Goal: Transaction & Acquisition: Purchase product/service

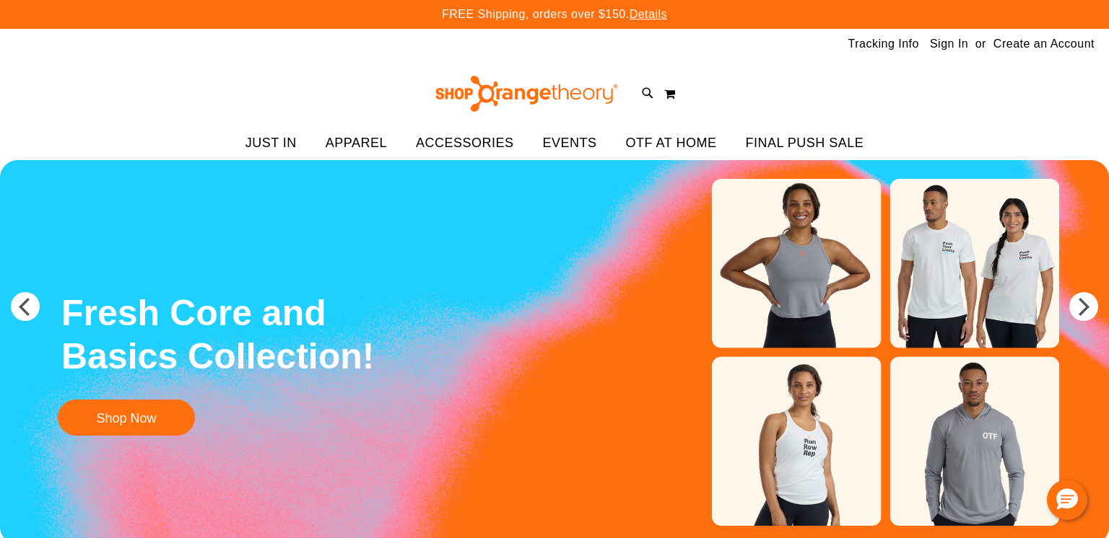
click at [946, 48] on link "Sign In" at bounding box center [949, 44] width 38 height 16
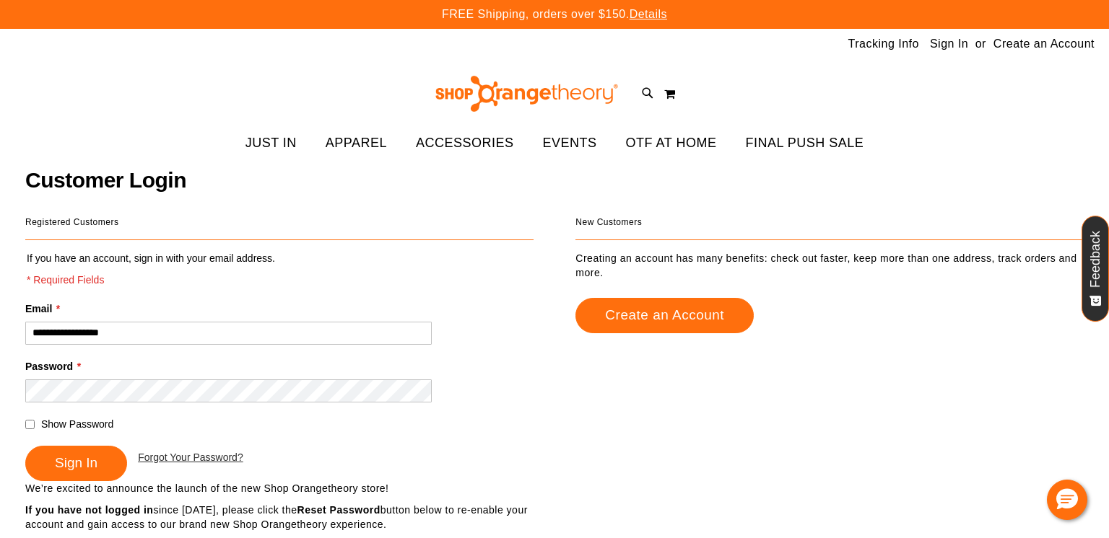
type input "**********"
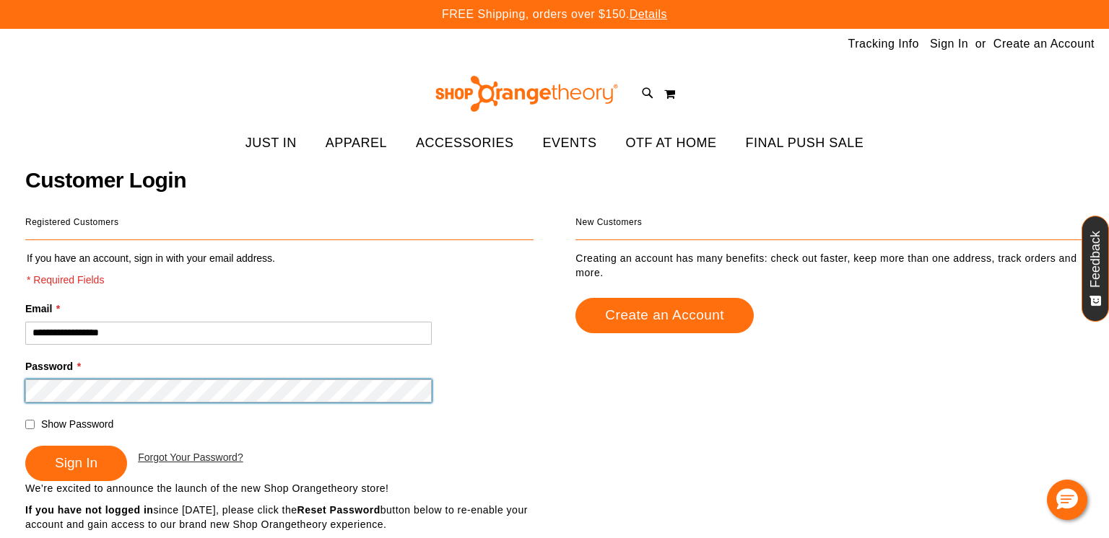
click at [25, 446] on button "Sign In" at bounding box center [76, 463] width 102 height 35
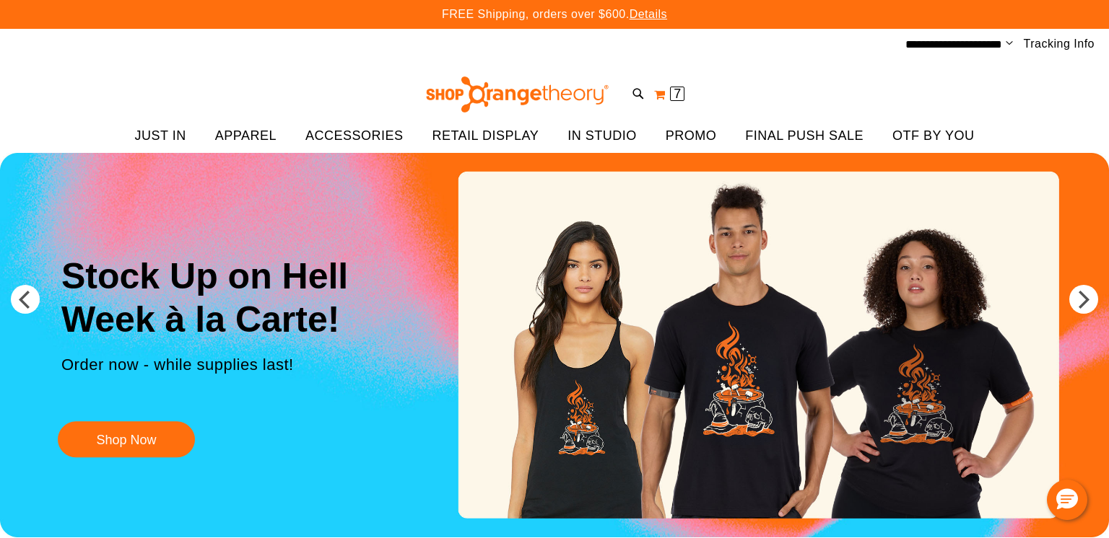
click at [666, 100] on button "My Cart 7 7 items" at bounding box center [669, 94] width 32 height 23
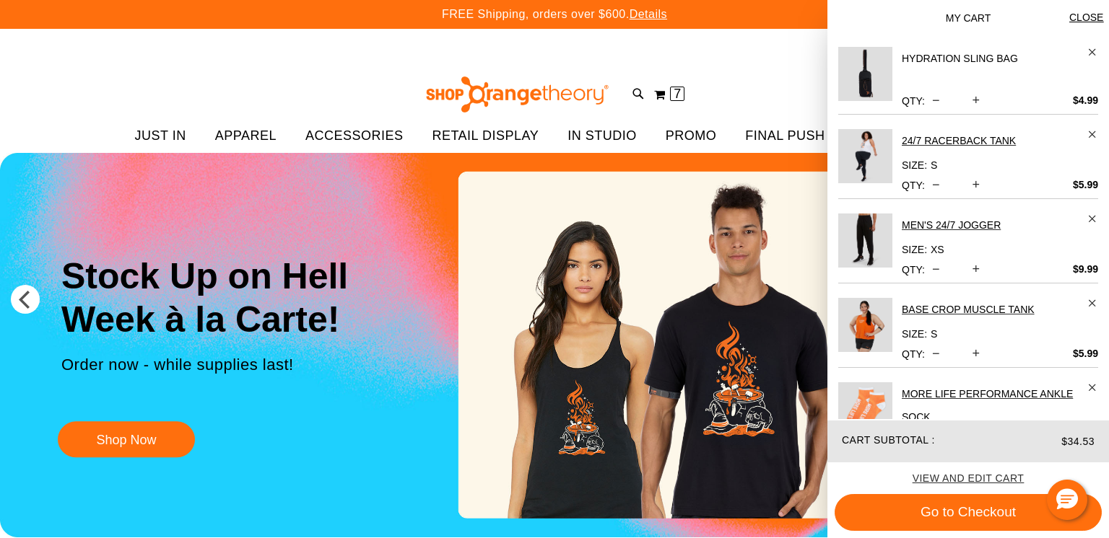
click at [934, 61] on h2 "Hydration Sling Bag" at bounding box center [990, 58] width 177 height 23
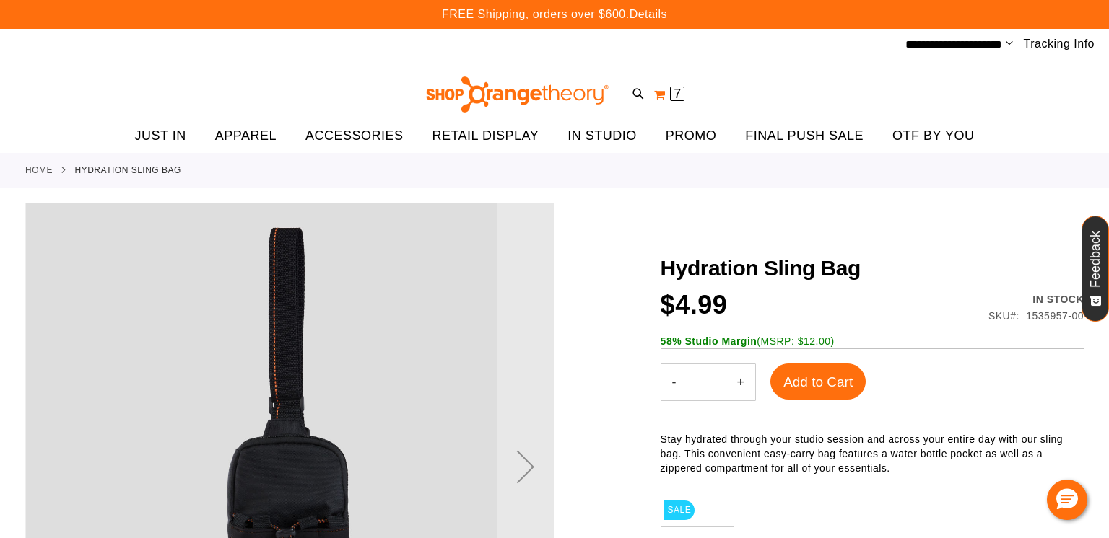
click at [671, 95] on span "7 7 items" at bounding box center [677, 94] width 14 height 14
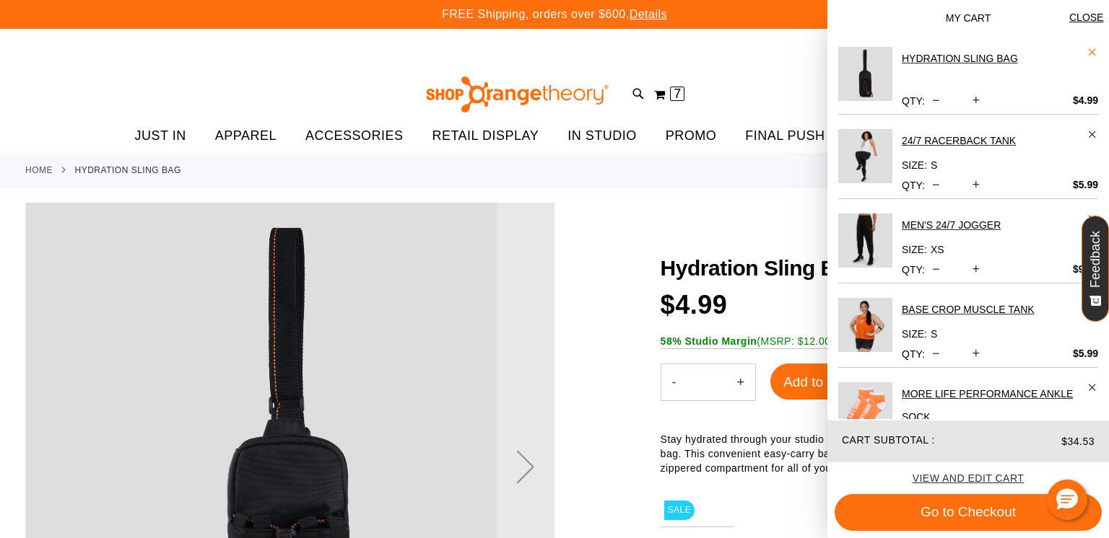
click at [1091, 51] on span "Remove item" at bounding box center [1092, 52] width 11 height 11
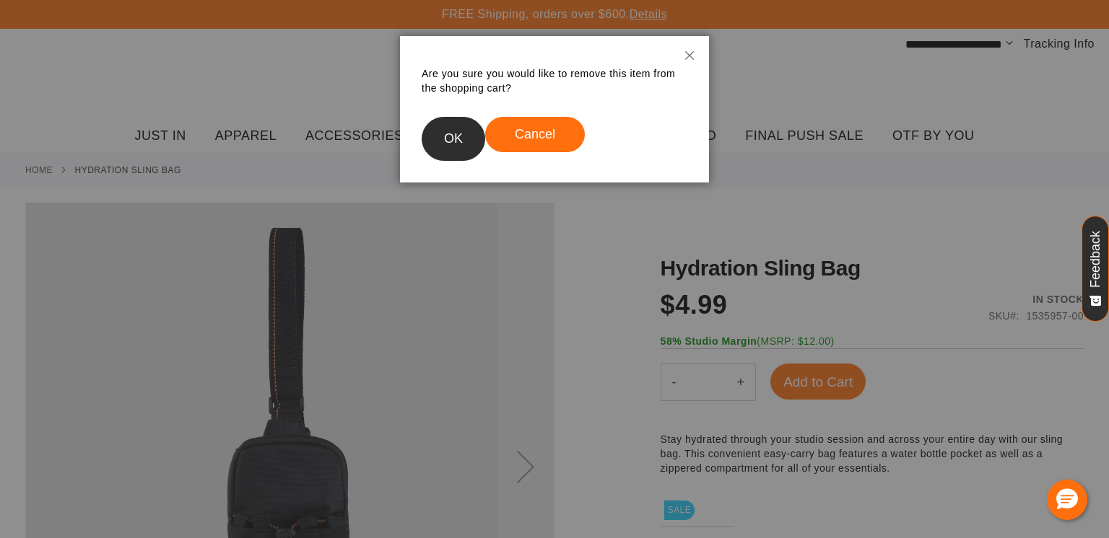
click at [441, 134] on button "OK" at bounding box center [454, 139] width 64 height 44
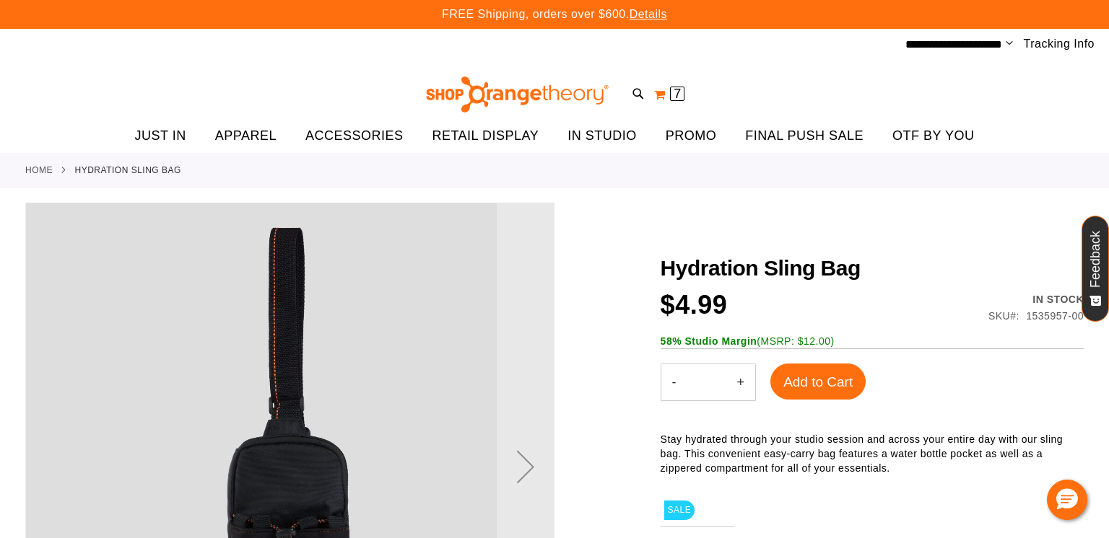
click at [666, 95] on button "My Cart 7 7 items" at bounding box center [669, 94] width 32 height 23
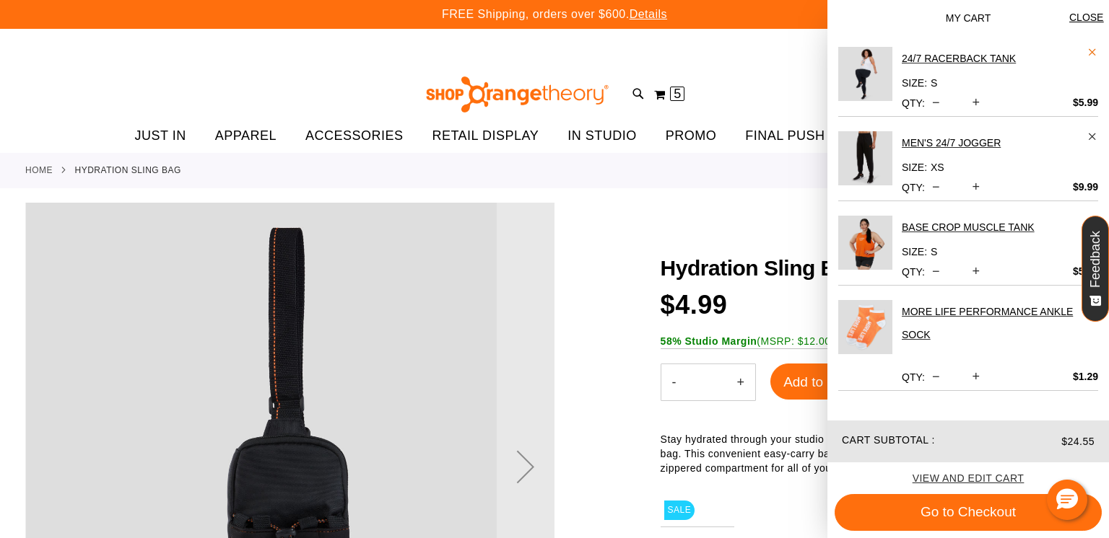
click at [1094, 51] on span "Remove item" at bounding box center [1092, 52] width 11 height 11
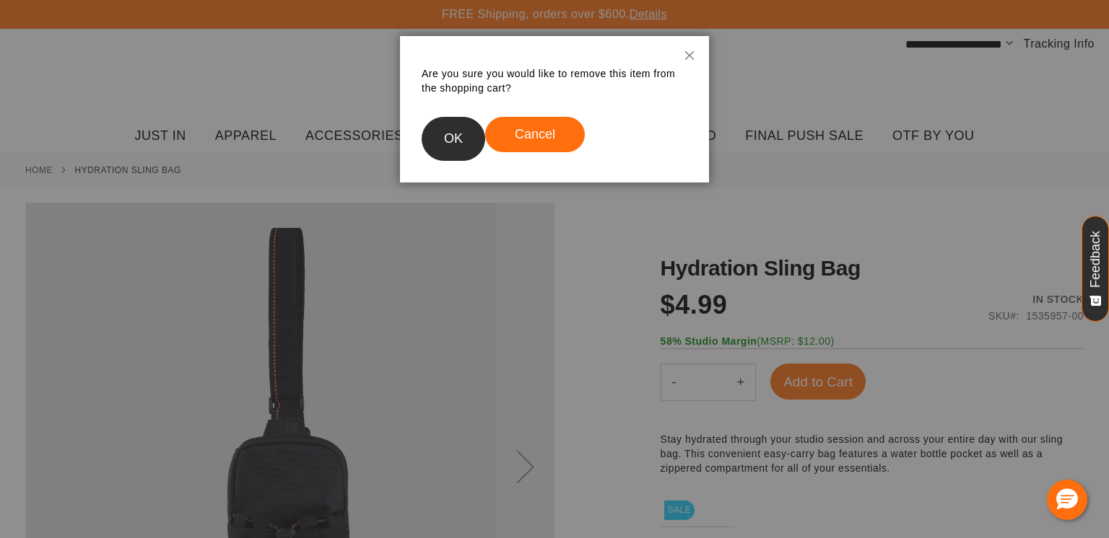
click at [449, 151] on button "OK" at bounding box center [454, 139] width 64 height 44
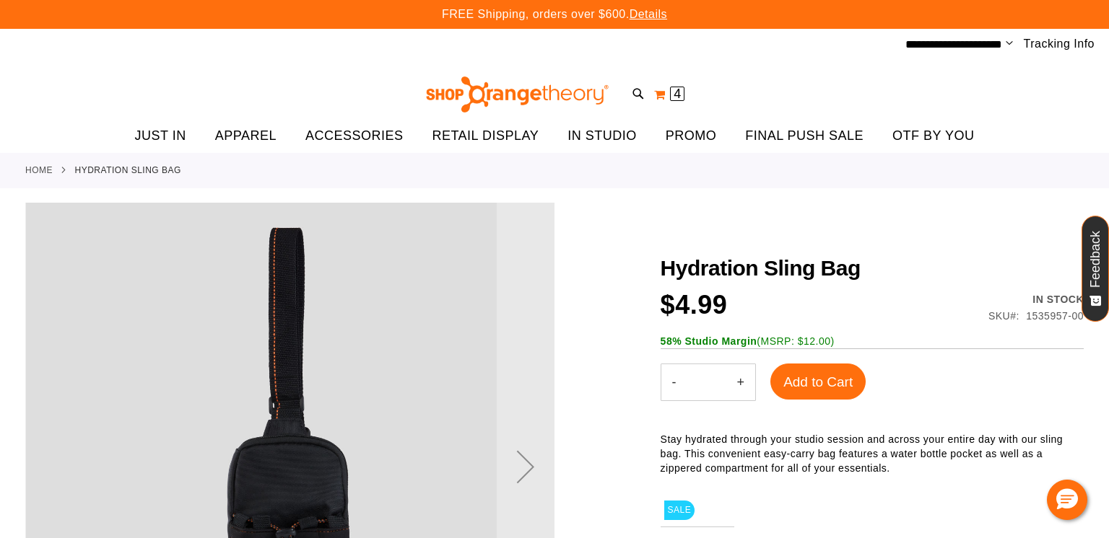
click at [658, 97] on button "My Cart 4 4 items" at bounding box center [669, 94] width 32 height 23
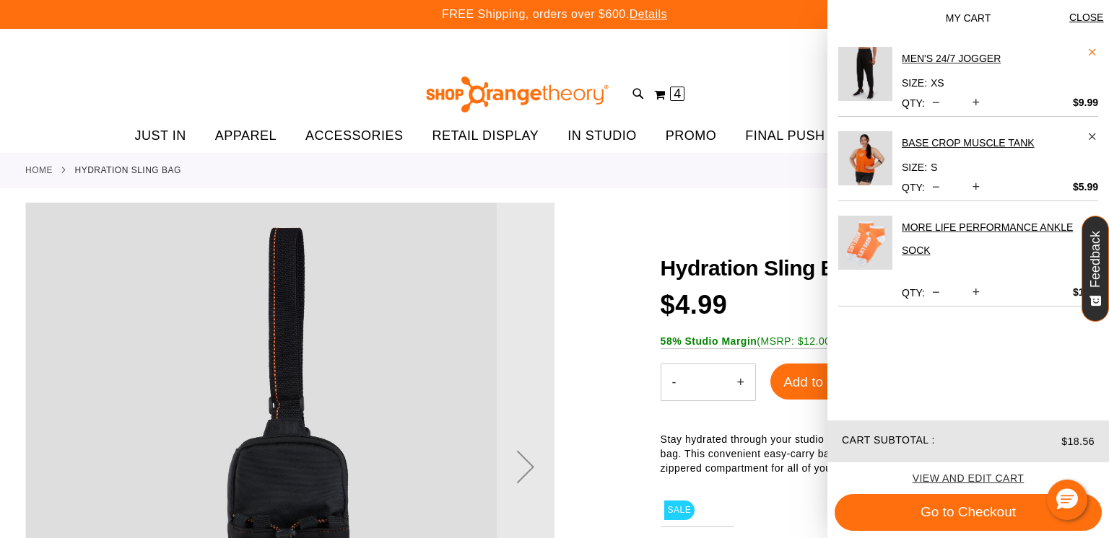
click at [1096, 51] on span "Remove item" at bounding box center [1092, 52] width 11 height 11
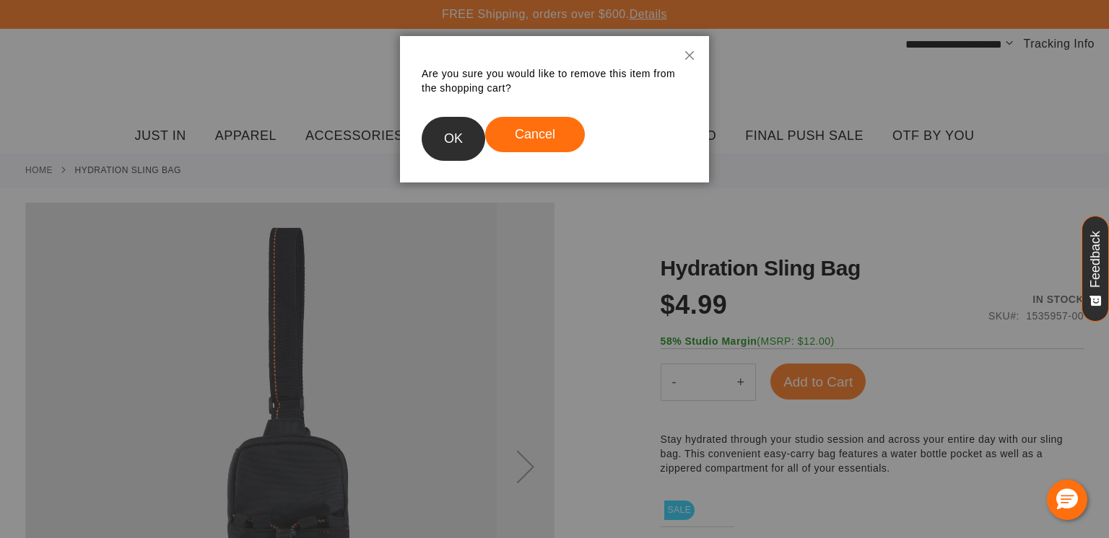
click at [450, 125] on button "OK" at bounding box center [454, 139] width 64 height 44
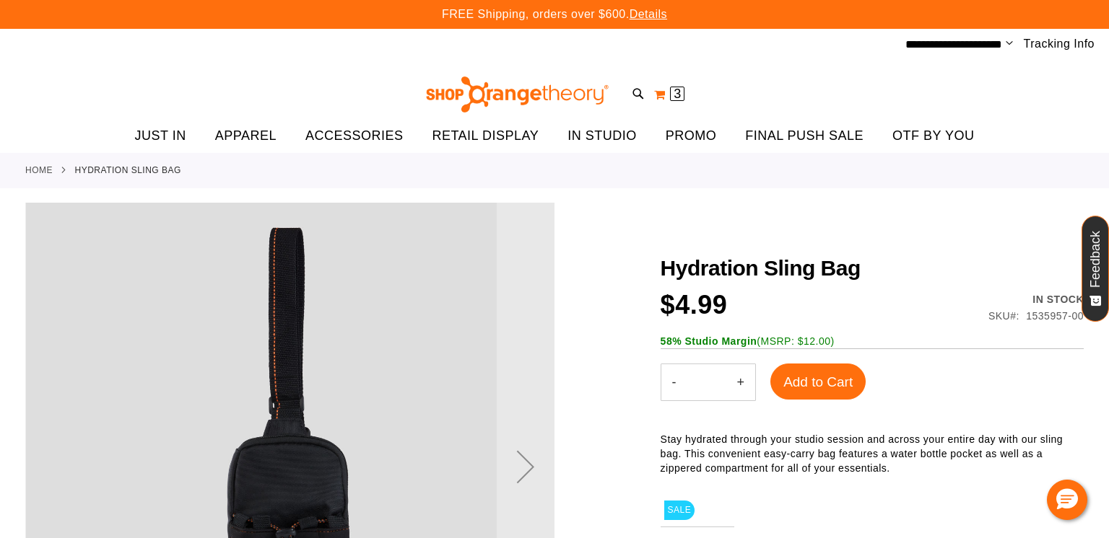
click at [662, 98] on button "My Cart 3 3 items" at bounding box center [669, 94] width 32 height 23
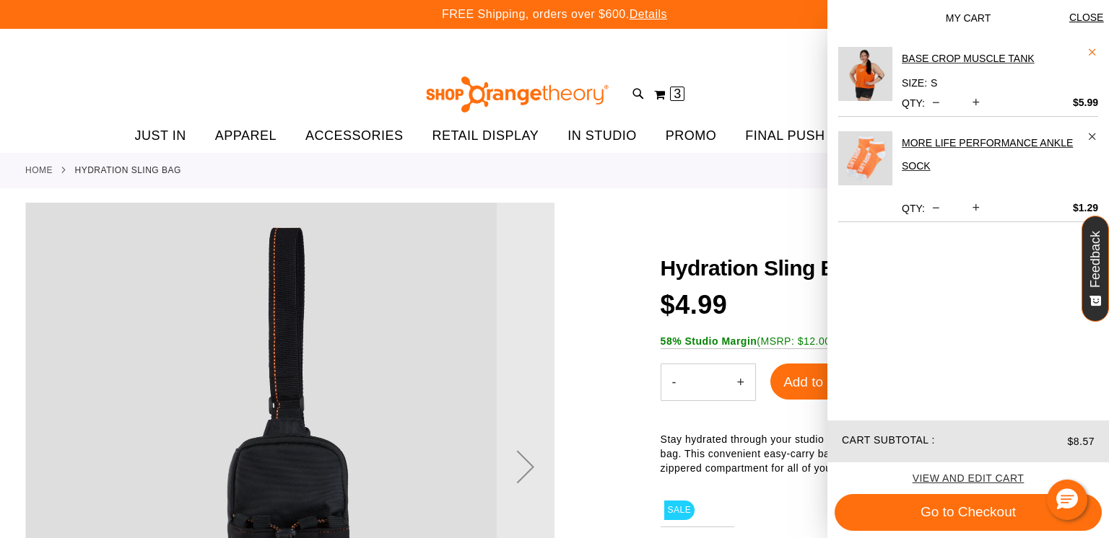
click at [1089, 48] on span "Remove item" at bounding box center [1092, 52] width 11 height 11
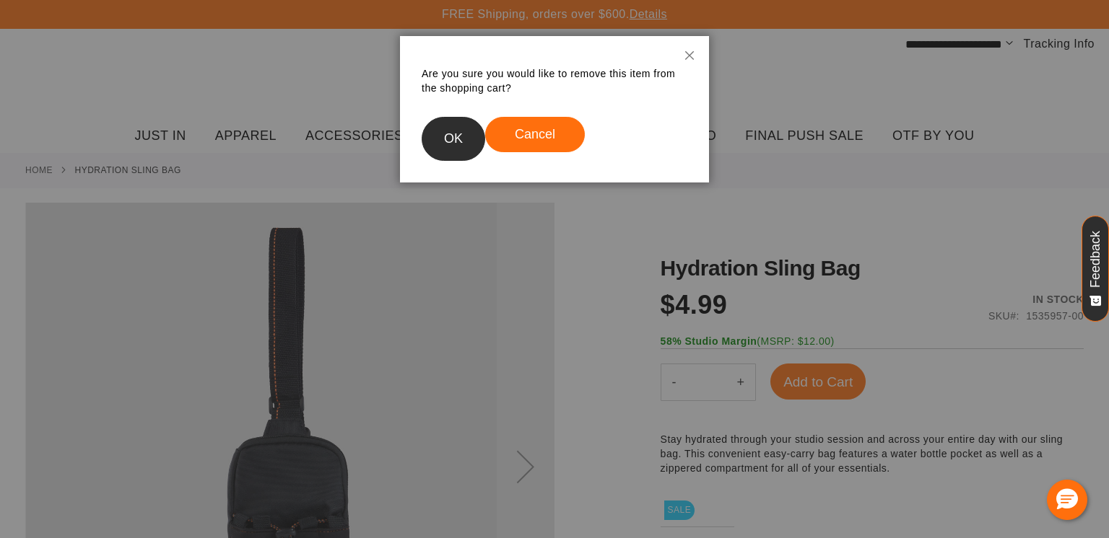
click at [455, 152] on button "OK" at bounding box center [454, 139] width 64 height 44
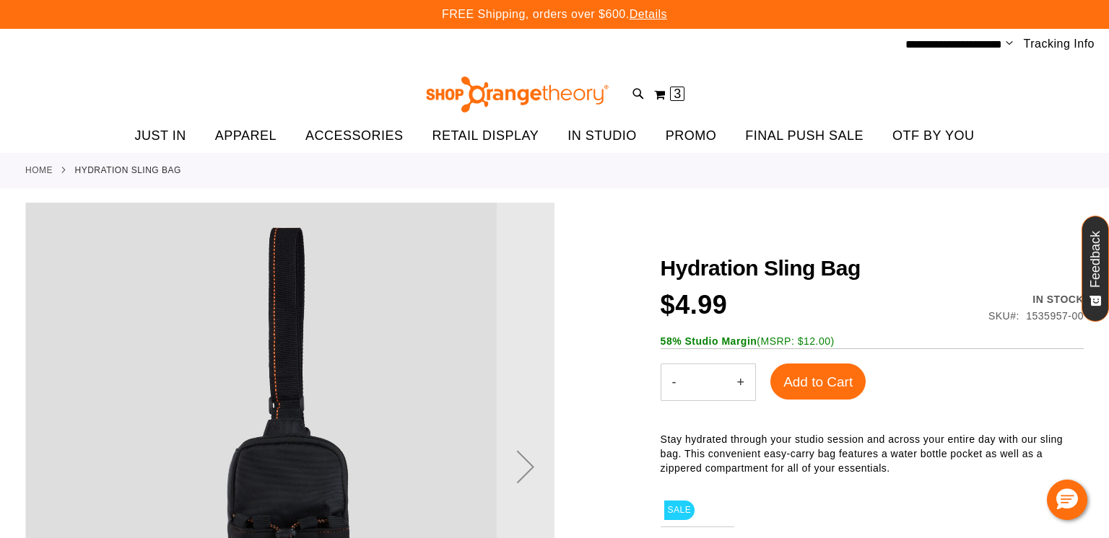
click at [794, 245] on div at bounding box center [554, 507] width 1058 height 608
click at [659, 98] on button "My Cart 2 2 items" at bounding box center [669, 94] width 32 height 23
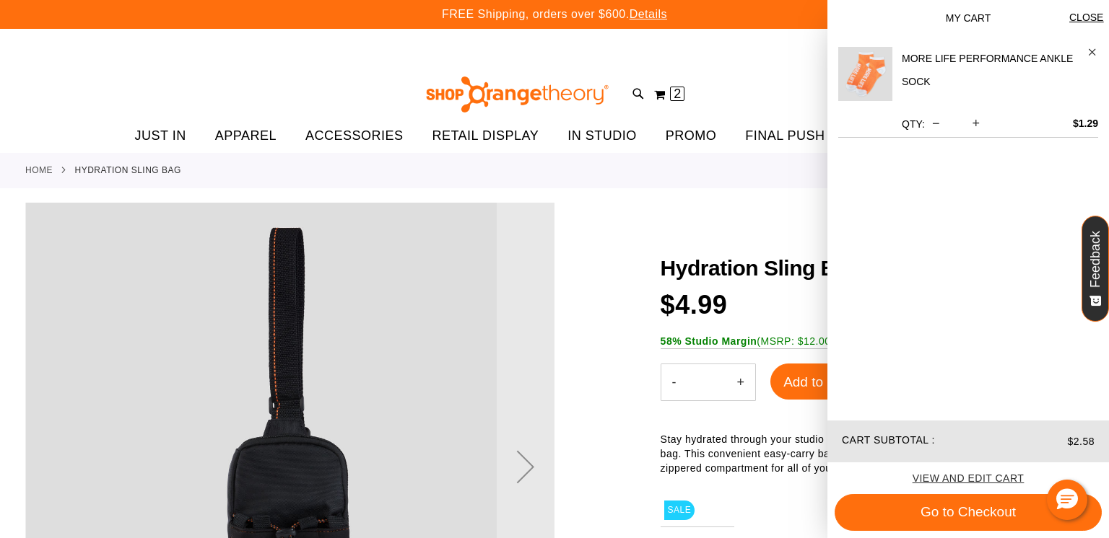
click at [903, 59] on h2 "More Life Performance Ankle Sock" at bounding box center [990, 70] width 177 height 46
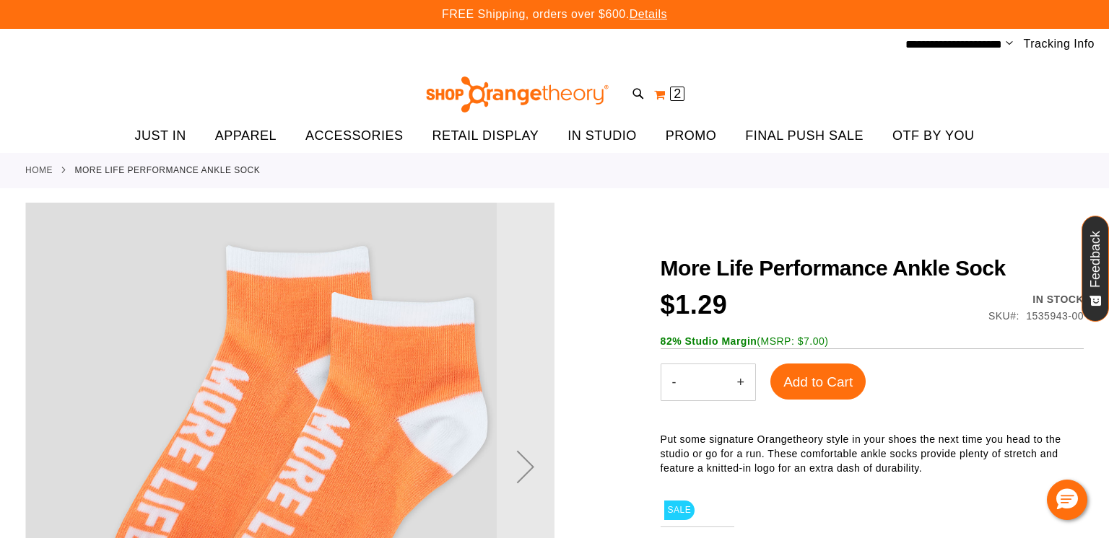
click at [659, 92] on button "My Cart 2 2 items" at bounding box center [669, 94] width 32 height 23
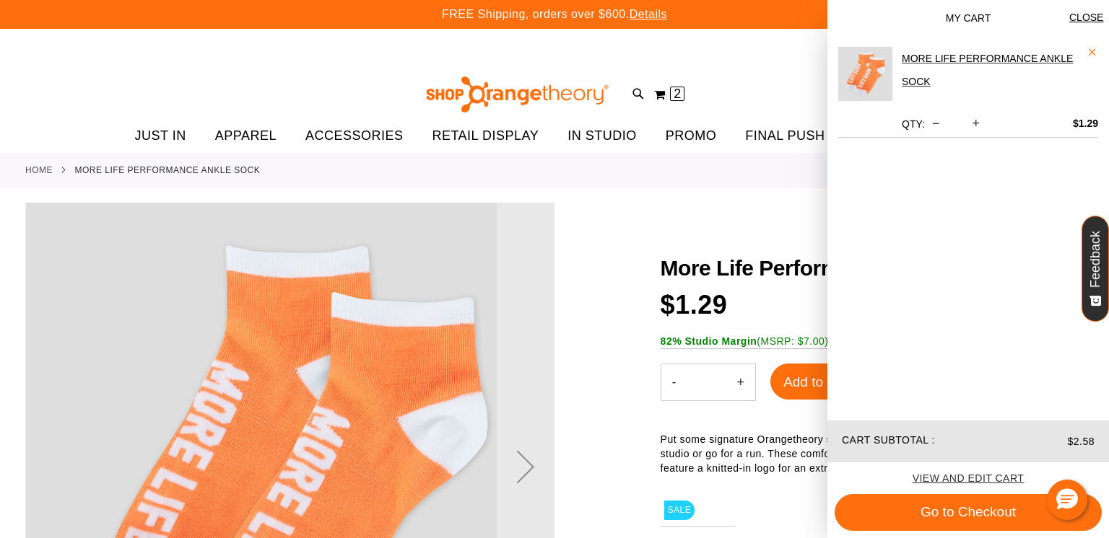
click at [1094, 51] on span "Remove item" at bounding box center [1092, 52] width 11 height 11
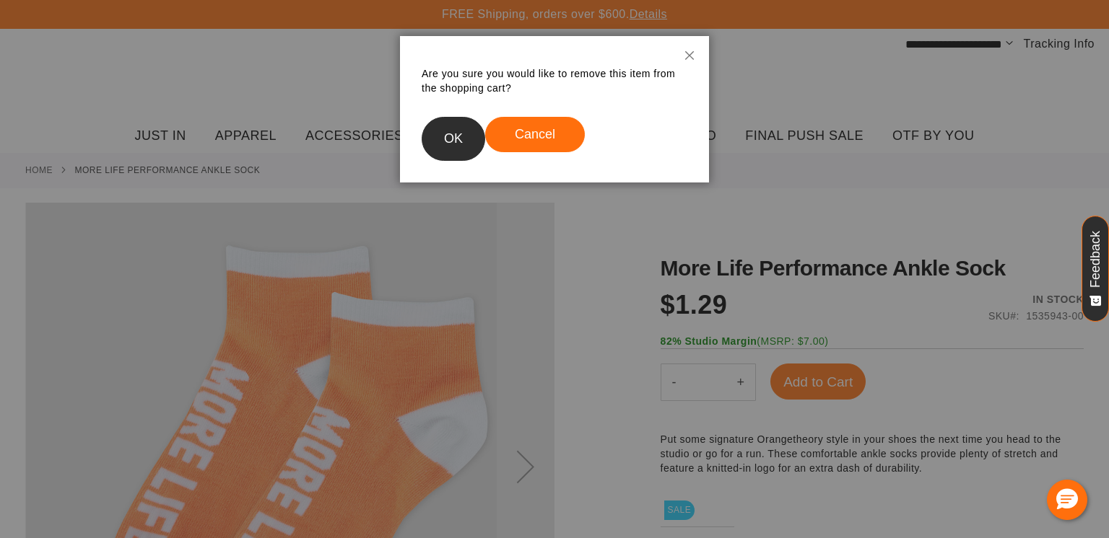
click at [464, 140] on button "OK" at bounding box center [454, 139] width 64 height 44
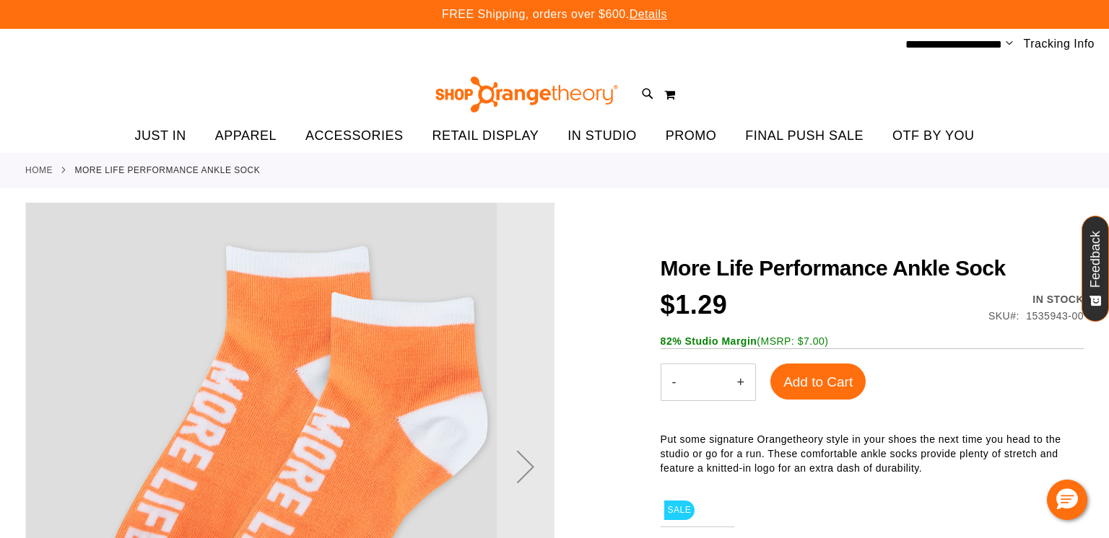
click at [518, 92] on img at bounding box center [526, 95] width 187 height 36
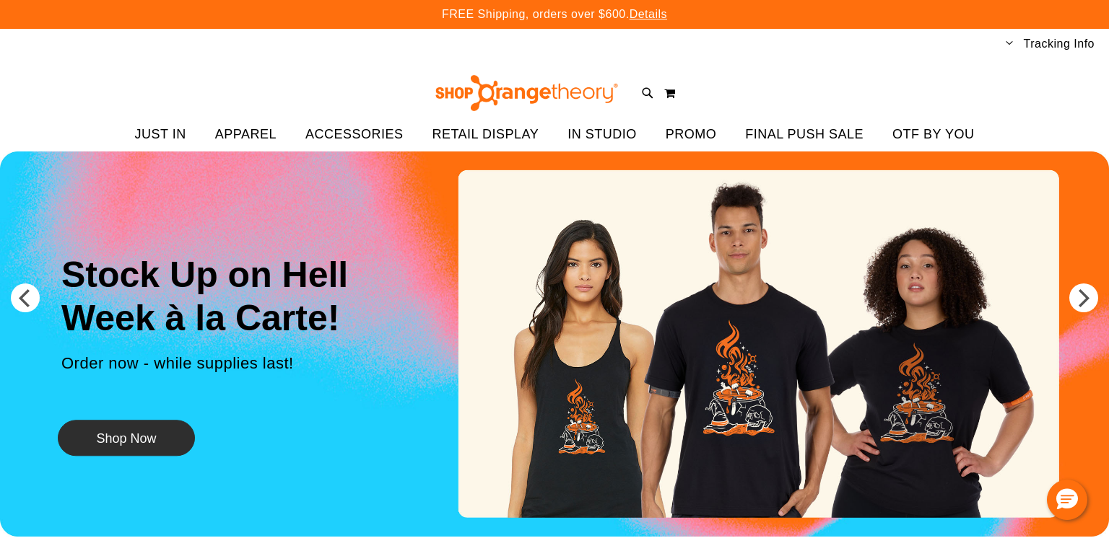
click at [115, 434] on button "Shop Now" at bounding box center [126, 439] width 137 height 36
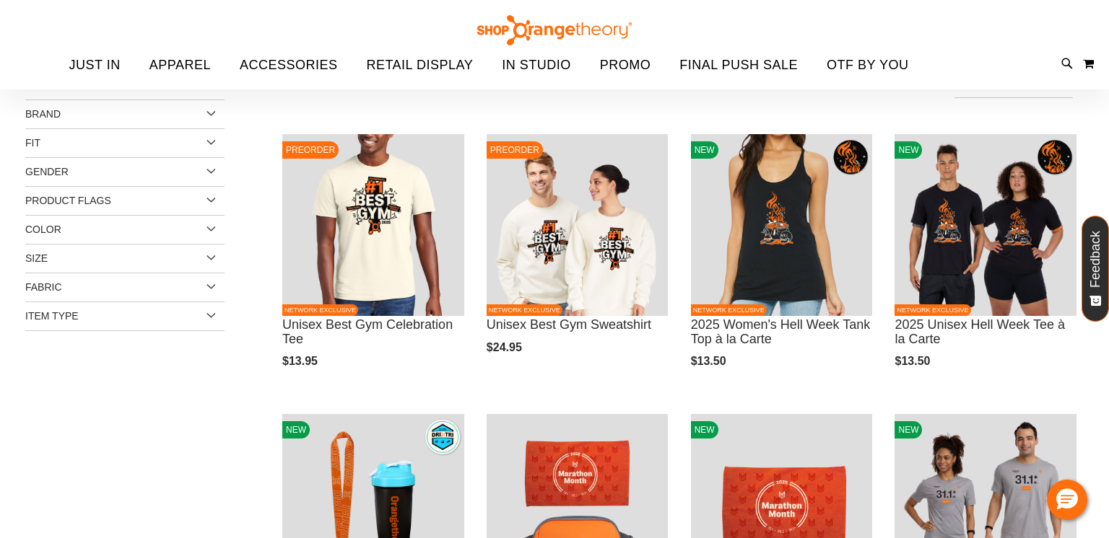
scroll to position [28, 0]
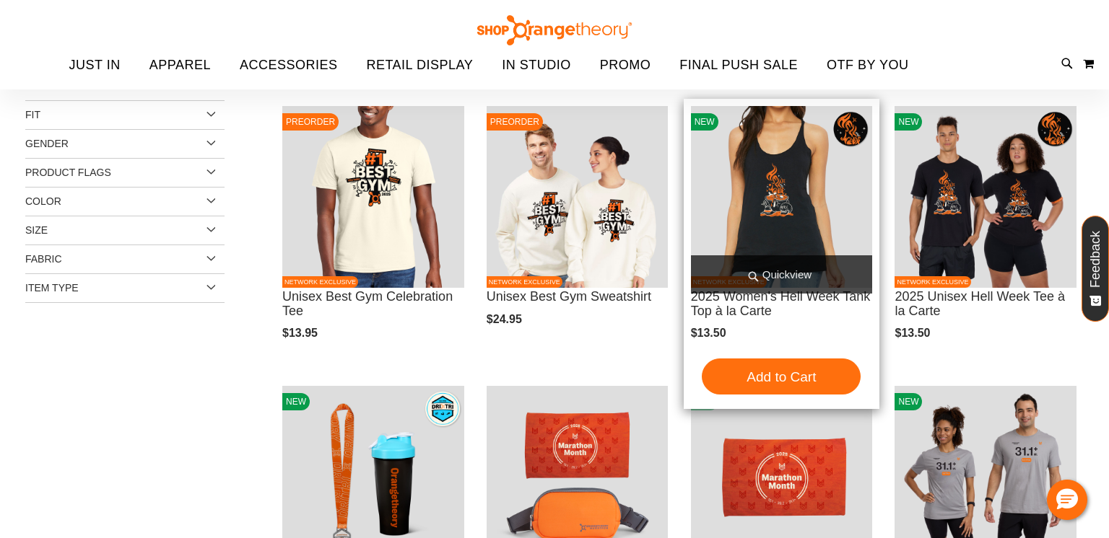
click at [762, 271] on span "Quickview" at bounding box center [782, 275] width 182 height 38
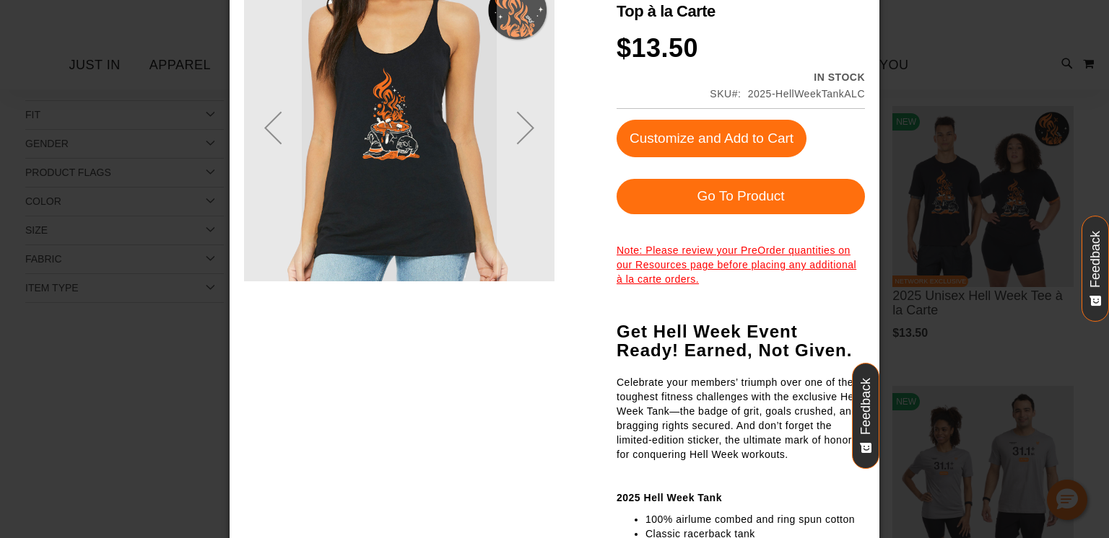
scroll to position [0, 0]
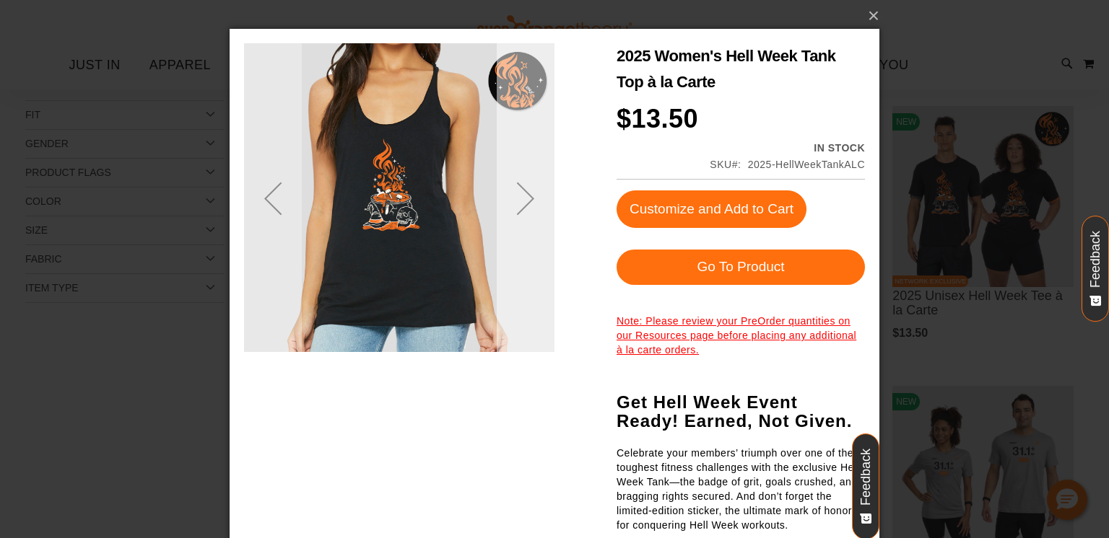
click at [533, 188] on div "Next" at bounding box center [526, 199] width 58 height 58
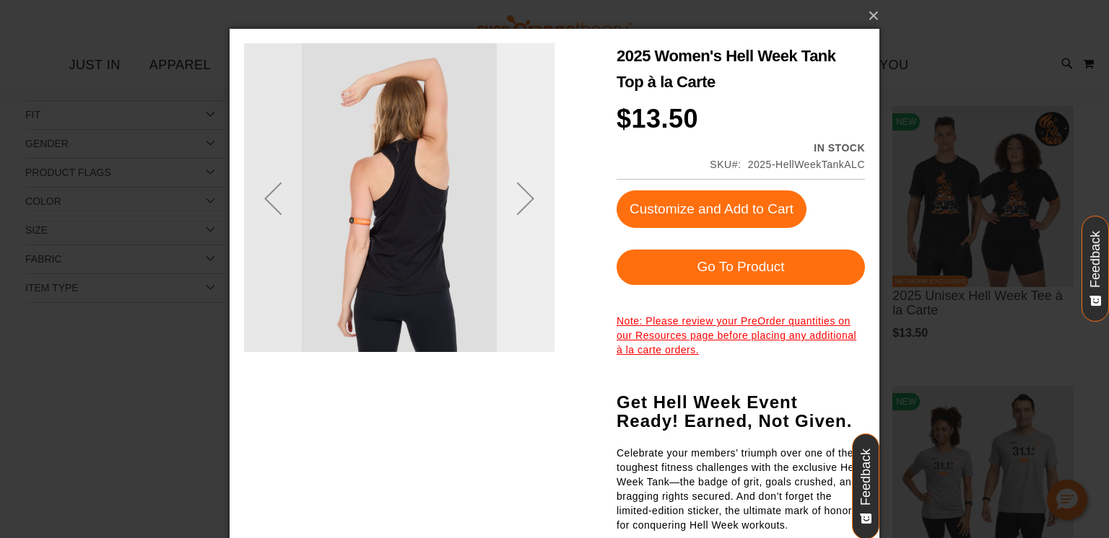
click at [533, 188] on div "Next" at bounding box center [526, 199] width 58 height 58
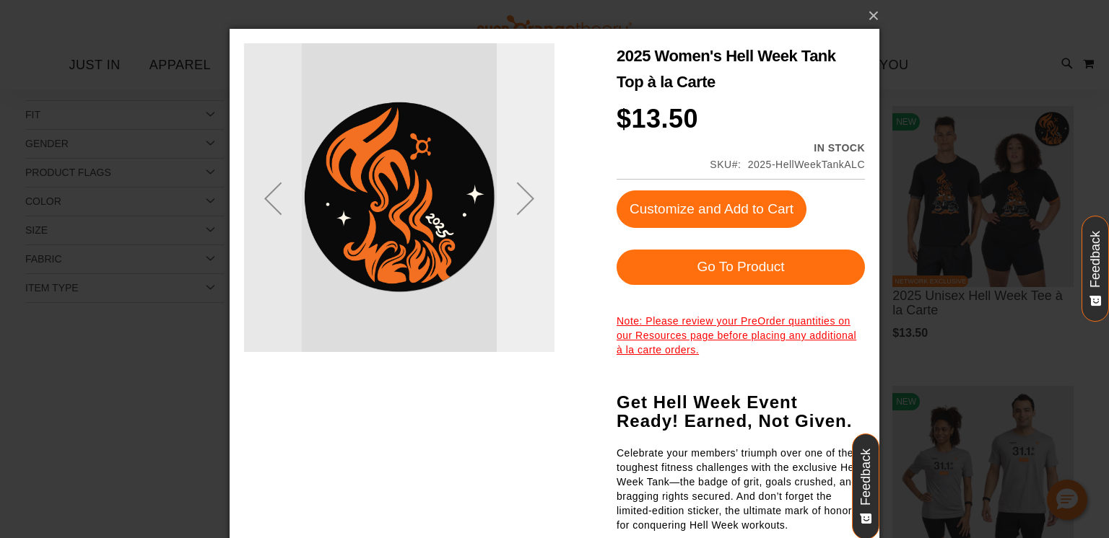
click at [533, 189] on div "Next" at bounding box center [526, 199] width 58 height 58
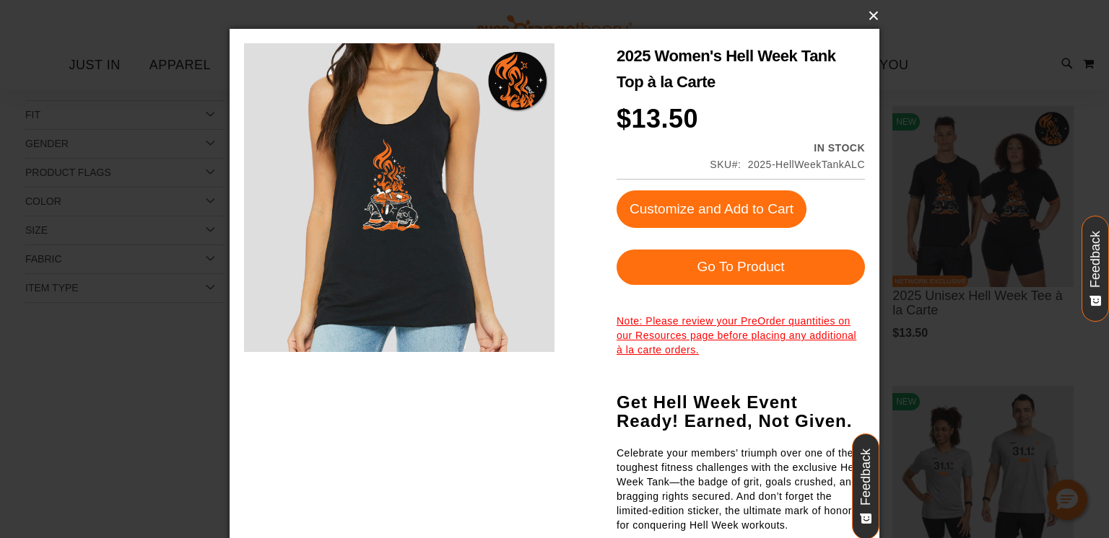
click at [876, 12] on button "×" at bounding box center [559, 16] width 650 height 32
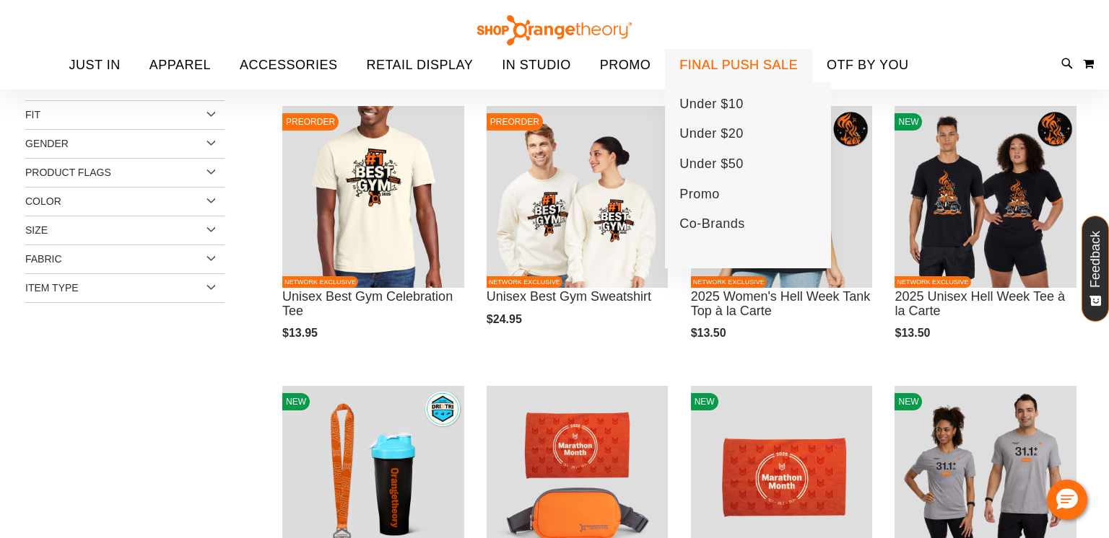
click at [727, 69] on span "FINAL PUSH SALE" at bounding box center [738, 65] width 118 height 32
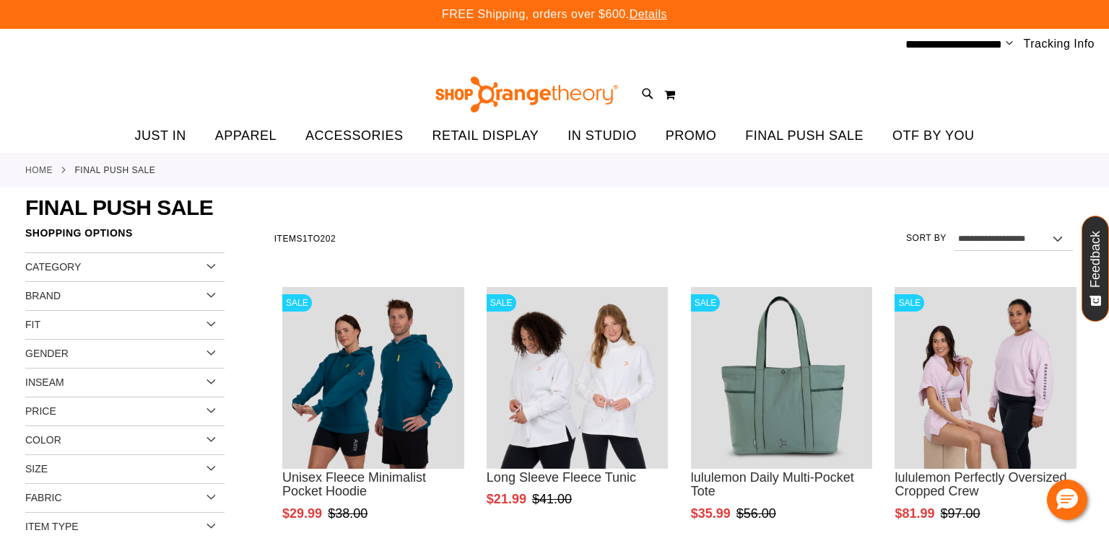
click at [954, 228] on select "**********" at bounding box center [1013, 239] width 118 height 23
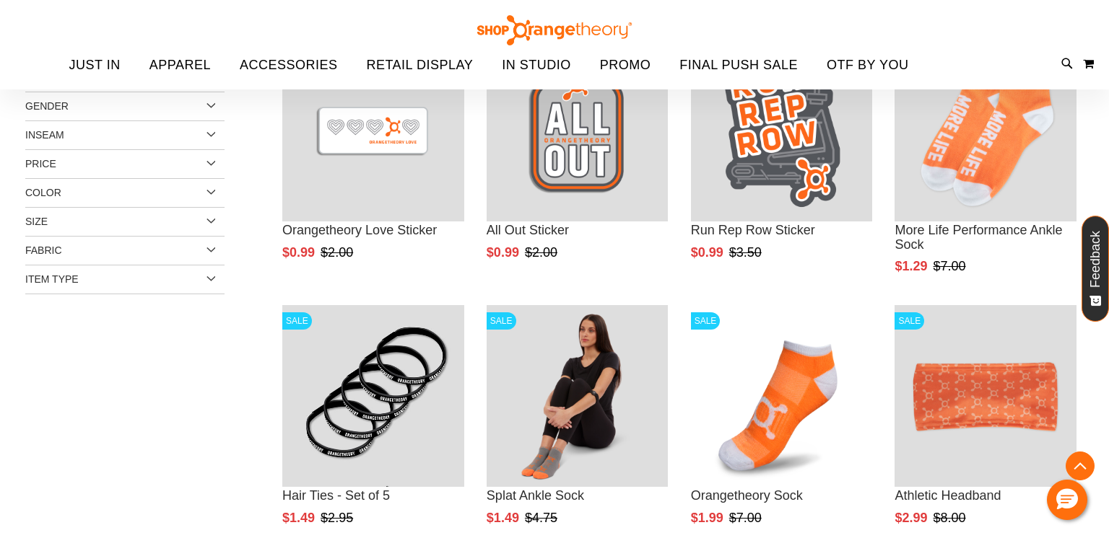
scroll to position [248, 0]
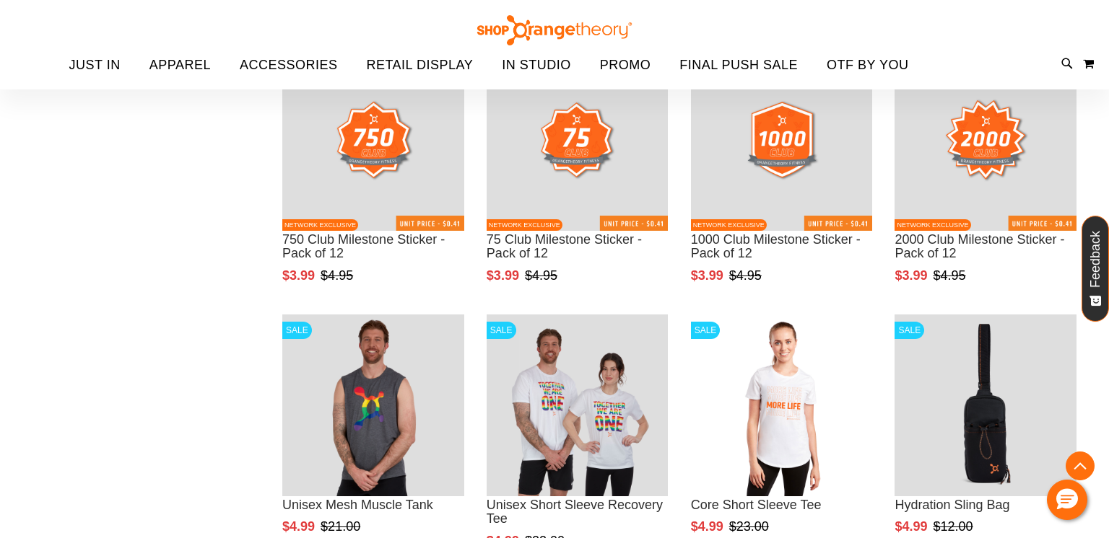
scroll to position [797, 0]
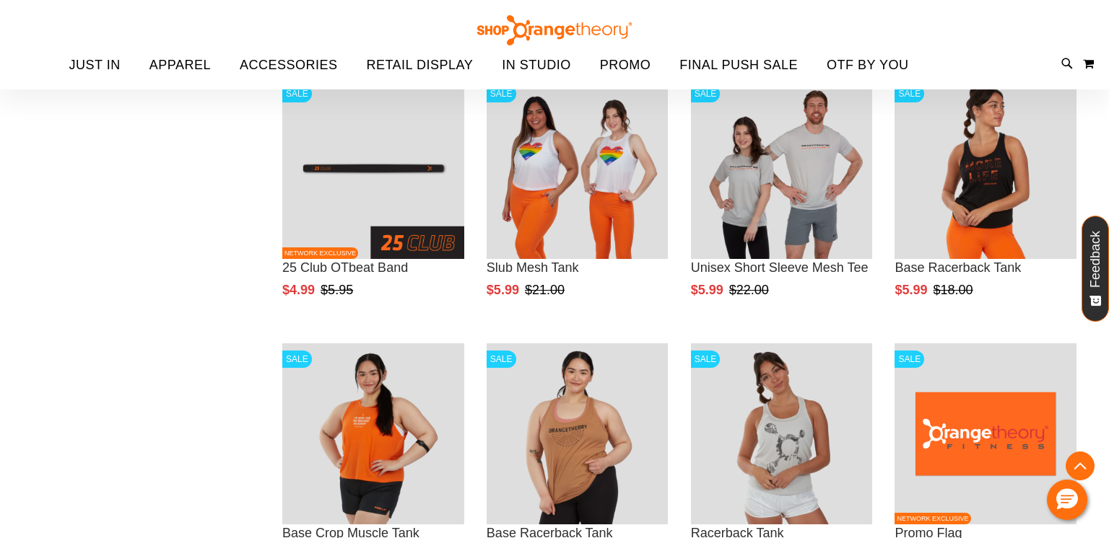
scroll to position [1548, 0]
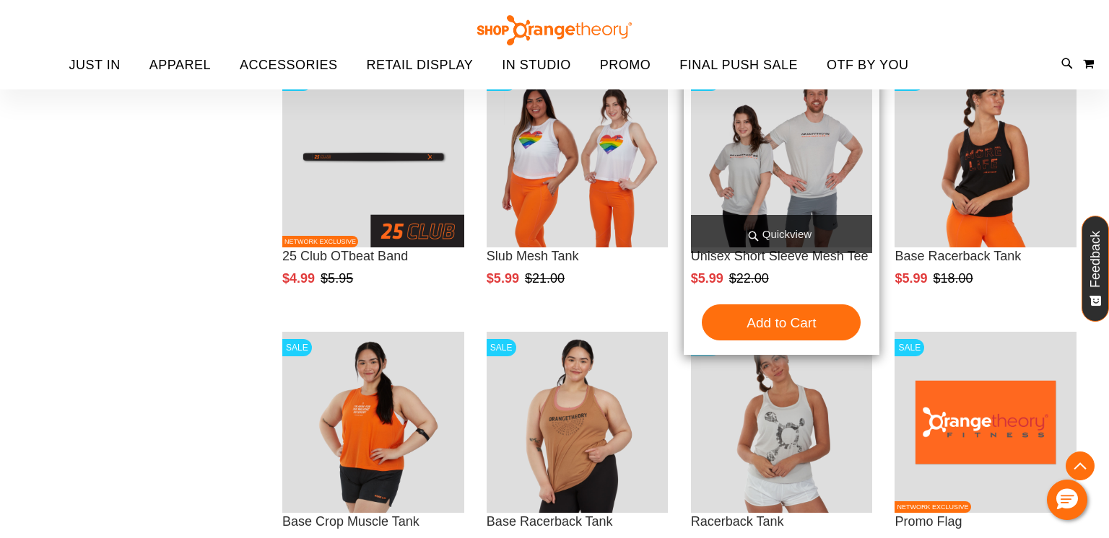
click at [808, 151] on img "product" at bounding box center [782, 157] width 182 height 182
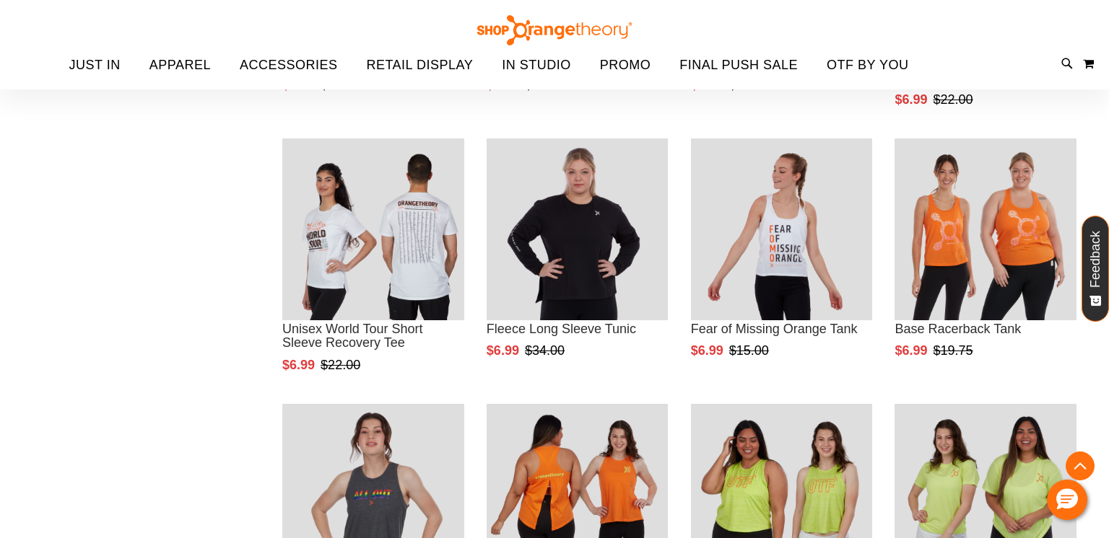
scroll to position [953, 0]
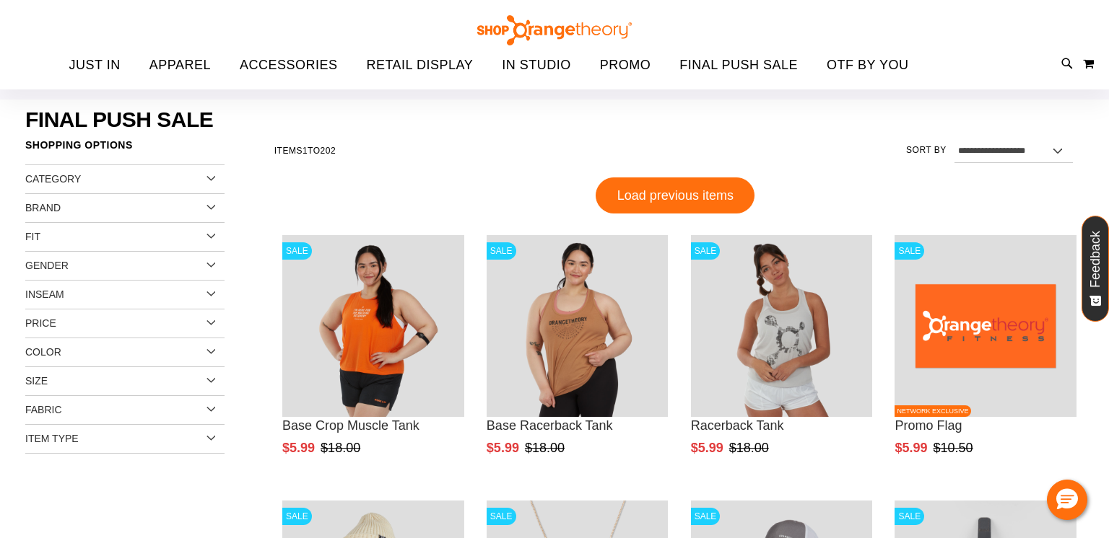
scroll to position [58, 0]
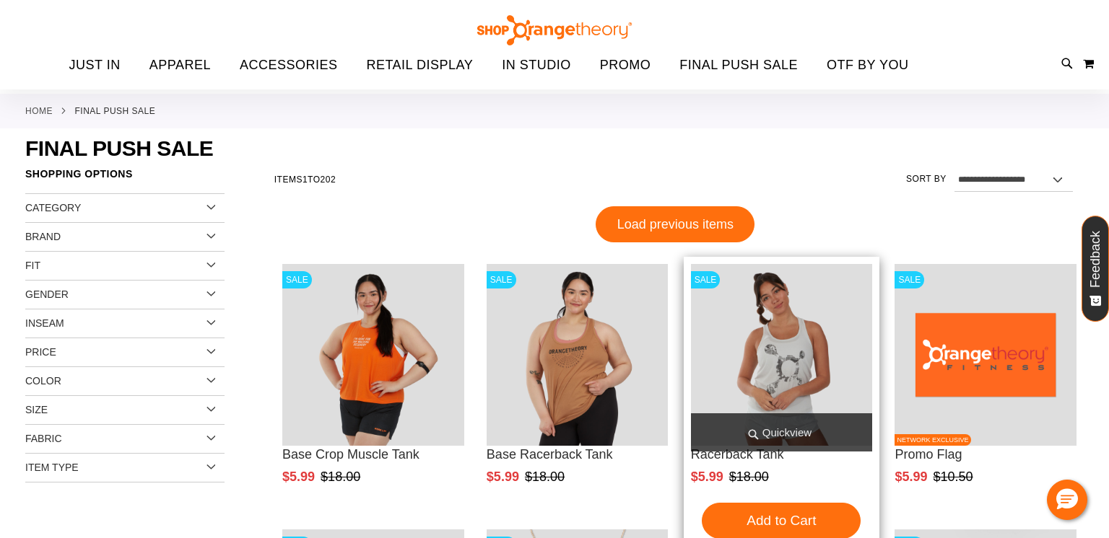
click at [743, 321] on img "product" at bounding box center [782, 355] width 182 height 182
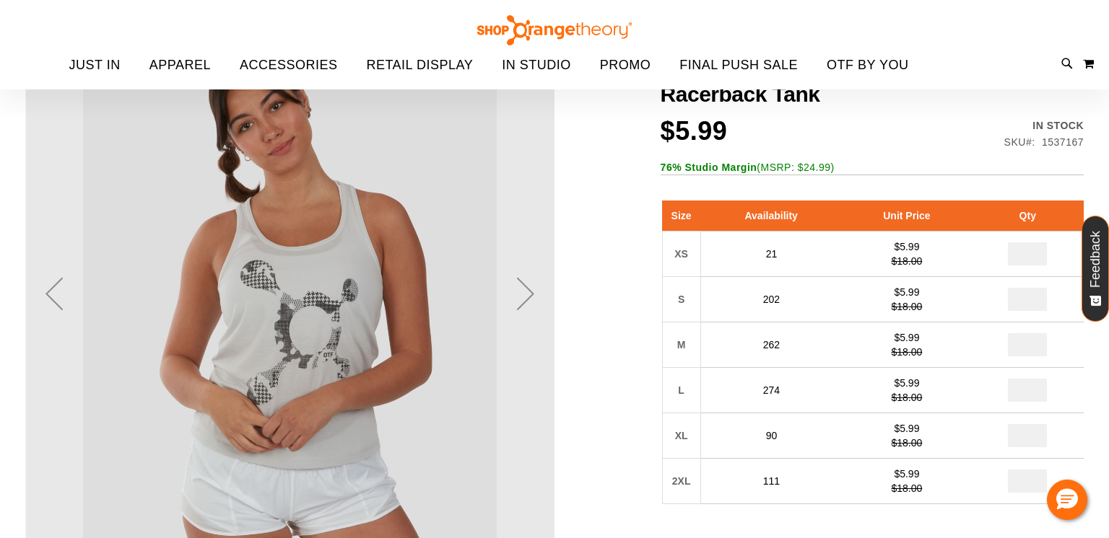
scroll to position [201, 0]
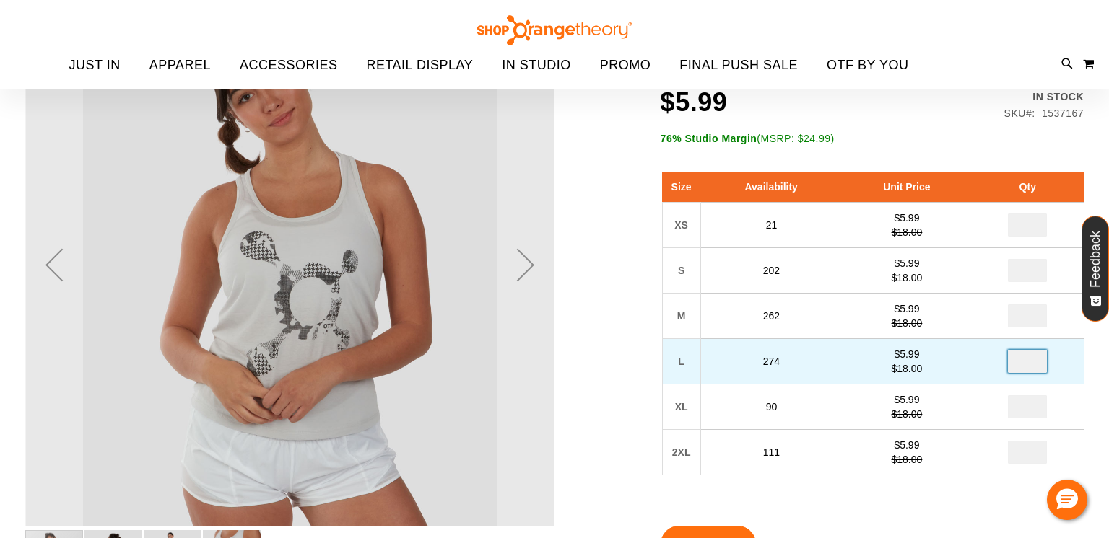
click at [1035, 359] on input "number" at bounding box center [1027, 361] width 39 height 23
type input "*"
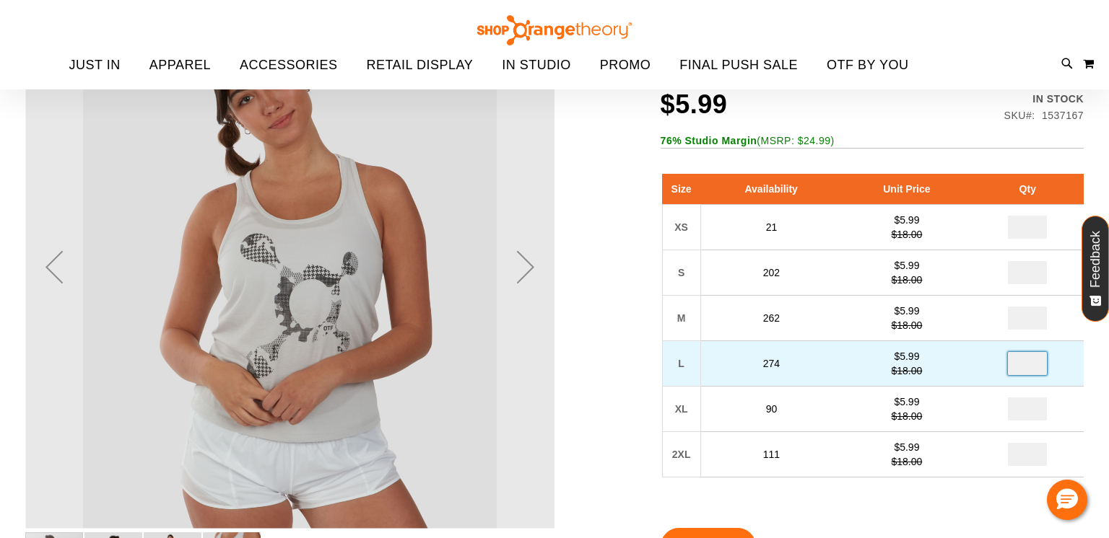
type input "*"
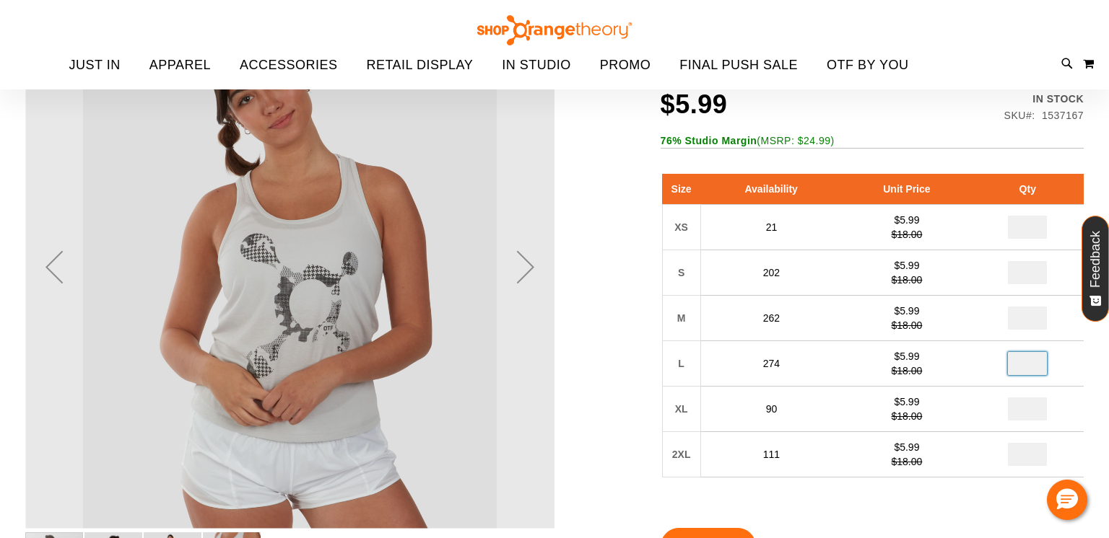
click at [899, 499] on div "Size Availability Unit Price Qty XS 21 $5.99 $18.00 * S 202 $5.99" at bounding box center [871, 337] width 423 height 354
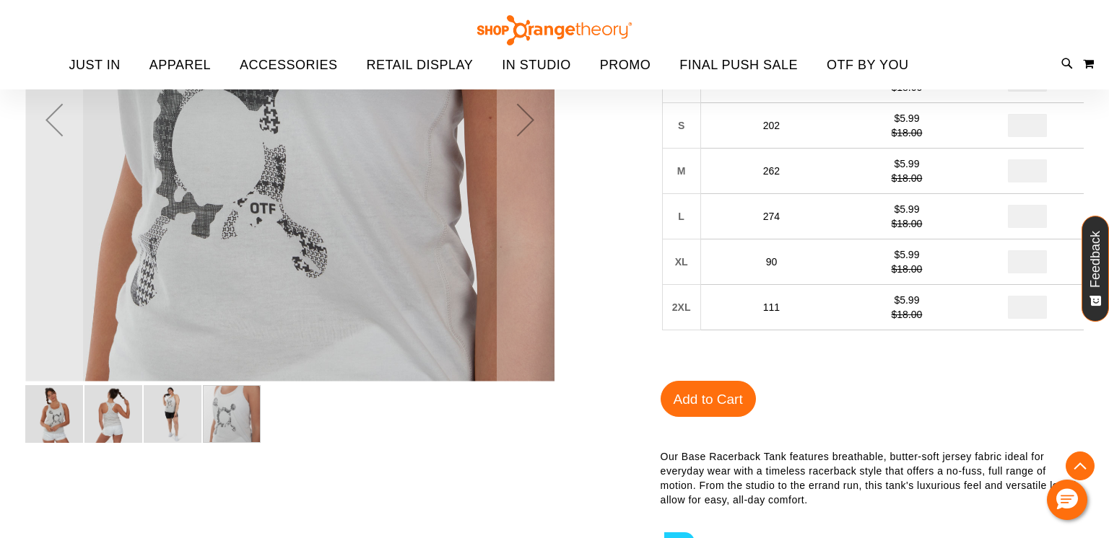
scroll to position [344, 0]
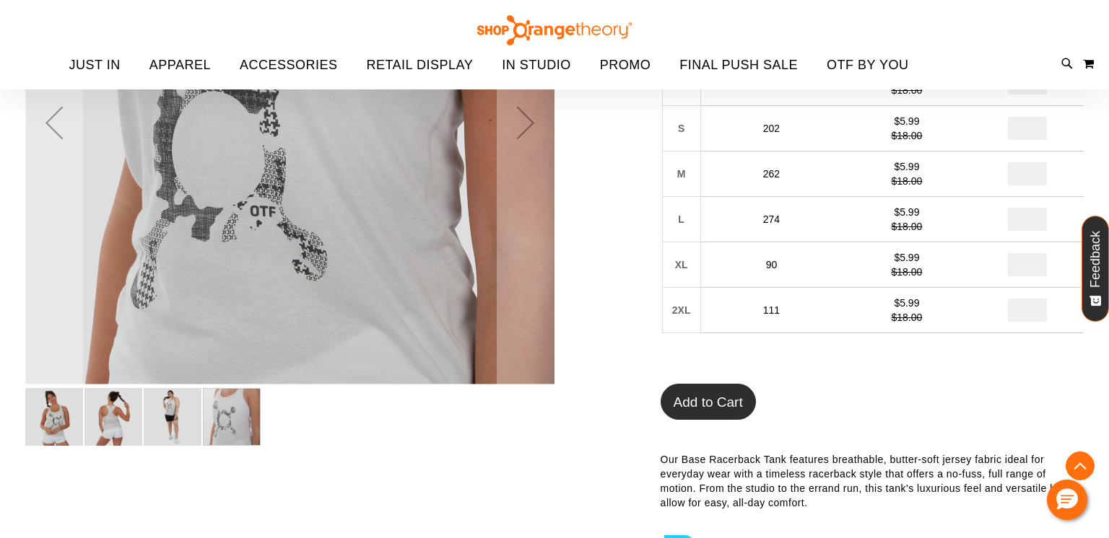
click at [667, 413] on button "Add to Cart" at bounding box center [707, 402] width 95 height 36
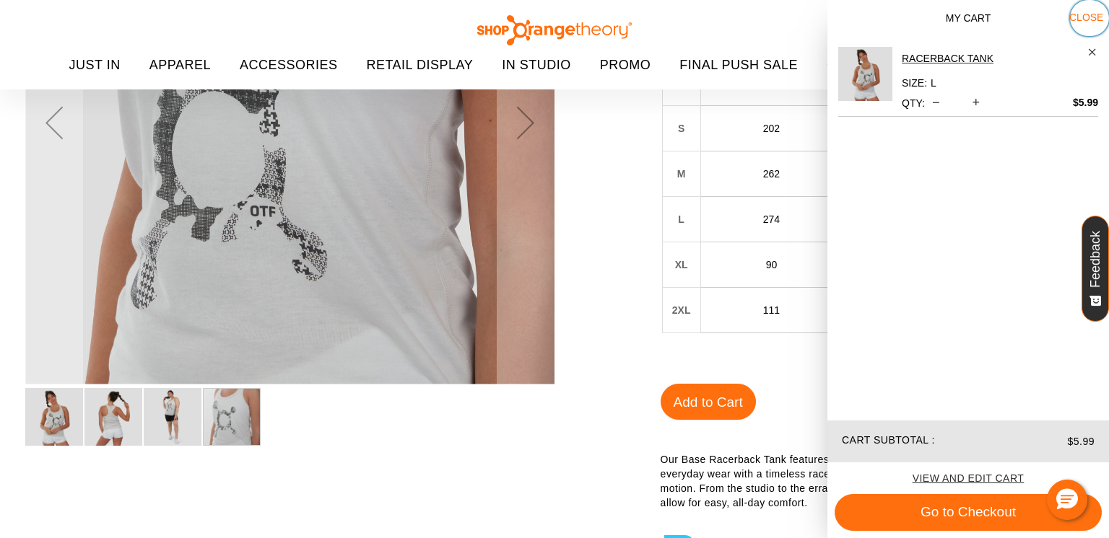
click at [1089, 19] on span "Close" at bounding box center [1086, 18] width 34 height 12
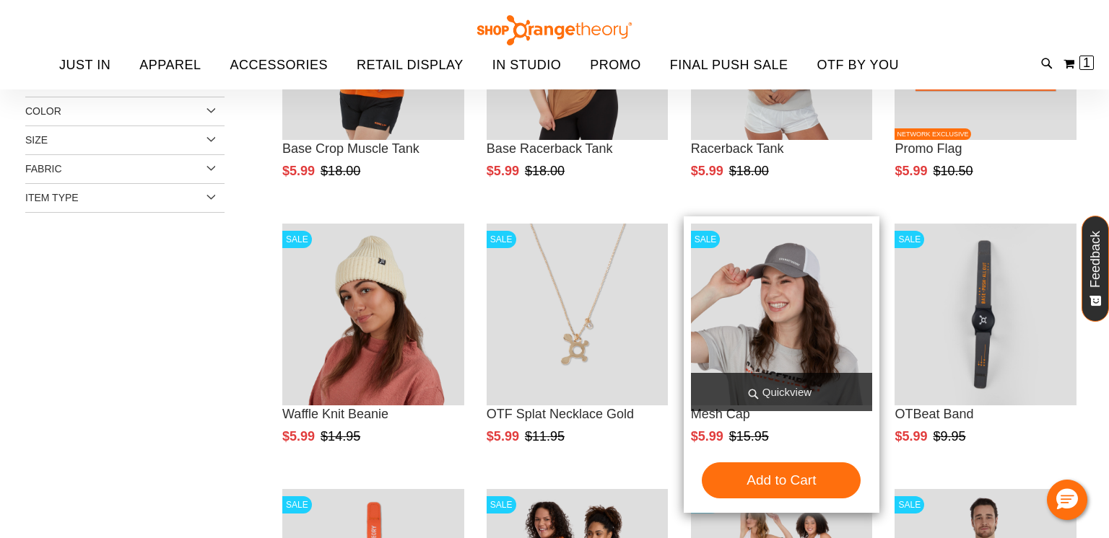
scroll to position [176, 0]
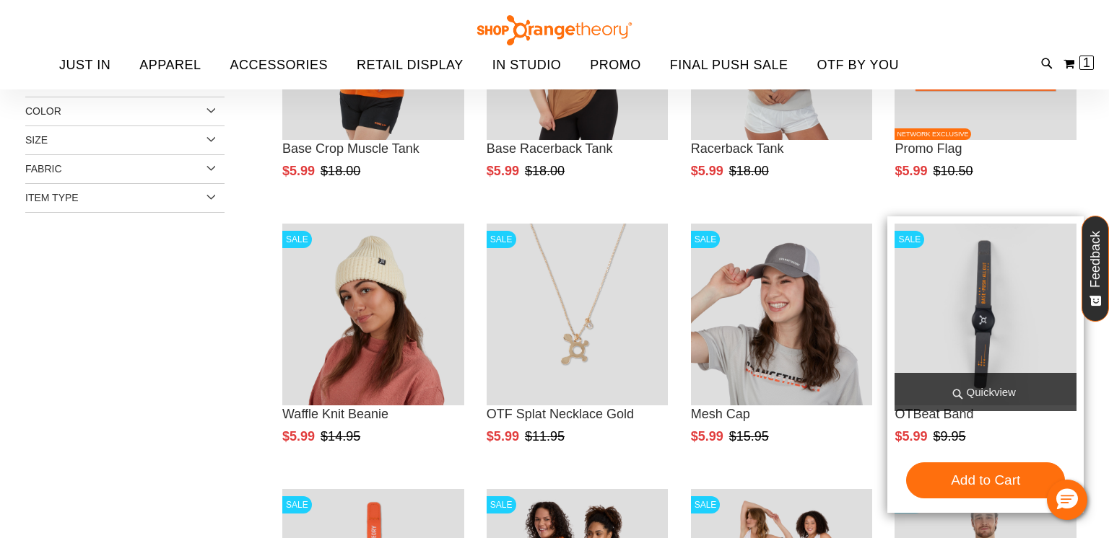
click at [997, 310] on img "product" at bounding box center [985, 315] width 182 height 182
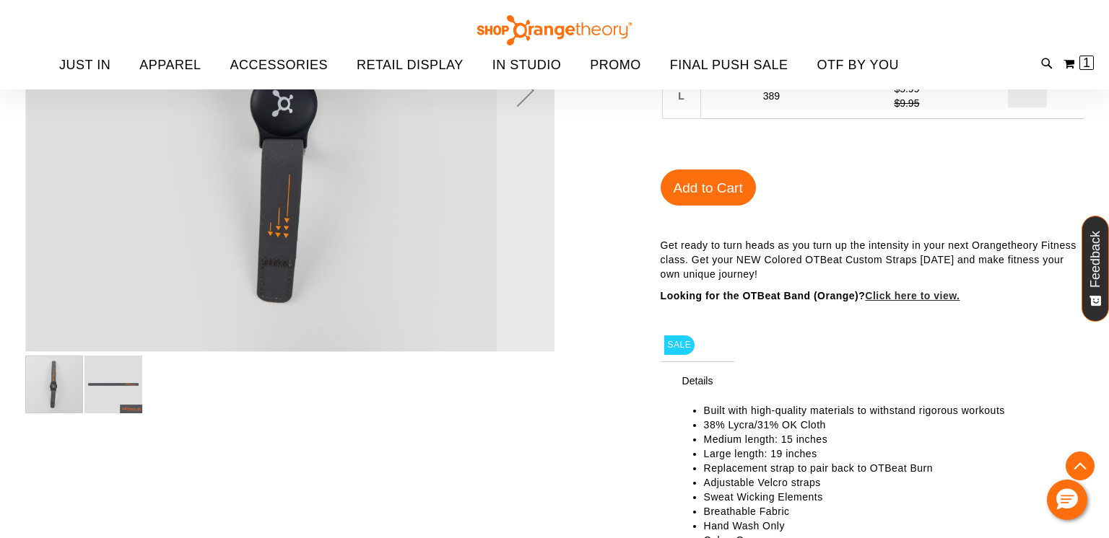
scroll to position [230, 0]
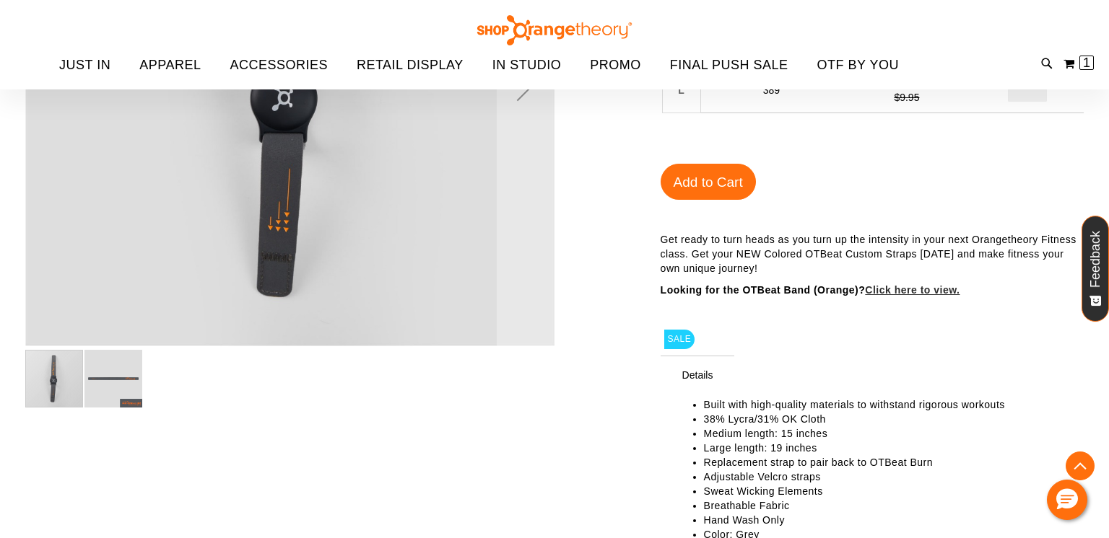
click at [130, 378] on img "image 2 of 2" at bounding box center [113, 379] width 58 height 58
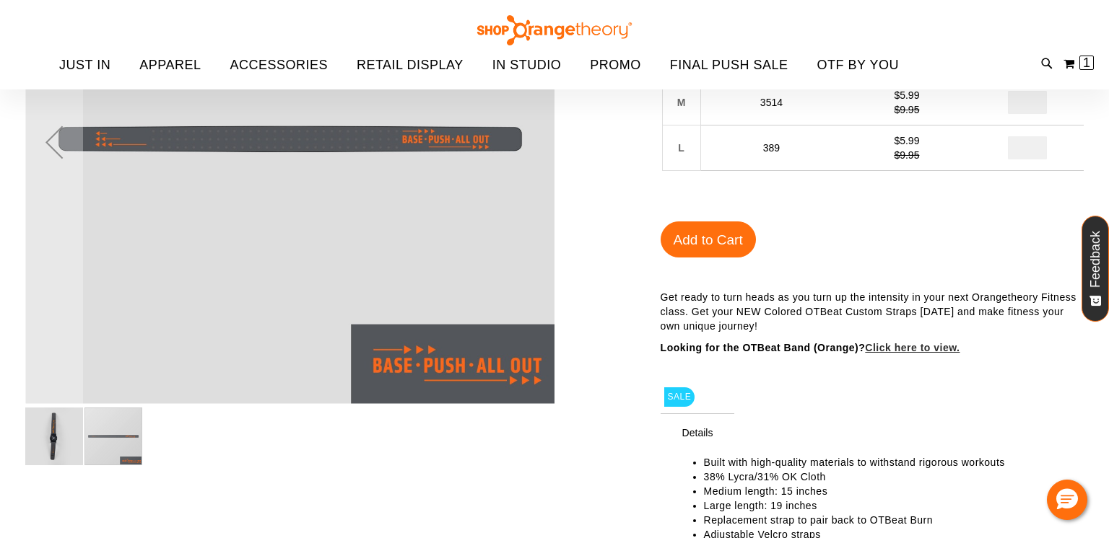
scroll to position [144, 0]
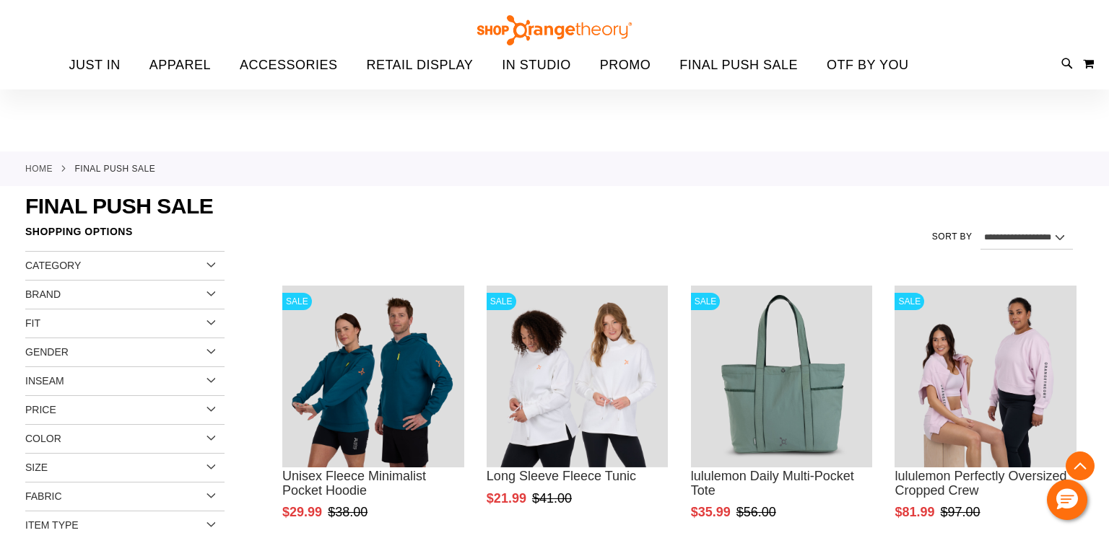
select select "*********"
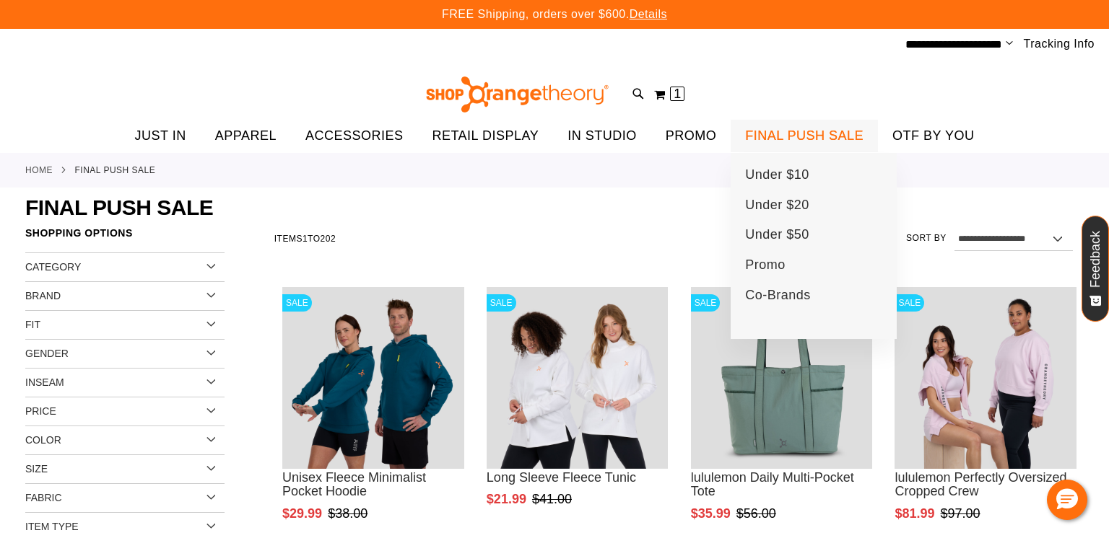
click at [781, 134] on span "FINAL PUSH SALE" at bounding box center [804, 136] width 118 height 32
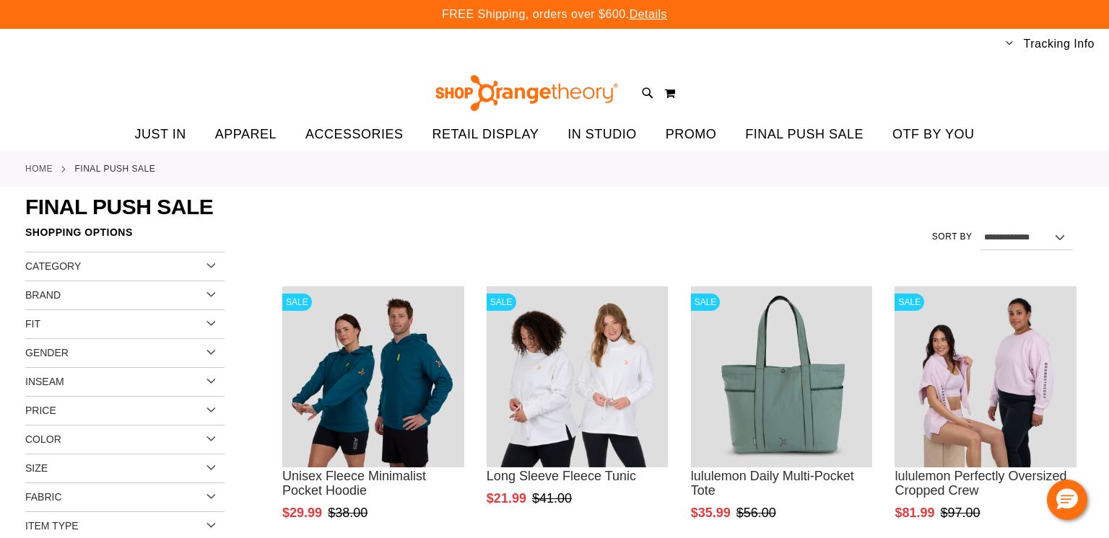
click at [989, 243] on select "**********" at bounding box center [1026, 238] width 92 height 23
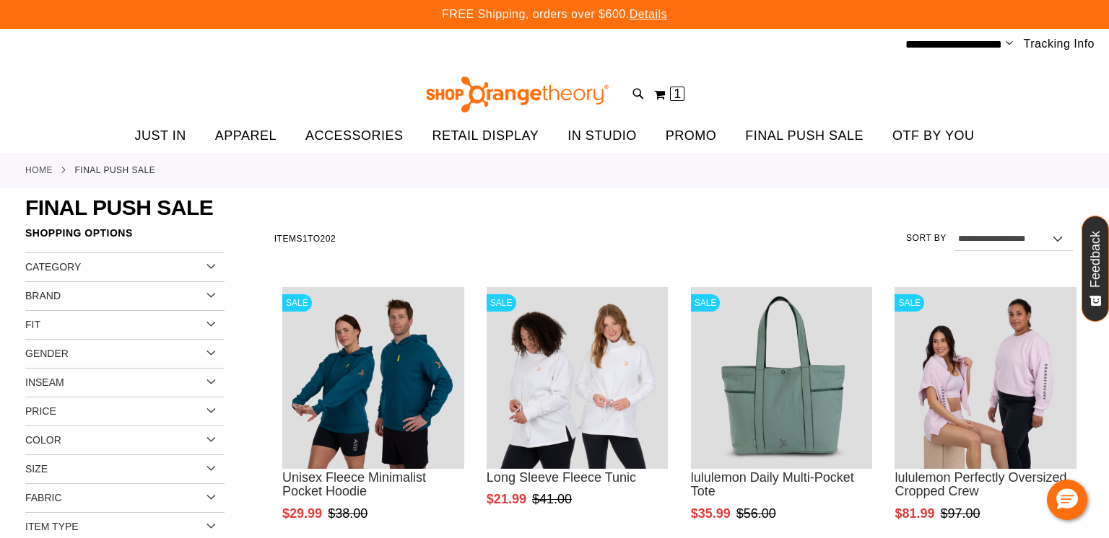
click at [954, 228] on select "**********" at bounding box center [1013, 239] width 118 height 23
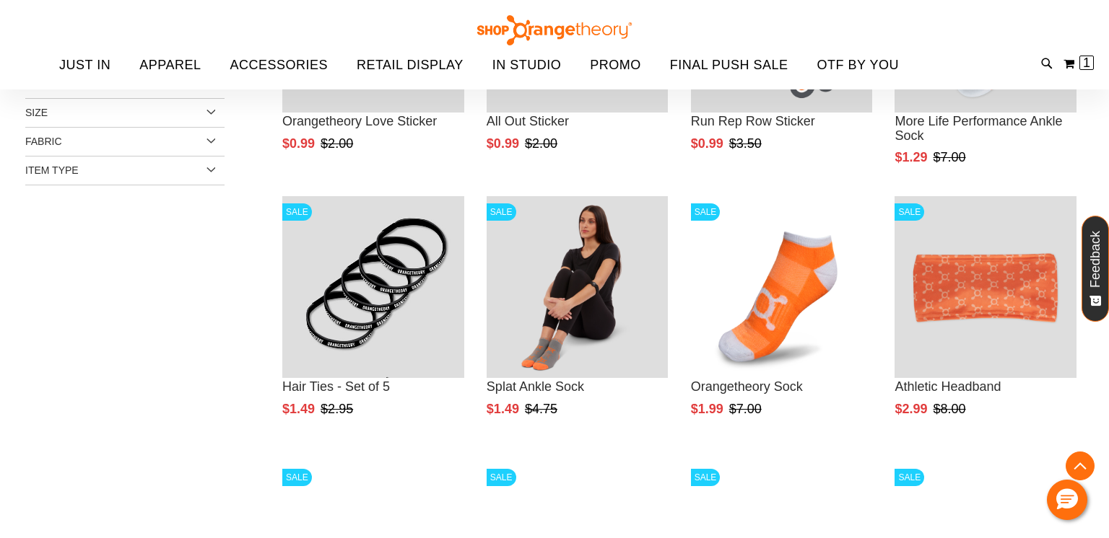
scroll to position [537, 0]
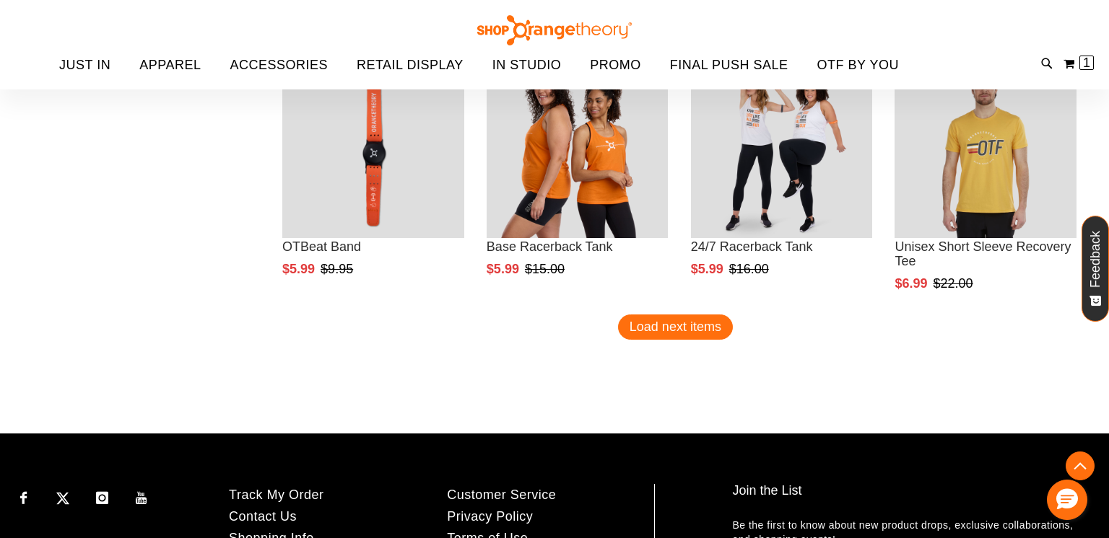
scroll to position [2356, 0]
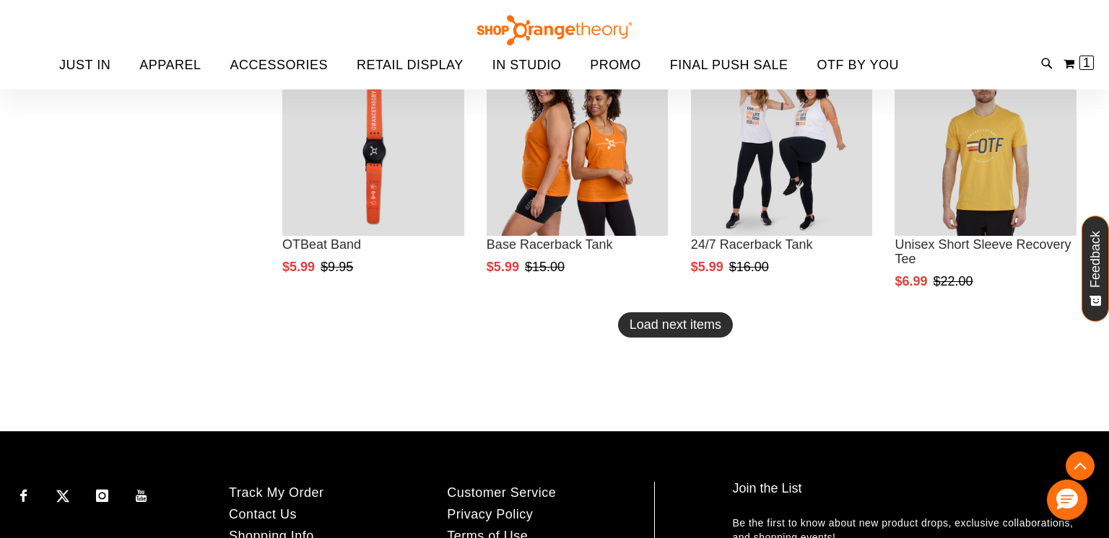
click at [663, 320] on span "Load next items" at bounding box center [675, 325] width 92 height 14
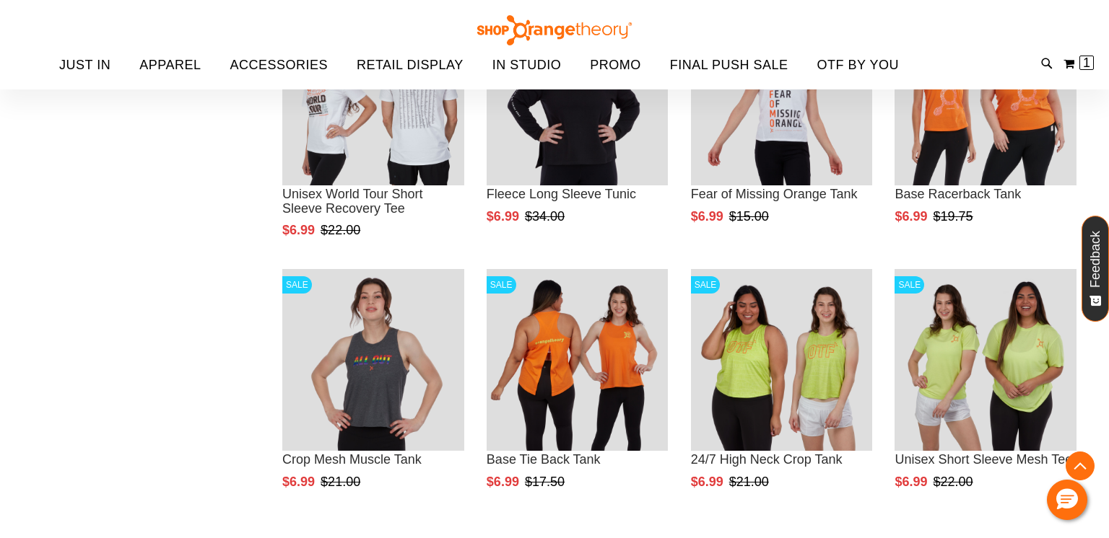
scroll to position [2674, 0]
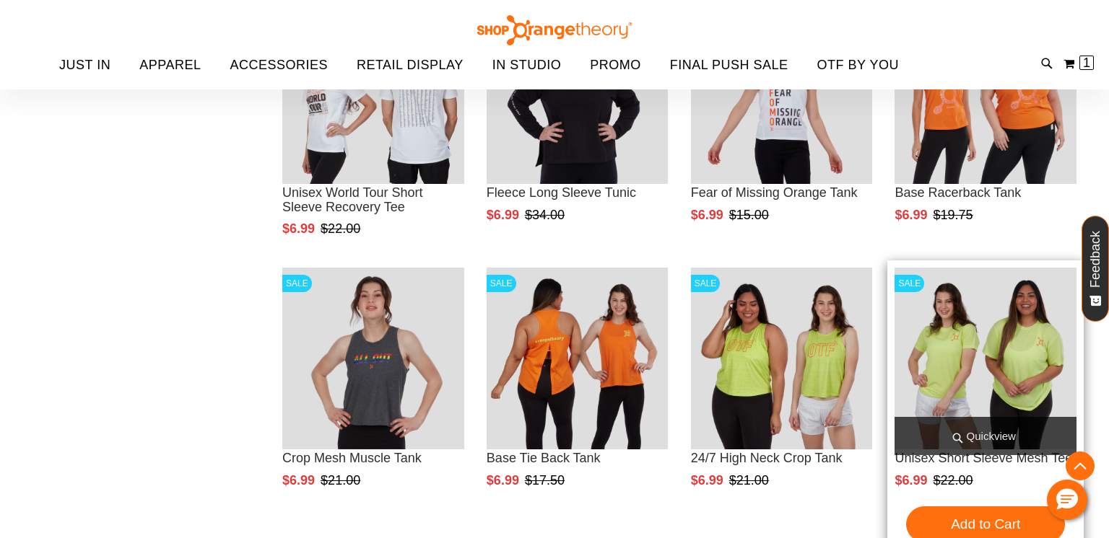
click at [982, 386] on img "product" at bounding box center [985, 359] width 182 height 182
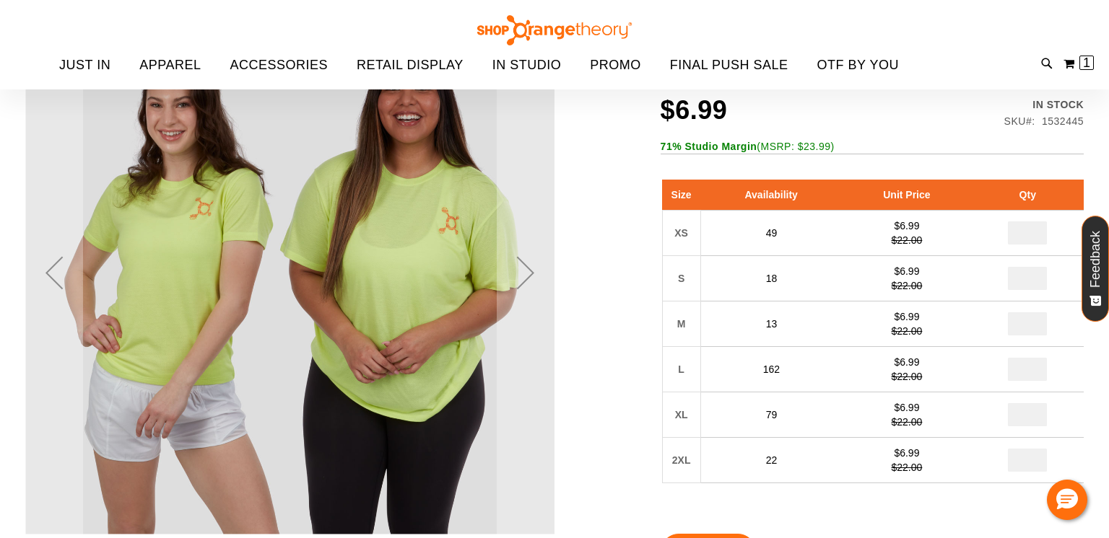
scroll to position [201, 0]
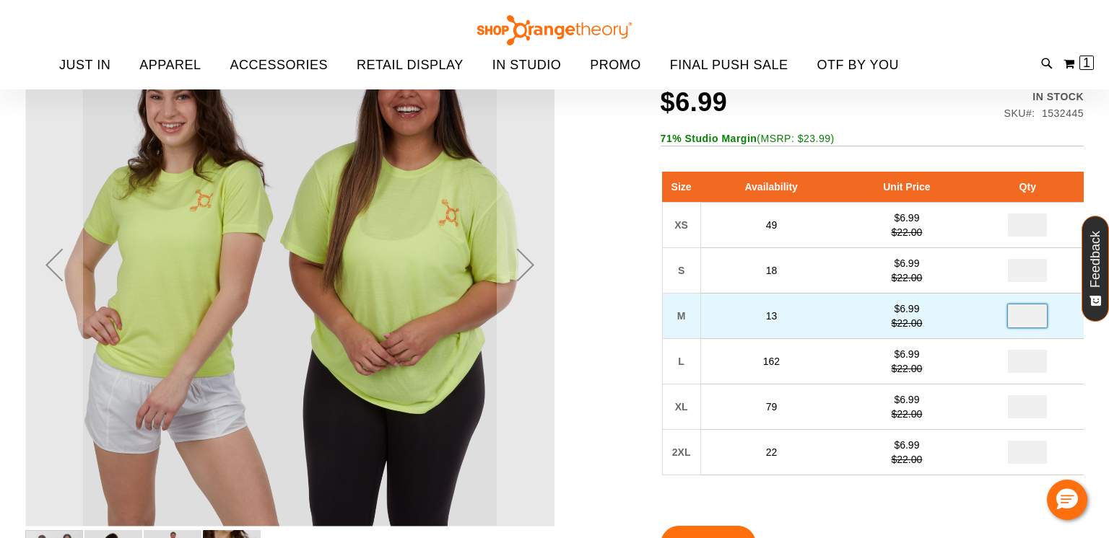
click at [1034, 315] on input "number" at bounding box center [1027, 316] width 39 height 23
type input "*"
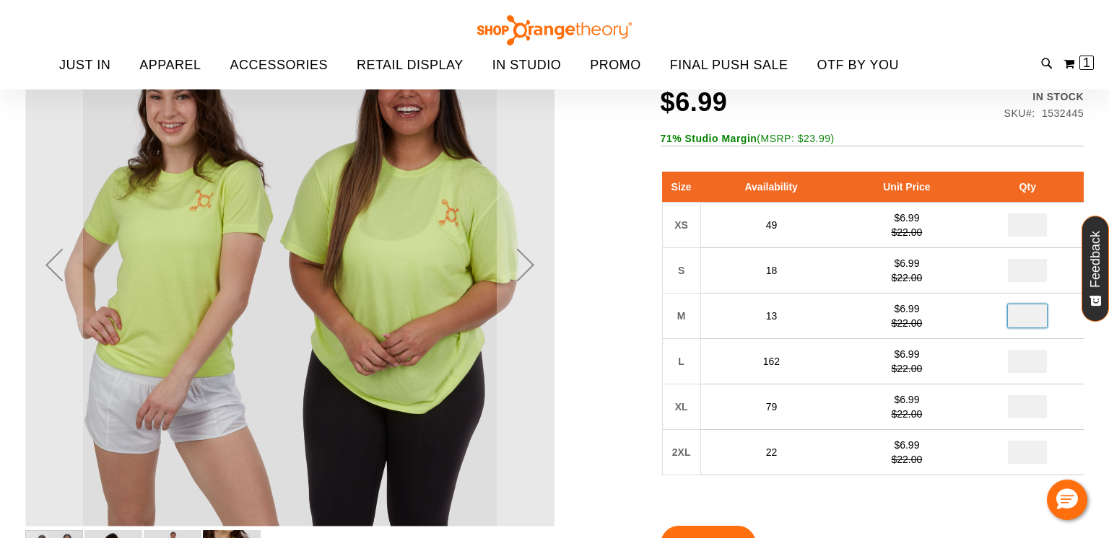
click at [885, 492] on div "Size Availability Unit Price Qty XS 49 $6.99 $22.00 * S 18 $6.99" at bounding box center [871, 334] width 423 height 354
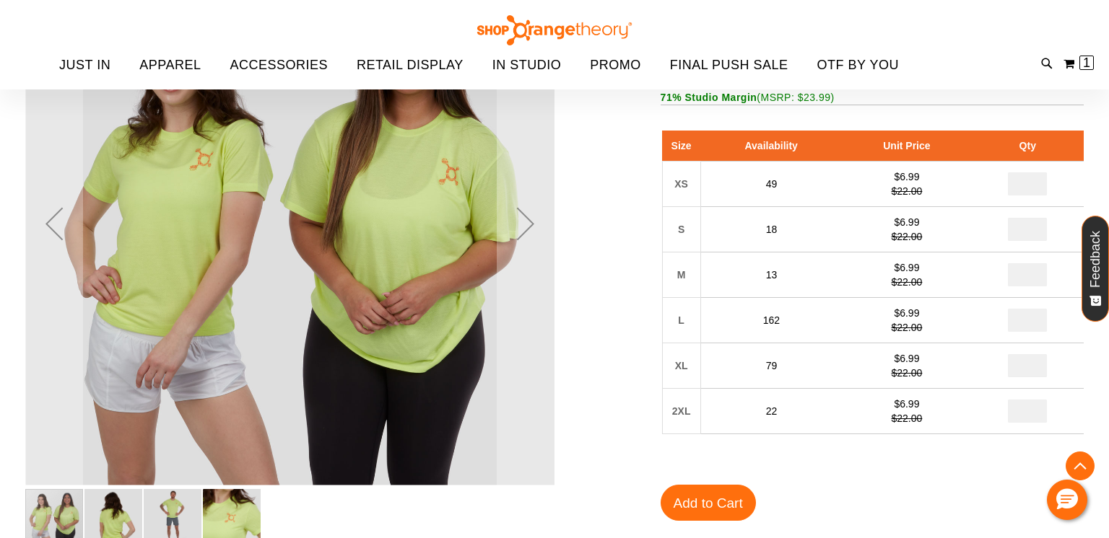
scroll to position [259, 0]
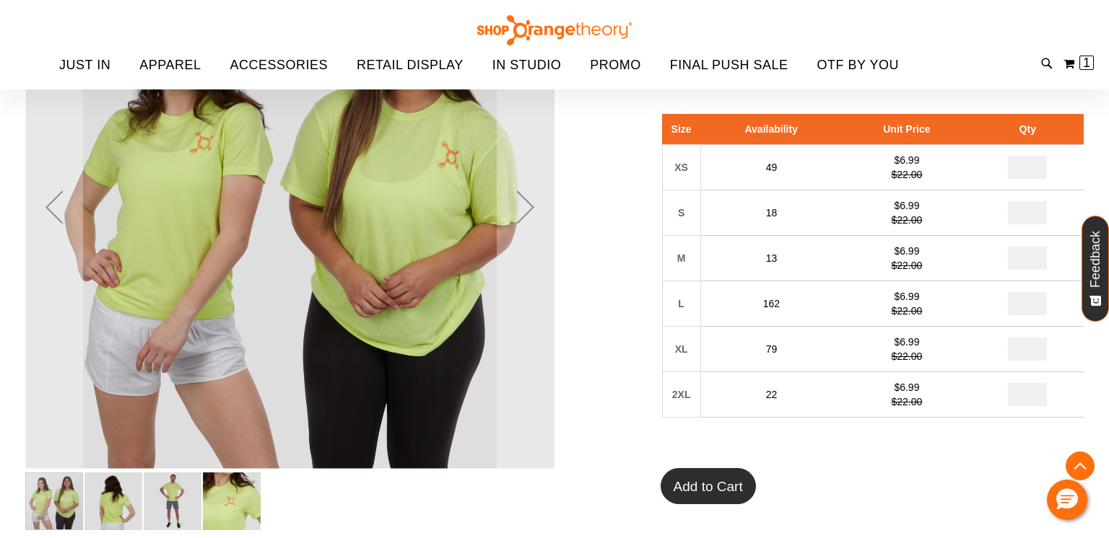
click at [718, 494] on span "Add to Cart" at bounding box center [707, 486] width 69 height 15
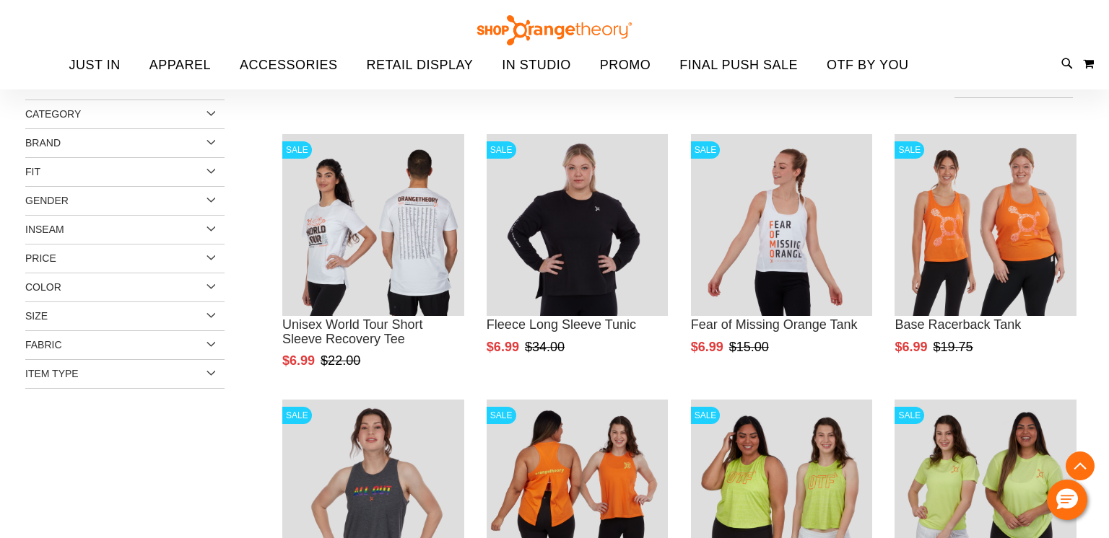
scroll to position [417, 0]
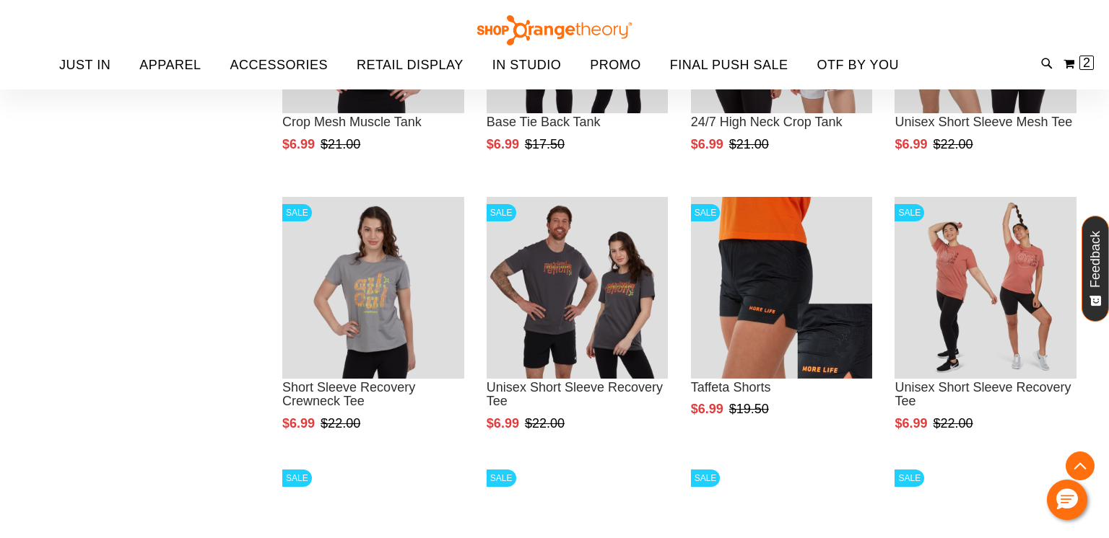
scroll to position [475, 0]
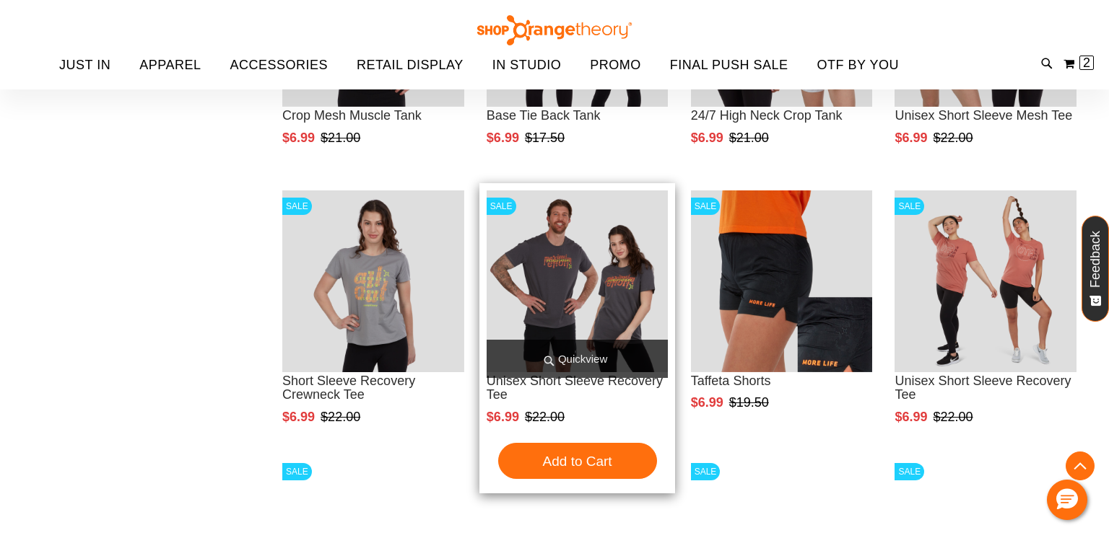
click at [559, 356] on span "Quickview" at bounding box center [578, 359] width 182 height 38
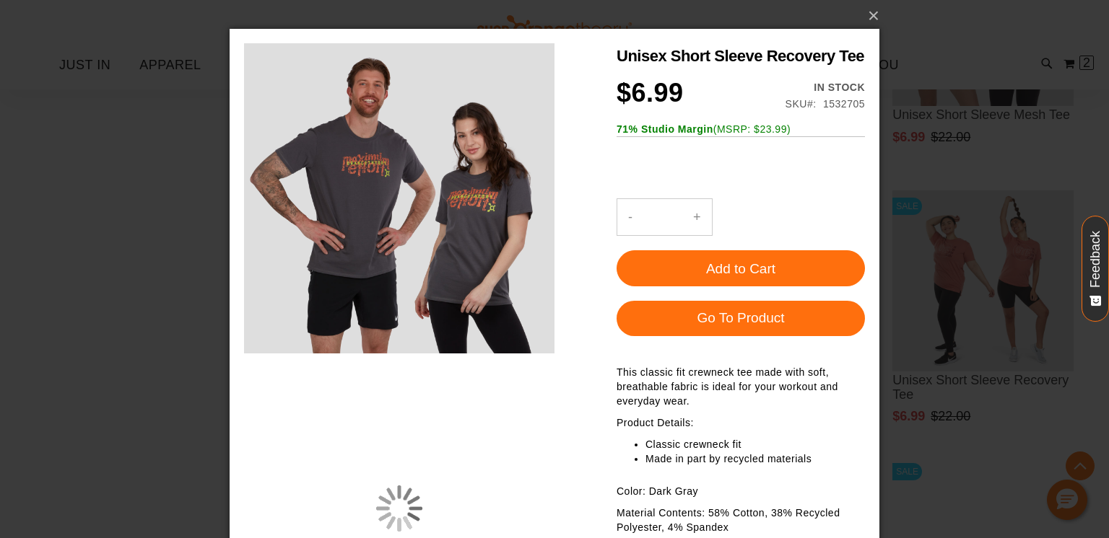
scroll to position [0, 0]
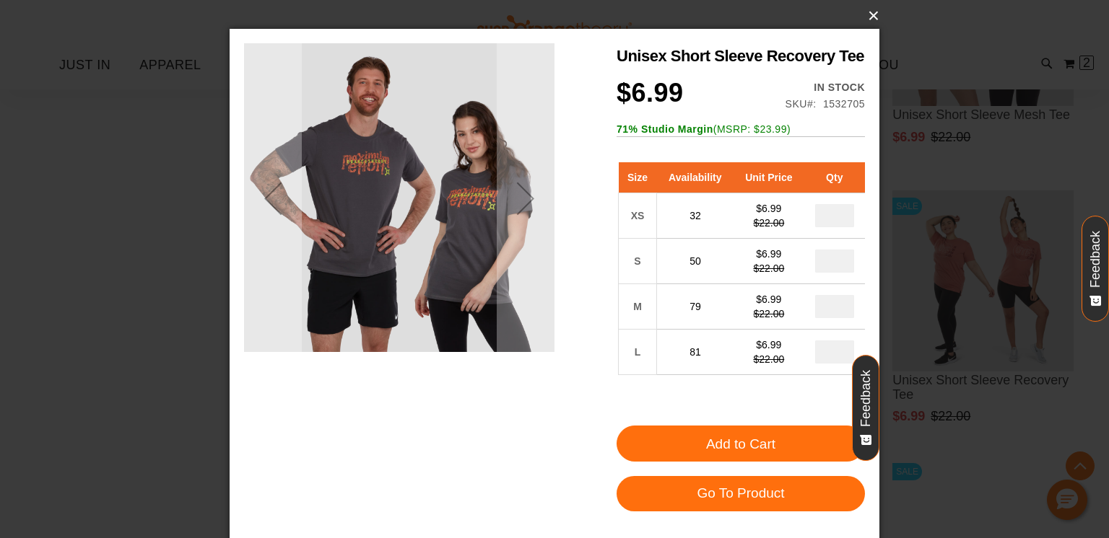
click at [866, 17] on button "×" at bounding box center [559, 16] width 650 height 32
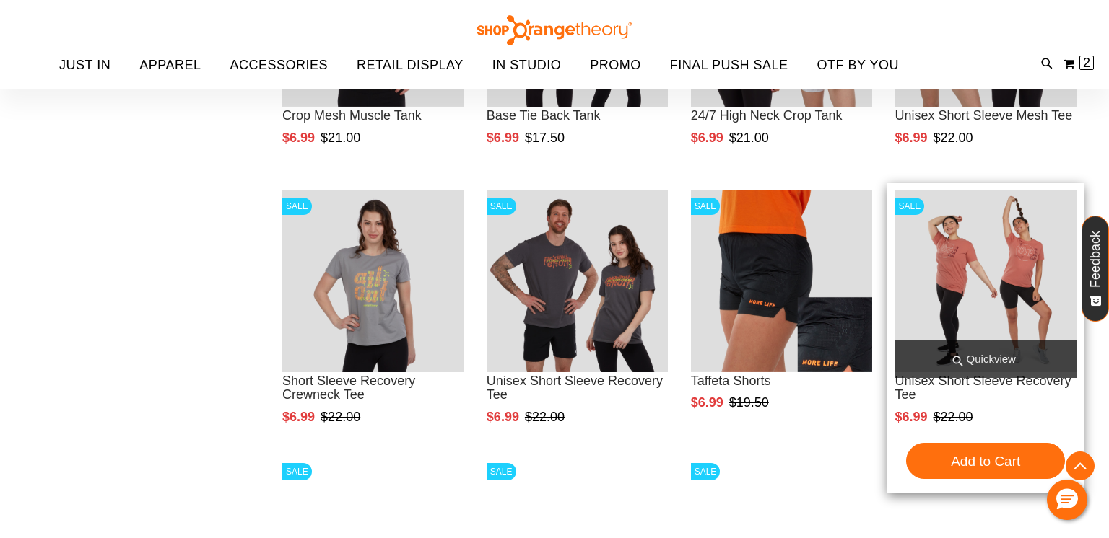
click at [967, 360] on span "Quickview" at bounding box center [985, 359] width 182 height 38
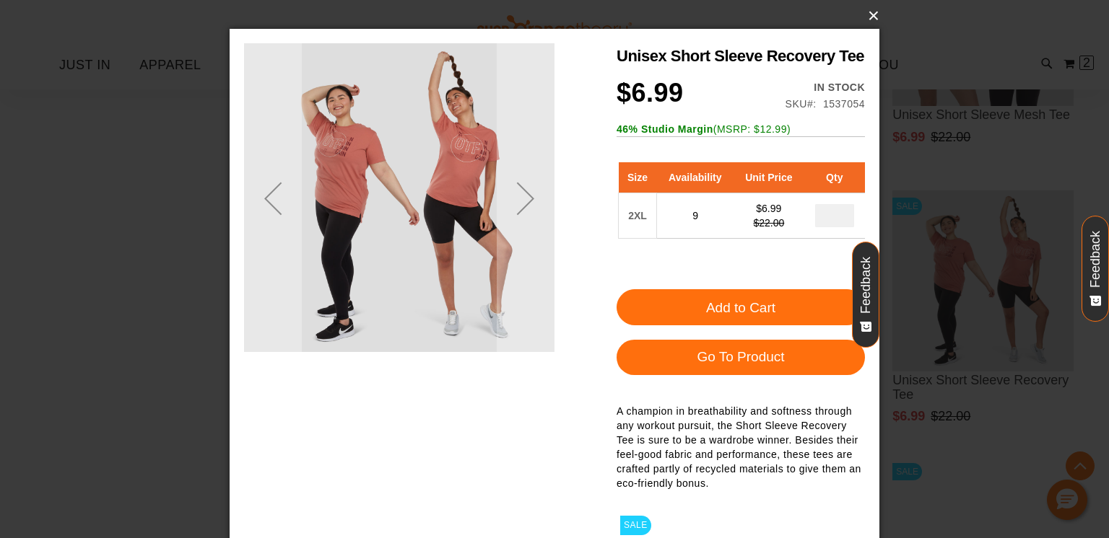
click at [868, 21] on button "×" at bounding box center [559, 16] width 650 height 32
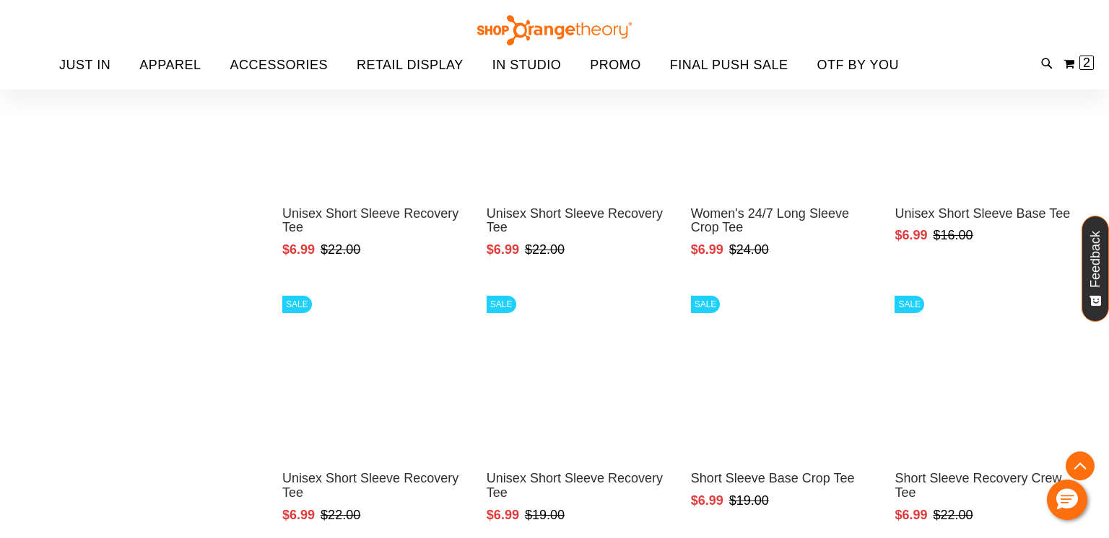
scroll to position [937, 0]
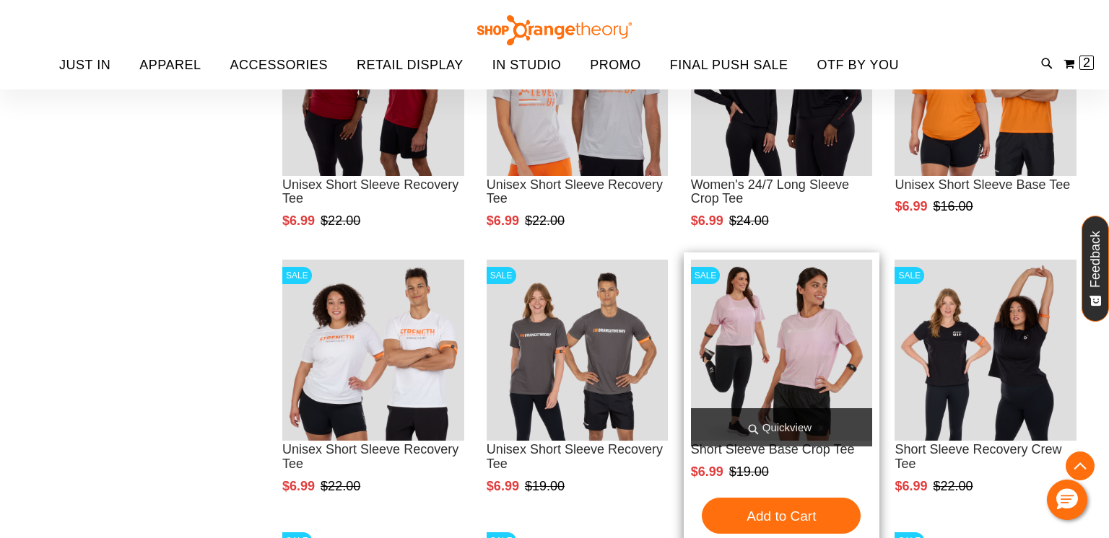
click at [769, 418] on span "Quickview" at bounding box center [782, 428] width 182 height 38
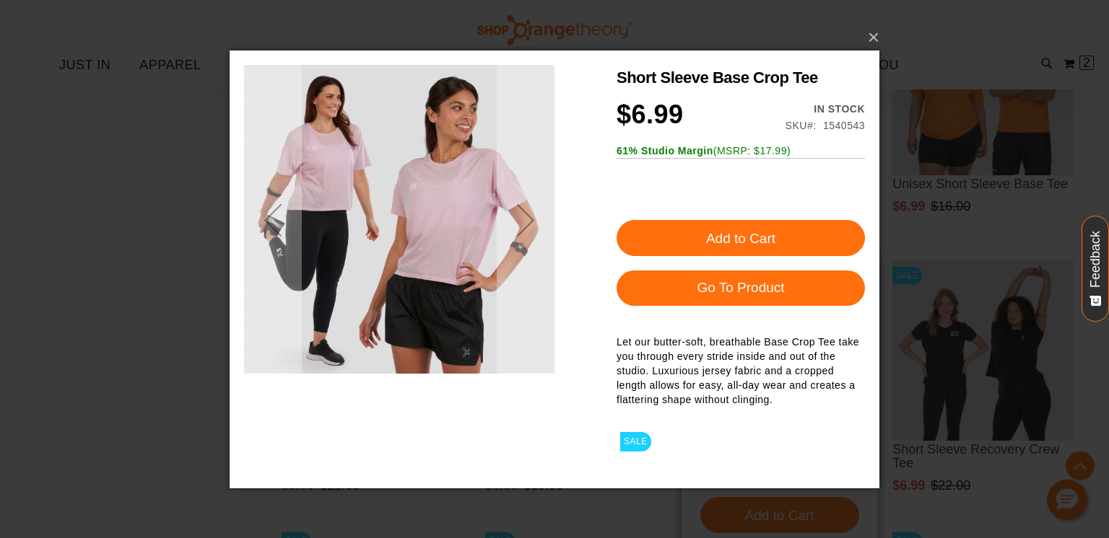
scroll to position [0, 0]
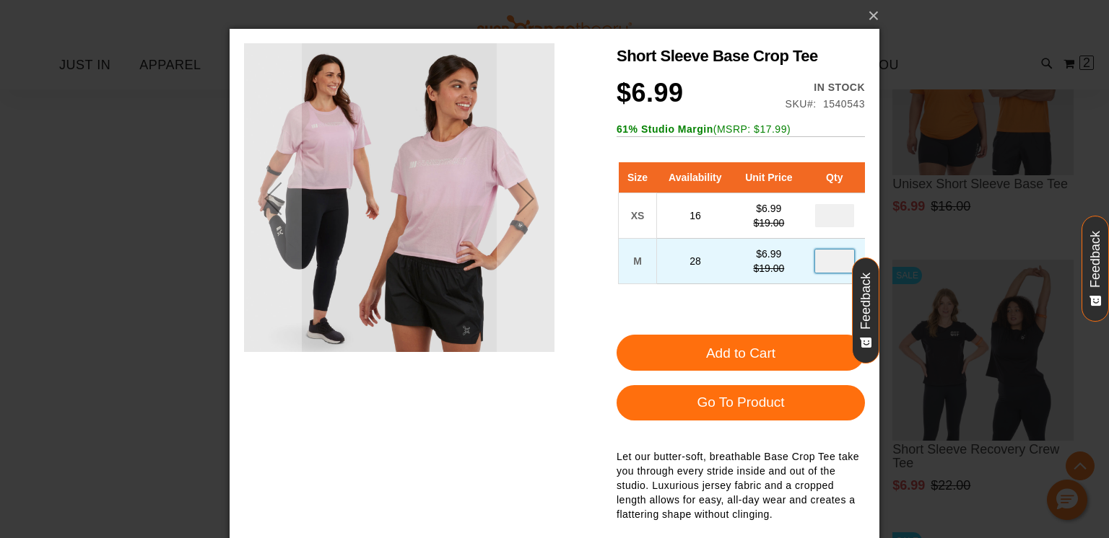
click at [839, 266] on input "number" at bounding box center [834, 261] width 39 height 23
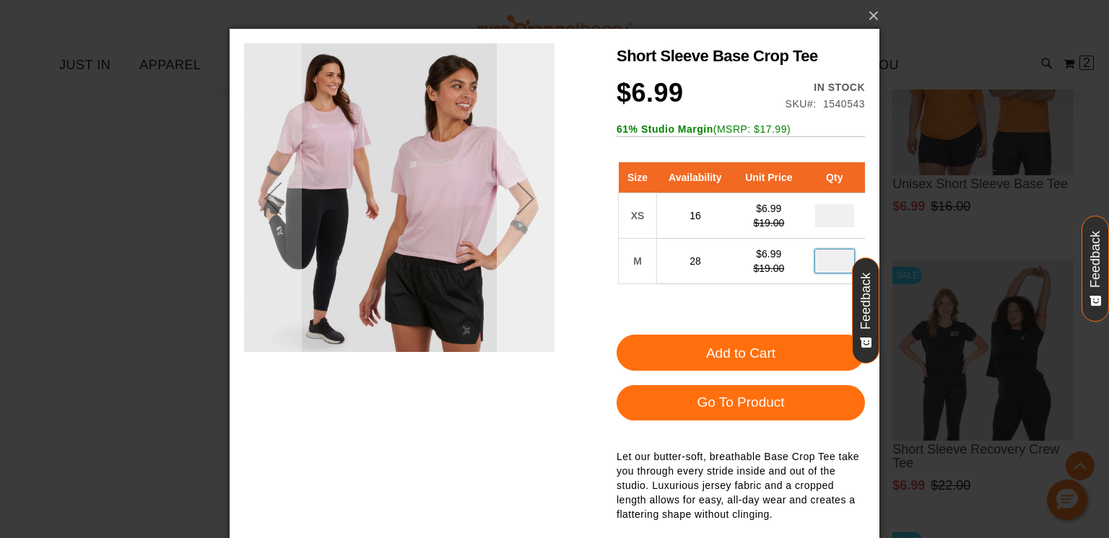
click at [527, 192] on div "Next" at bounding box center [526, 199] width 58 height 58
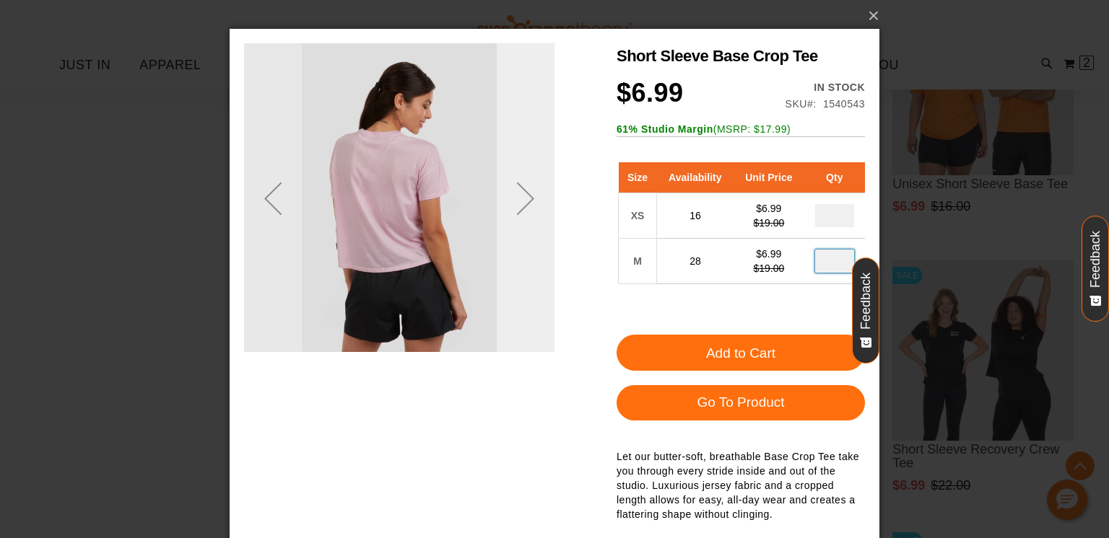
click at [527, 192] on div "Next" at bounding box center [526, 199] width 58 height 58
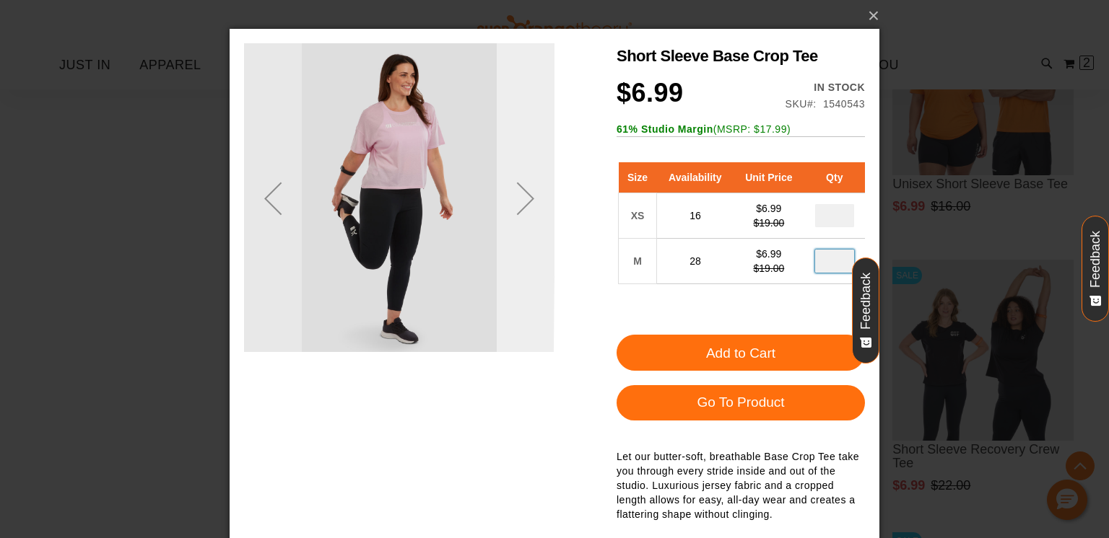
click at [527, 192] on div "Next" at bounding box center [526, 199] width 58 height 58
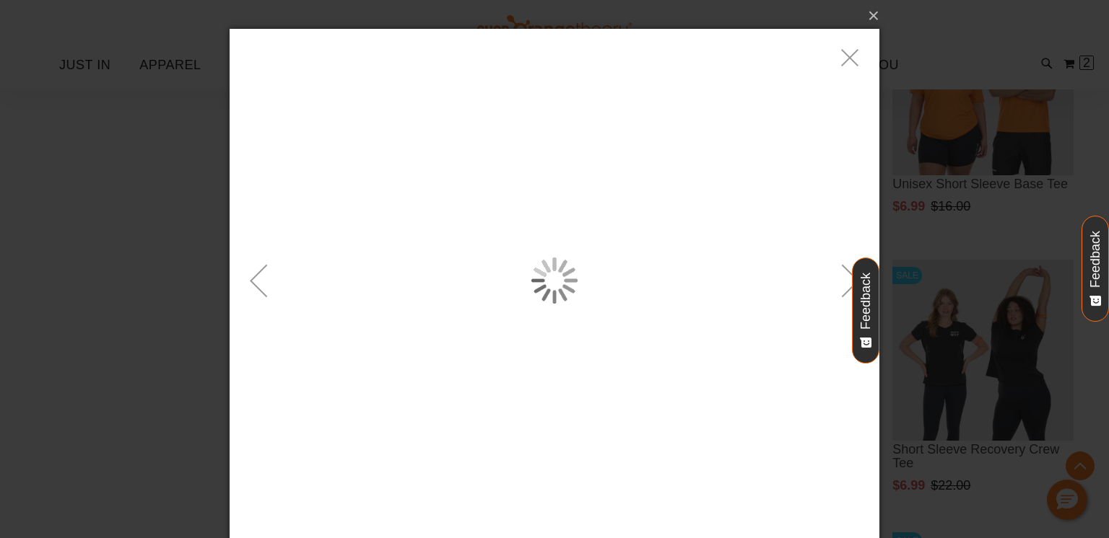
type input "*"
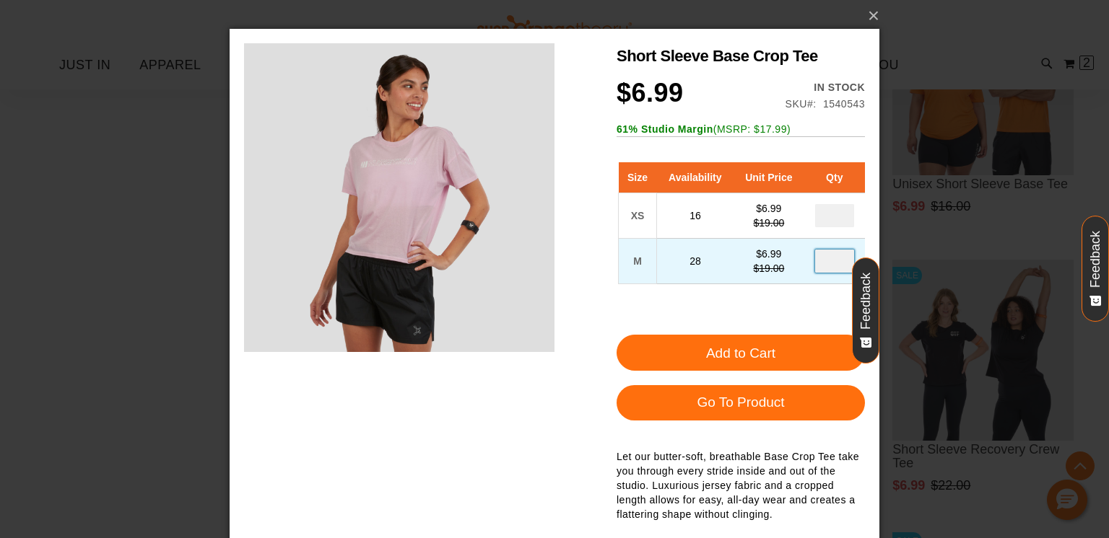
click at [843, 258] on input "number" at bounding box center [834, 261] width 39 height 23
type input "*"
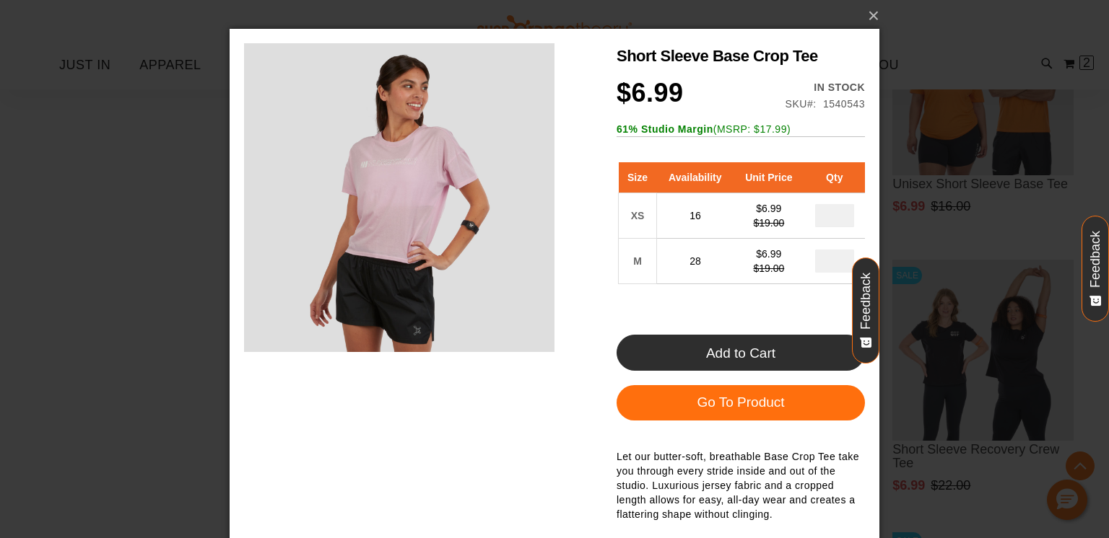
click at [756, 355] on span "Add to Cart" at bounding box center [740, 353] width 69 height 15
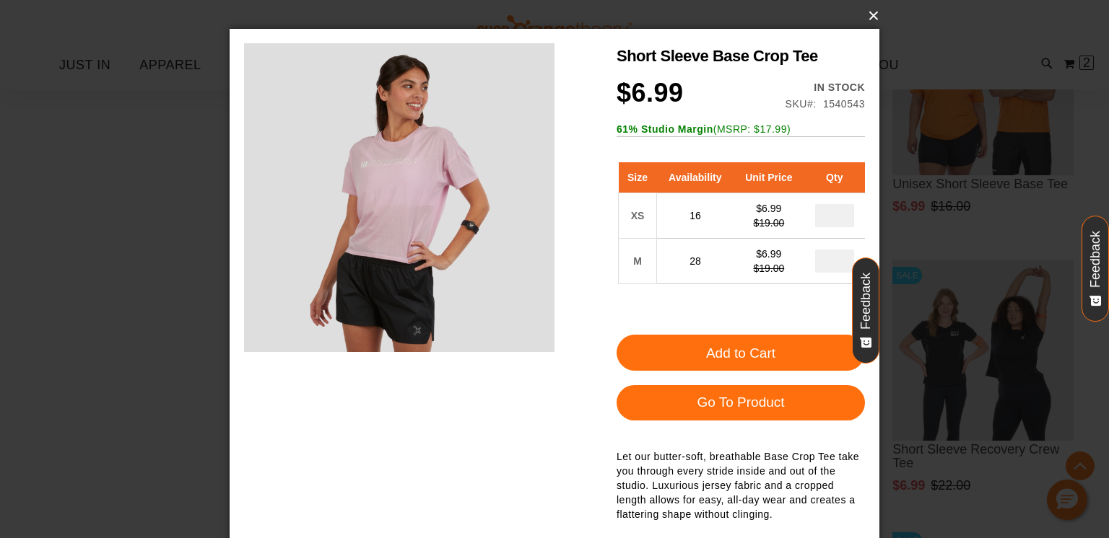
click at [868, 16] on div "Toggle Nav Search Popular Suggestions Advanced Search" at bounding box center [554, 45] width 1109 height 90
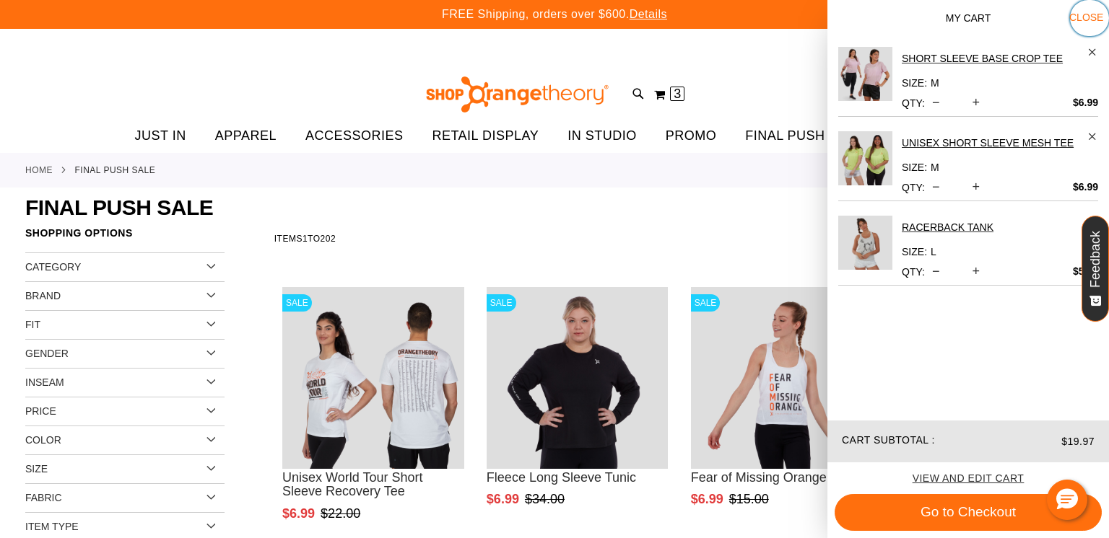
click at [1083, 19] on span "Close" at bounding box center [1086, 18] width 34 height 12
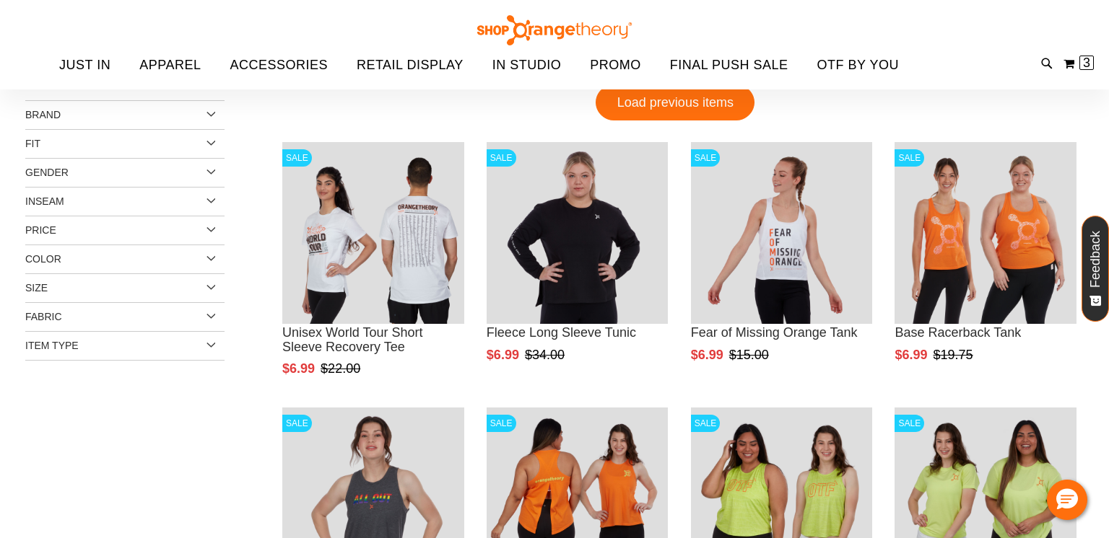
scroll to position [57, 0]
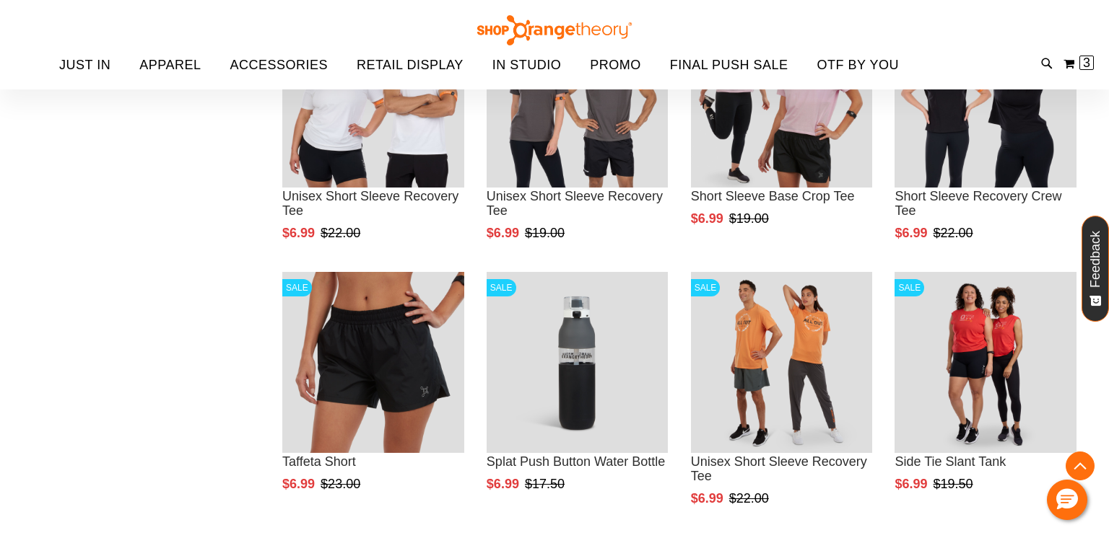
scroll to position [1255, 0]
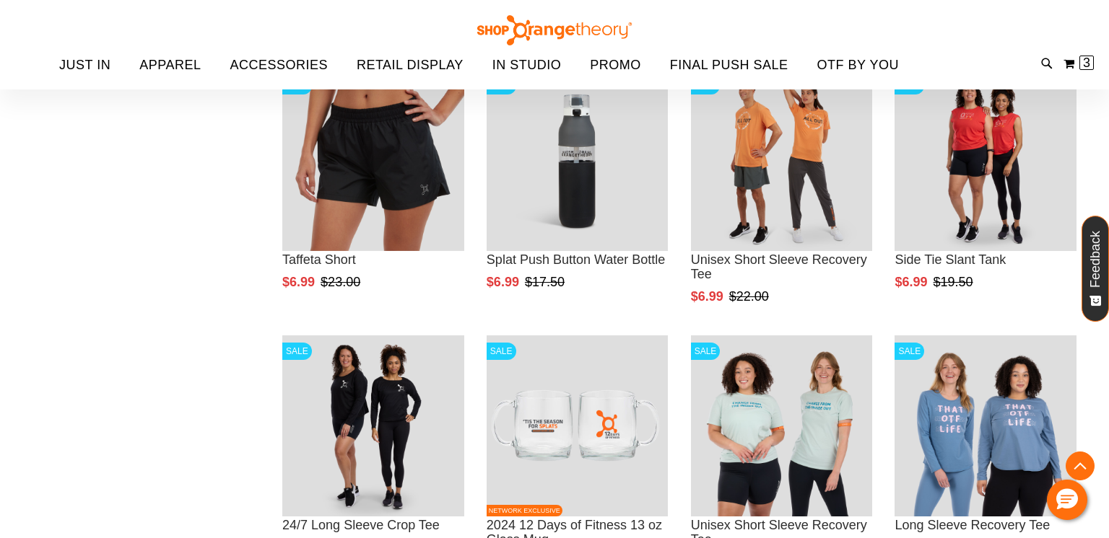
scroll to position [1400, 0]
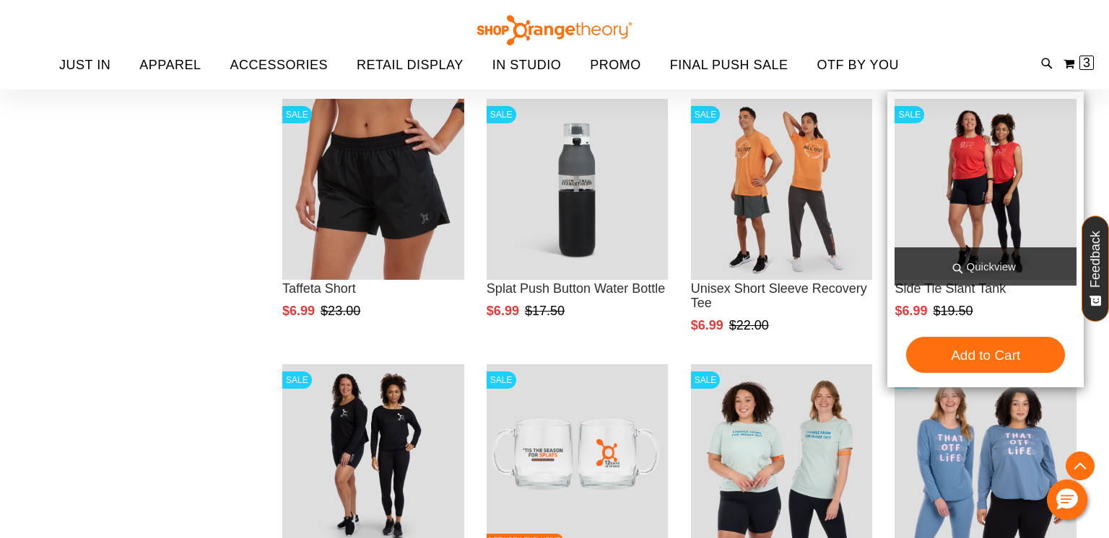
click at [977, 261] on span "Quickview" at bounding box center [985, 267] width 182 height 38
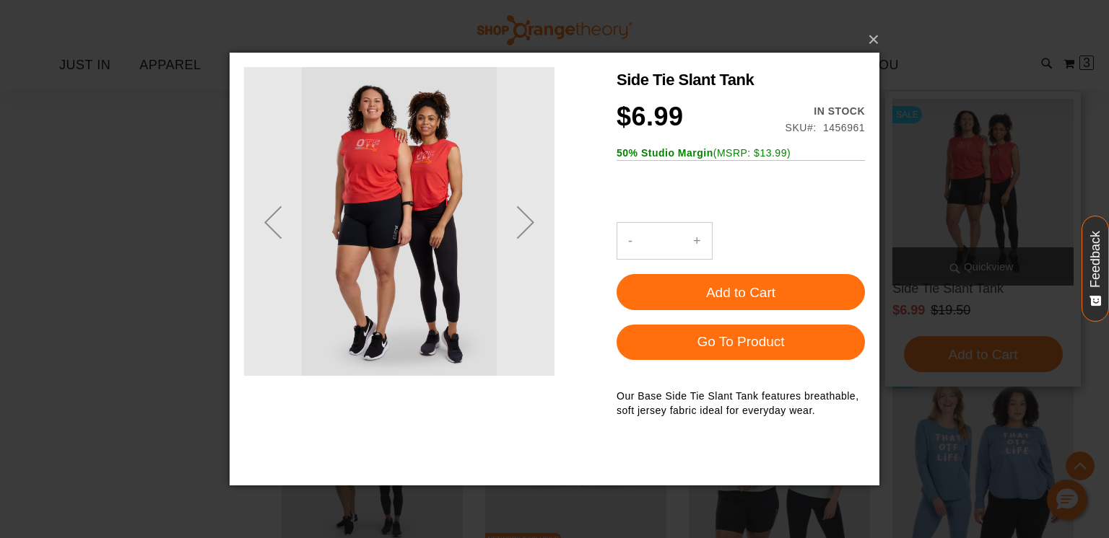
click at [977, 261] on div "×" at bounding box center [554, 269] width 1109 height 538
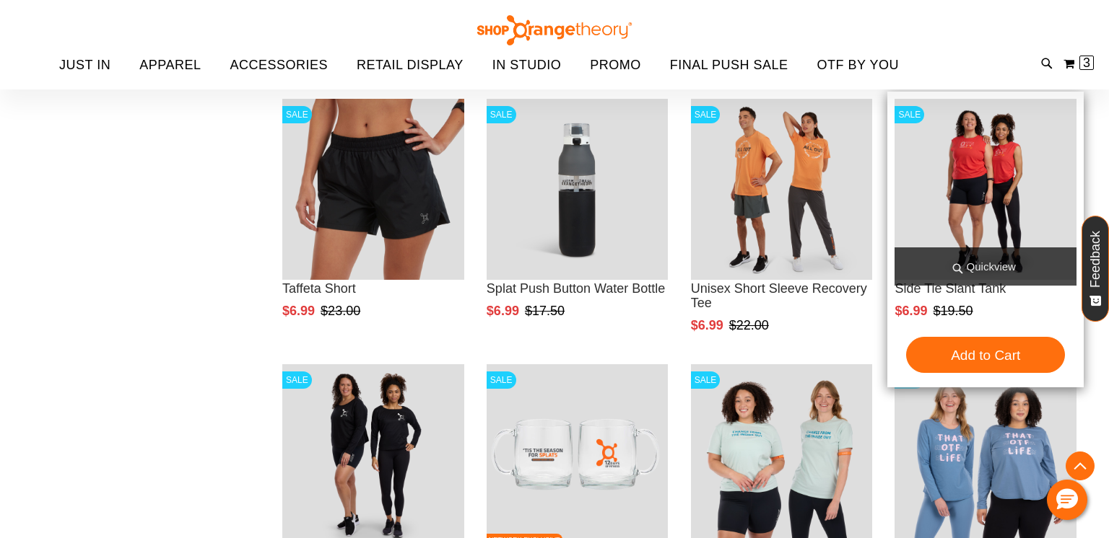
click at [974, 270] on span "Quickview" at bounding box center [985, 267] width 182 height 38
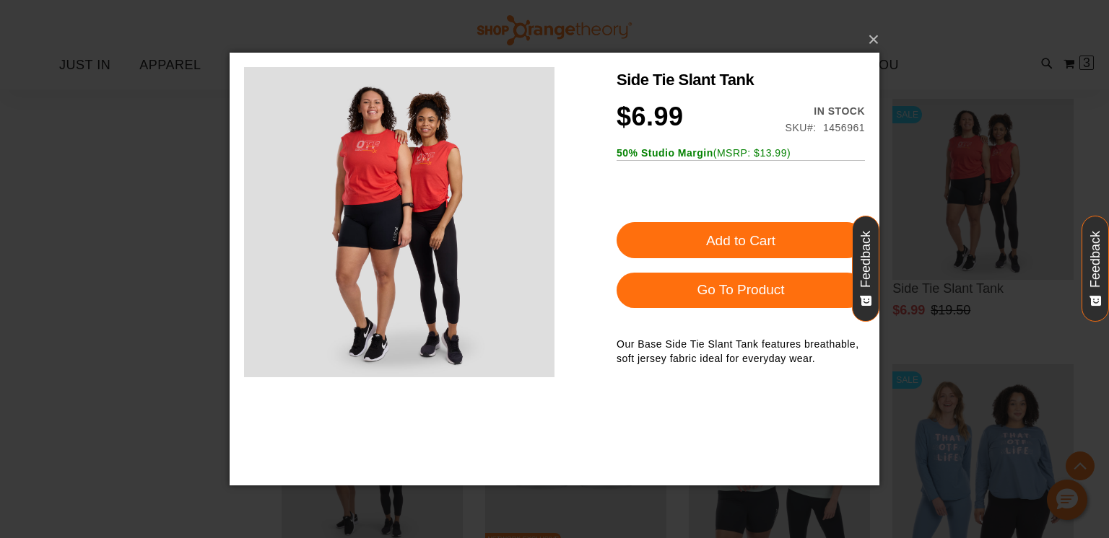
scroll to position [0, 0]
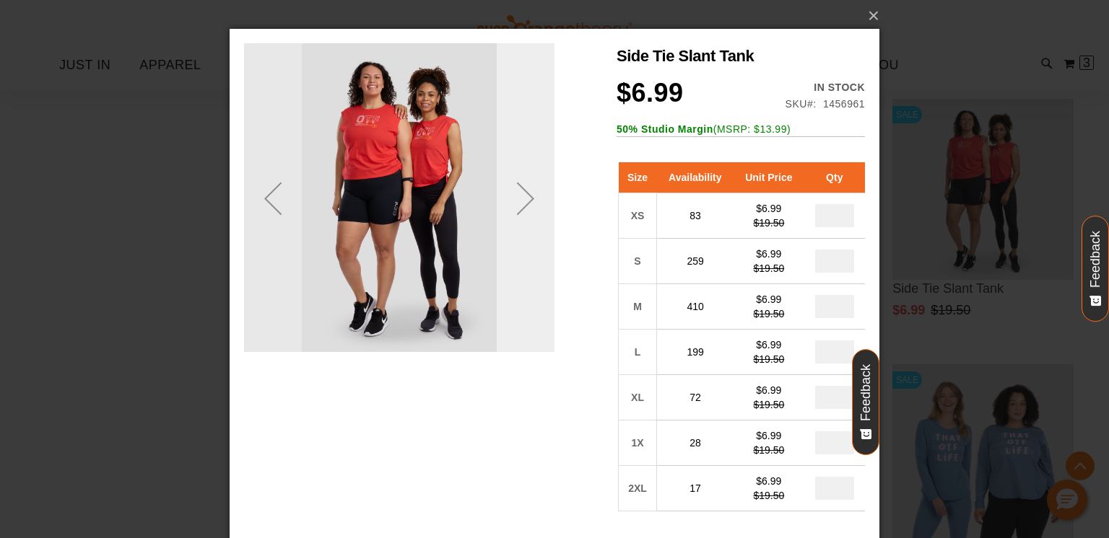
click at [536, 204] on div "Next" at bounding box center [526, 199] width 58 height 58
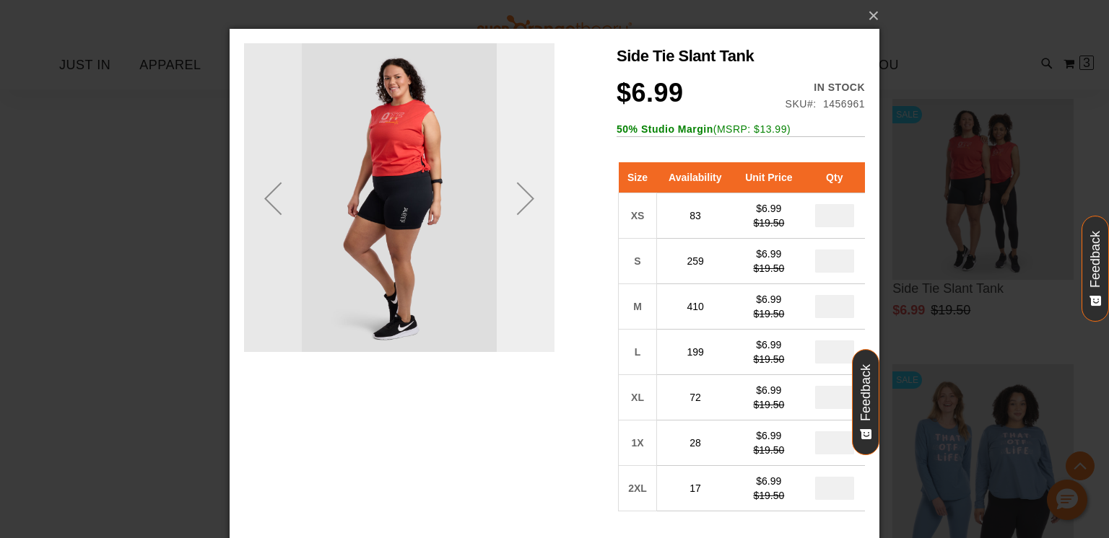
click at [525, 200] on div "Next" at bounding box center [526, 199] width 58 height 58
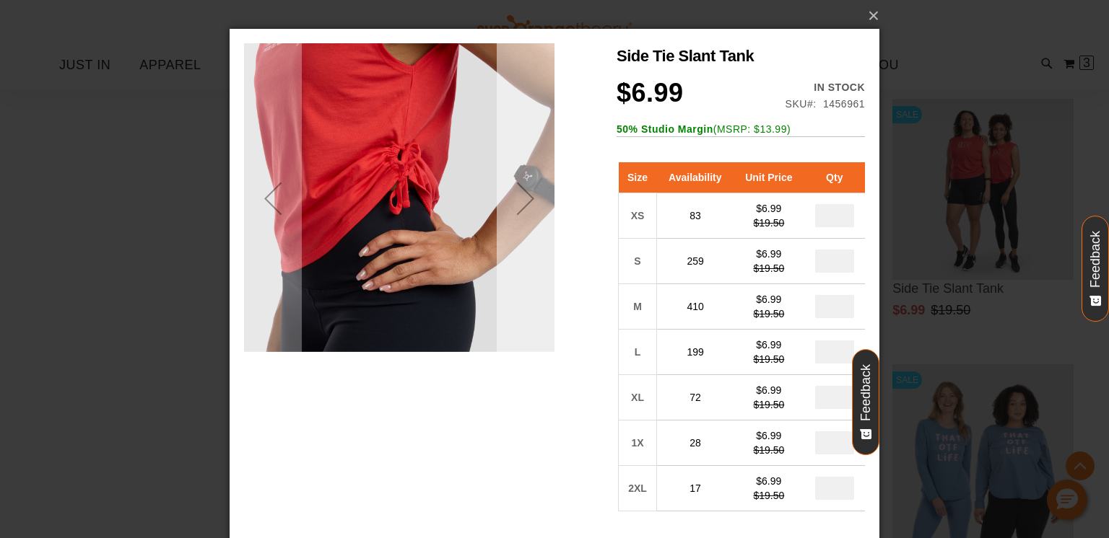
click at [525, 201] on div "Next" at bounding box center [526, 199] width 58 height 58
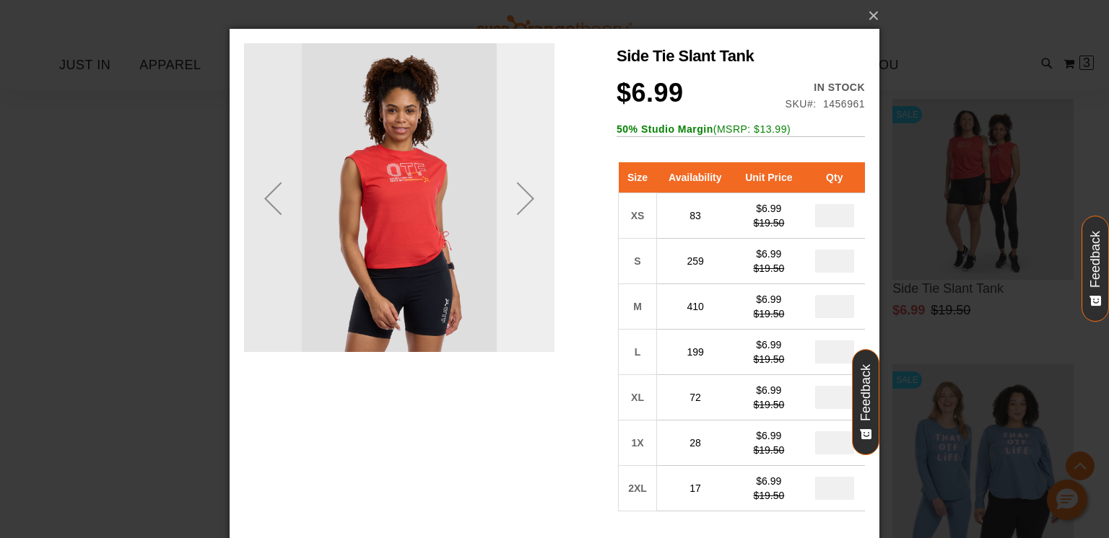
click at [525, 201] on div "Next" at bounding box center [526, 199] width 58 height 58
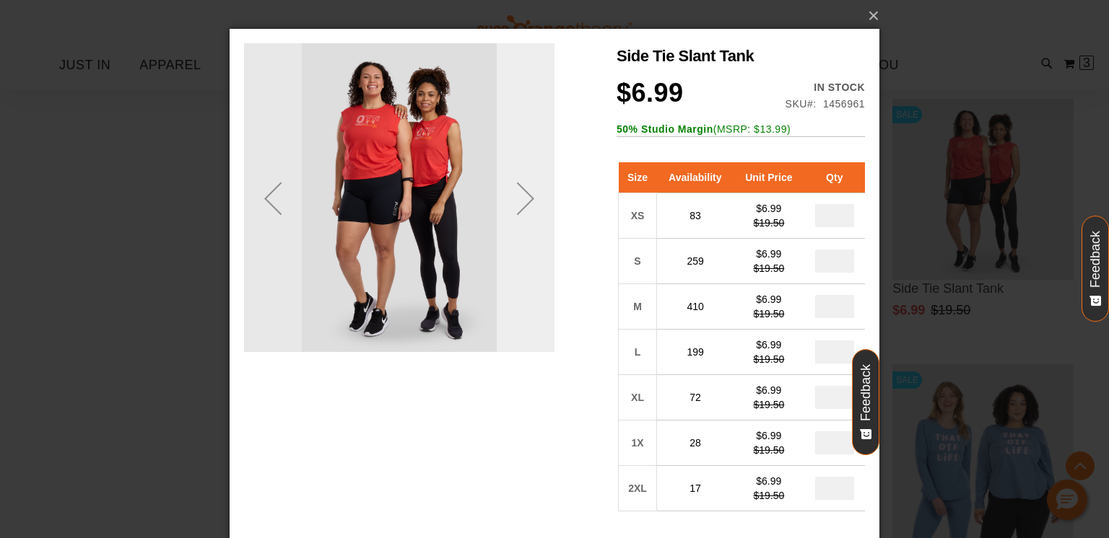
click at [525, 201] on div "Next" at bounding box center [526, 199] width 58 height 58
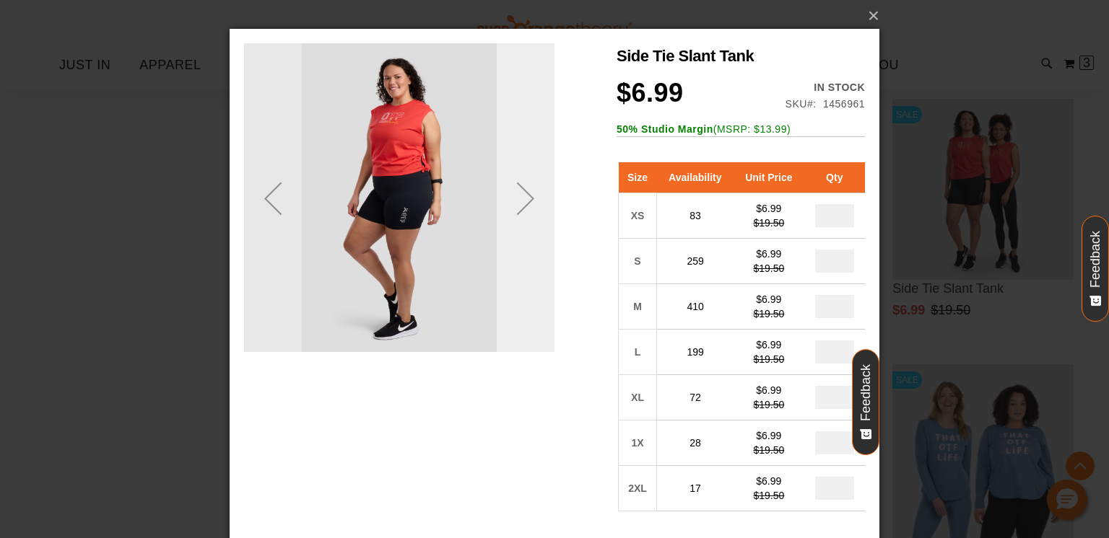
click at [525, 201] on div "Next" at bounding box center [526, 199] width 58 height 58
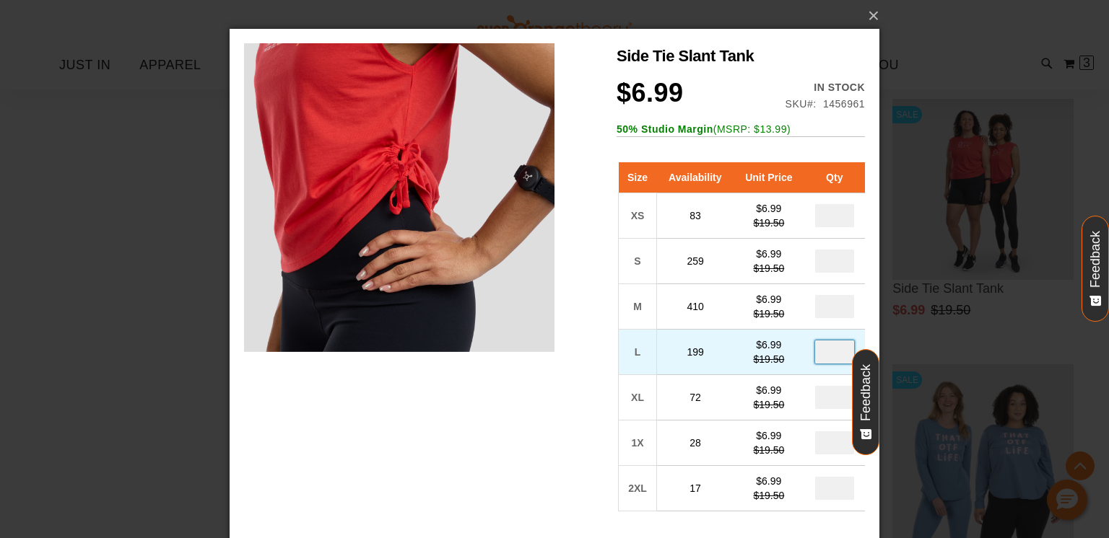
click at [842, 358] on input "number" at bounding box center [834, 352] width 39 height 23
type input "*"
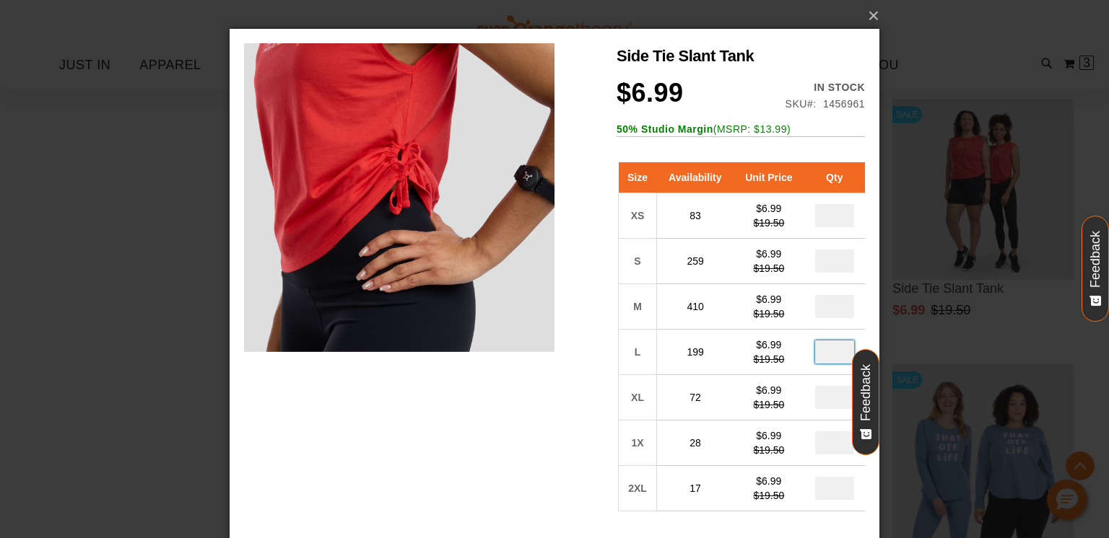
click at [608, 400] on div "Side Tie Slant Tank $6.99 Regular Price $19.50 In stock Only %1 left SKU 145696…" at bounding box center [554, 402] width 621 height 718
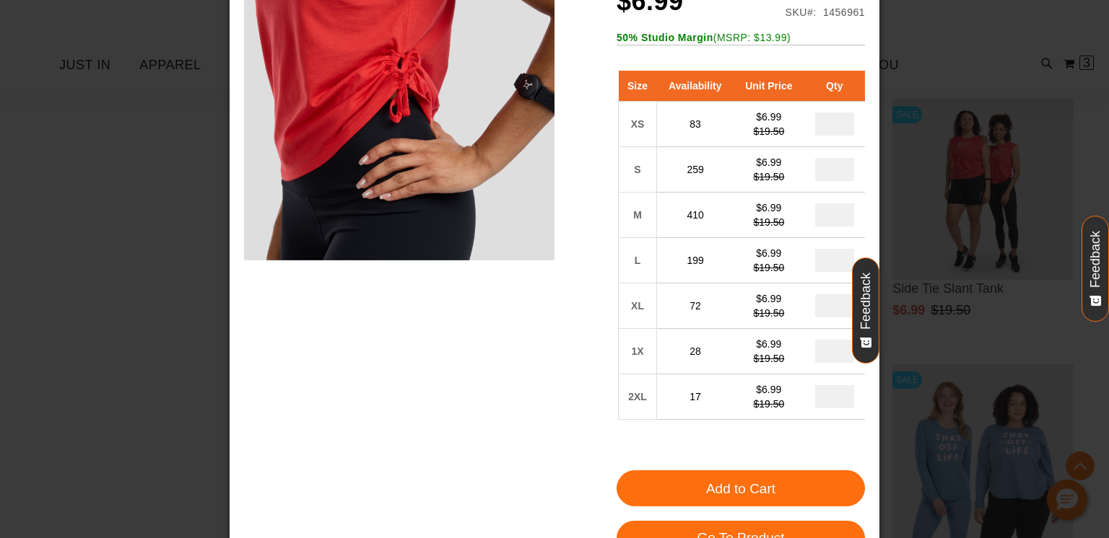
scroll to position [115, 0]
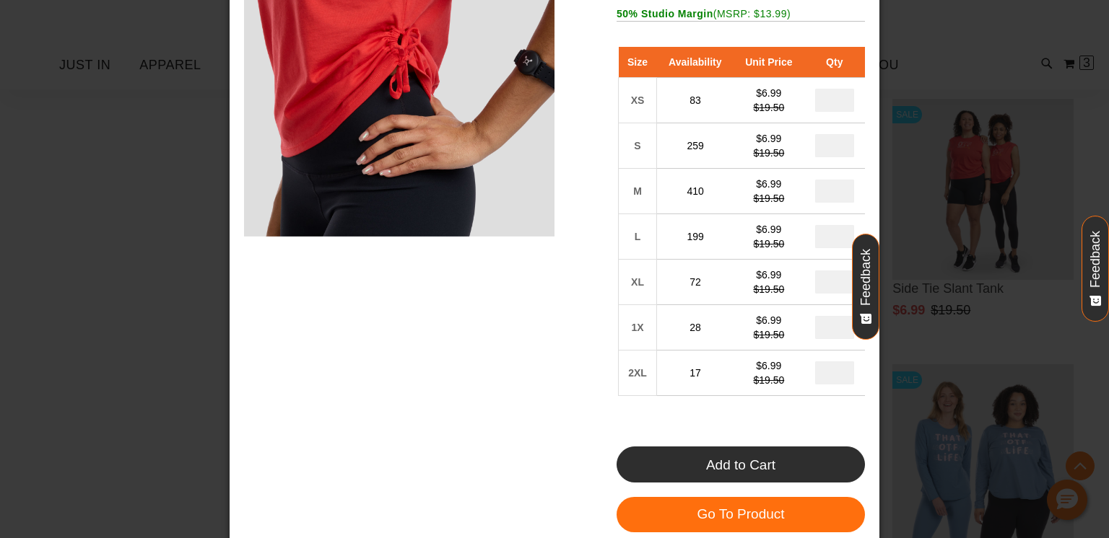
click at [691, 459] on button "Add to Cart" at bounding box center [740, 465] width 248 height 36
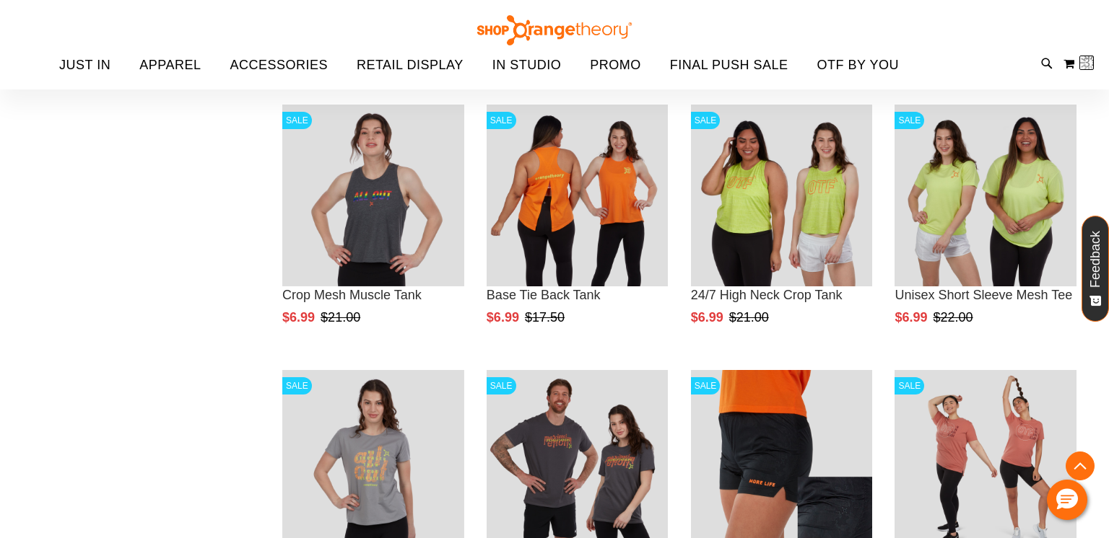
scroll to position [95, 0]
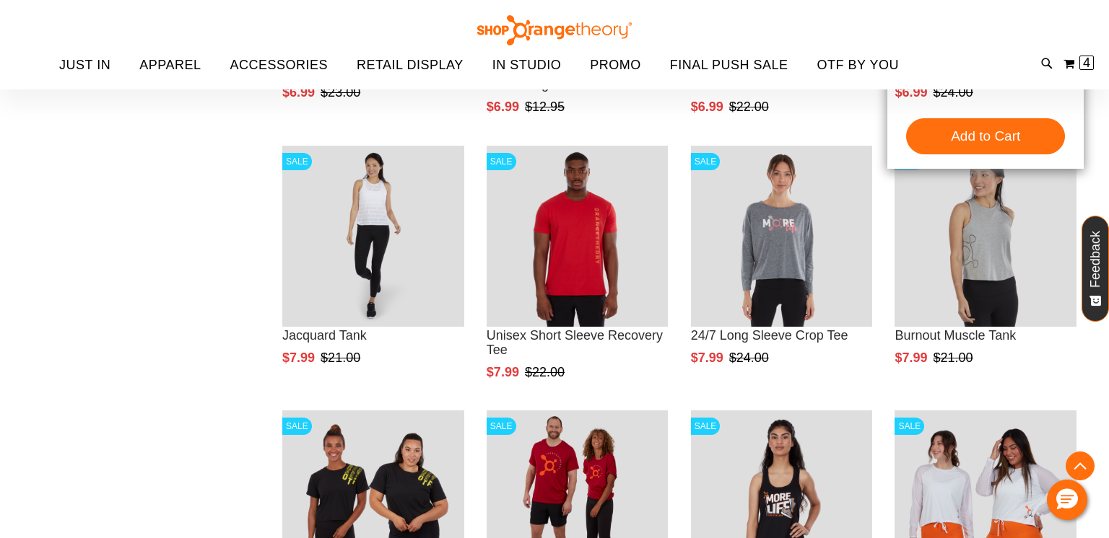
scroll to position [1885, 0]
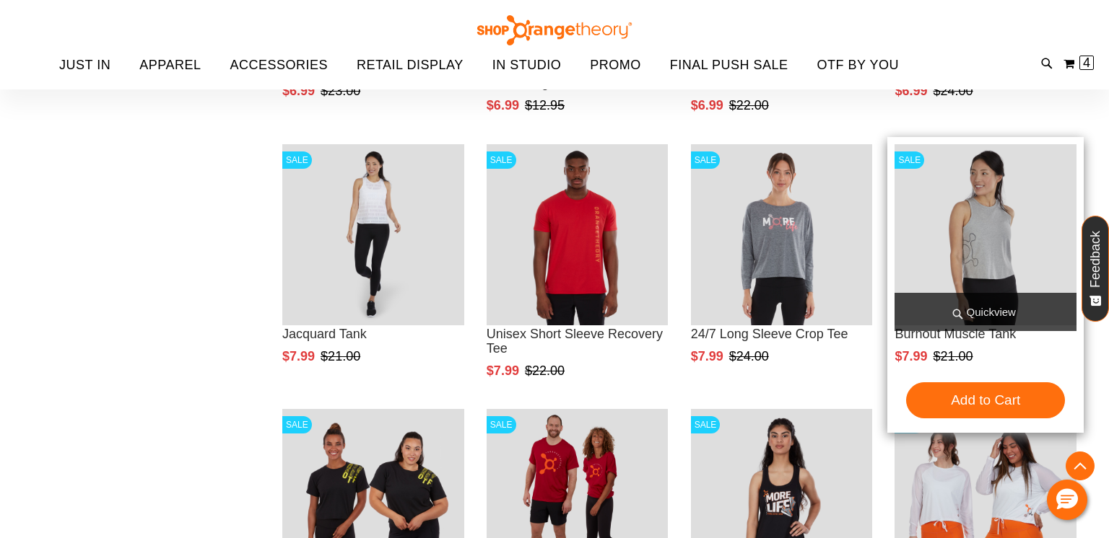
click at [977, 305] on span "Quickview" at bounding box center [985, 312] width 182 height 38
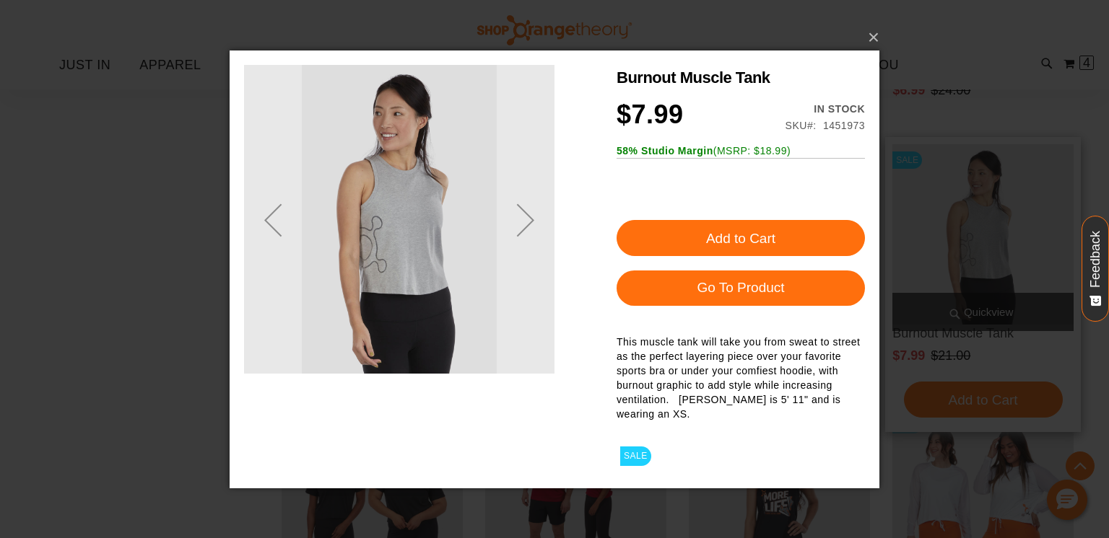
scroll to position [0, 0]
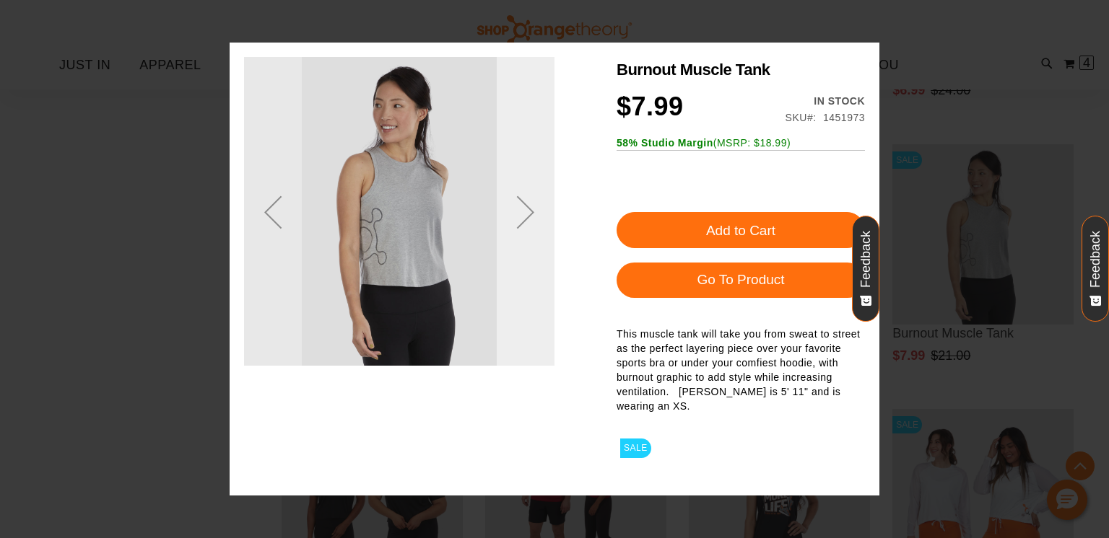
click at [527, 183] on div "Next" at bounding box center [526, 212] width 58 height 58
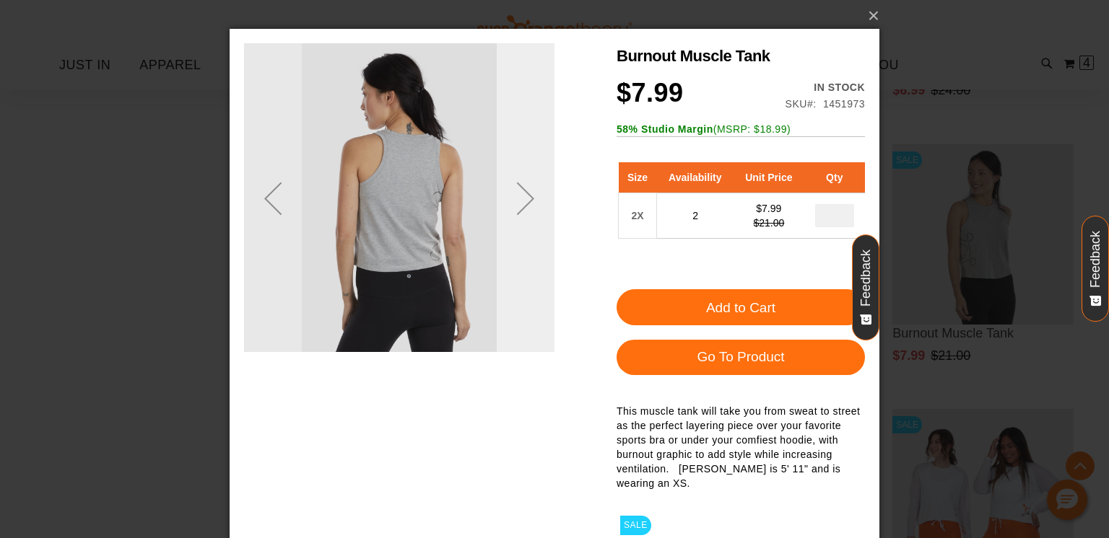
click at [523, 209] on div "Next" at bounding box center [526, 199] width 58 height 58
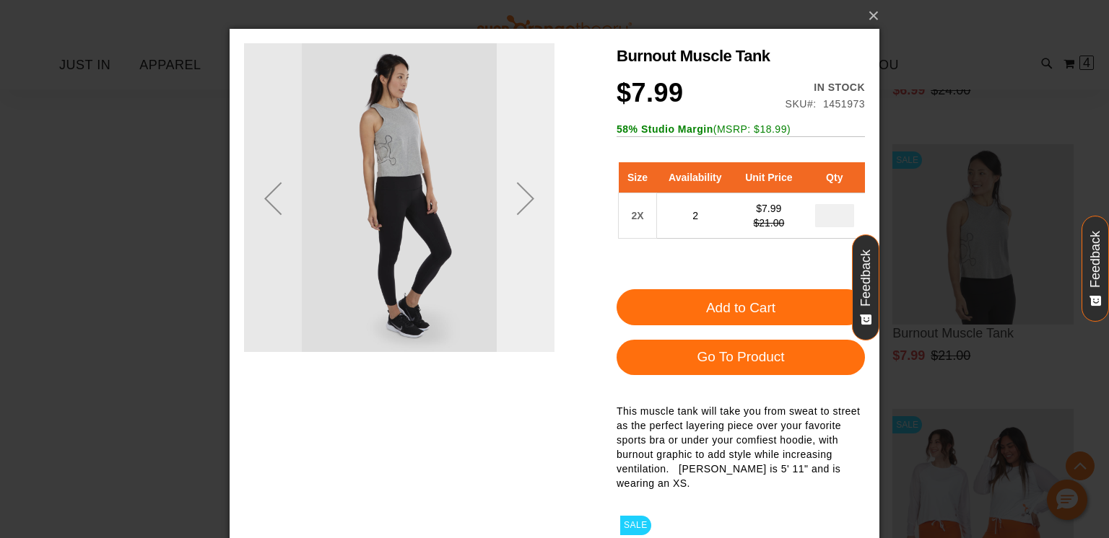
click at [523, 208] on div "Next" at bounding box center [526, 199] width 58 height 58
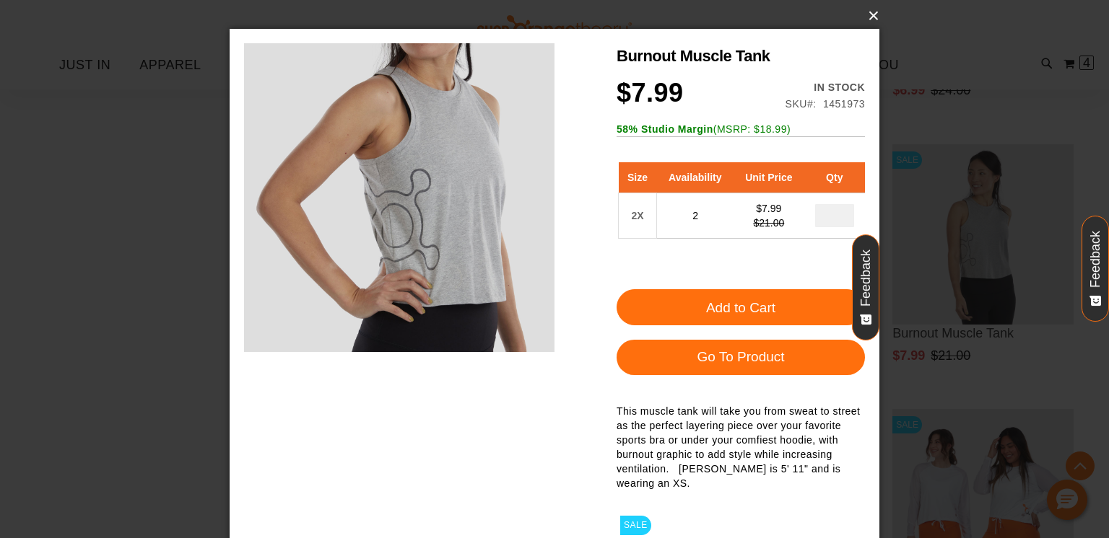
click at [874, 17] on button "×" at bounding box center [559, 16] width 650 height 32
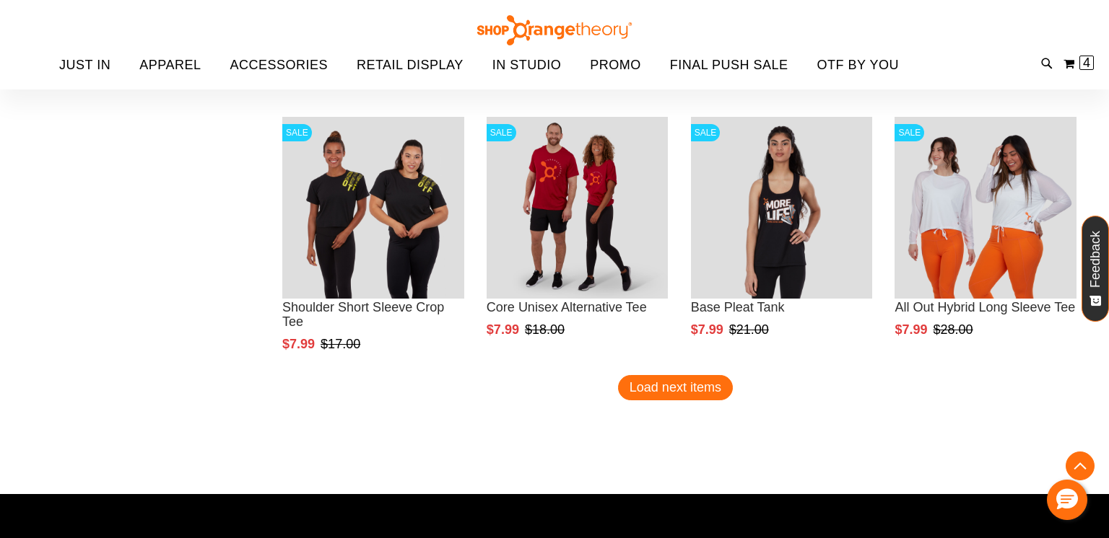
scroll to position [2182, 0]
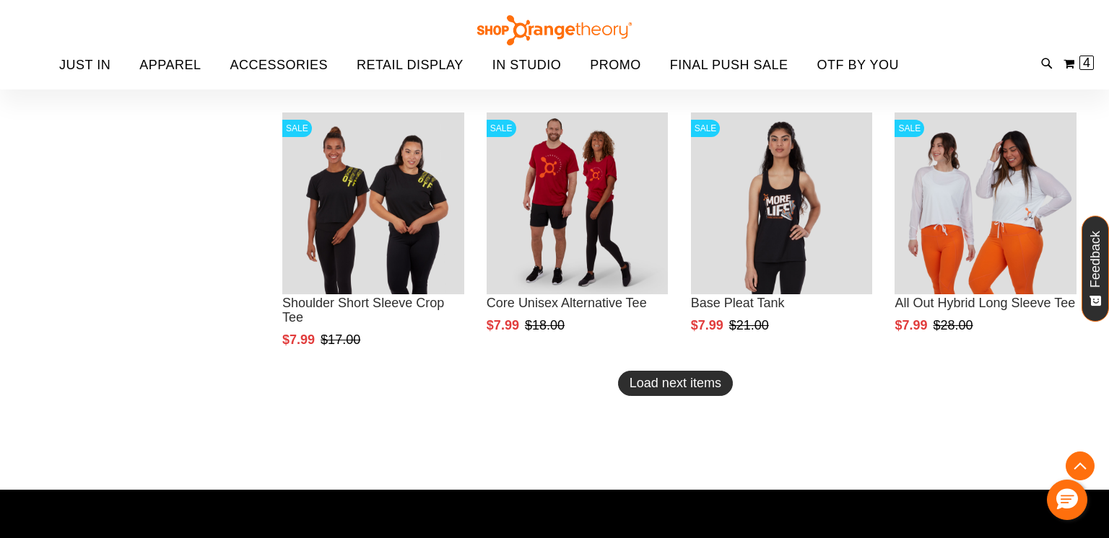
click at [651, 388] on span "Load next items" at bounding box center [675, 383] width 92 height 14
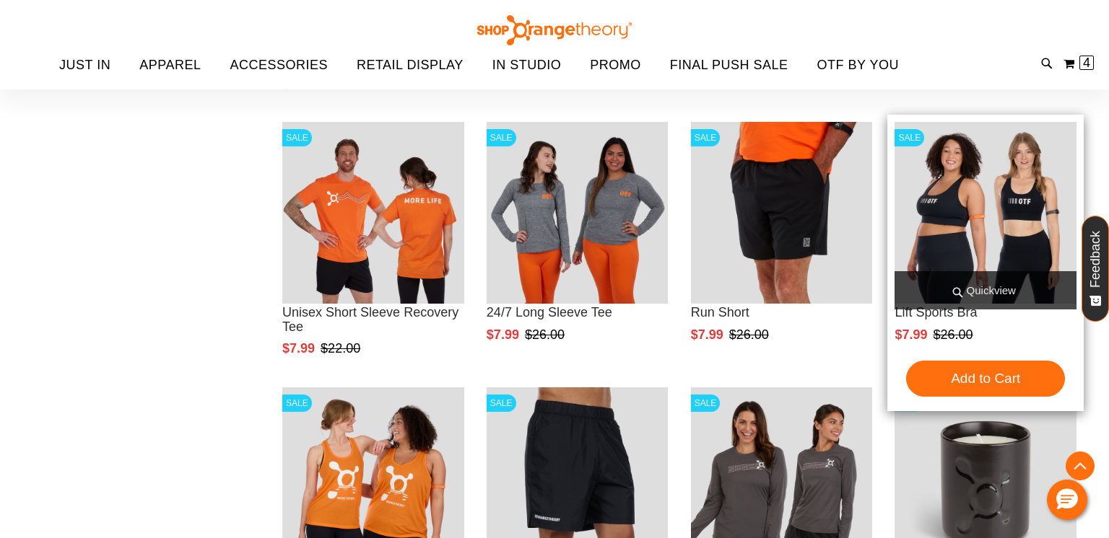
scroll to position [2442, 0]
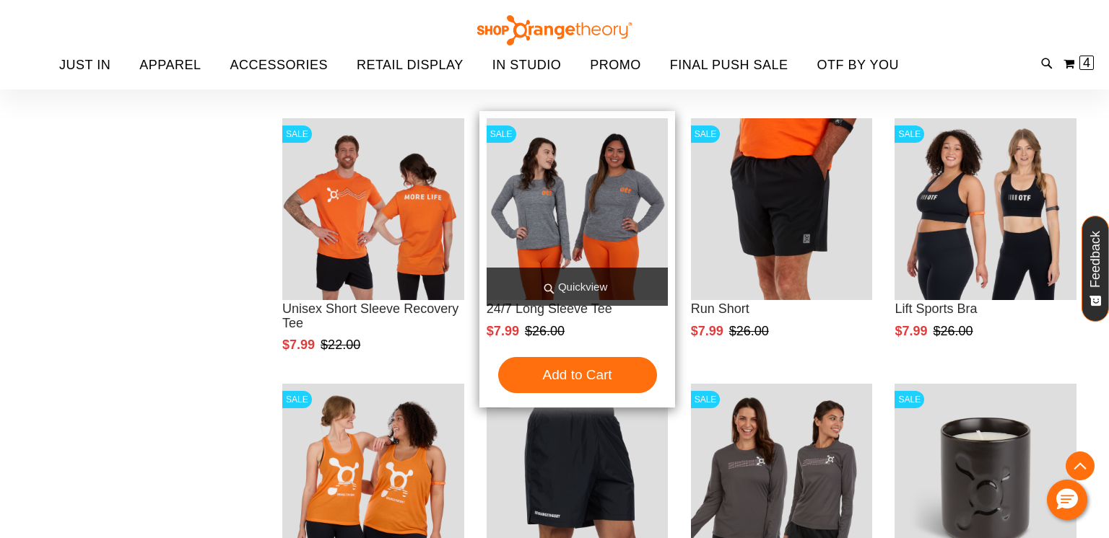
click at [601, 288] on span "Quickview" at bounding box center [578, 287] width 182 height 38
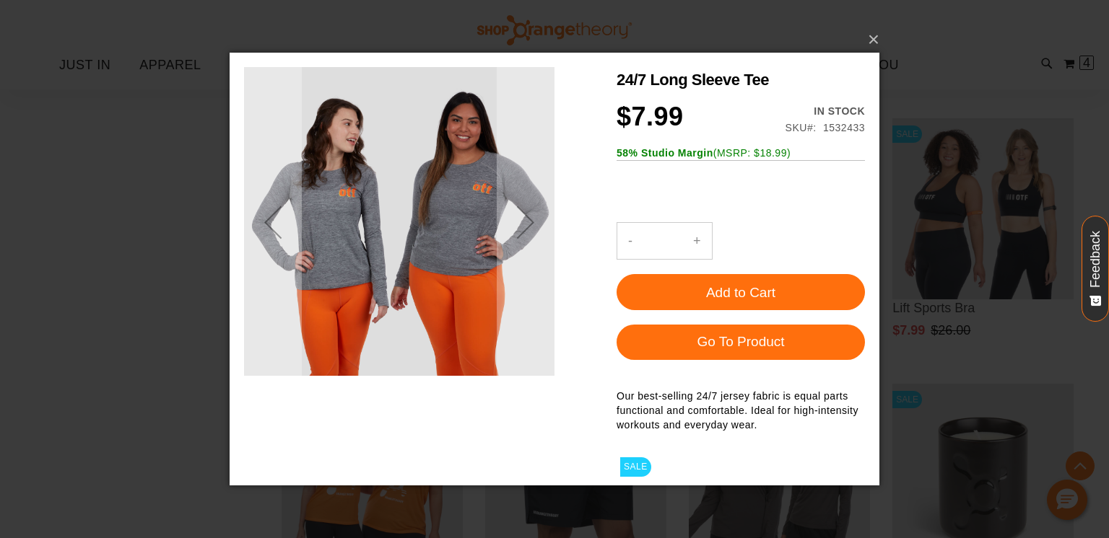
scroll to position [0, 0]
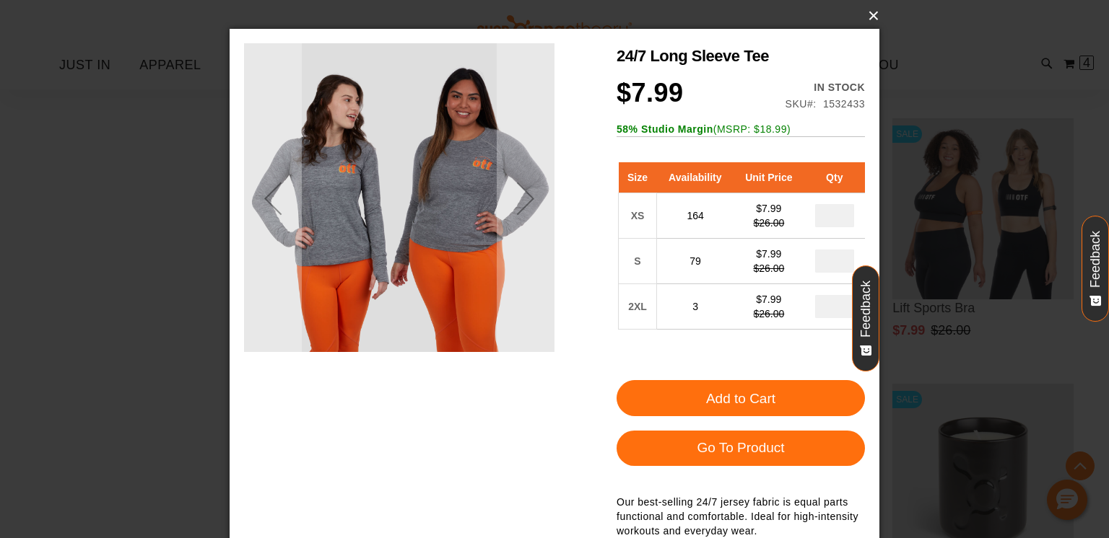
click at [873, 19] on button "×" at bounding box center [559, 16] width 650 height 32
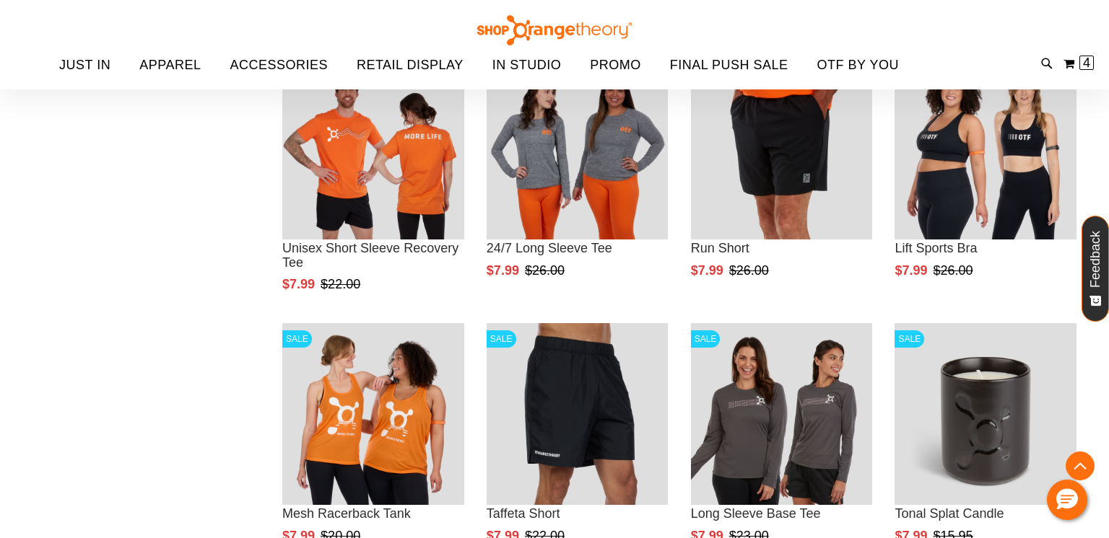
scroll to position [2500, 0]
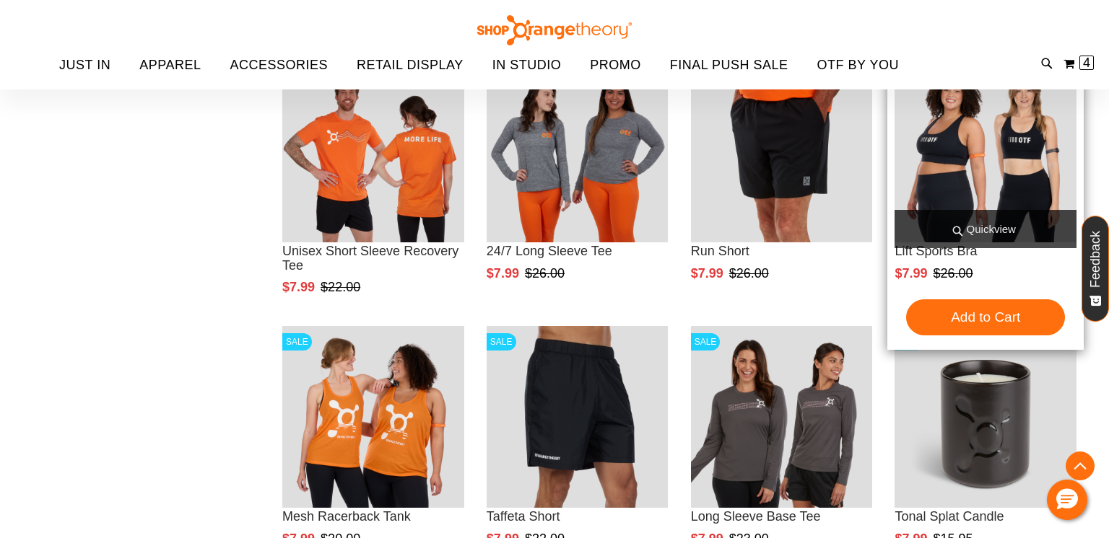
click at [981, 224] on span "Quickview" at bounding box center [985, 229] width 182 height 38
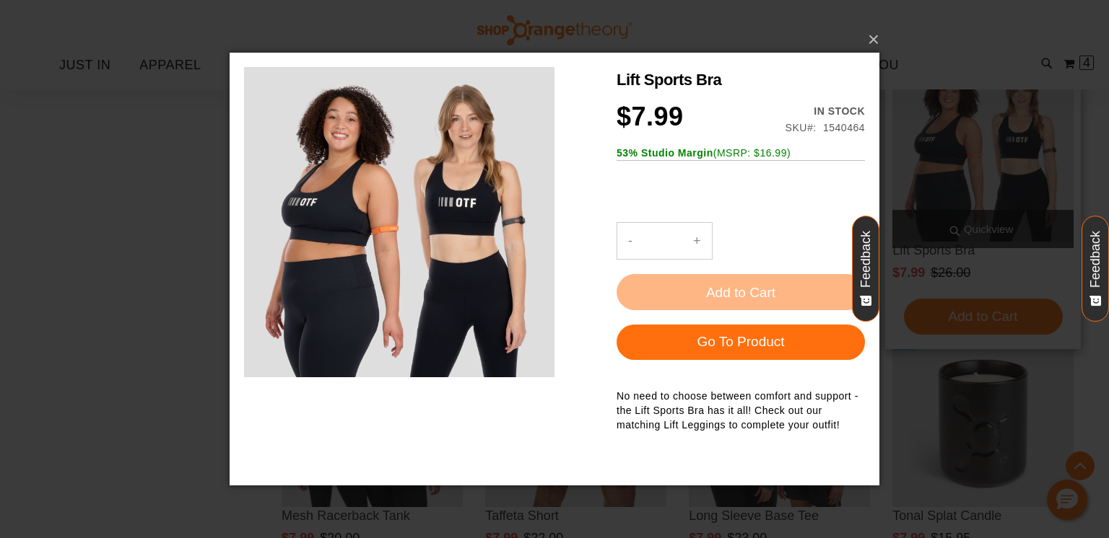
scroll to position [0, 0]
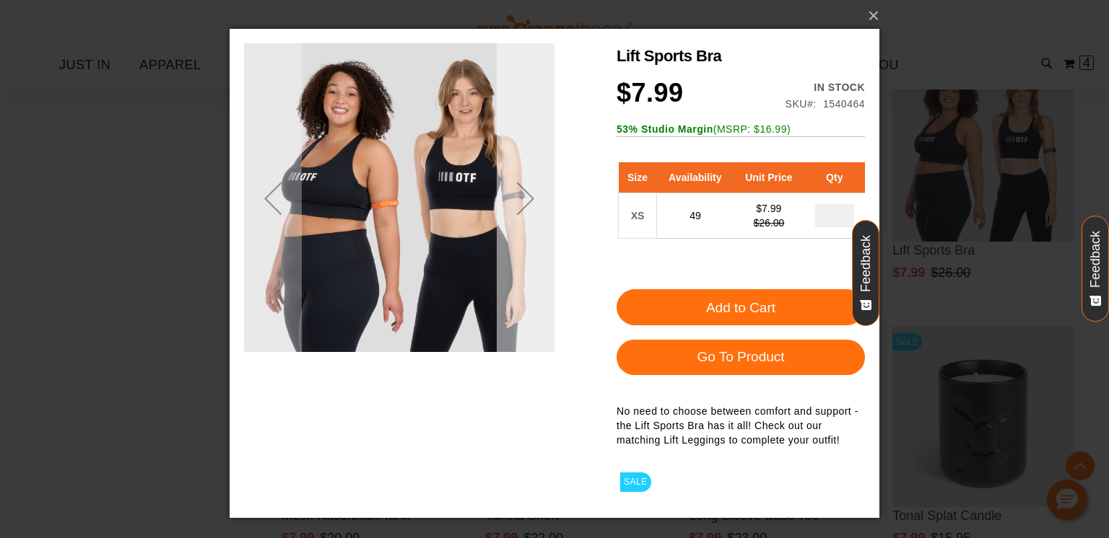
click at [517, 198] on div "Next" at bounding box center [526, 199] width 58 height 58
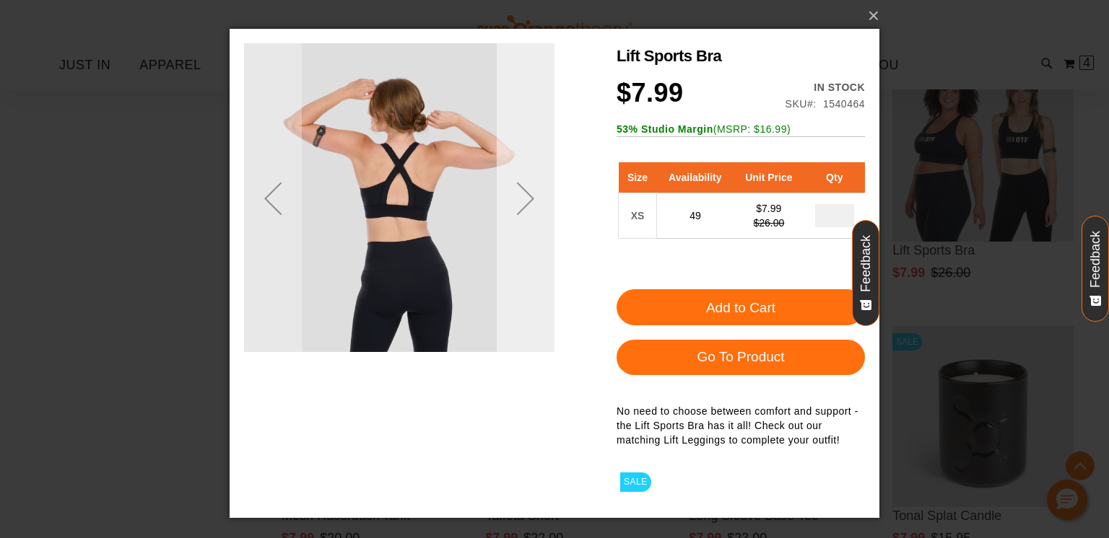
click at [518, 200] on div "Next" at bounding box center [526, 199] width 58 height 58
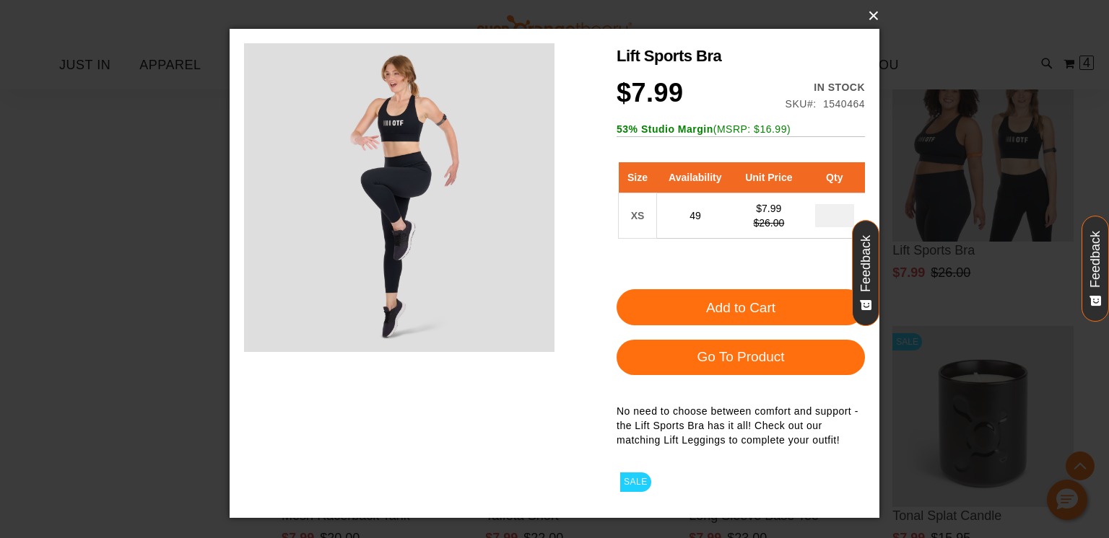
click at [873, 14] on button "×" at bounding box center [559, 16] width 650 height 32
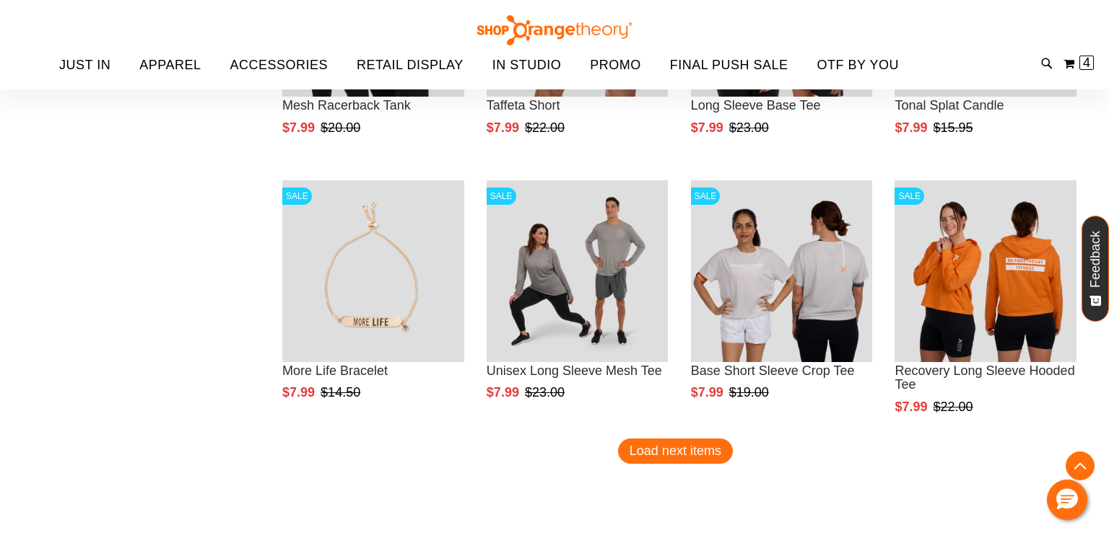
scroll to position [2940, 0]
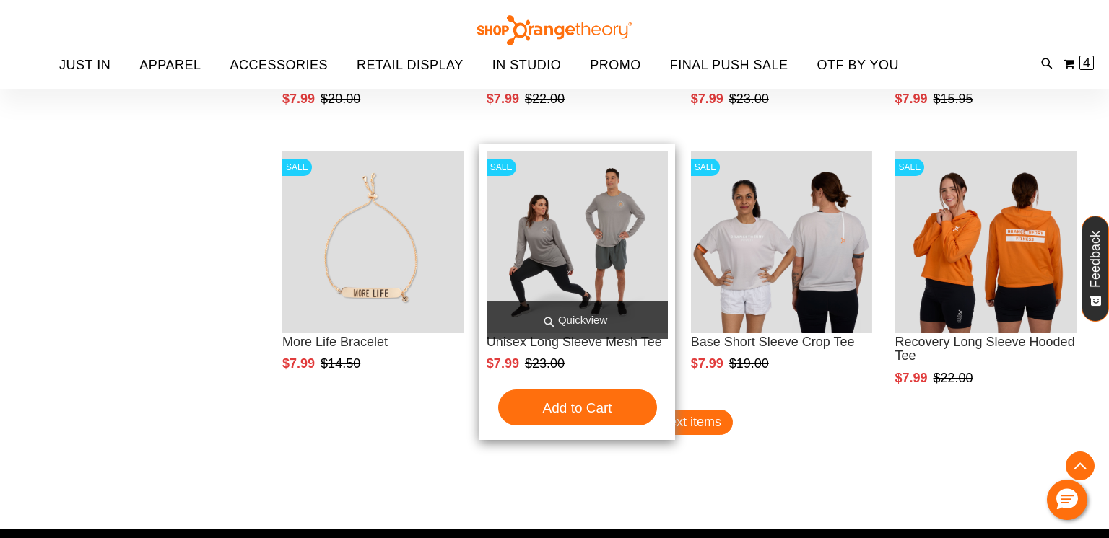
click at [565, 315] on span "Quickview" at bounding box center [578, 320] width 182 height 38
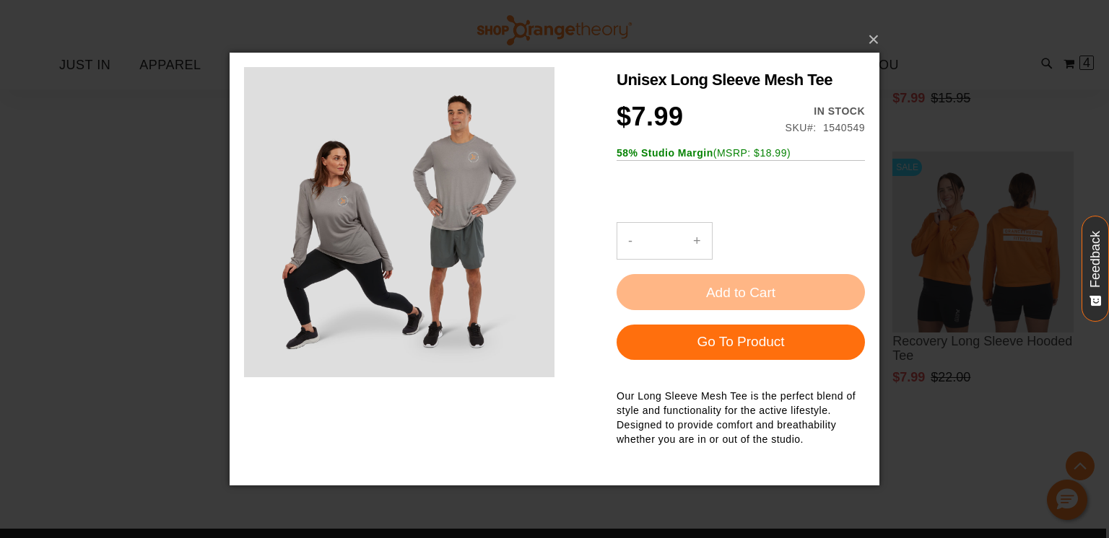
scroll to position [0, 0]
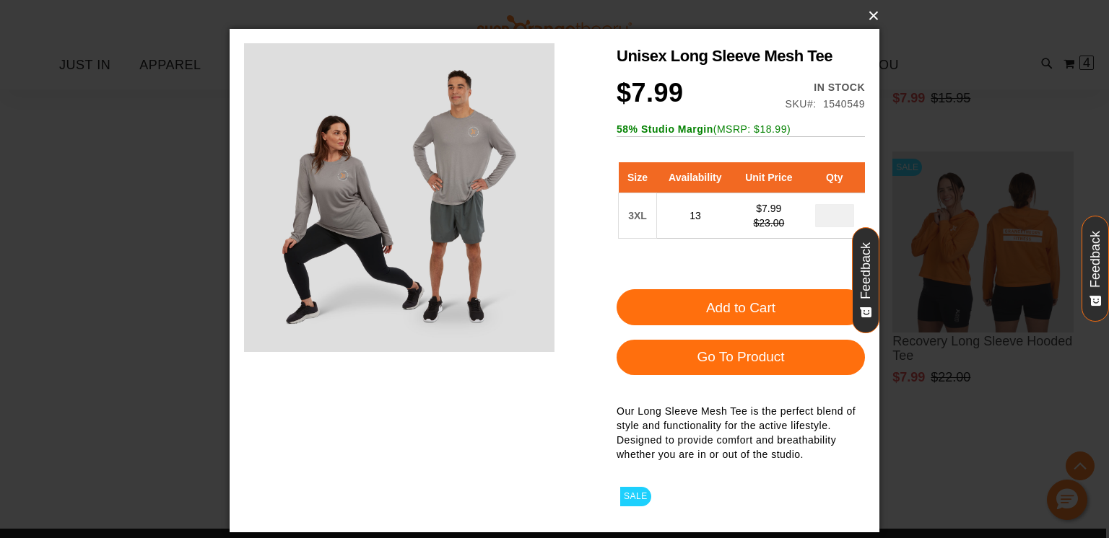
click at [871, 13] on button "×" at bounding box center [559, 16] width 650 height 32
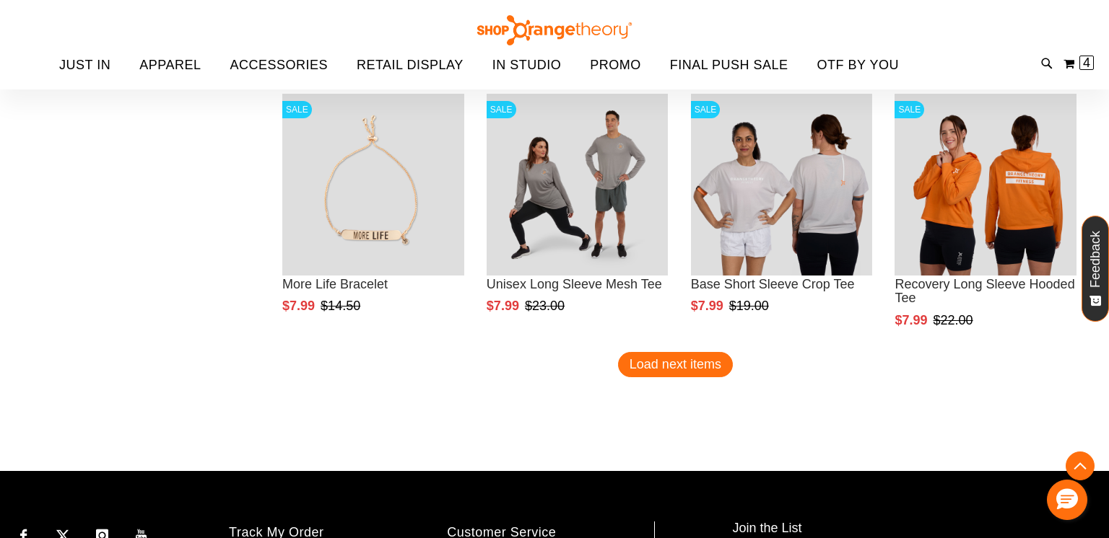
scroll to position [3027, 0]
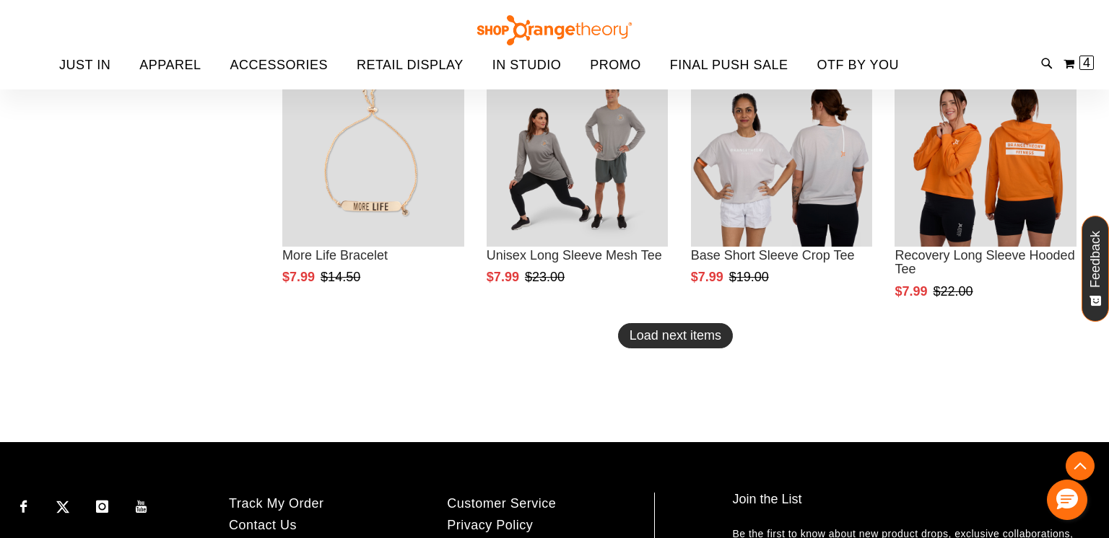
click at [655, 336] on span "Load next items" at bounding box center [675, 335] width 92 height 14
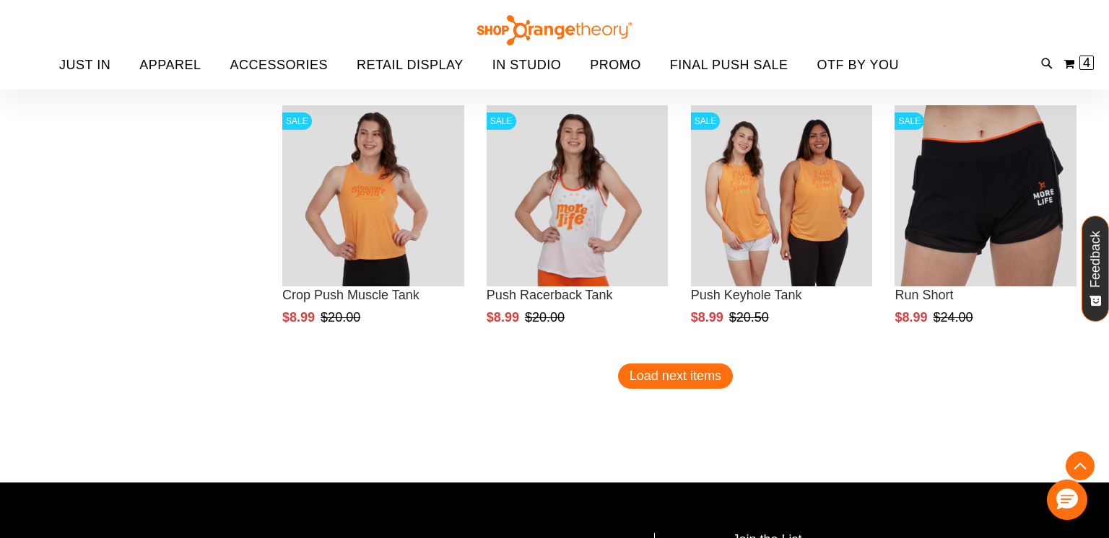
scroll to position [3785, 0]
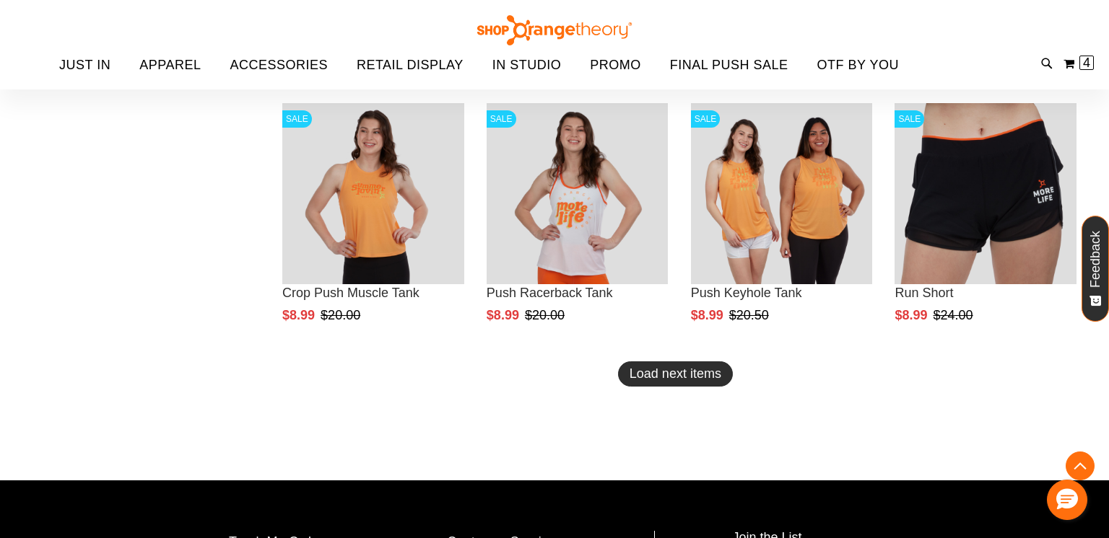
click at [688, 371] on span "Load next items" at bounding box center [675, 374] width 92 height 14
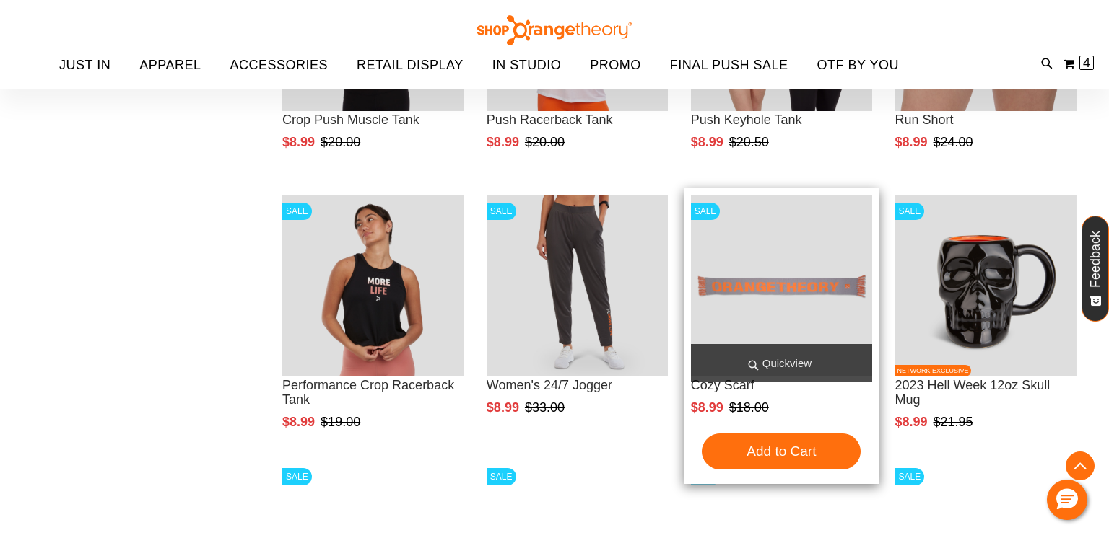
scroll to position [3987, 0]
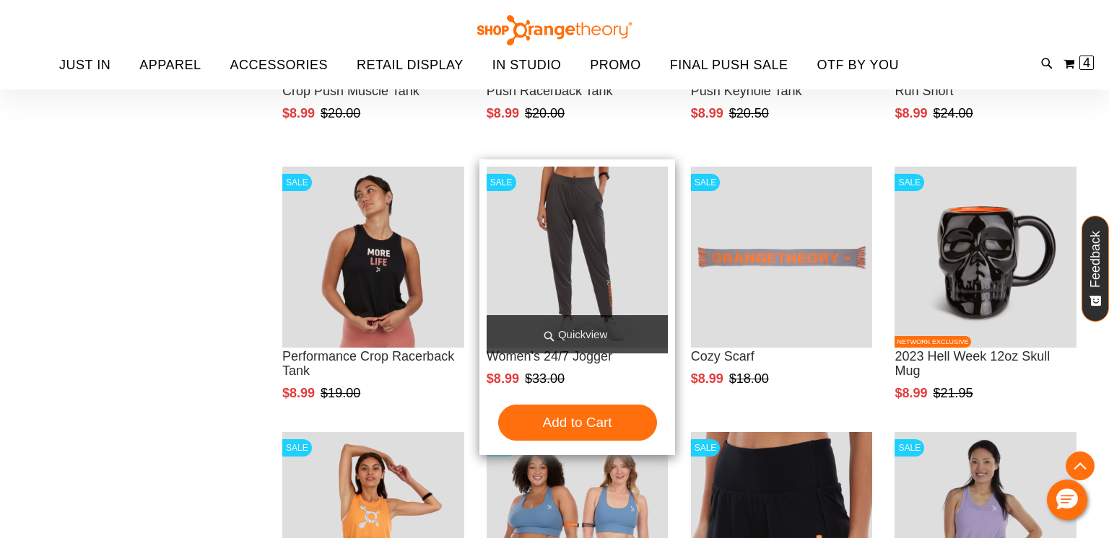
click at [591, 339] on span "Quickview" at bounding box center [578, 334] width 182 height 38
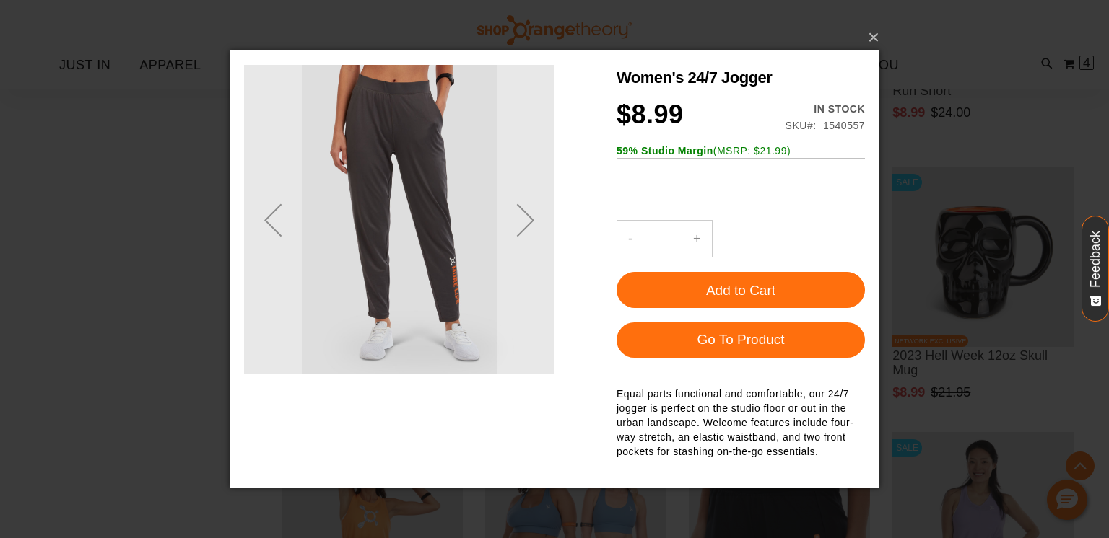
scroll to position [0, 0]
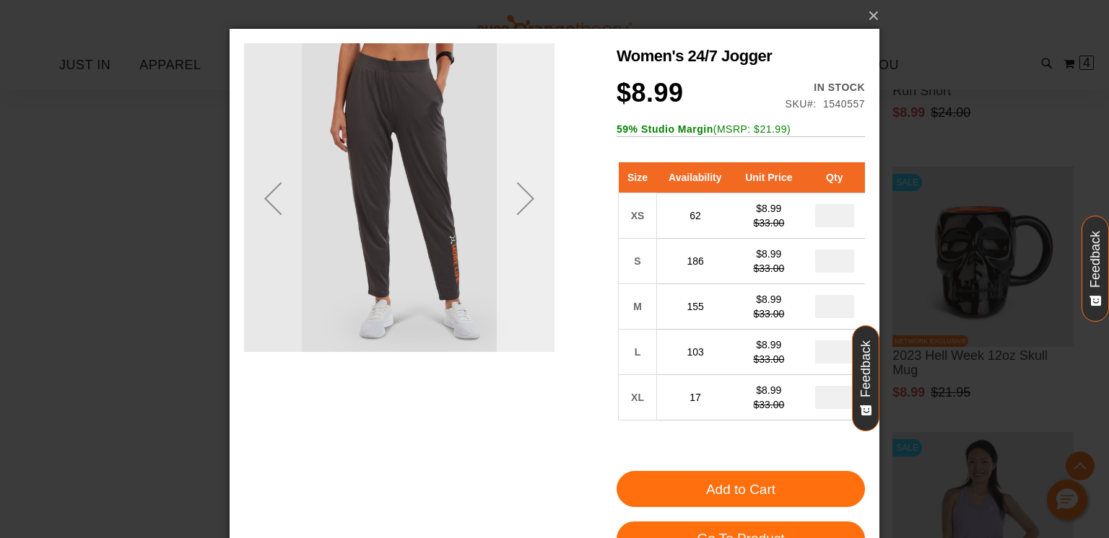
click at [523, 195] on div "Next" at bounding box center [526, 199] width 58 height 58
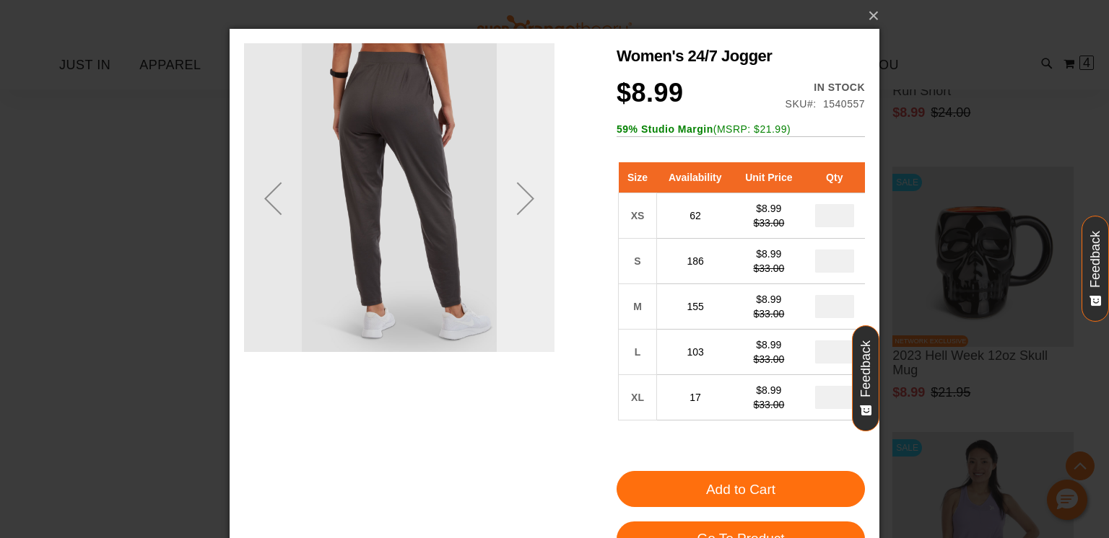
click at [523, 198] on div "Next" at bounding box center [526, 199] width 58 height 58
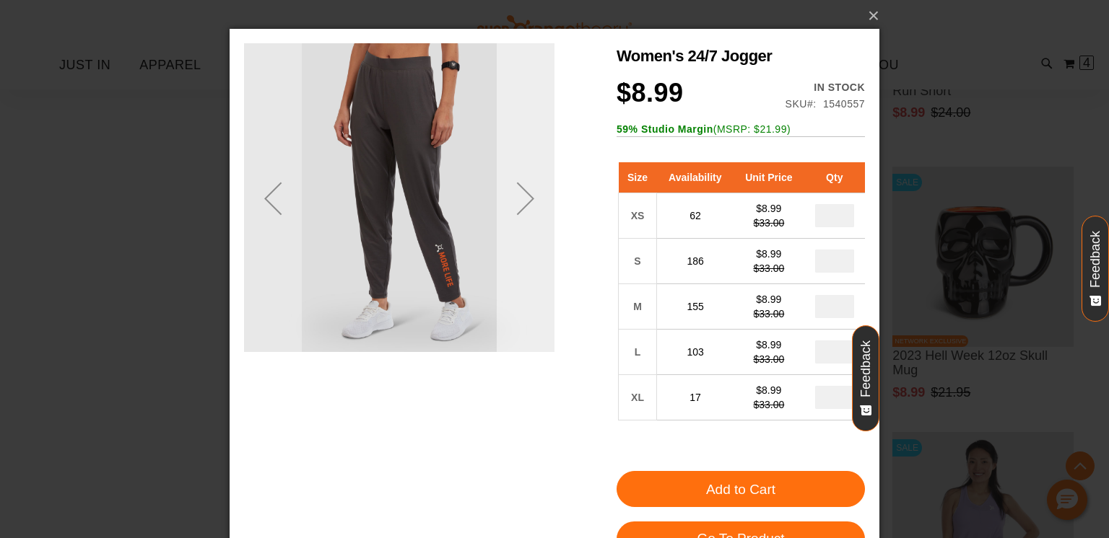
click at [524, 199] on div "Next" at bounding box center [526, 199] width 58 height 58
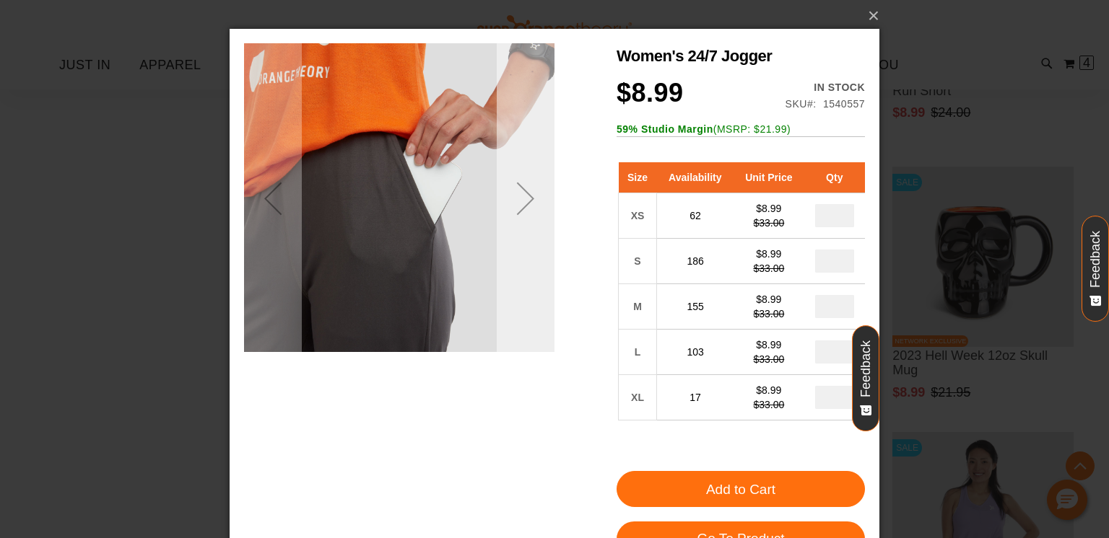
click at [527, 200] on div "Next" at bounding box center [526, 199] width 58 height 58
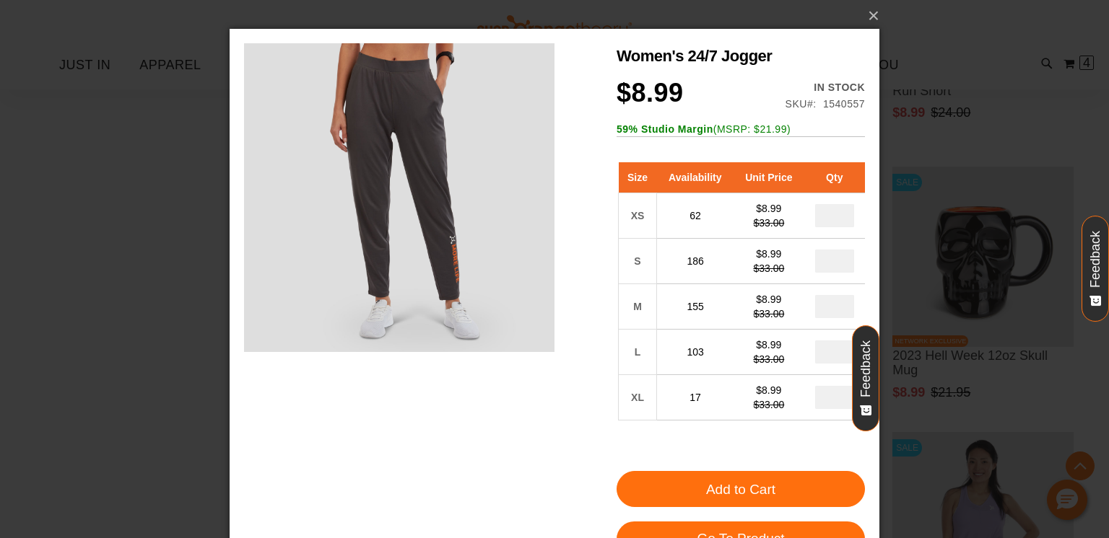
click at [567, 431] on div "Women's 24/7 Jogger $8.99 Regular Price $33.00 In stock Only %1 left SKU 154055…" at bounding box center [554, 378] width 621 height 671
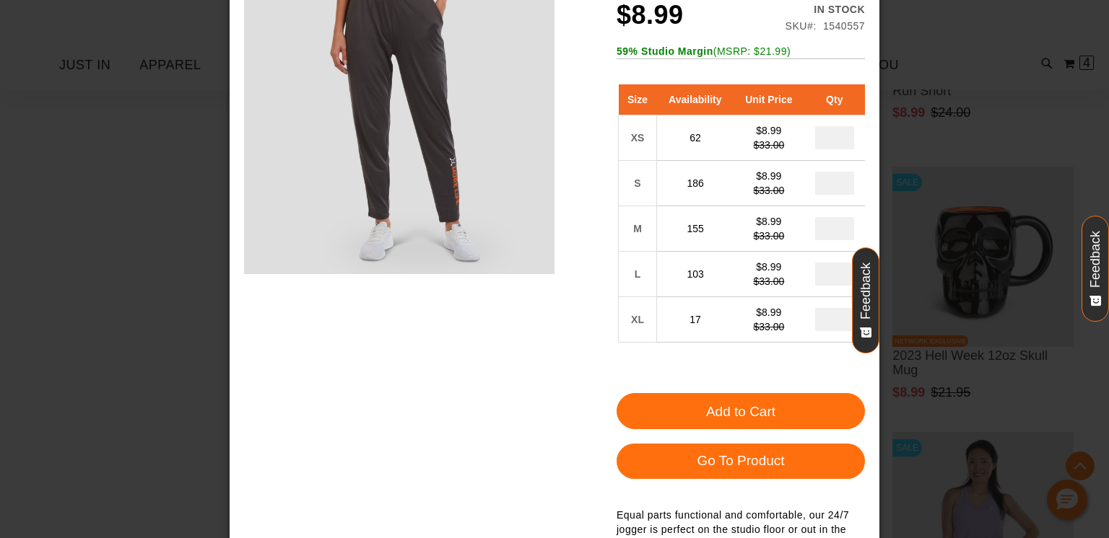
scroll to position [75, 0]
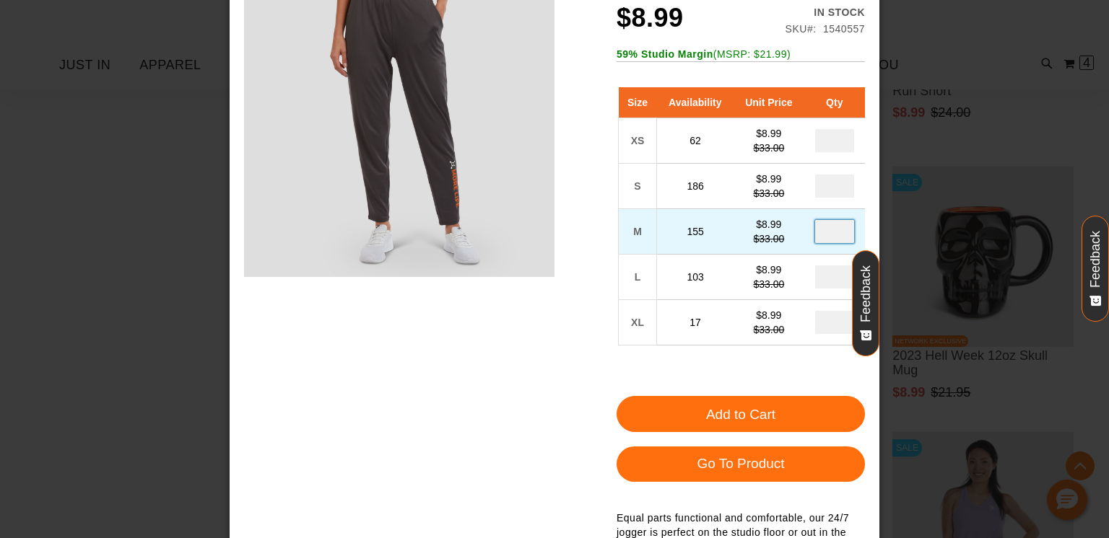
click at [839, 235] on input "number" at bounding box center [834, 231] width 39 height 23
type input "*"
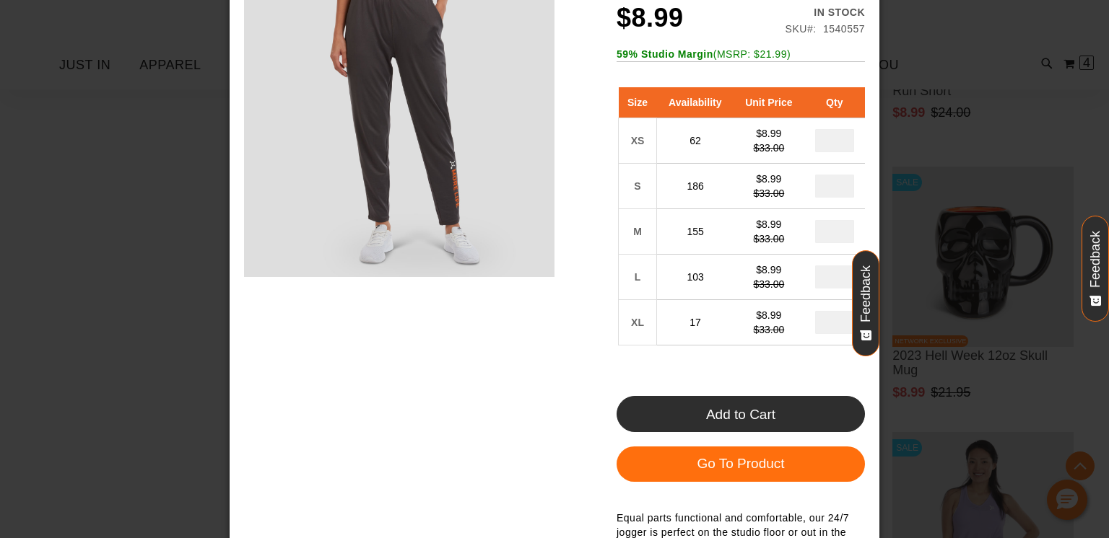
click at [781, 407] on button "Add to Cart" at bounding box center [740, 414] width 248 height 36
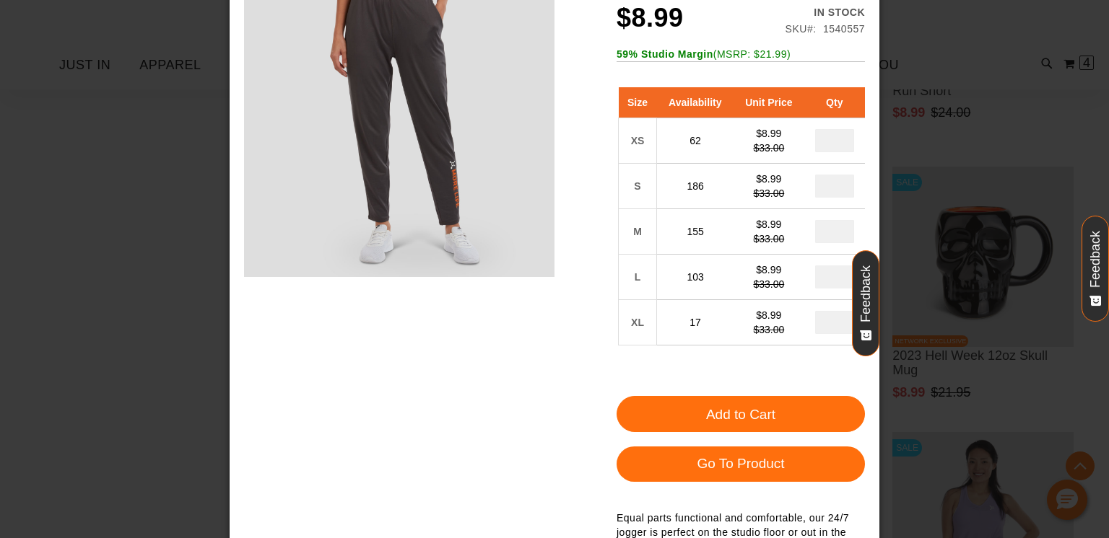
click at [928, 34] on div "Toggle Nav Search Popular Suggestions Advanced Search" at bounding box center [554, 45] width 1109 height 90
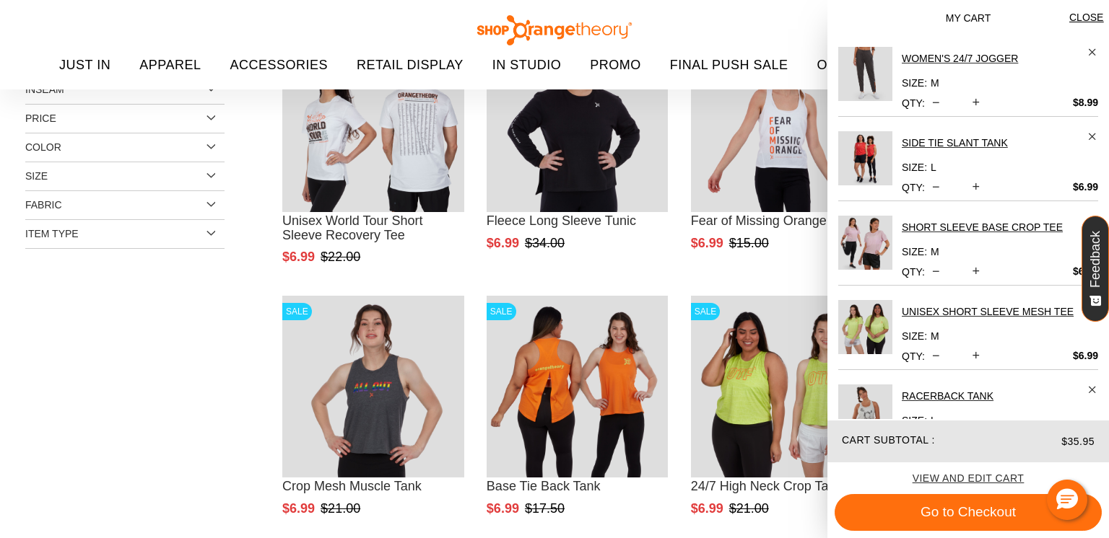
scroll to position [188, 0]
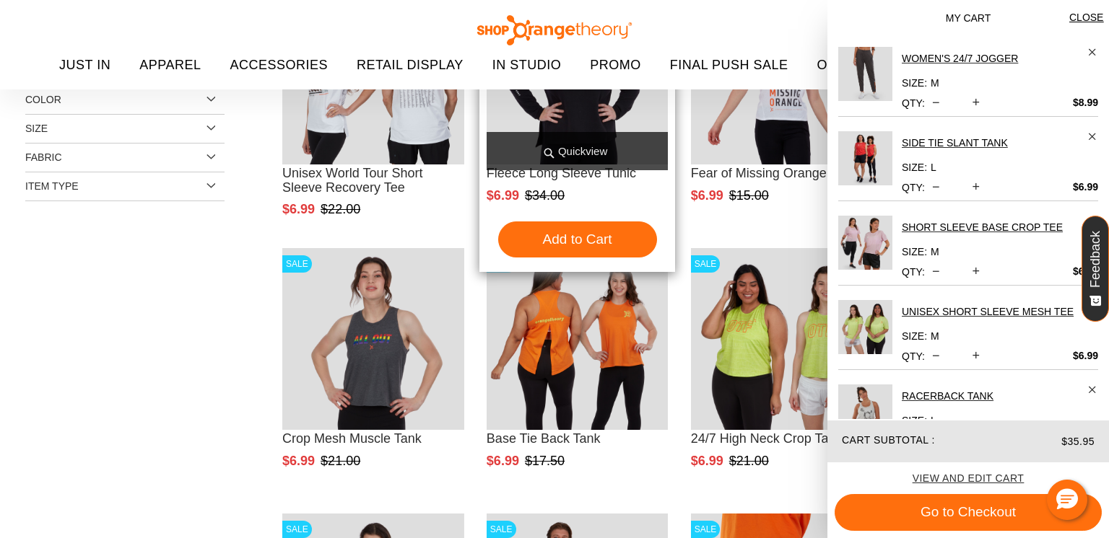
click at [577, 148] on span "Quickview" at bounding box center [578, 151] width 182 height 38
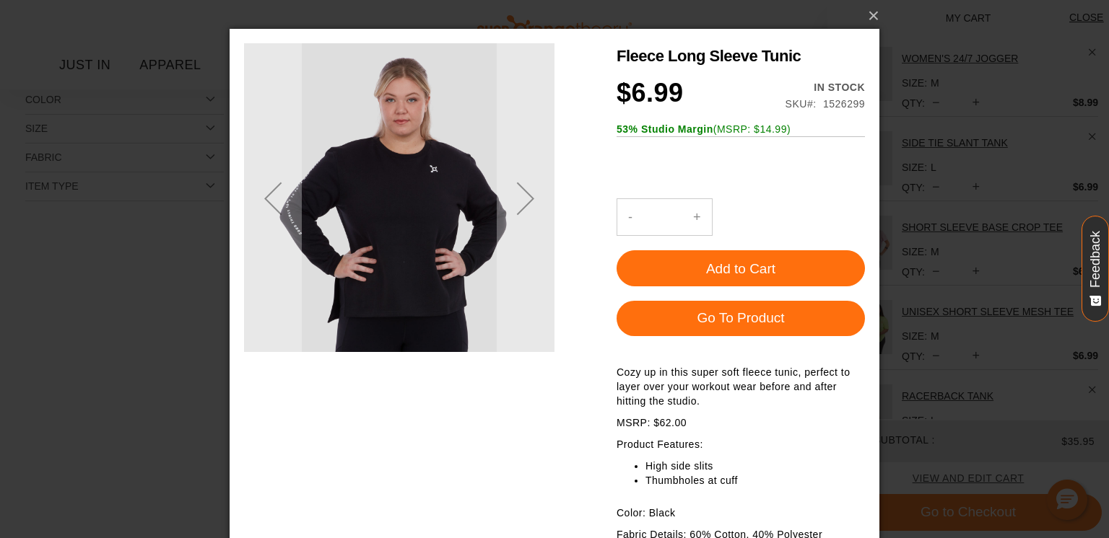
scroll to position [0, 0]
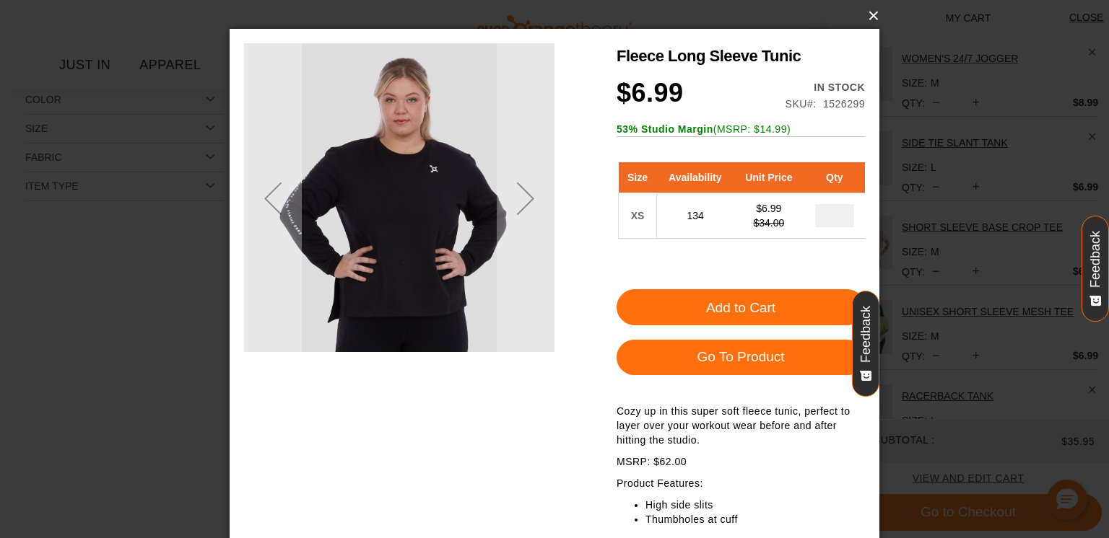
click at [869, 19] on button "×" at bounding box center [559, 16] width 650 height 32
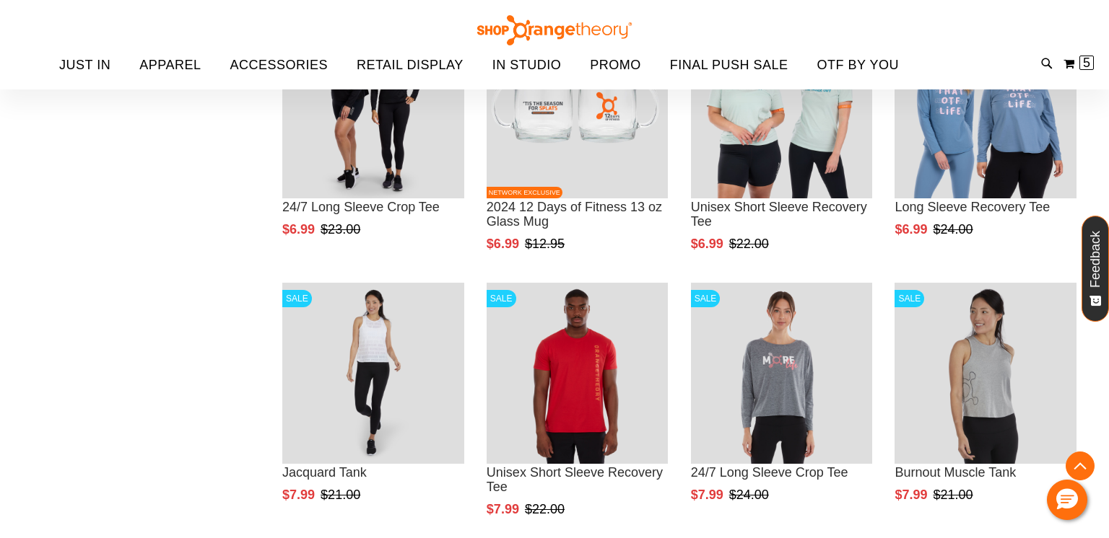
scroll to position [1718, 0]
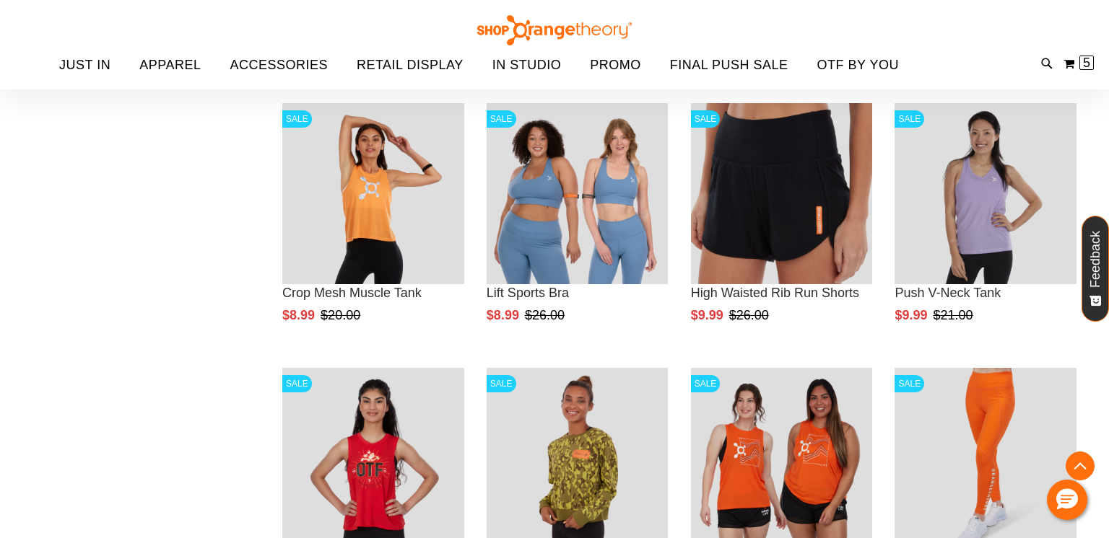
scroll to position [4353, 0]
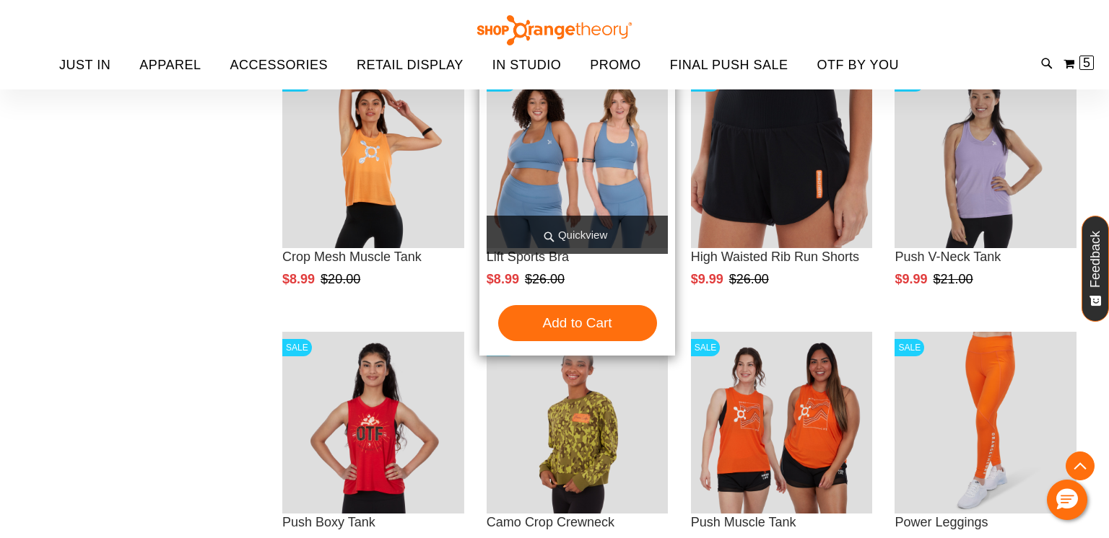
click at [570, 243] on span "Quickview" at bounding box center [578, 235] width 182 height 38
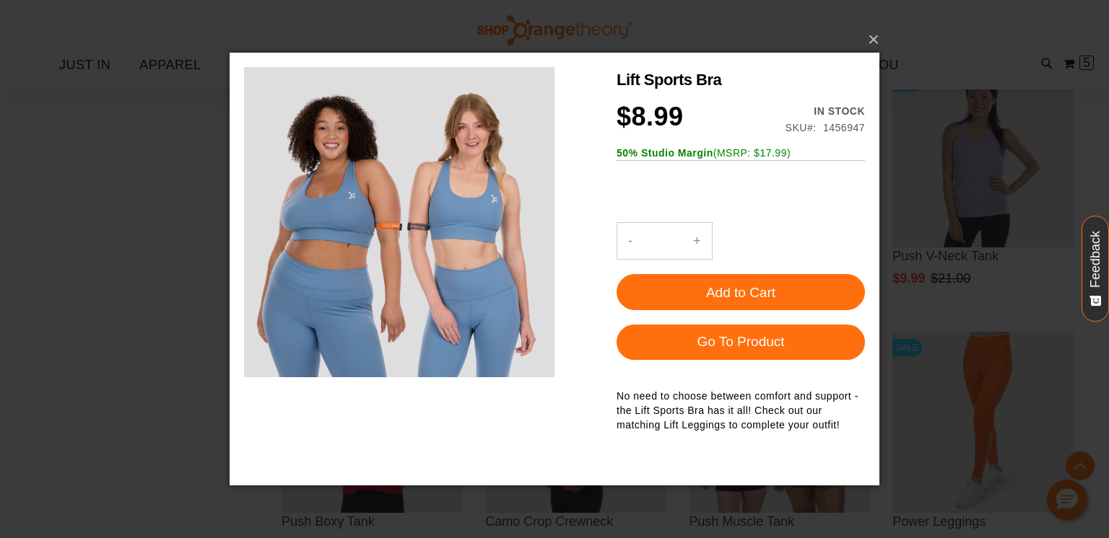
scroll to position [0, 0]
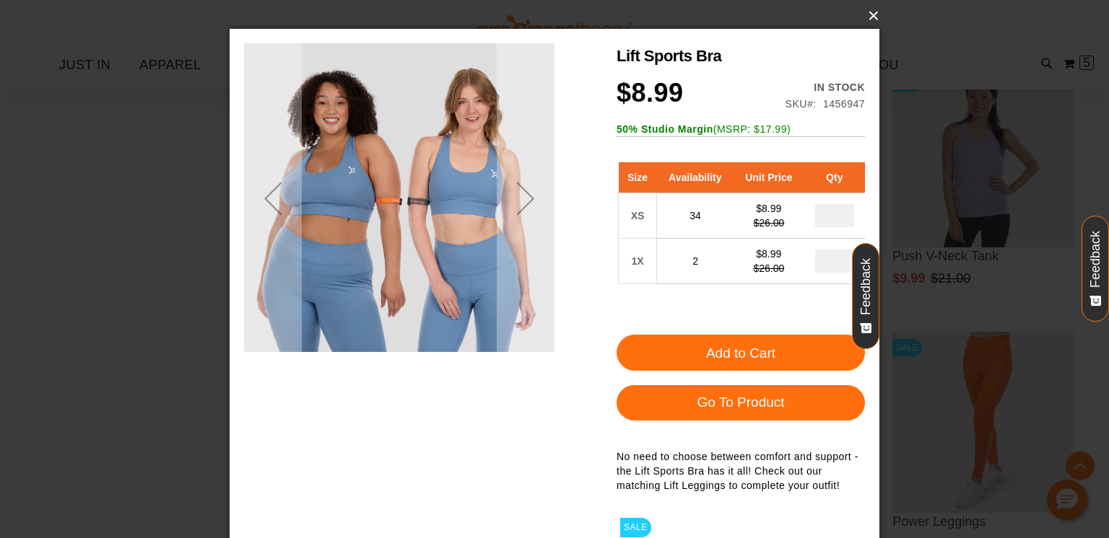
click at [875, 14] on button "×" at bounding box center [559, 16] width 650 height 32
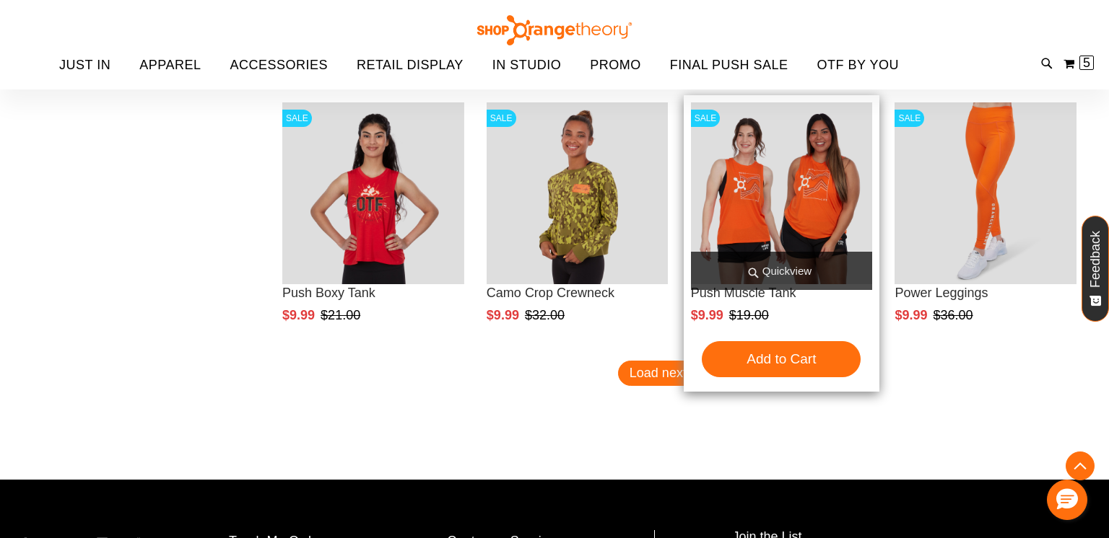
scroll to position [4584, 0]
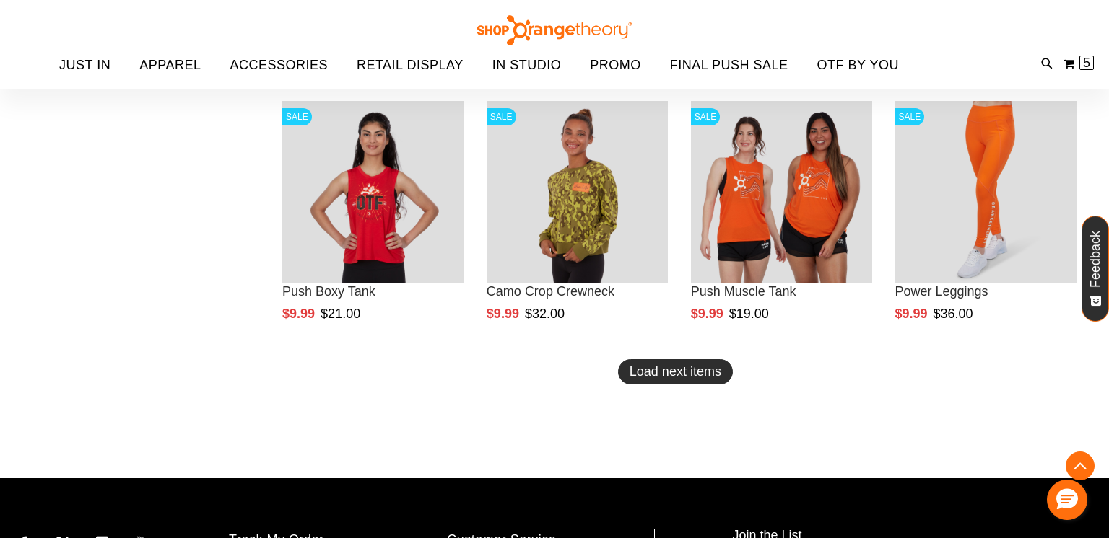
click at [662, 372] on span "Load next items" at bounding box center [675, 372] width 92 height 14
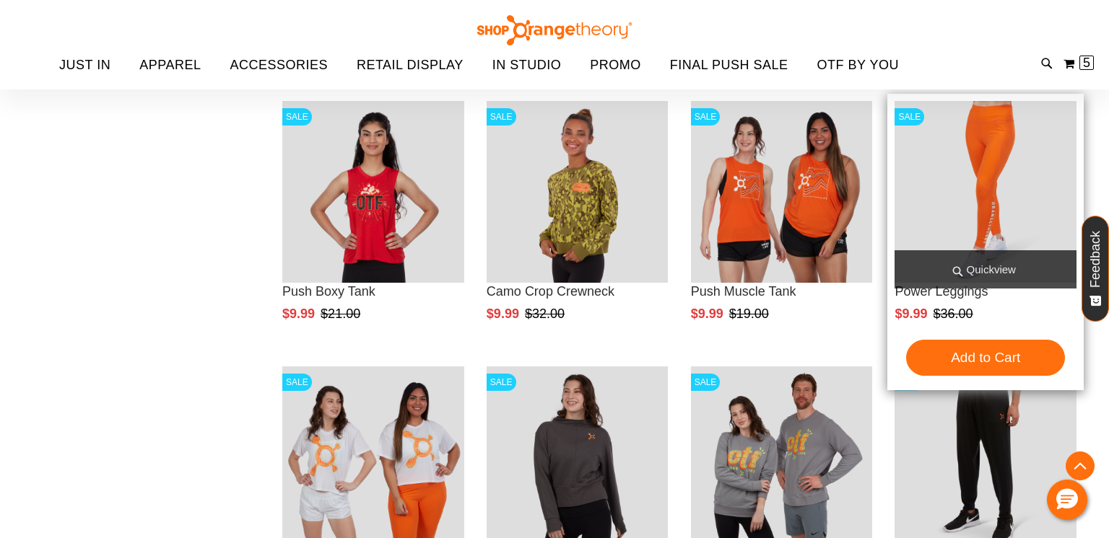
click at [961, 271] on span "Quickview" at bounding box center [985, 269] width 182 height 38
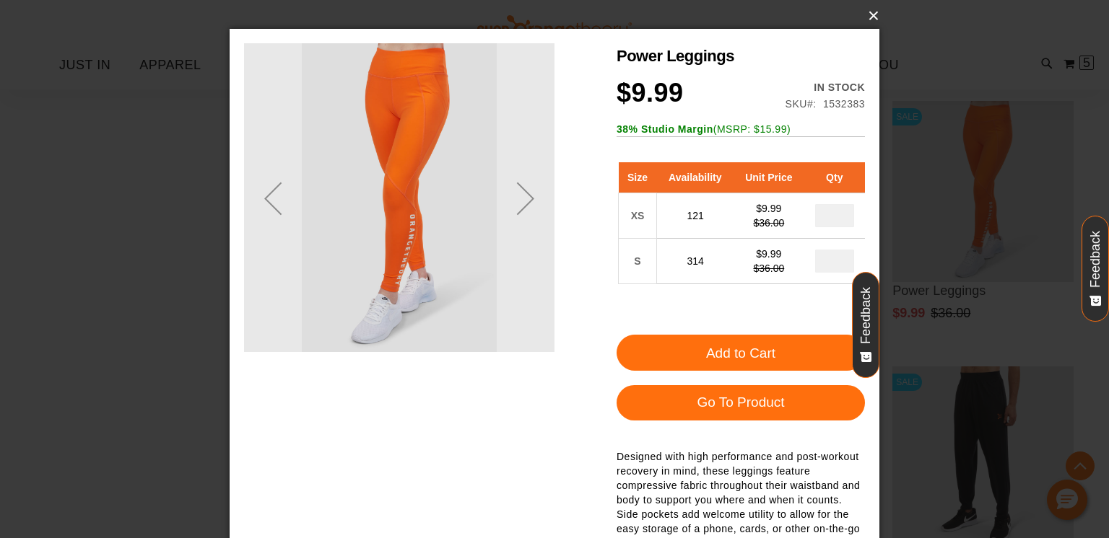
click at [873, 12] on button "×" at bounding box center [559, 16] width 650 height 32
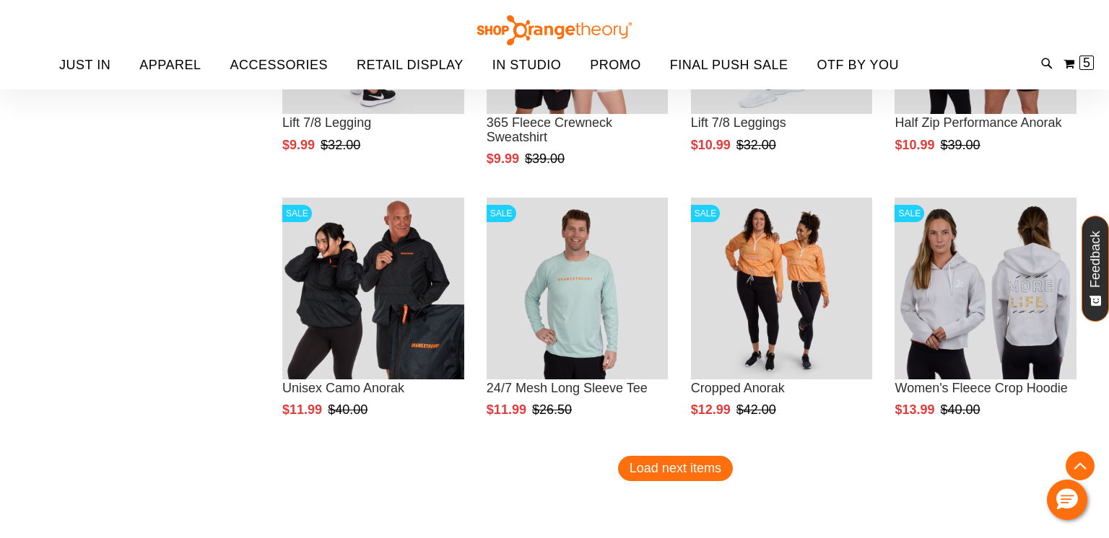
scroll to position [5313, 0]
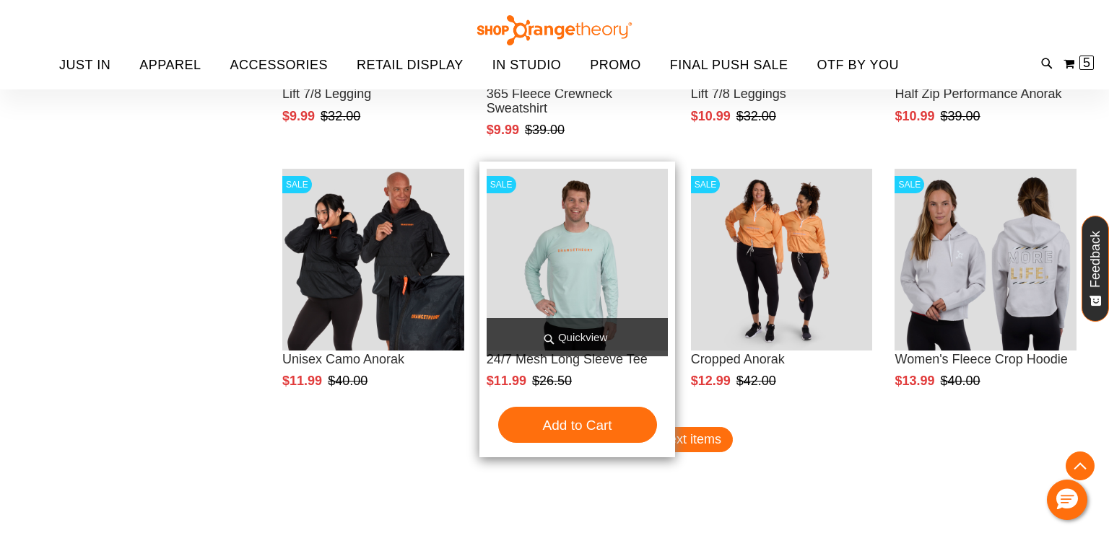
click at [590, 335] on span "Quickview" at bounding box center [578, 337] width 182 height 38
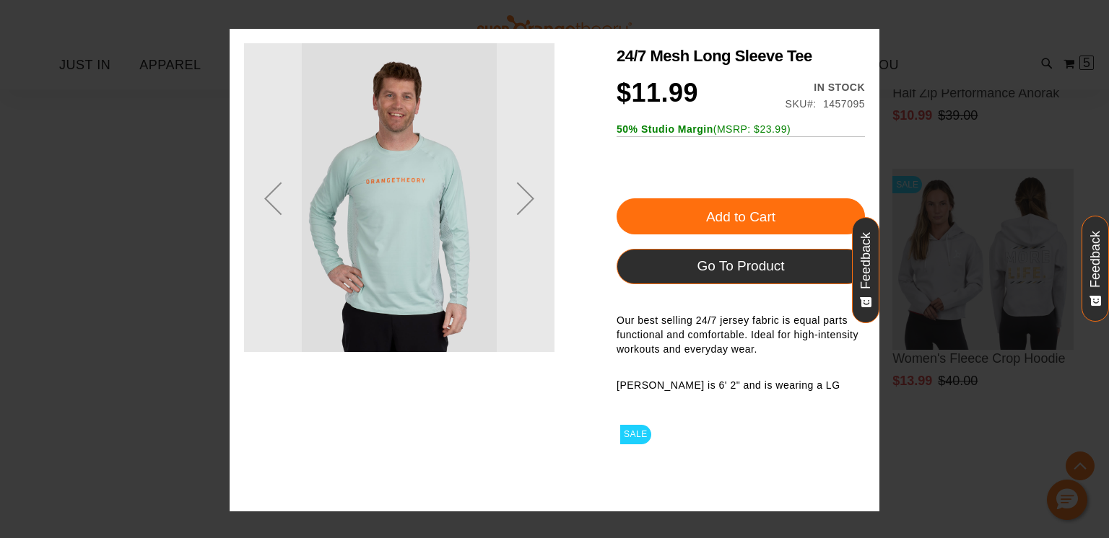
scroll to position [0, 0]
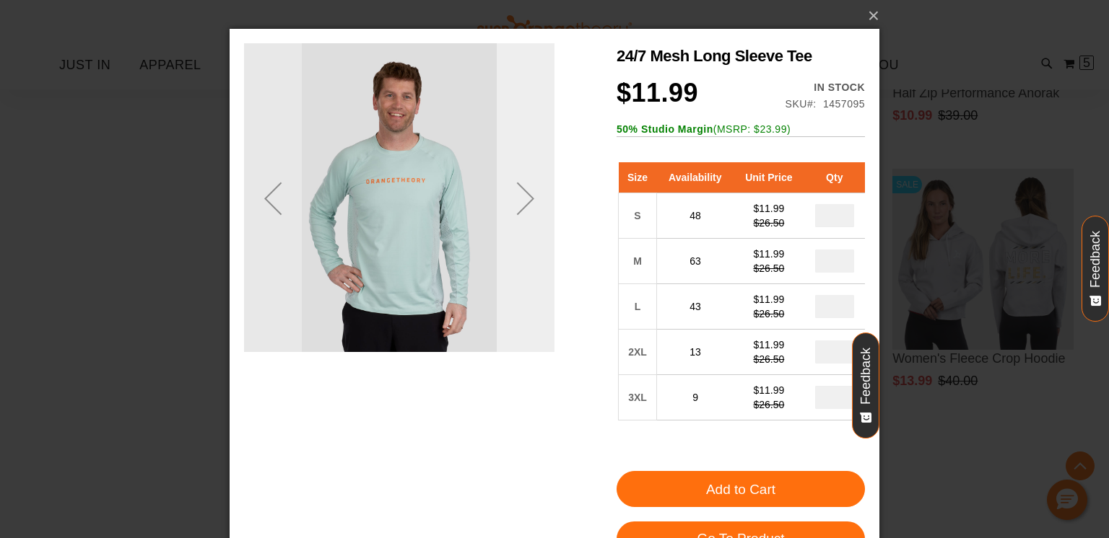
click at [525, 195] on div "Next" at bounding box center [526, 199] width 58 height 58
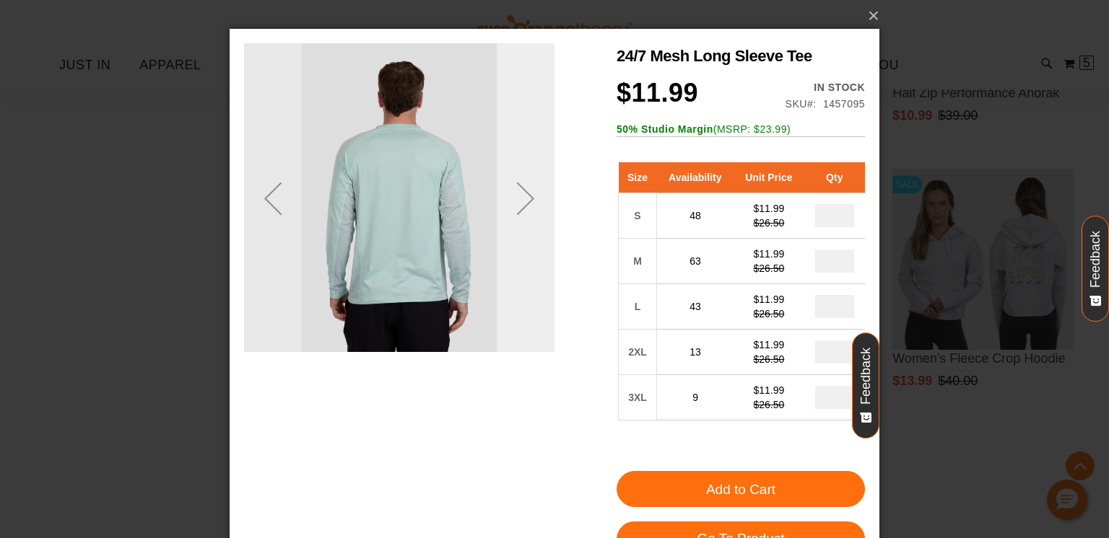
click at [525, 195] on div "Next" at bounding box center [526, 199] width 58 height 58
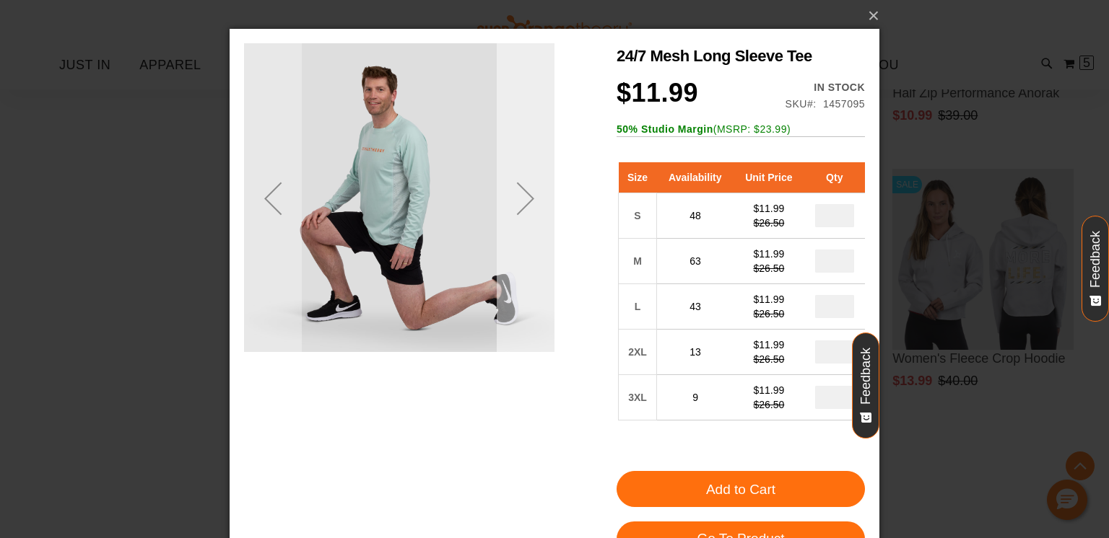
click at [525, 195] on div "Next" at bounding box center [526, 199] width 58 height 58
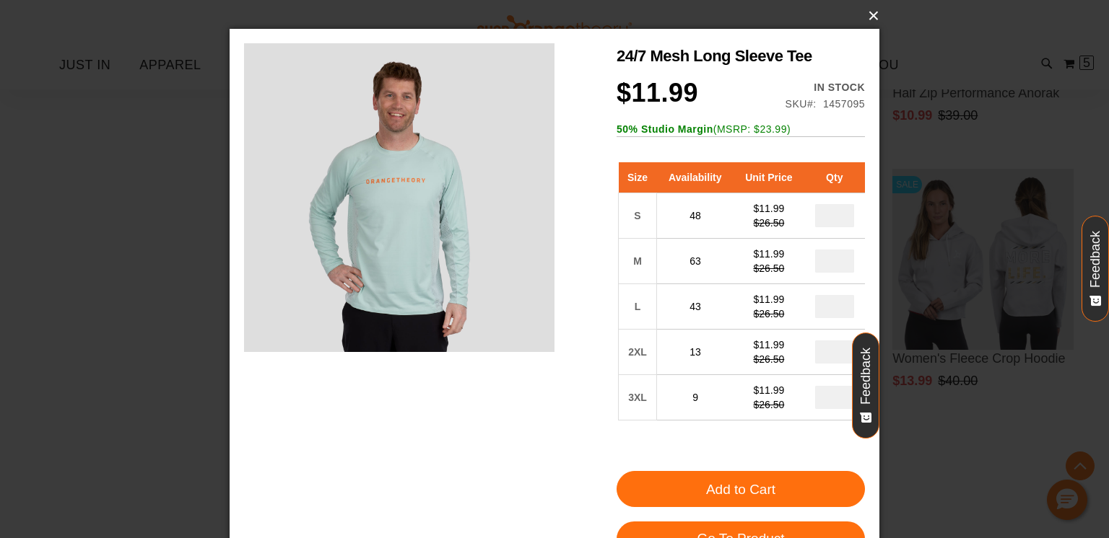
click at [872, 14] on button "×" at bounding box center [559, 16] width 650 height 32
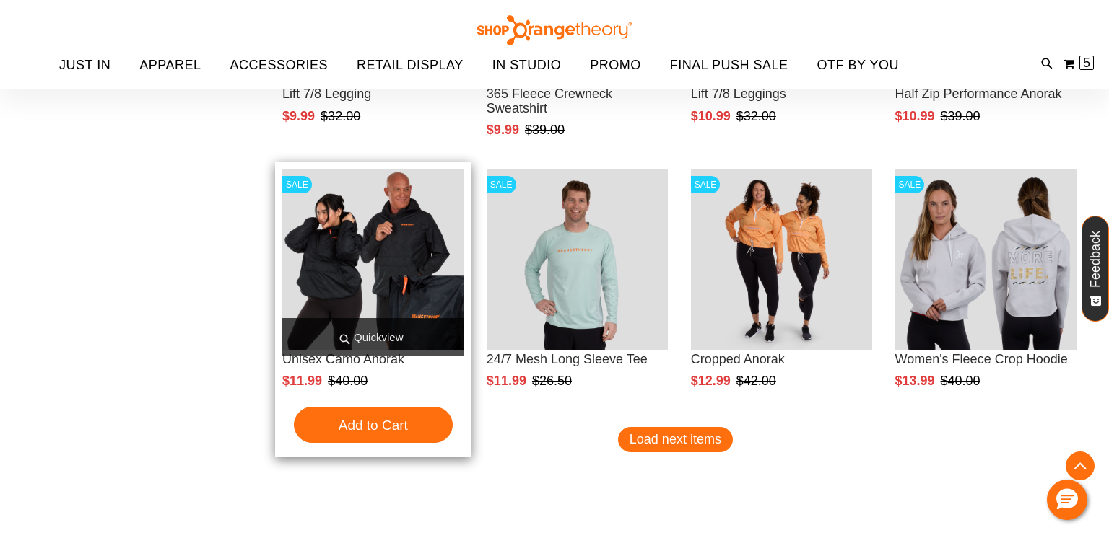
click at [396, 340] on span "Quickview" at bounding box center [373, 337] width 182 height 38
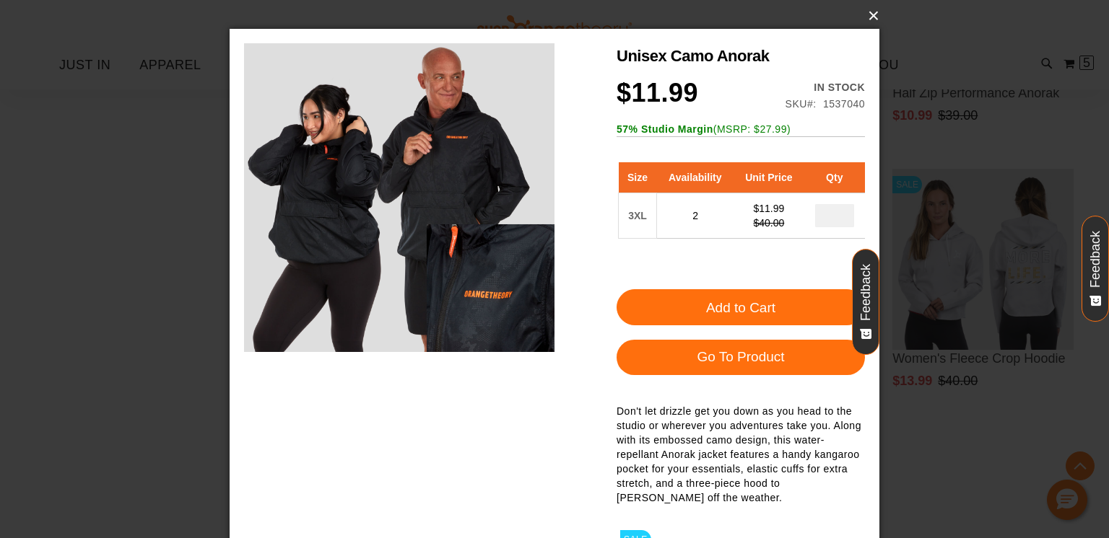
click at [868, 20] on button "×" at bounding box center [559, 16] width 650 height 32
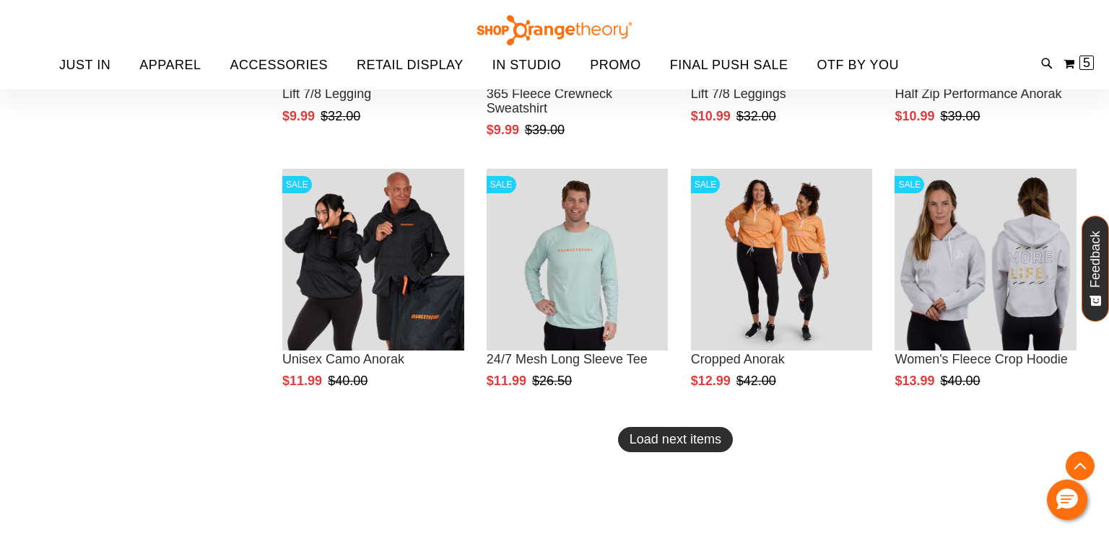
click at [669, 435] on span "Load next items" at bounding box center [675, 439] width 92 height 14
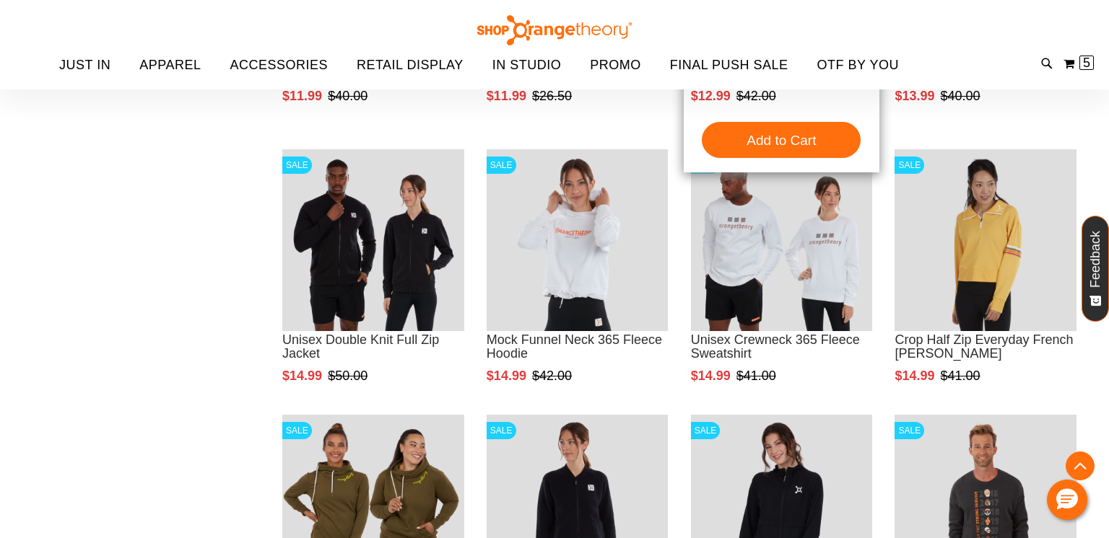
scroll to position [5601, 0]
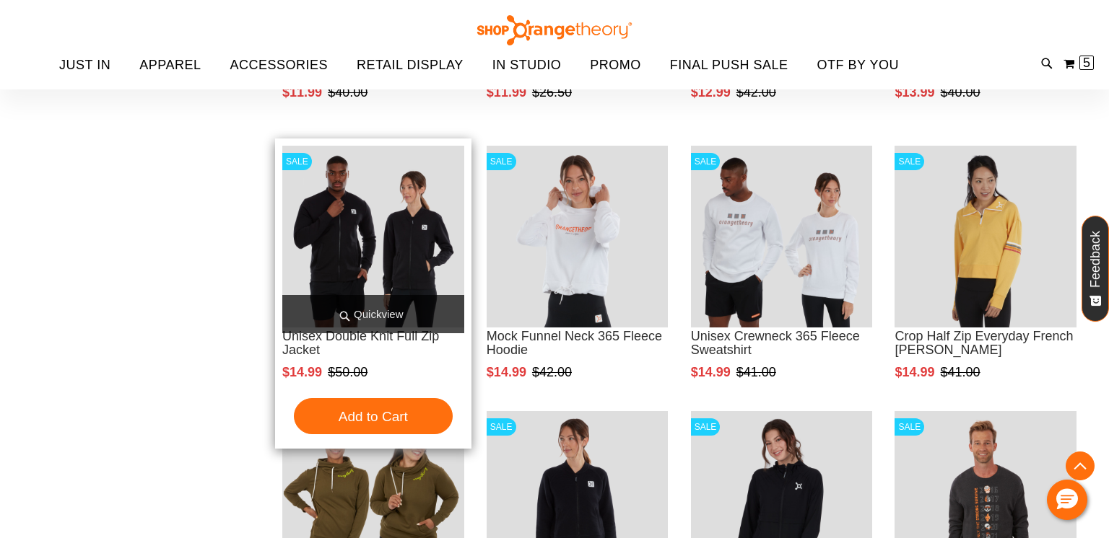
click at [377, 313] on span "Quickview" at bounding box center [373, 314] width 182 height 38
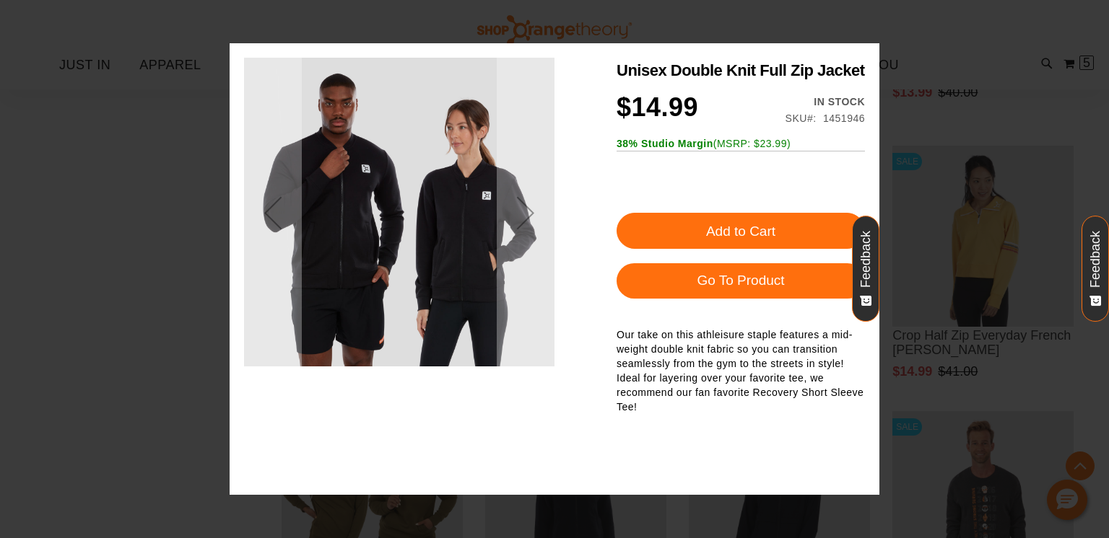
scroll to position [0, 0]
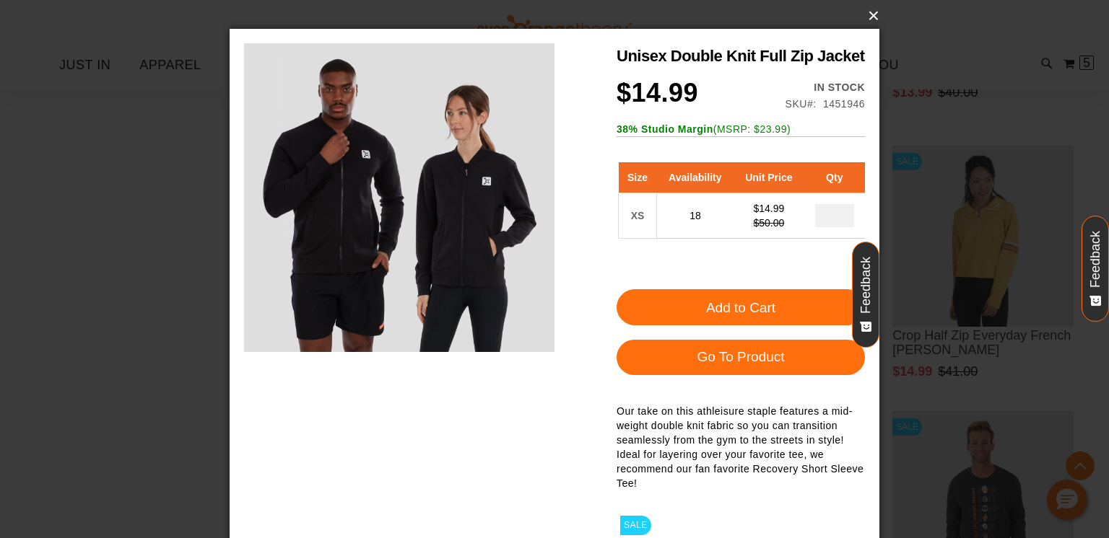
click at [870, 22] on button "×" at bounding box center [559, 16] width 650 height 32
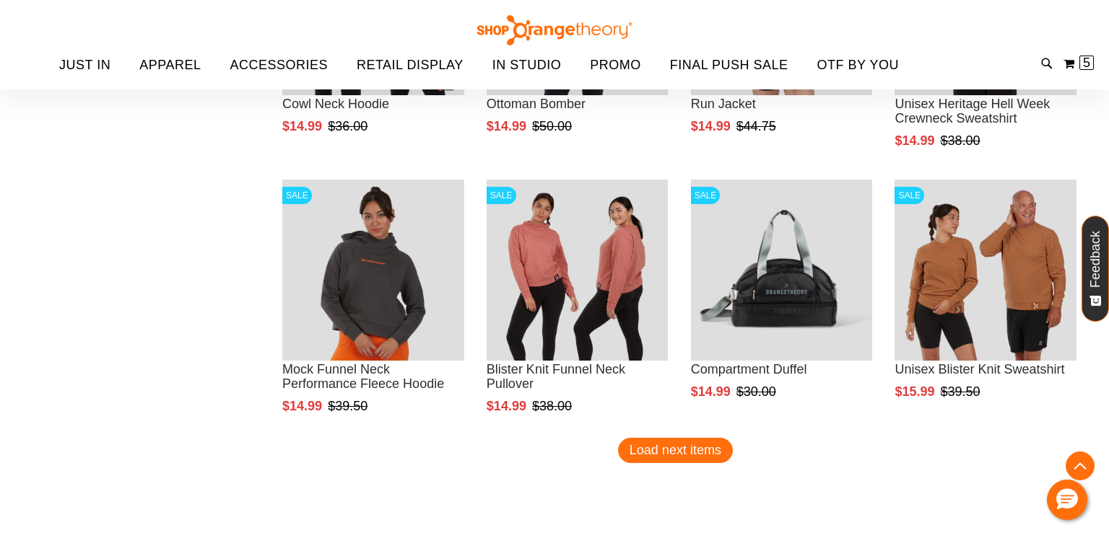
scroll to position [6128, 0]
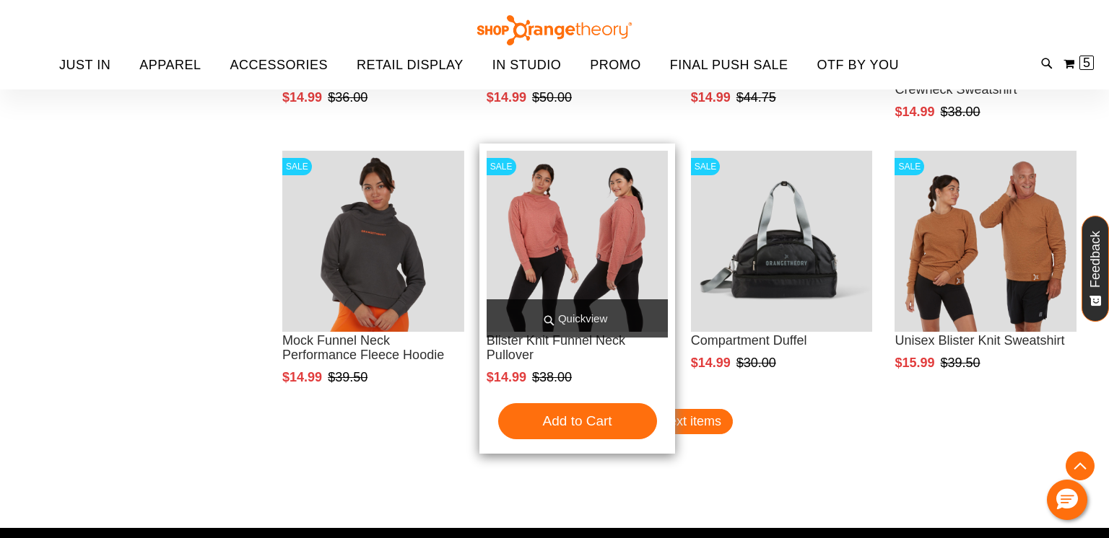
click at [601, 313] on span "Quickview" at bounding box center [578, 319] width 182 height 38
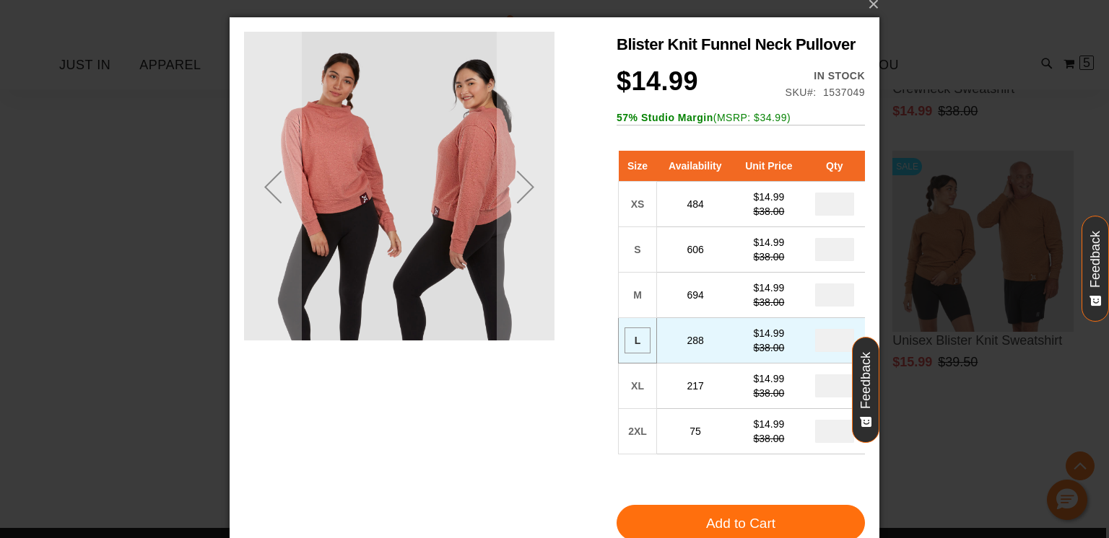
scroll to position [0, 0]
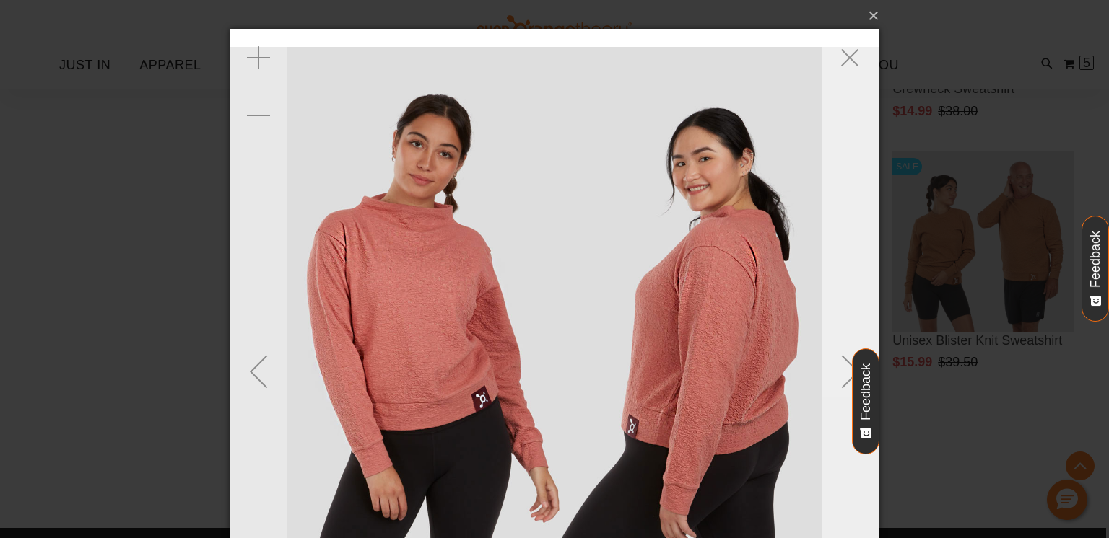
click at [833, 369] on div "Next" at bounding box center [850, 372] width 58 height 58
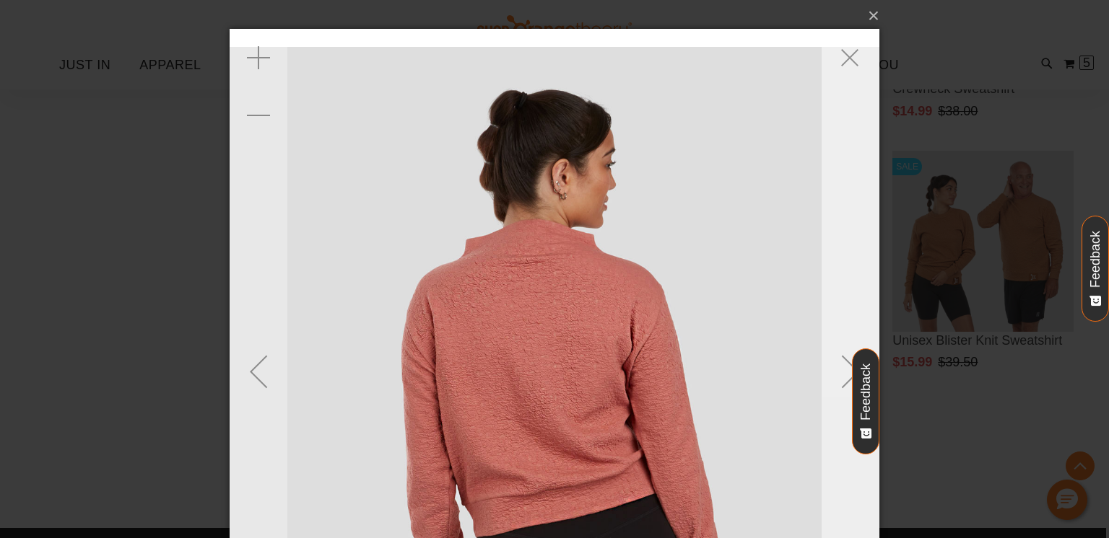
click at [833, 369] on div "Next" at bounding box center [850, 372] width 58 height 58
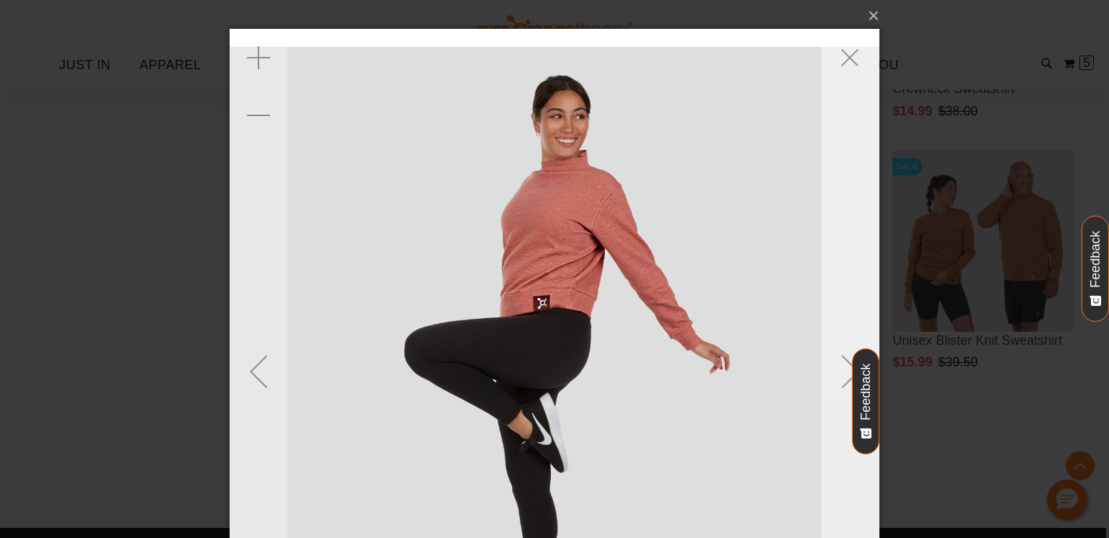
click at [833, 369] on div "Next" at bounding box center [850, 372] width 58 height 58
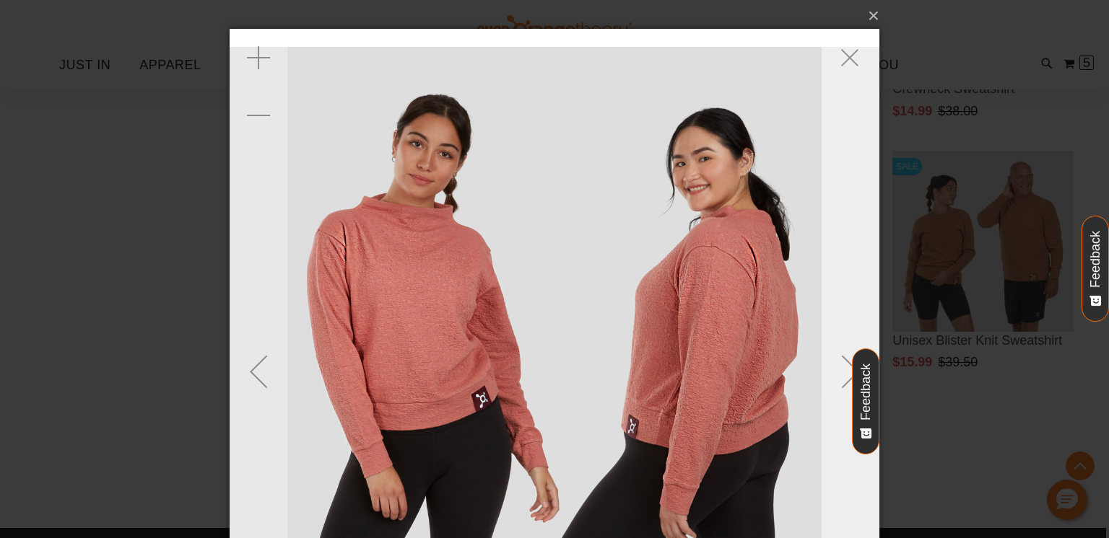
click at [833, 369] on div "Next" at bounding box center [850, 372] width 58 height 58
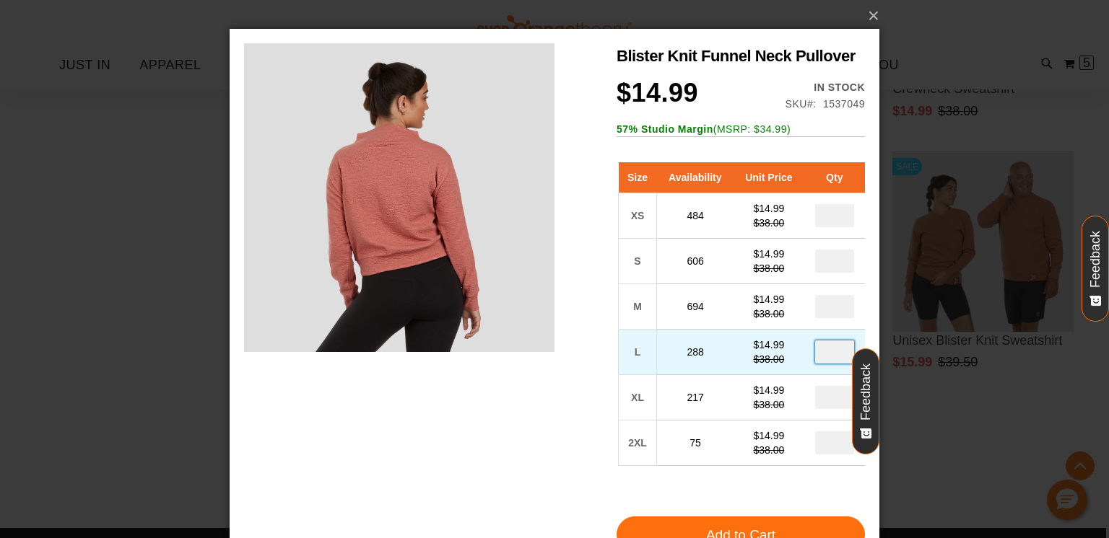
click at [844, 358] on input "number" at bounding box center [834, 352] width 39 height 23
type input "*"
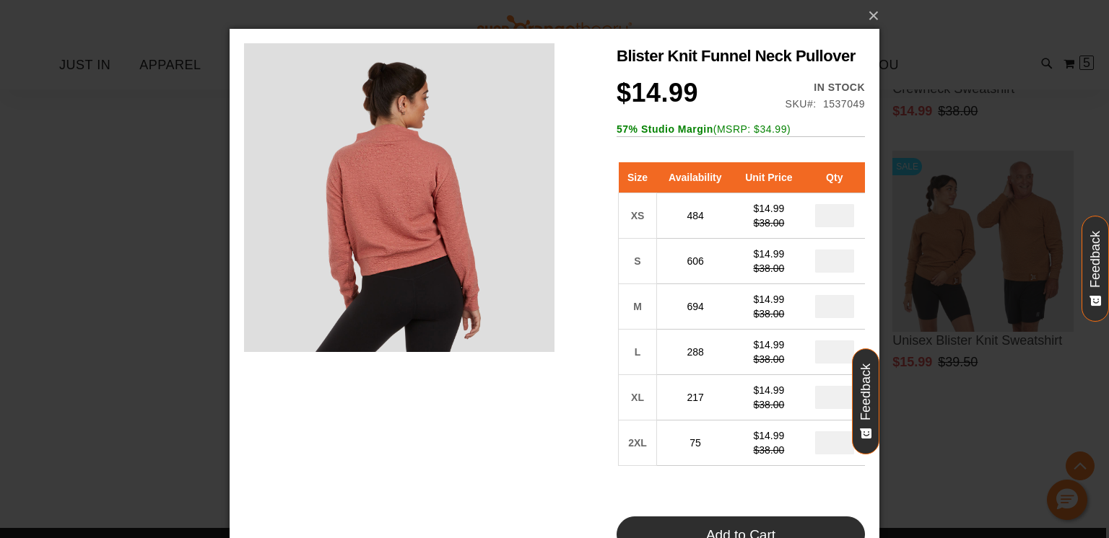
click at [781, 528] on button "Add to Cart" at bounding box center [740, 535] width 248 height 36
click at [872, 12] on button "×" at bounding box center [559, 16] width 650 height 32
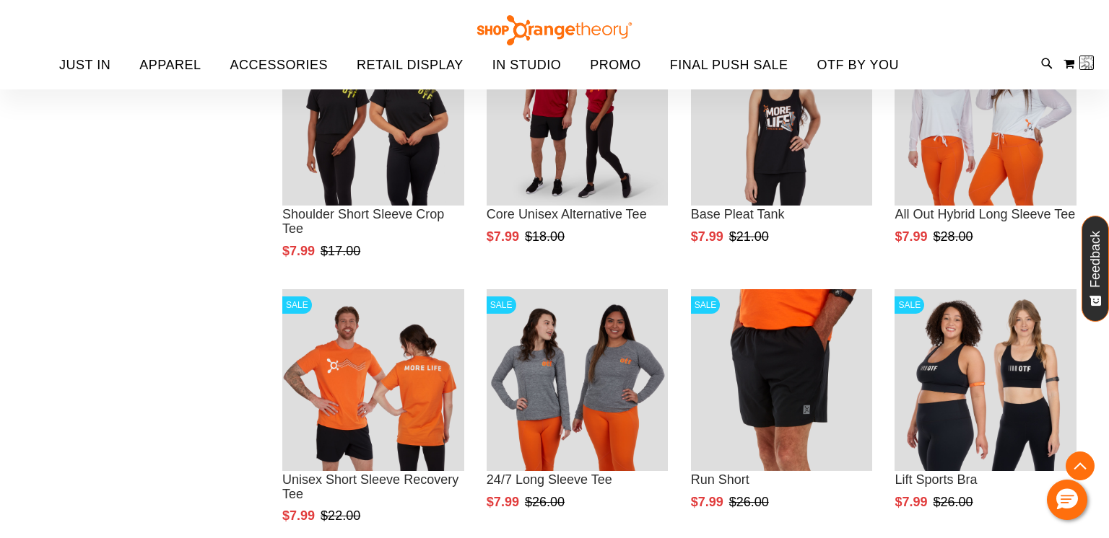
scroll to position [479, 0]
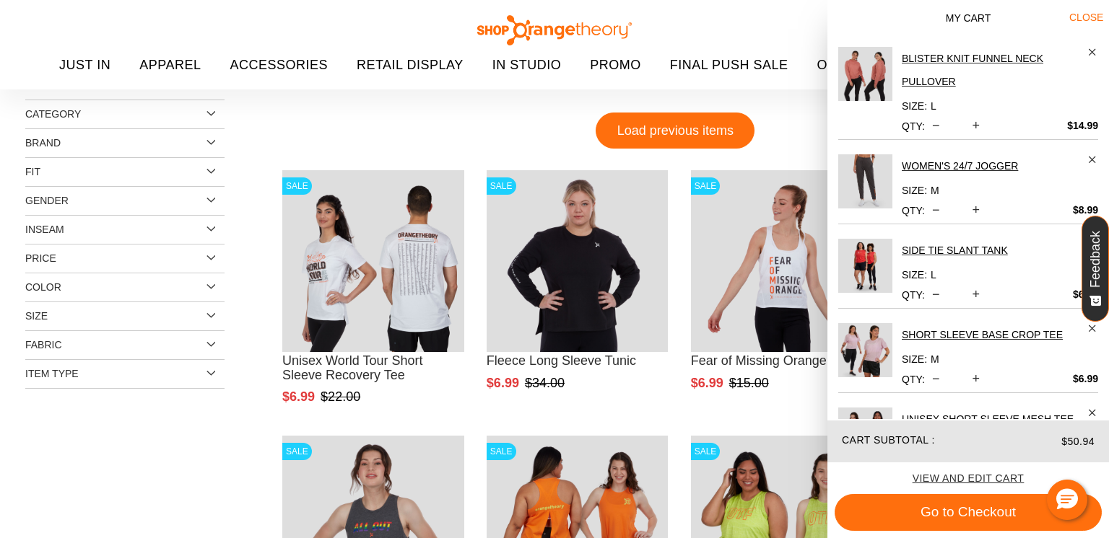
scroll to position [79, 0]
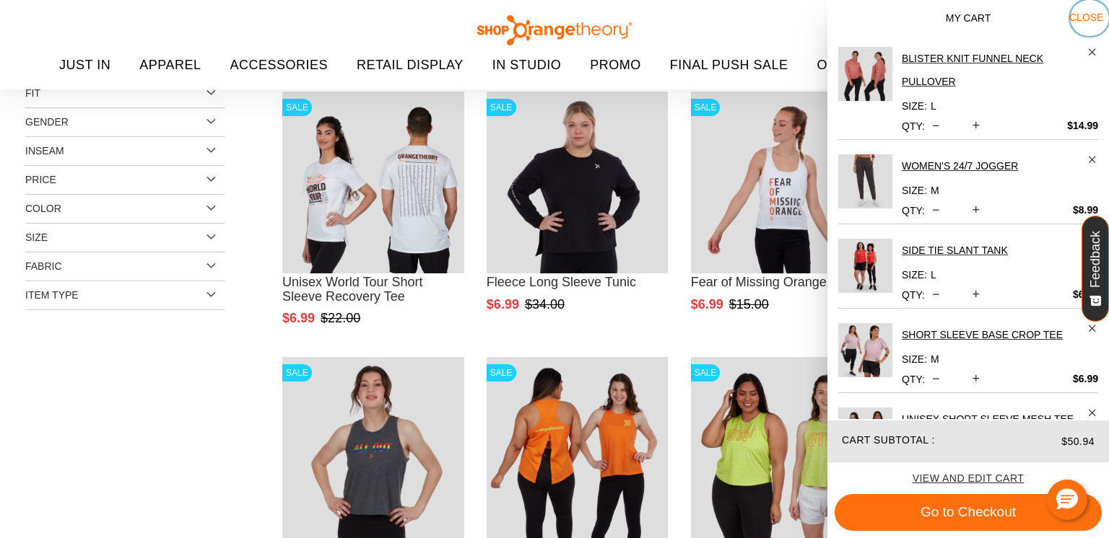
click at [1085, 17] on span "Close" at bounding box center [1086, 18] width 34 height 12
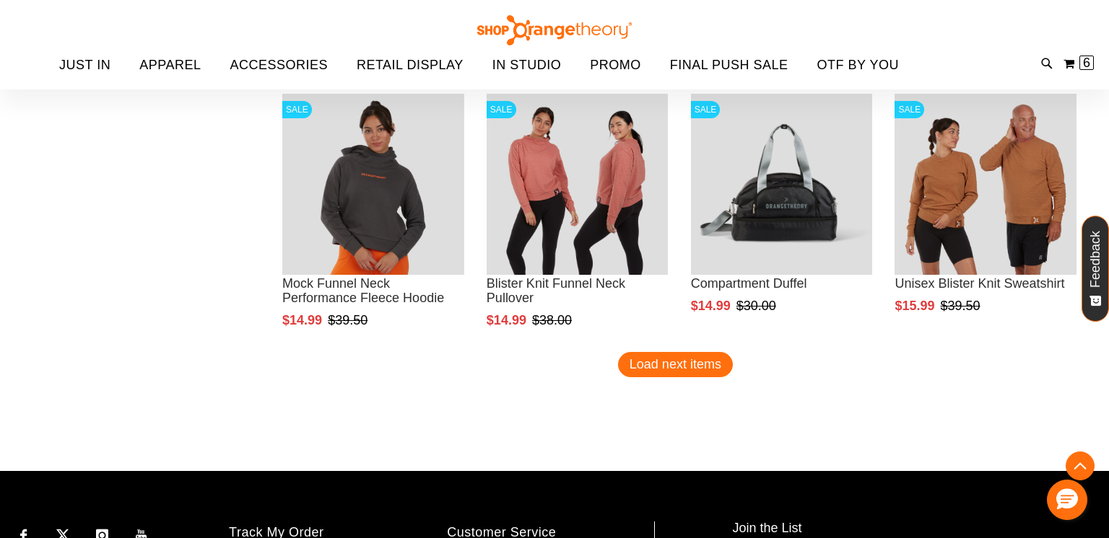
scroll to position [6156, 0]
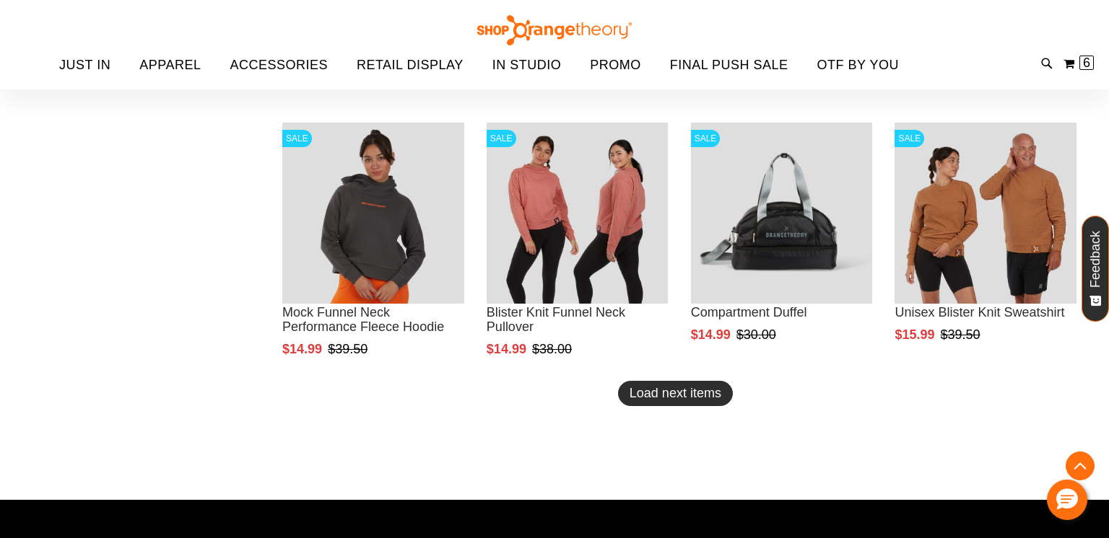
click at [684, 396] on span "Load next items" at bounding box center [675, 393] width 92 height 14
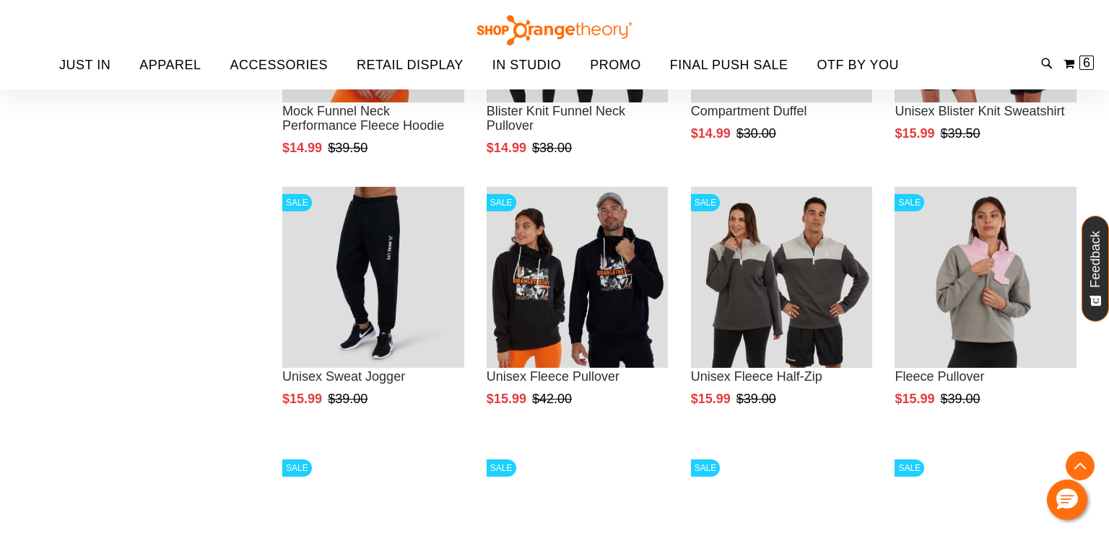
scroll to position [6358, 0]
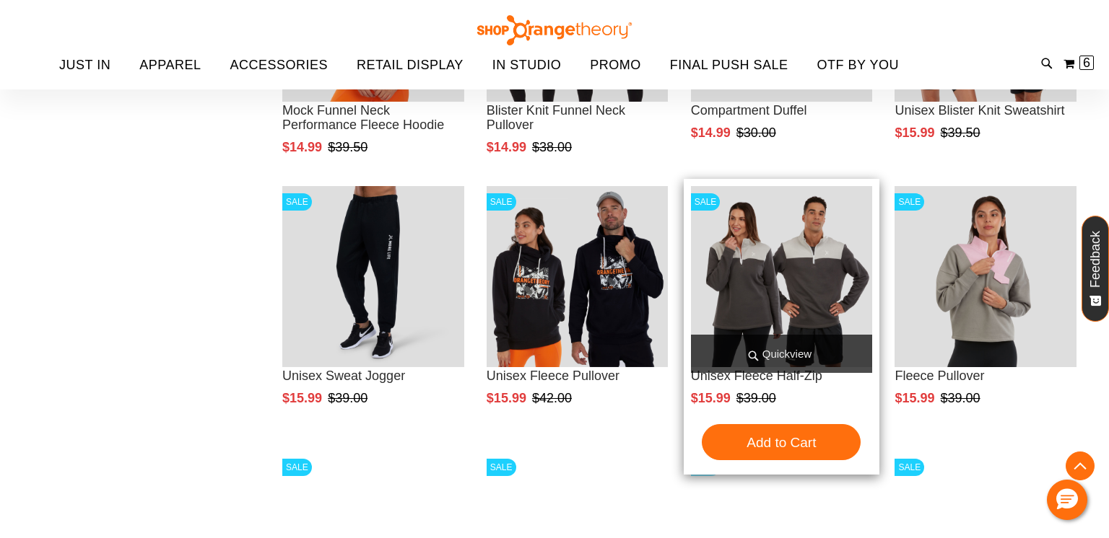
click at [816, 353] on span "Quickview" at bounding box center [782, 354] width 182 height 38
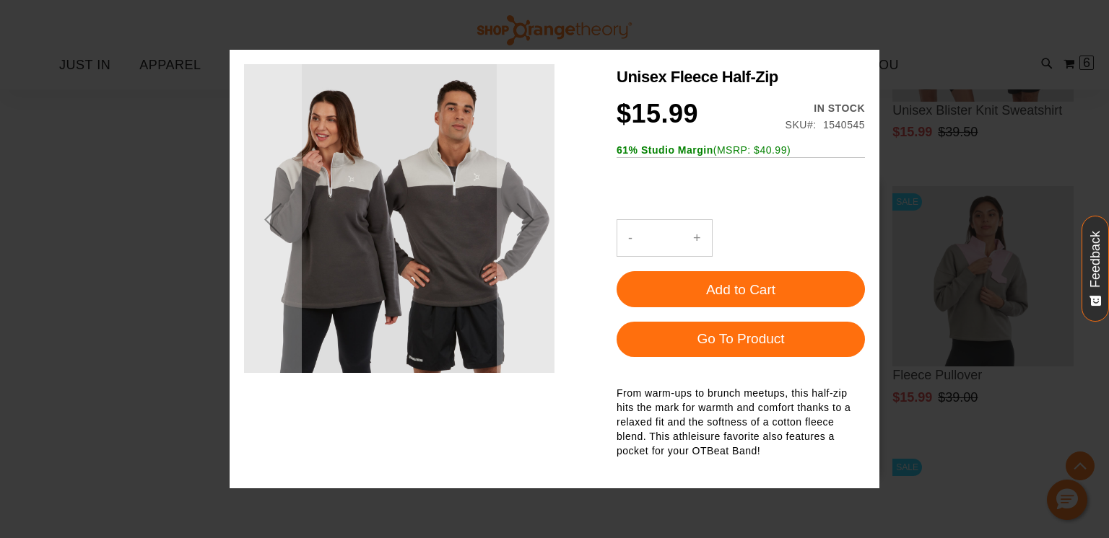
scroll to position [0, 0]
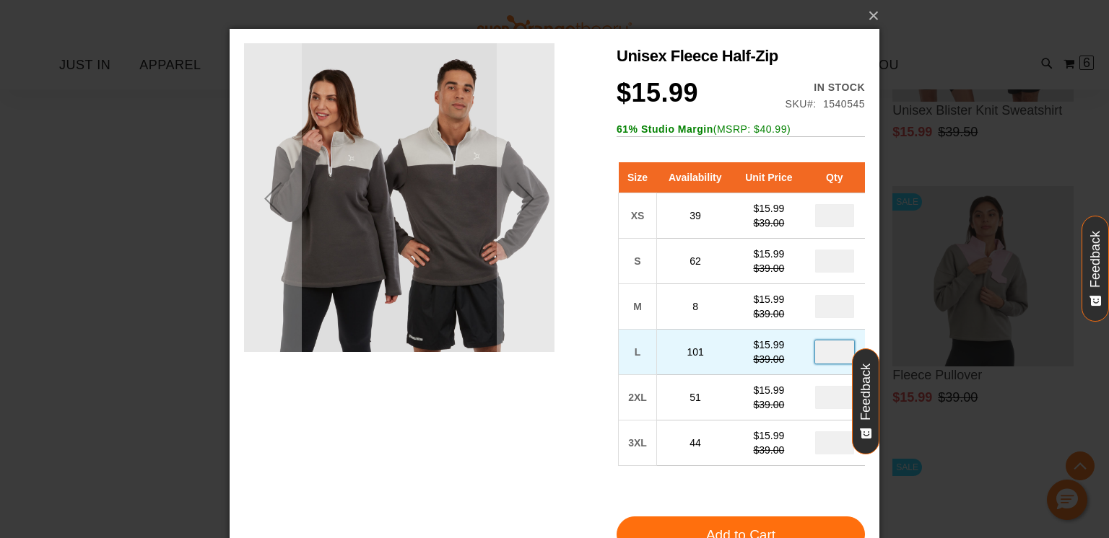
click at [842, 349] on input "number" at bounding box center [834, 352] width 39 height 23
type input "*"
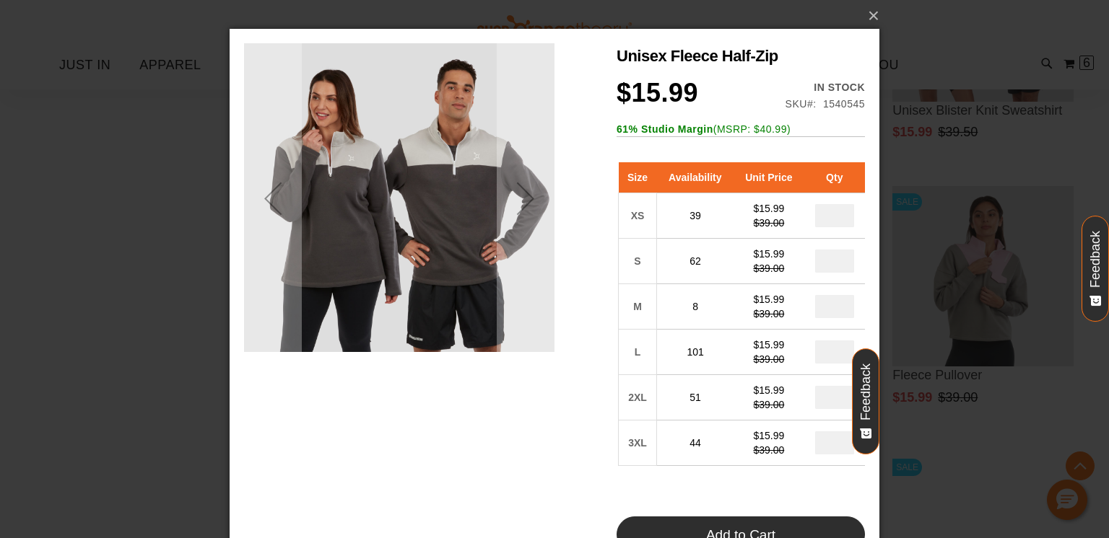
click at [787, 527] on button "Add to Cart" at bounding box center [740, 535] width 248 height 36
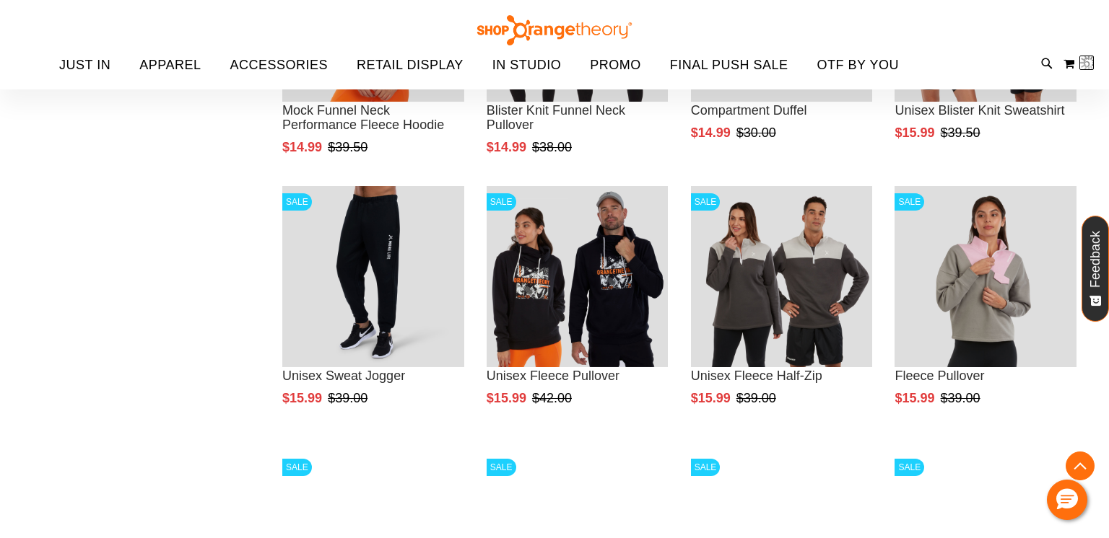
scroll to position [492, 0]
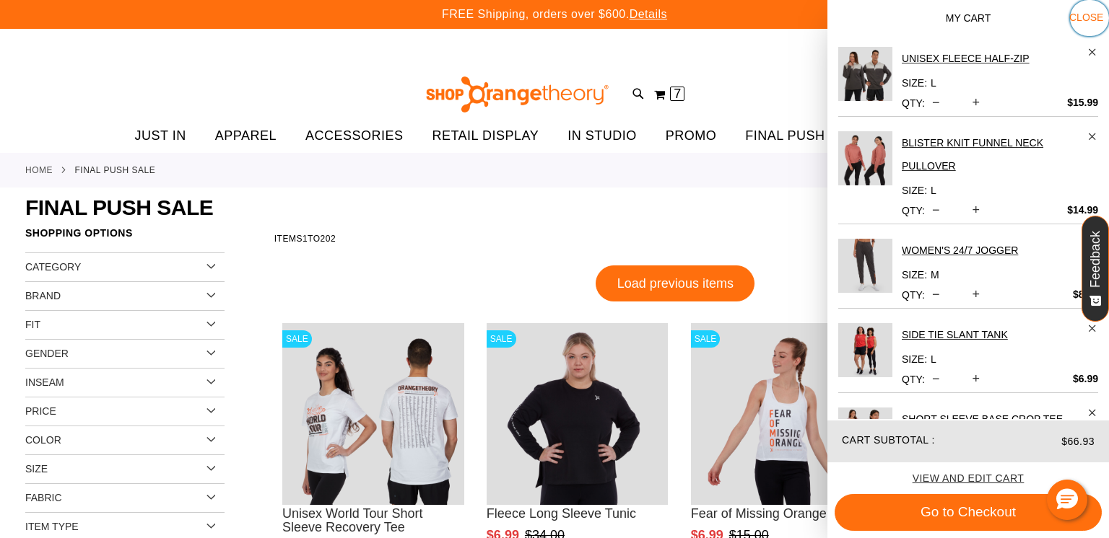
click at [1088, 16] on span "Close" at bounding box center [1086, 18] width 34 height 12
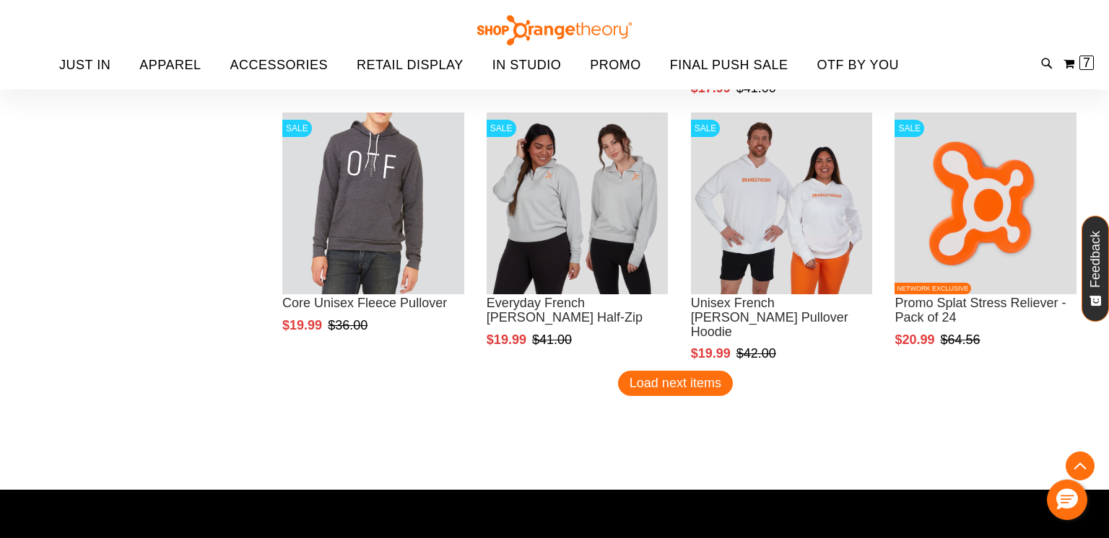
scroll to position [6963, 0]
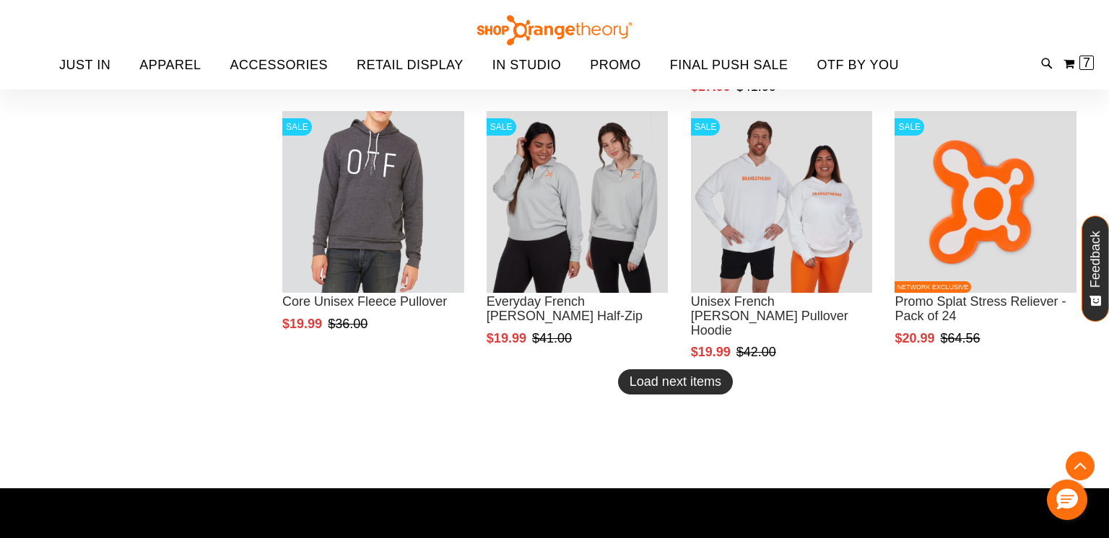
click at [689, 378] on span "Load next items" at bounding box center [675, 382] width 92 height 14
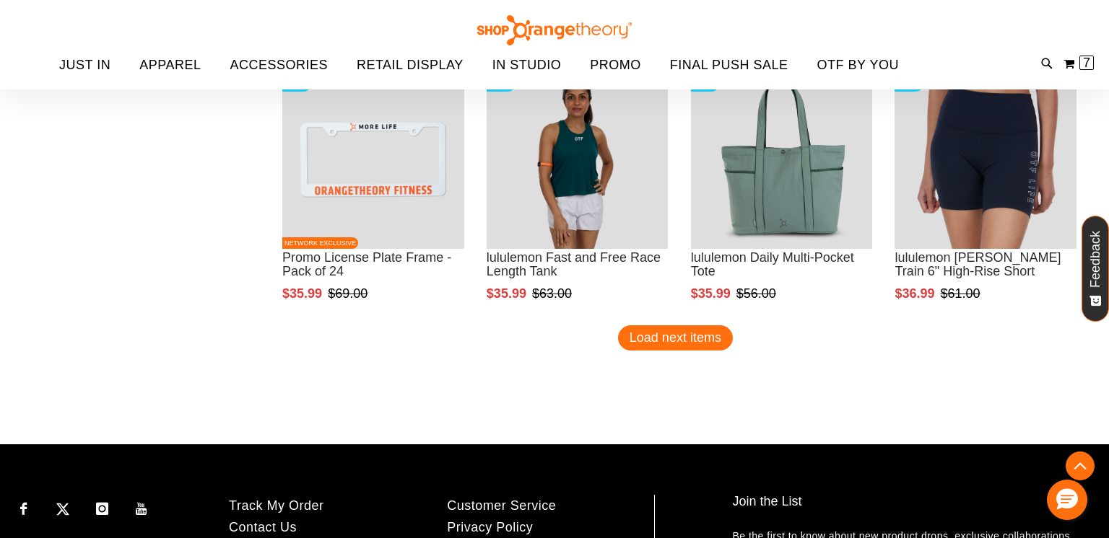
scroll to position [7807, 0]
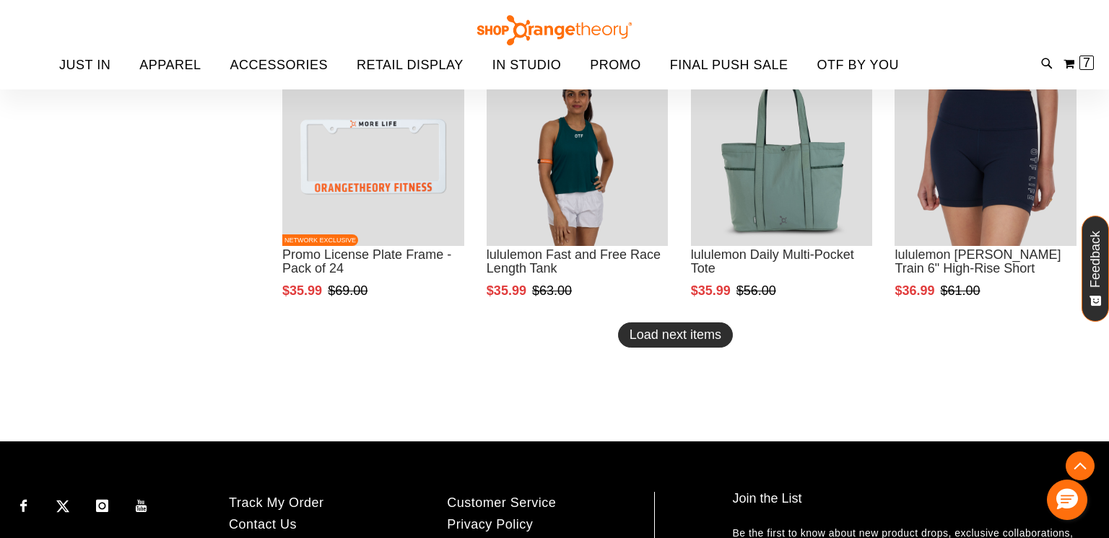
click at [695, 340] on span "Load next items" at bounding box center [675, 335] width 92 height 14
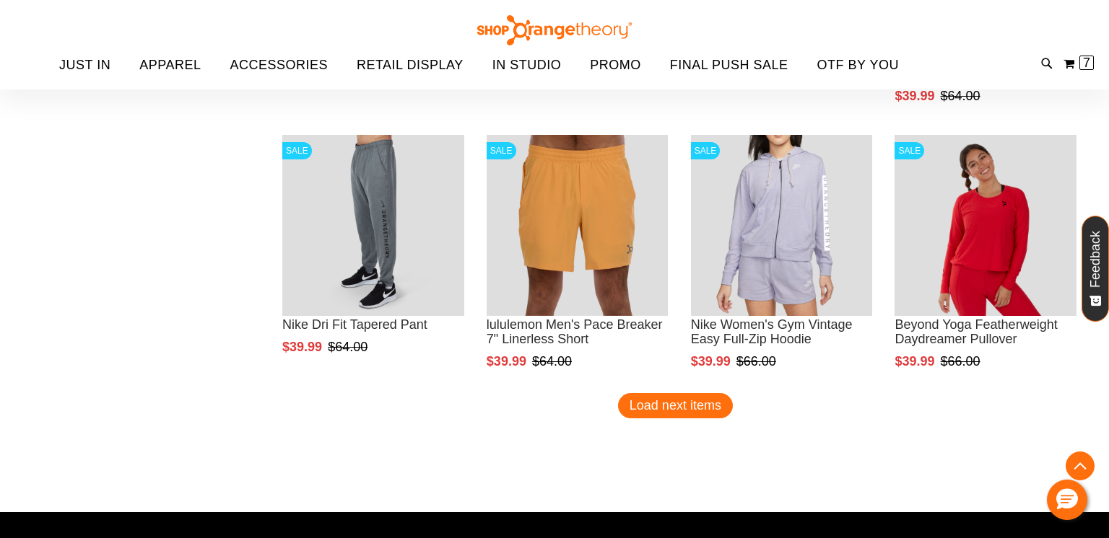
scroll to position [8537, 0]
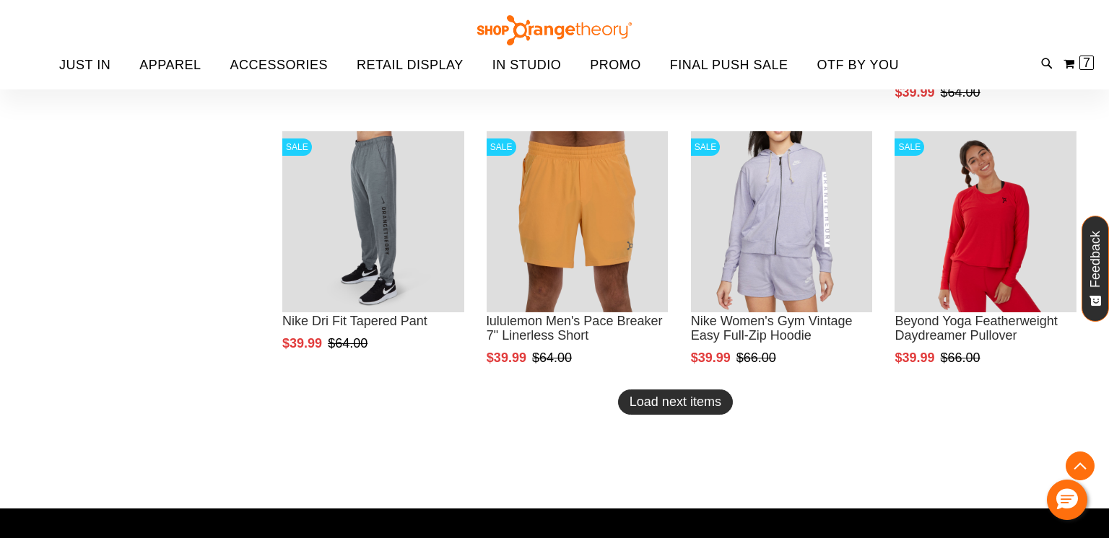
click at [656, 401] on span "Load next items" at bounding box center [675, 402] width 92 height 14
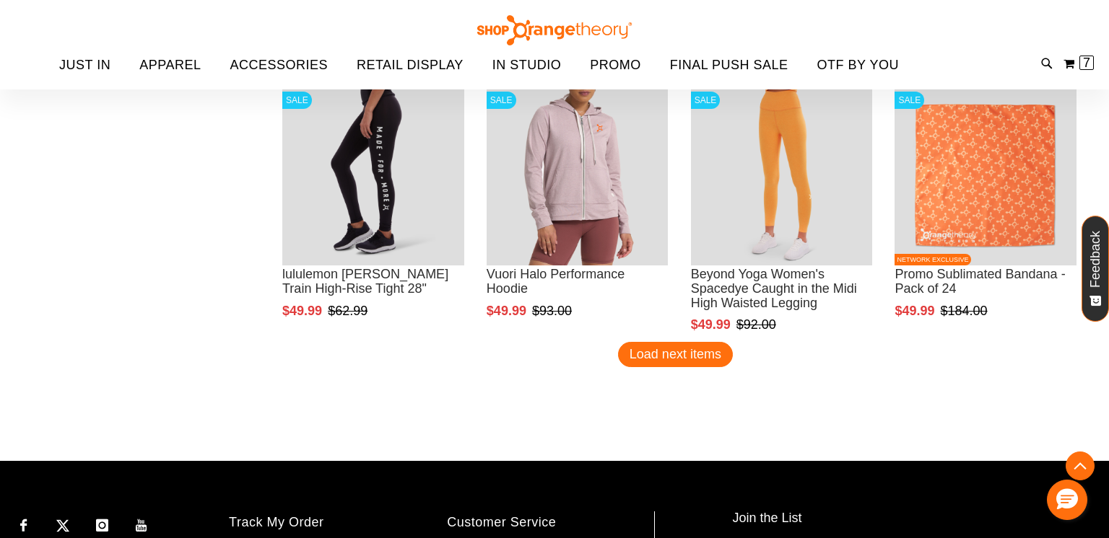
scroll to position [9410, 0]
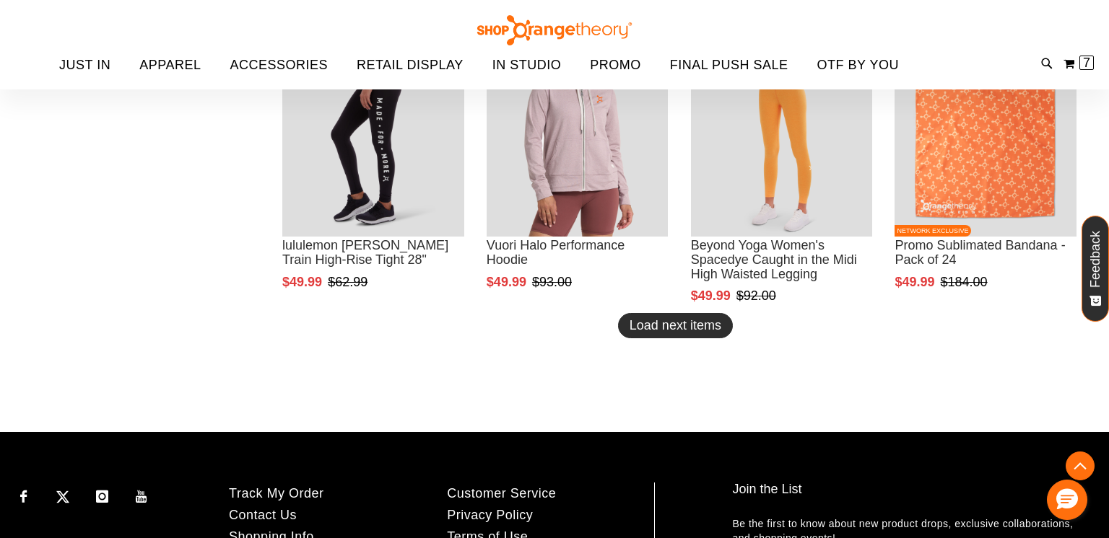
click at [681, 327] on span "Load next items" at bounding box center [675, 325] width 92 height 14
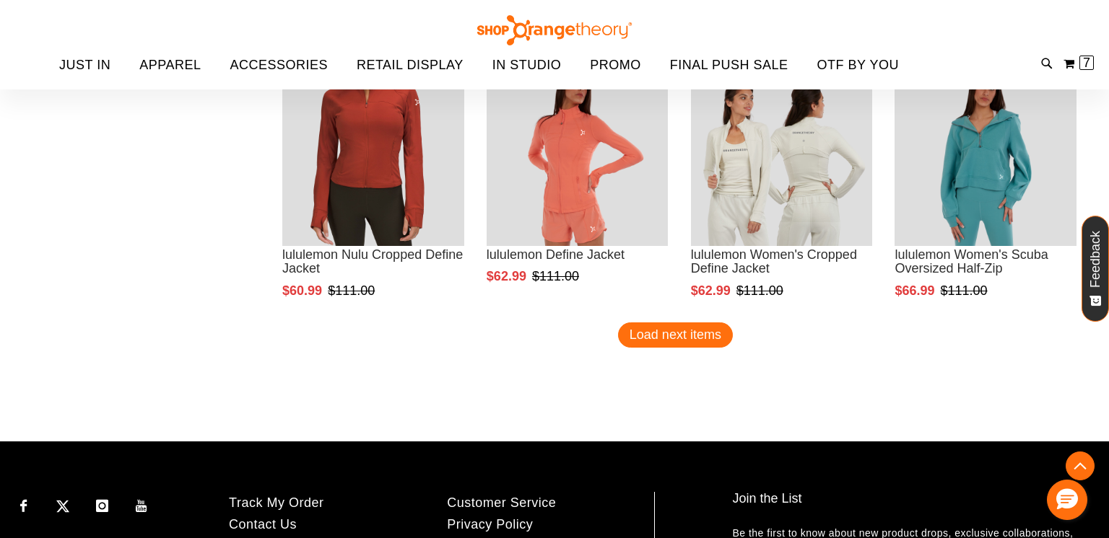
scroll to position [10226, 0]
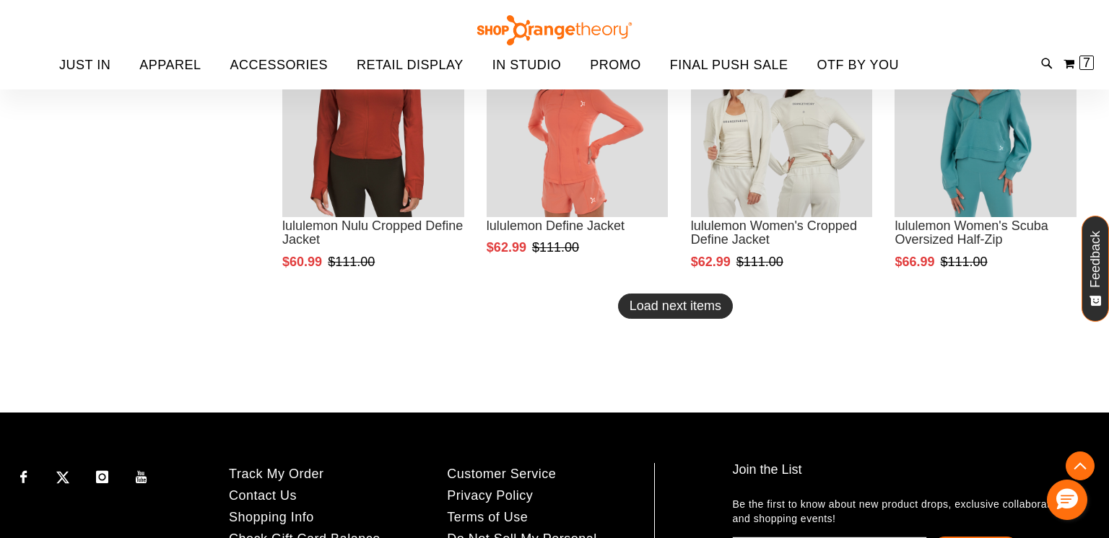
click at [679, 302] on span "Load next items" at bounding box center [675, 306] width 92 height 14
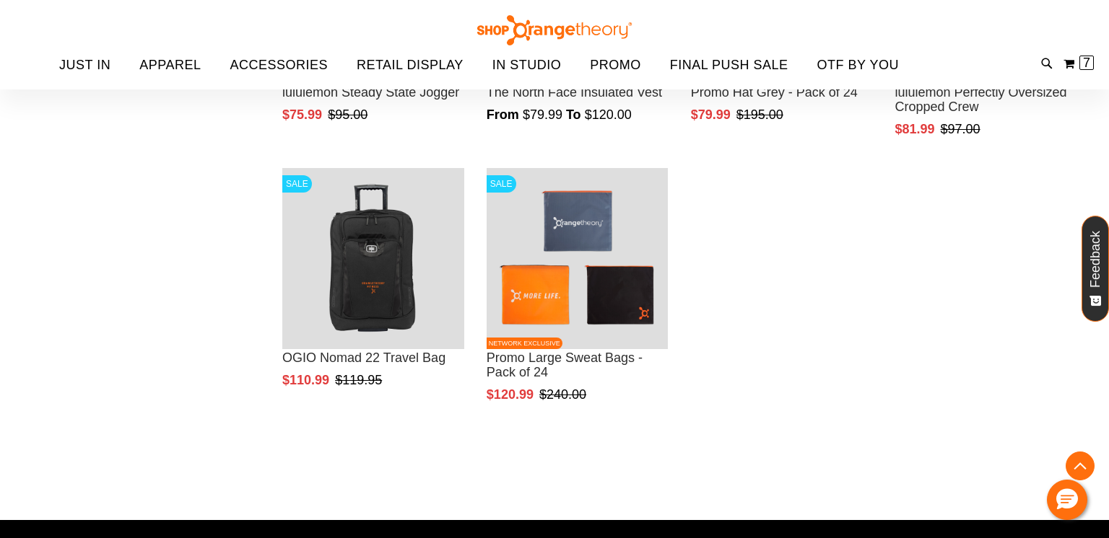
scroll to position [10919, 0]
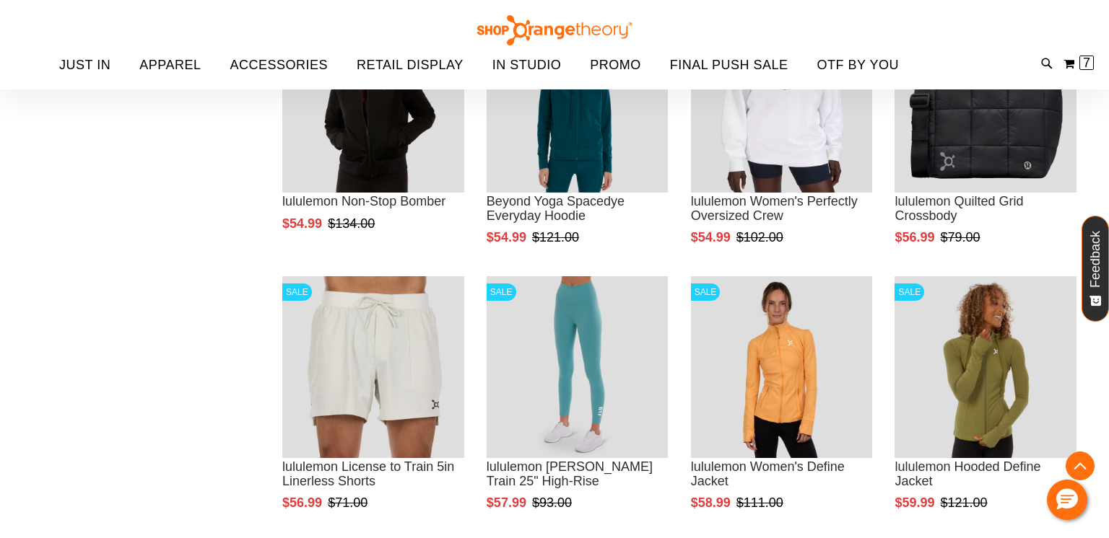
scroll to position [9706, 0]
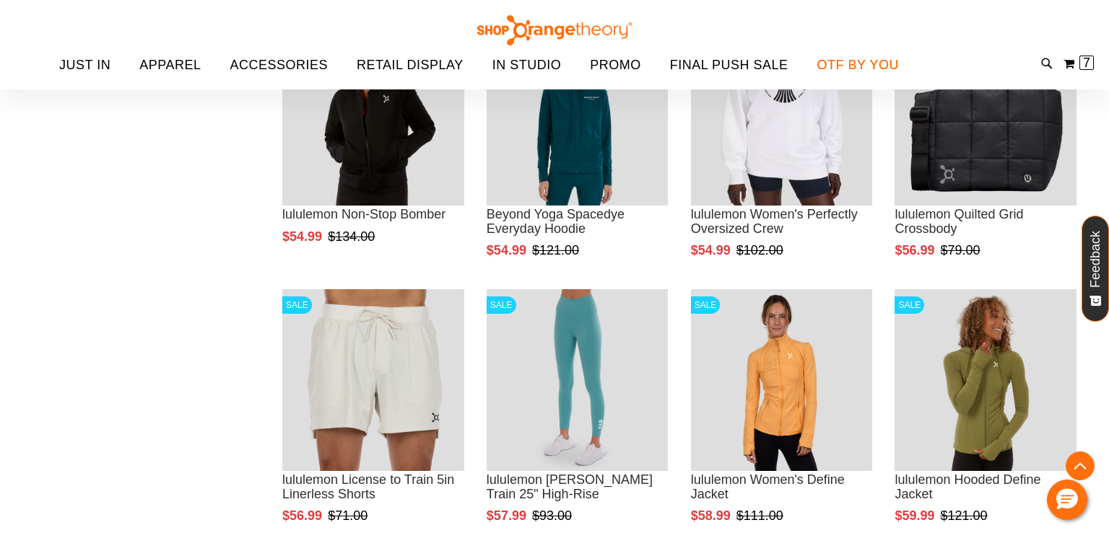
click at [845, 61] on span "OTF BY YOU" at bounding box center [858, 65] width 82 height 32
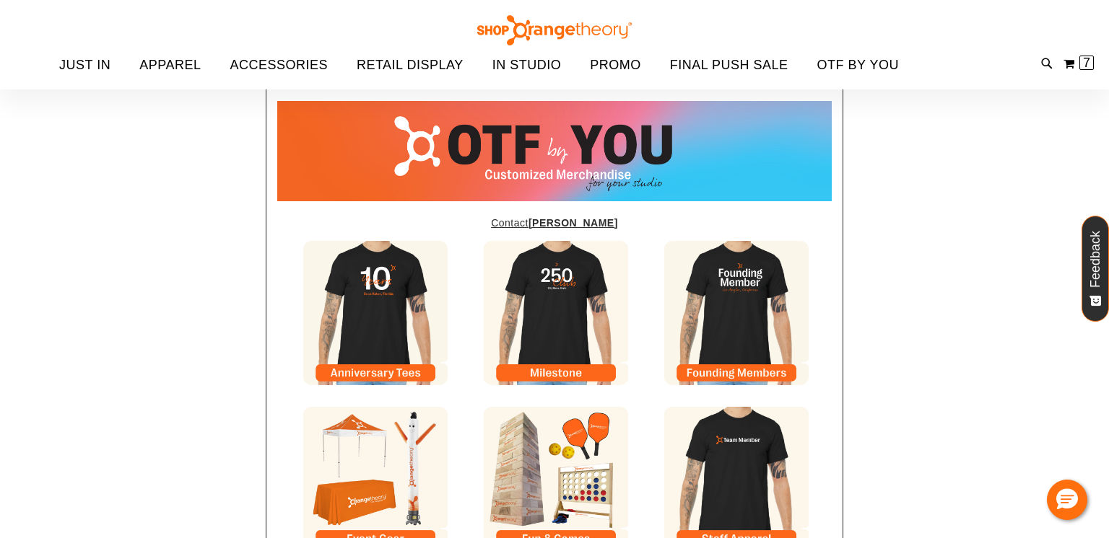
type input "******"
type input "*****"
type input "**********"
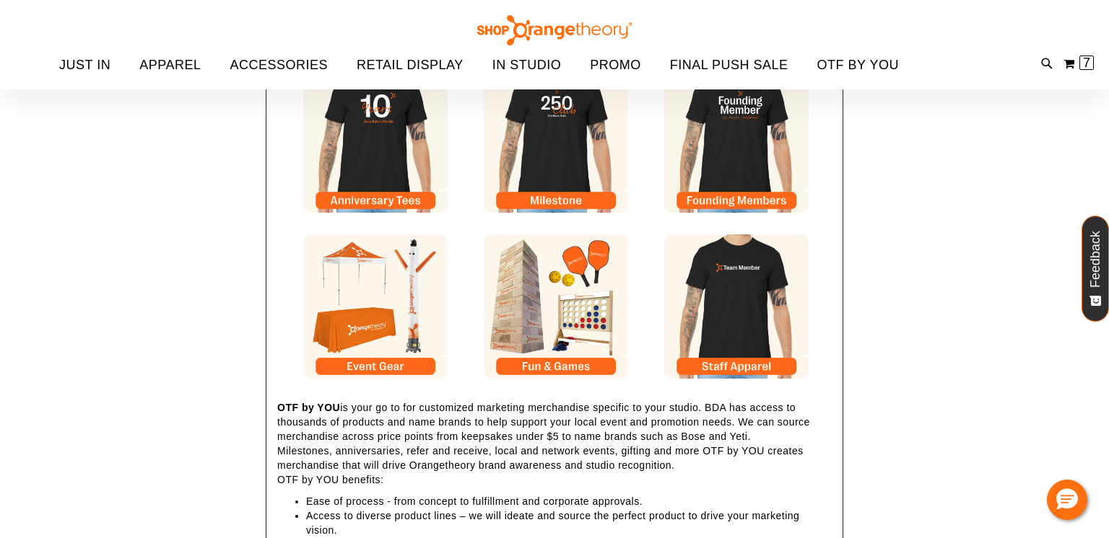
scroll to position [201, 0]
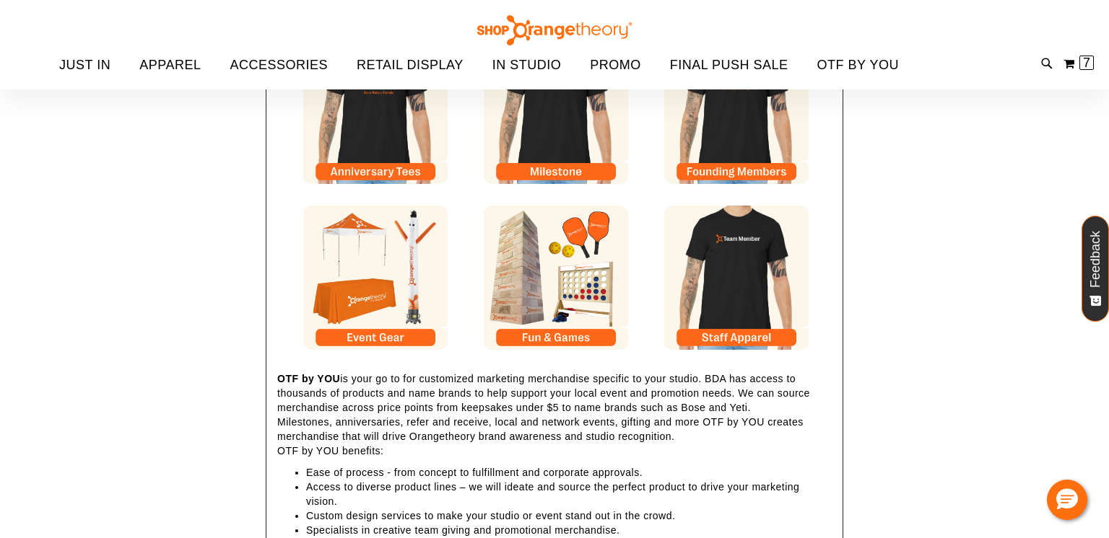
click at [723, 254] on img at bounding box center [736, 278] width 144 height 144
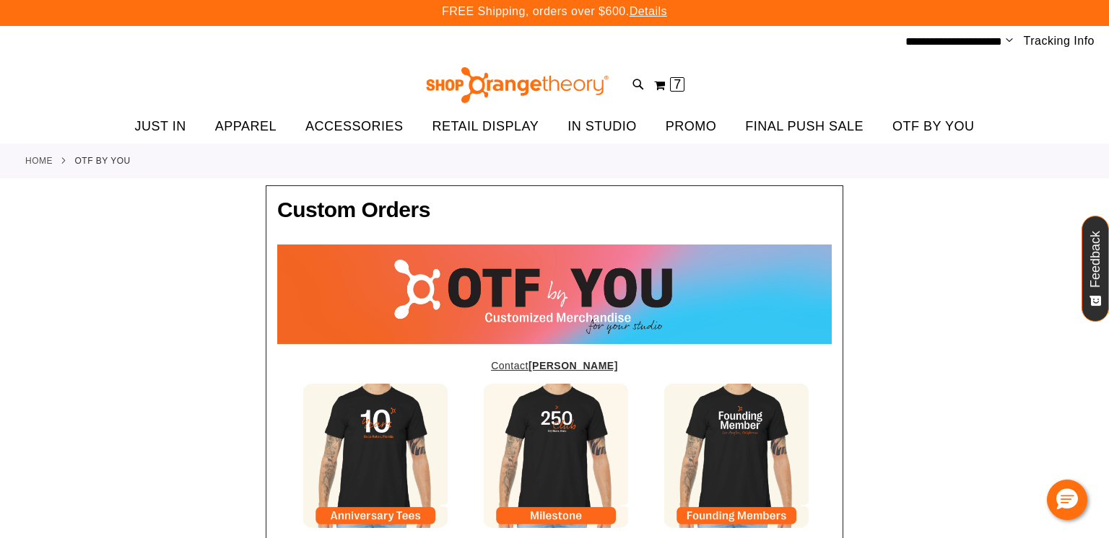
scroll to position [0, 0]
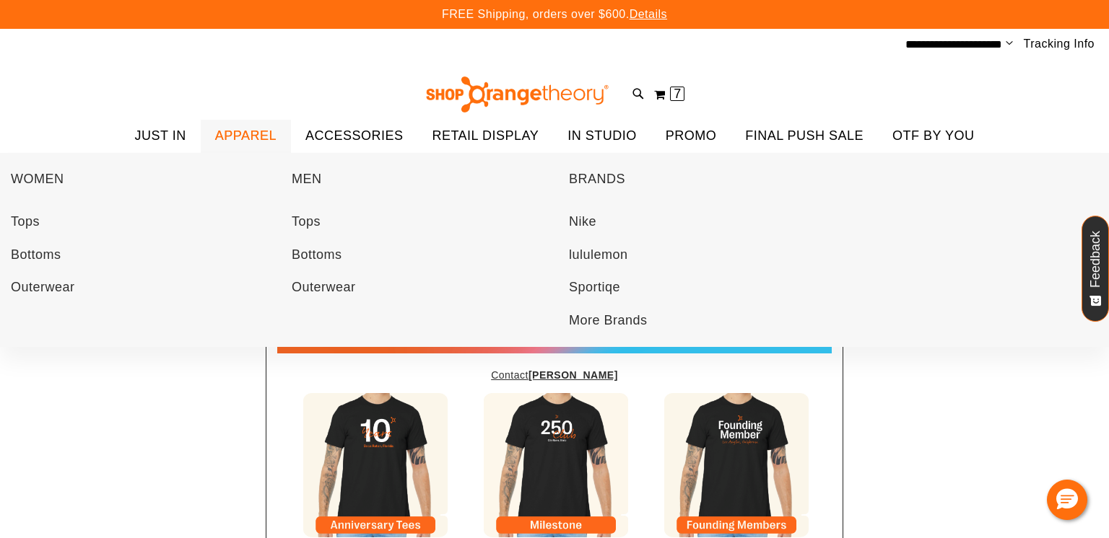
click at [234, 139] on span "APPAREL" at bounding box center [245, 136] width 61 height 32
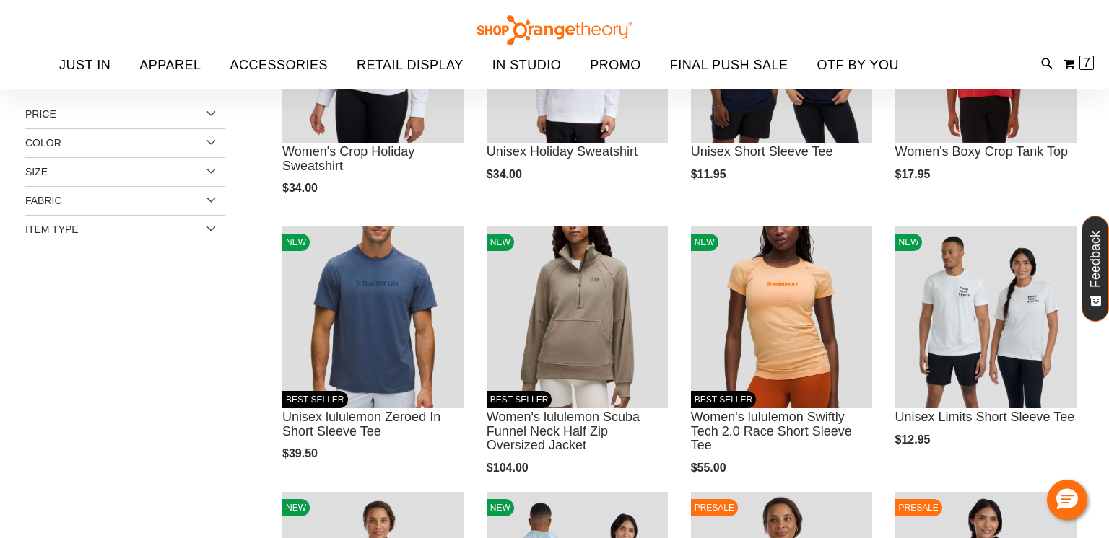
scroll to position [202, 0]
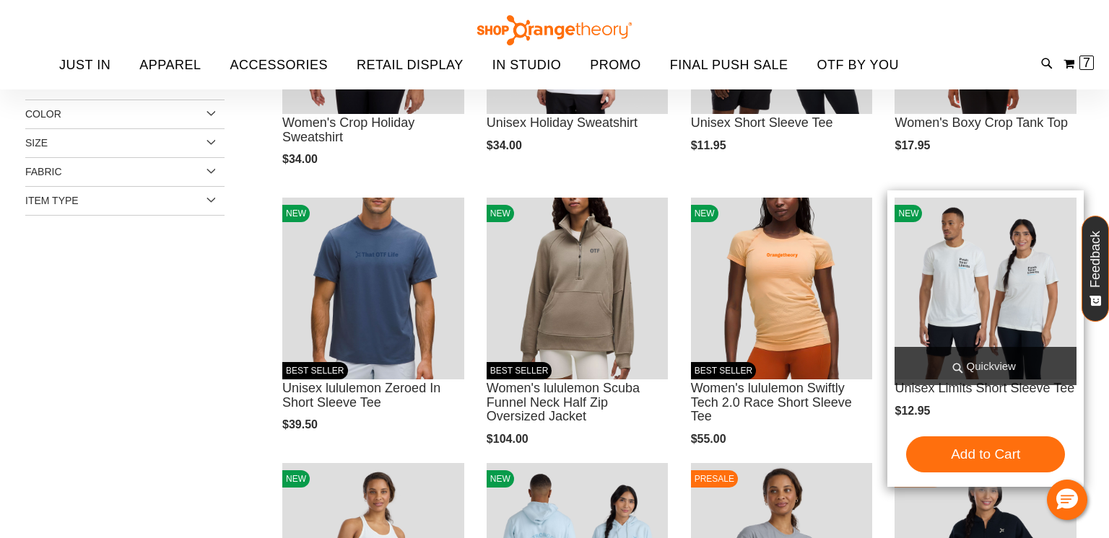
click at [981, 368] on span "Quickview" at bounding box center [985, 366] width 182 height 38
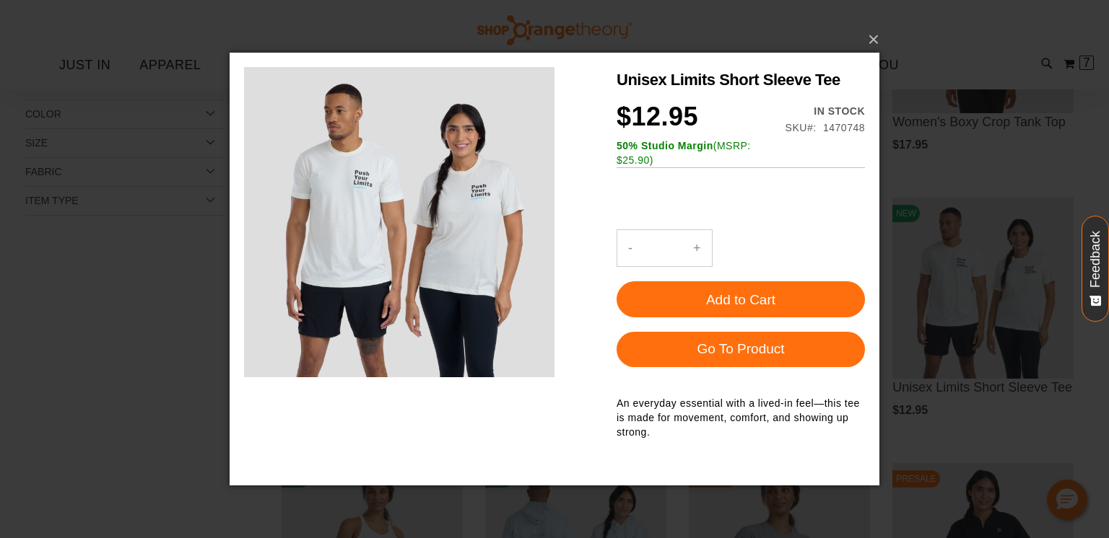
scroll to position [0, 0]
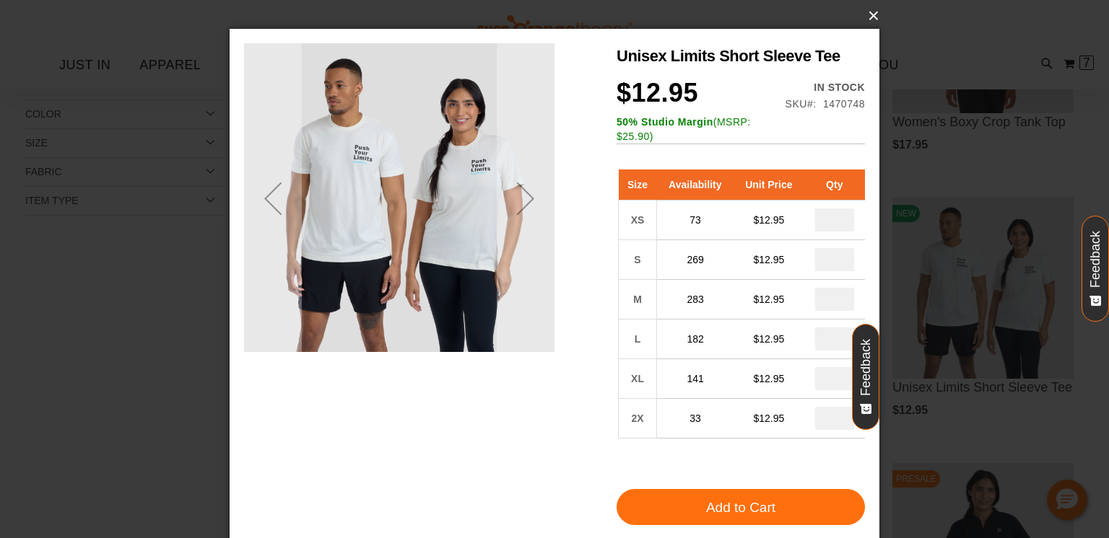
click at [864, 23] on button "×" at bounding box center [559, 16] width 650 height 32
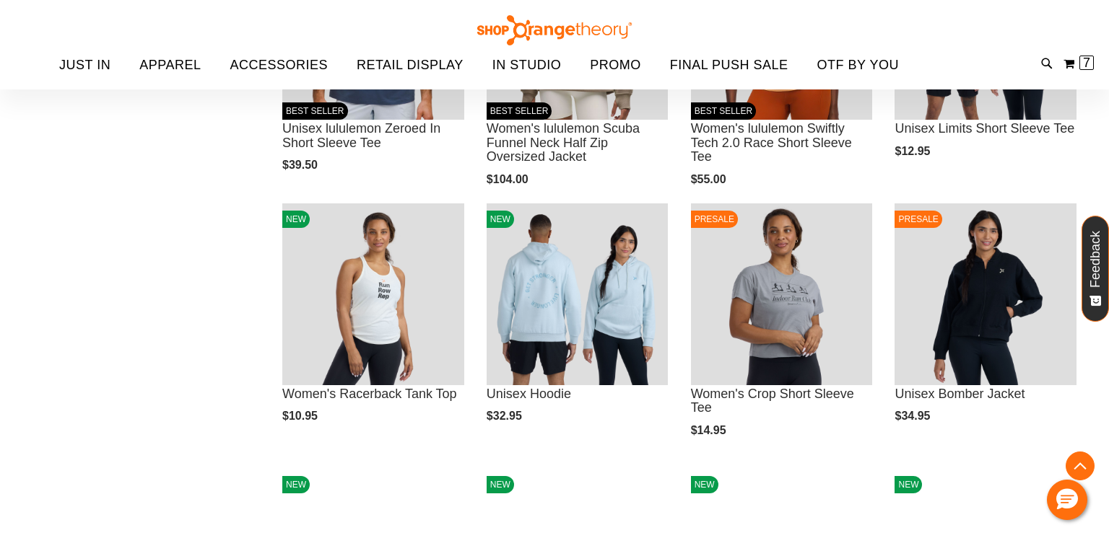
scroll to position [491, 0]
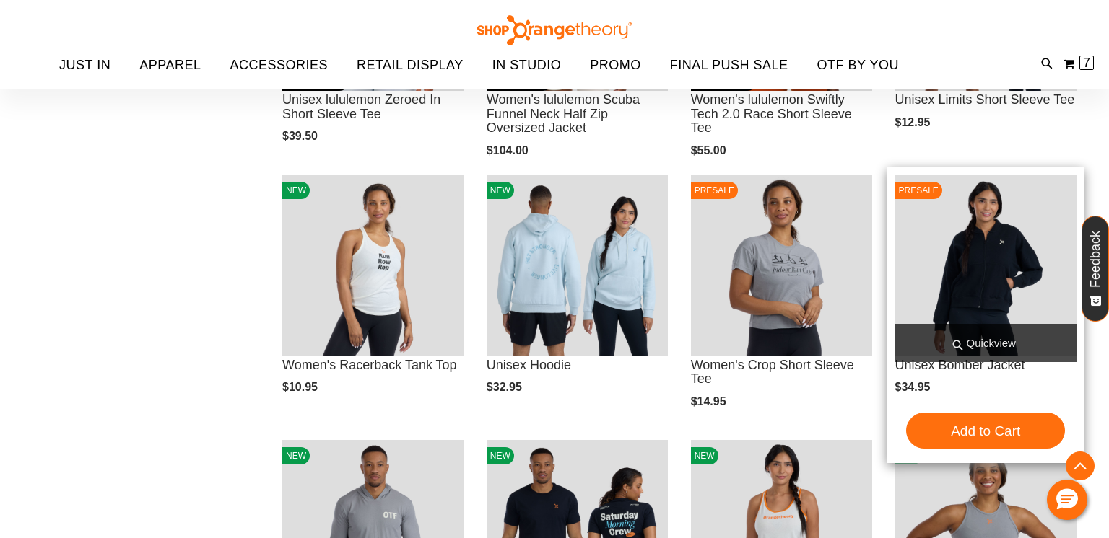
click at [963, 340] on span "Quickview" at bounding box center [985, 343] width 182 height 38
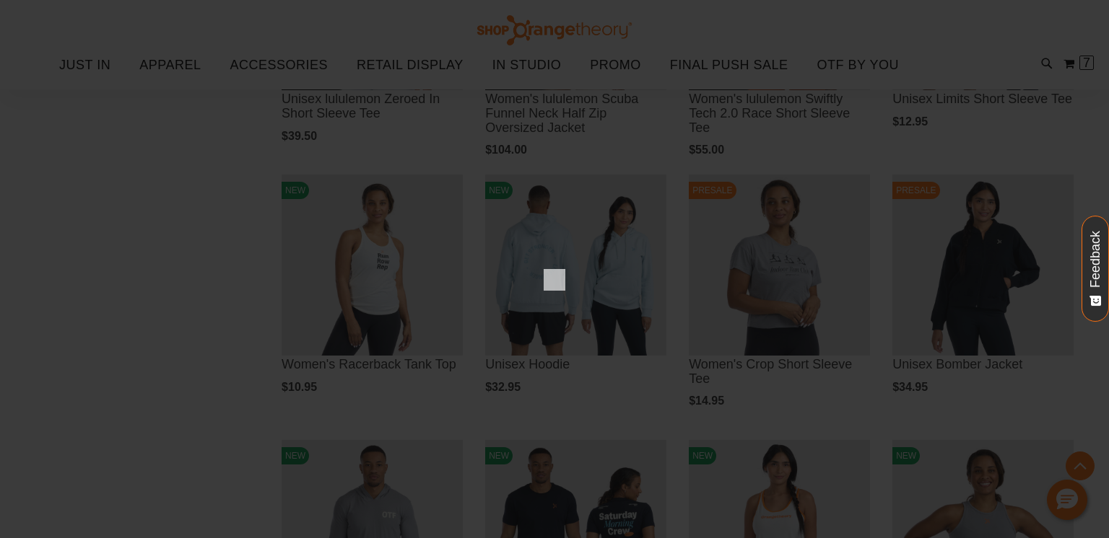
click at [962, 340] on div "×" at bounding box center [554, 269] width 1109 height 538
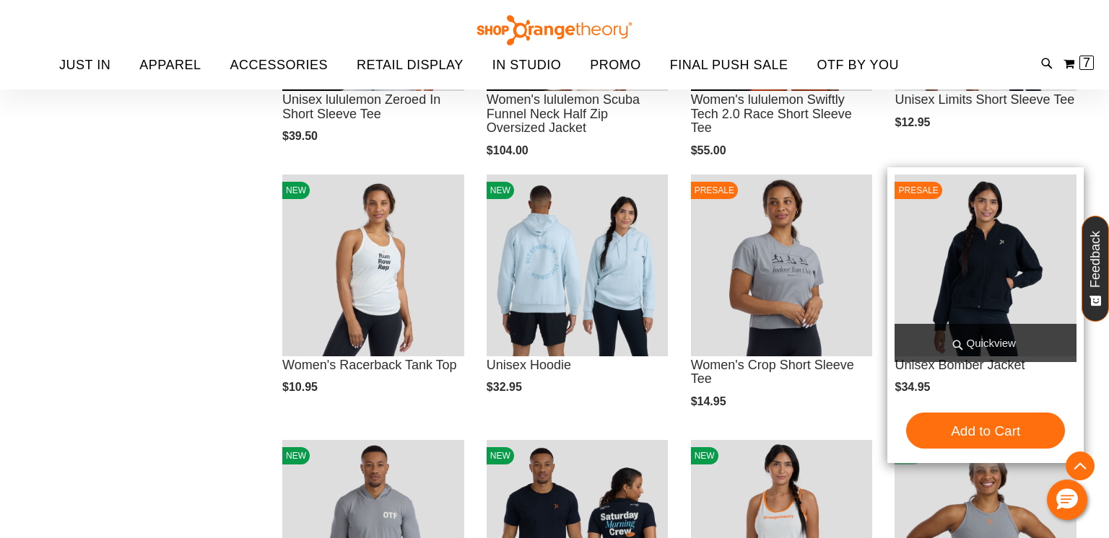
click at [962, 339] on span "Quickview" at bounding box center [985, 343] width 182 height 38
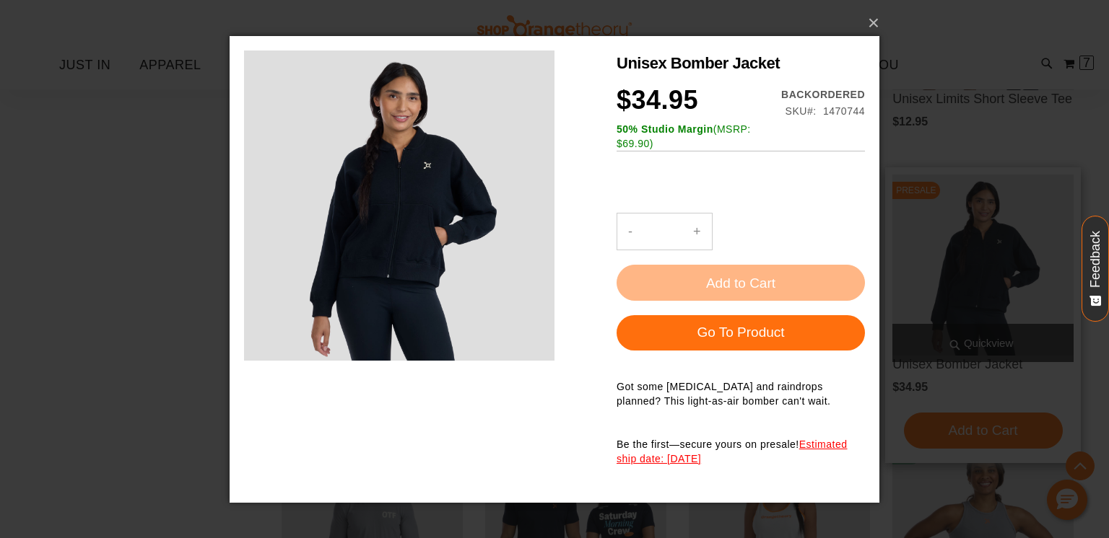
scroll to position [0, 0]
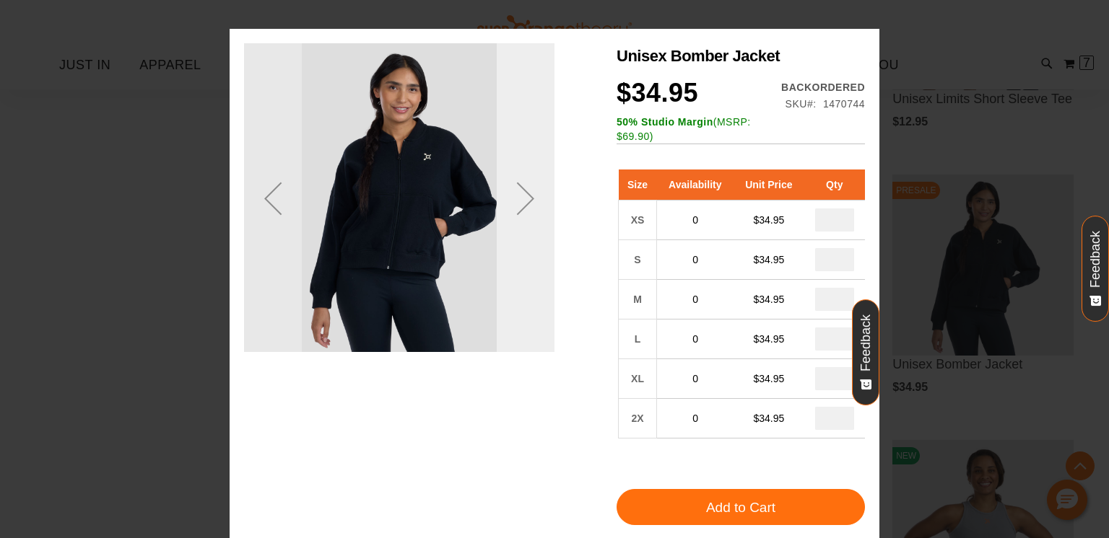
click at [522, 195] on div "Next" at bounding box center [526, 199] width 58 height 58
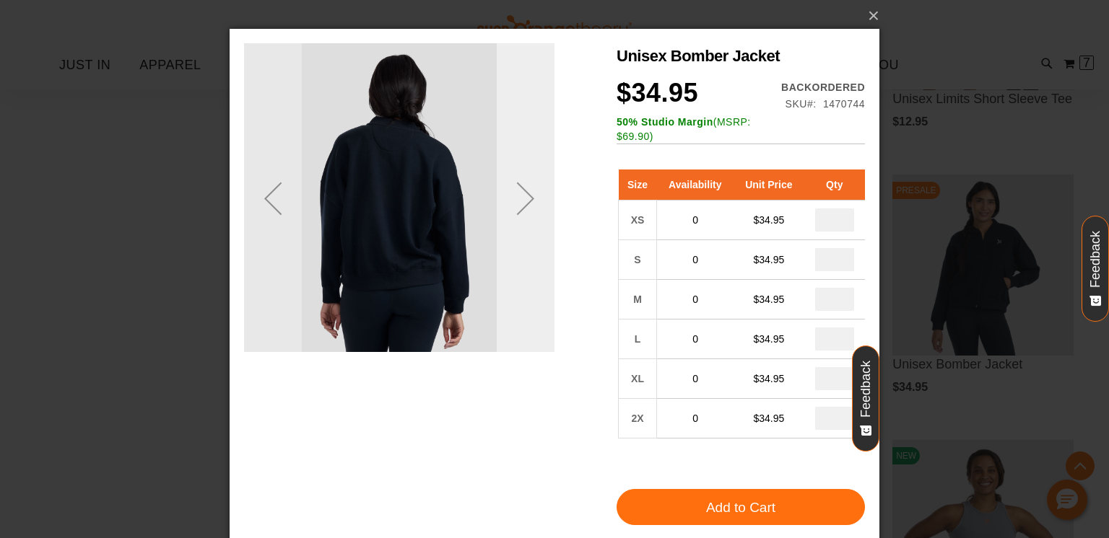
click at [522, 195] on div "Next" at bounding box center [526, 199] width 58 height 58
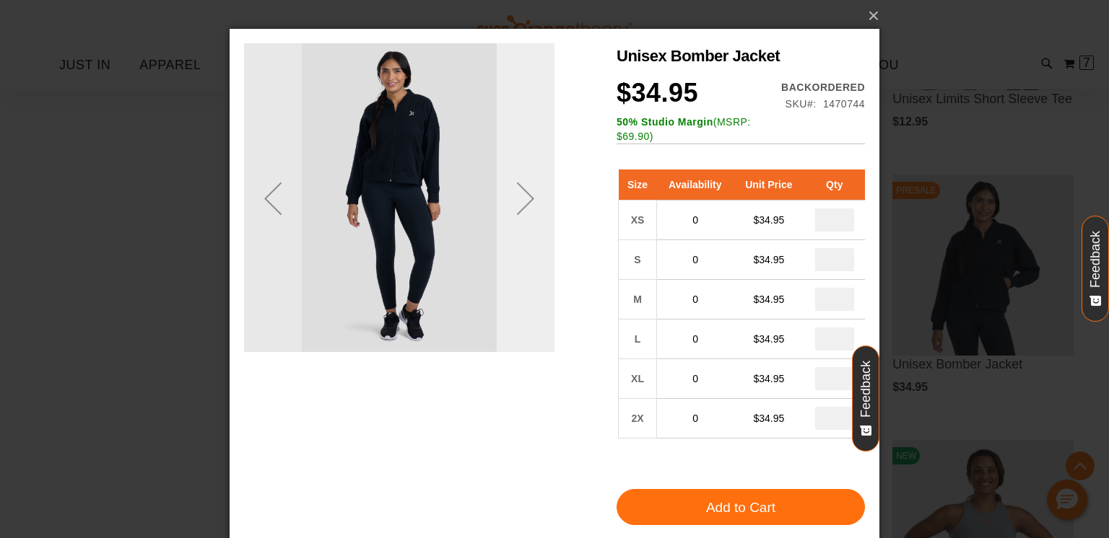
click at [522, 195] on div "Next" at bounding box center [526, 199] width 58 height 58
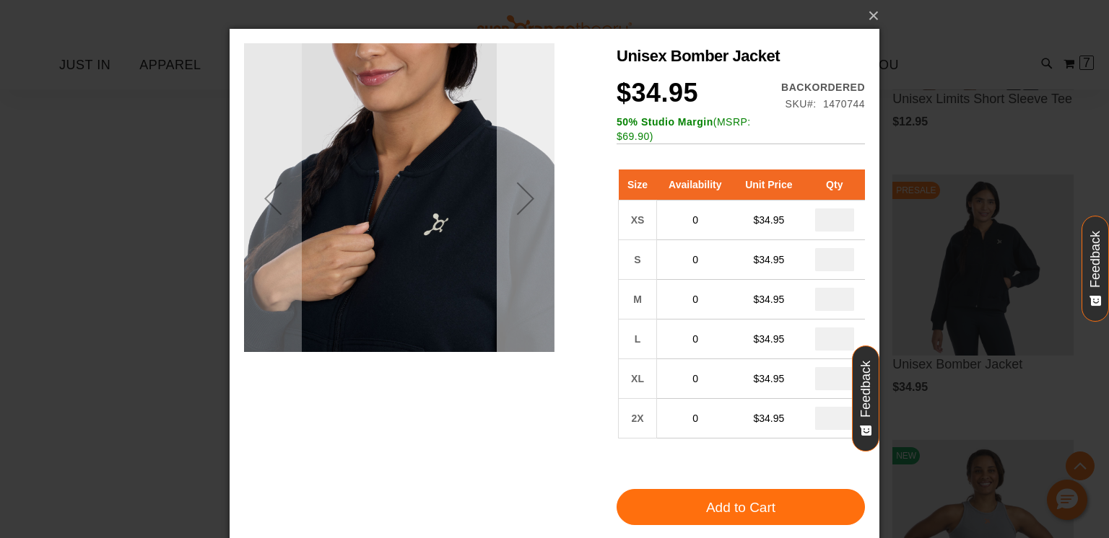
click at [522, 195] on div "Next" at bounding box center [526, 199] width 58 height 58
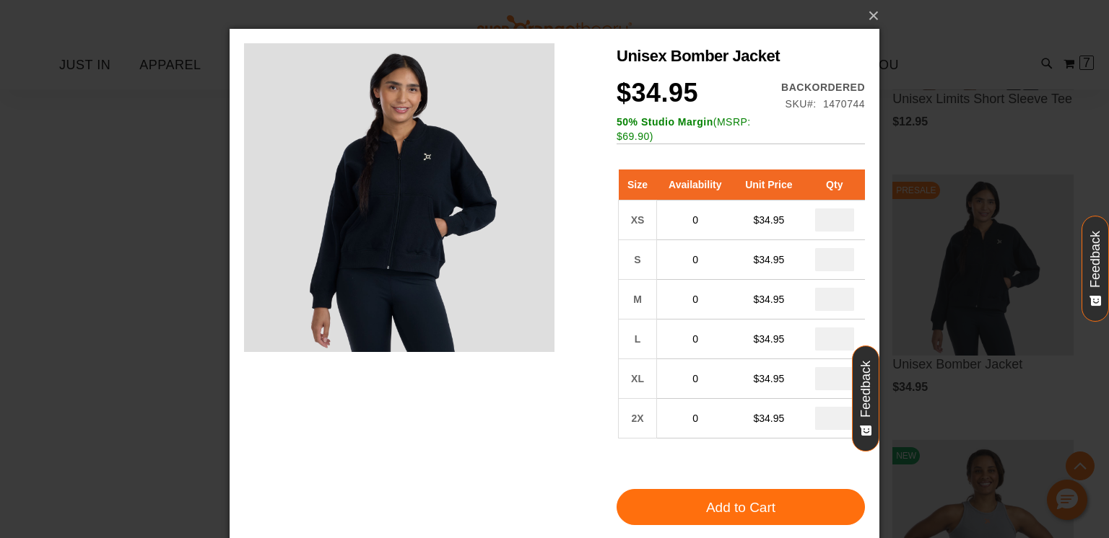
click at [590, 406] on div "Unisex Bomber Jacket $34.95 Backordered Only %1 left SKU 1470744 50% Studio Mar…" at bounding box center [554, 398] width 621 height 710
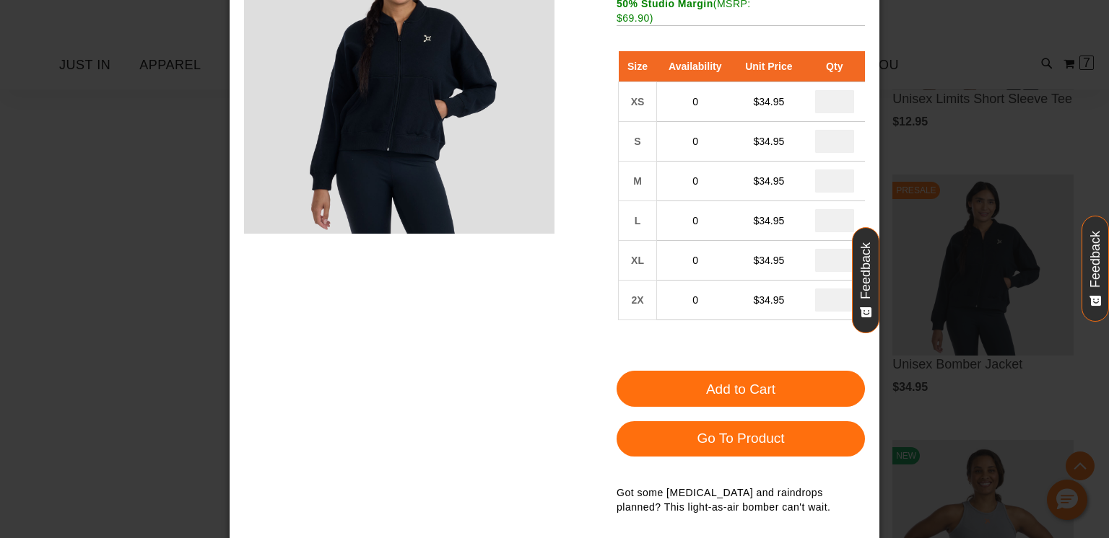
scroll to position [115, 0]
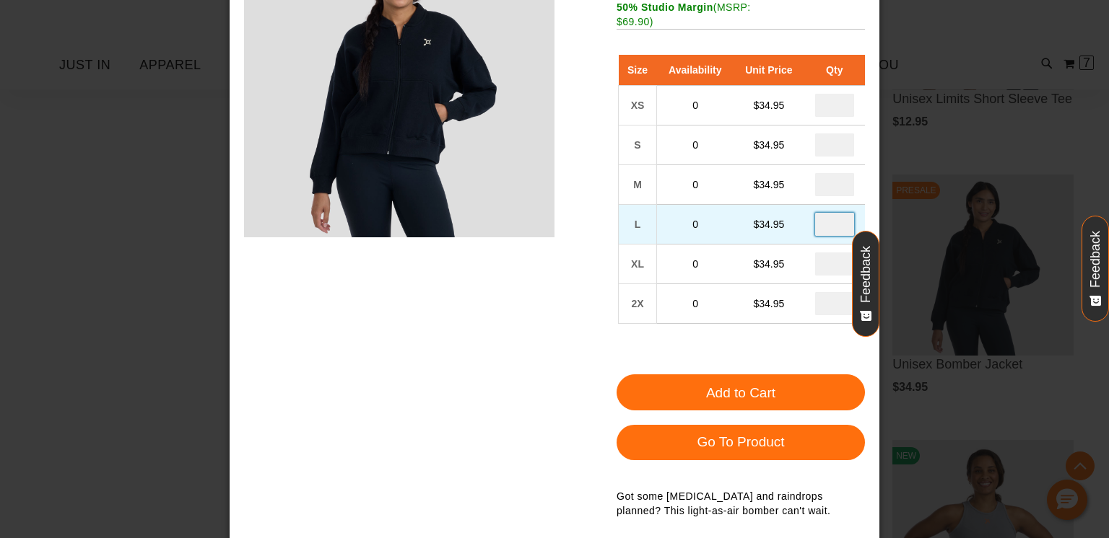
click at [844, 227] on input "number" at bounding box center [834, 224] width 39 height 23
type input "*"
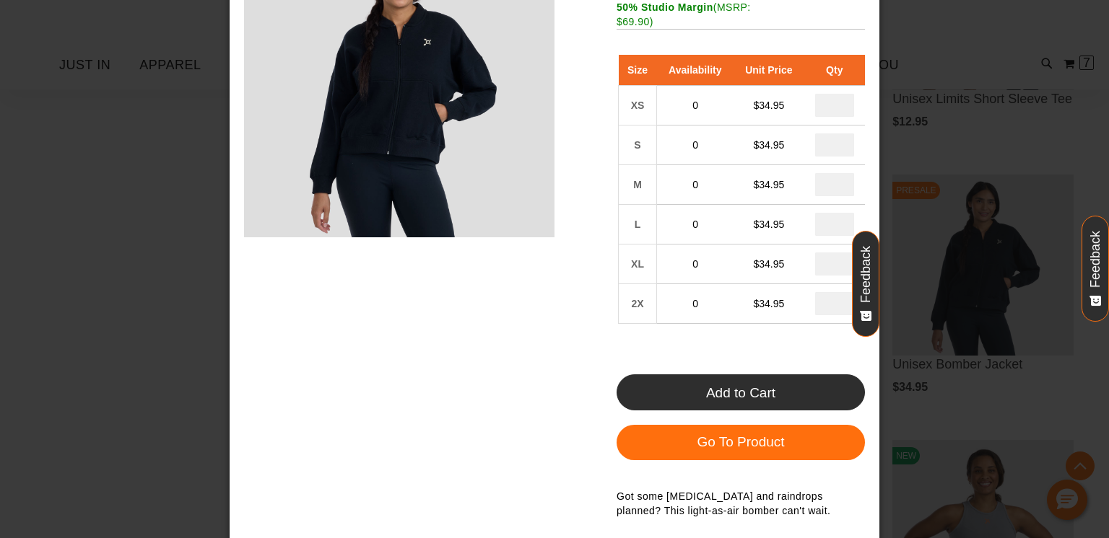
click at [767, 391] on span "Add to Cart" at bounding box center [740, 392] width 69 height 15
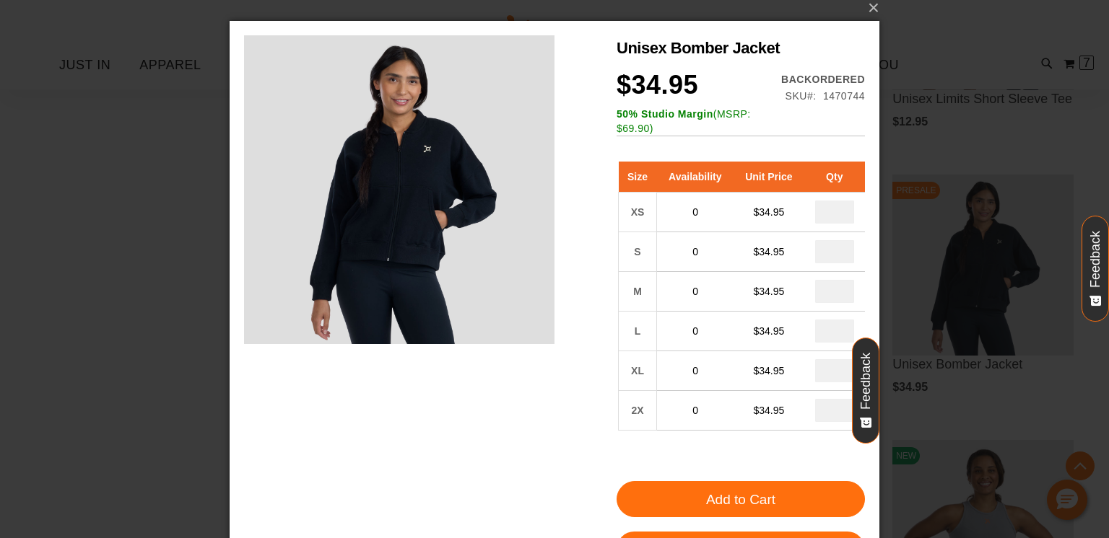
scroll to position [0, 0]
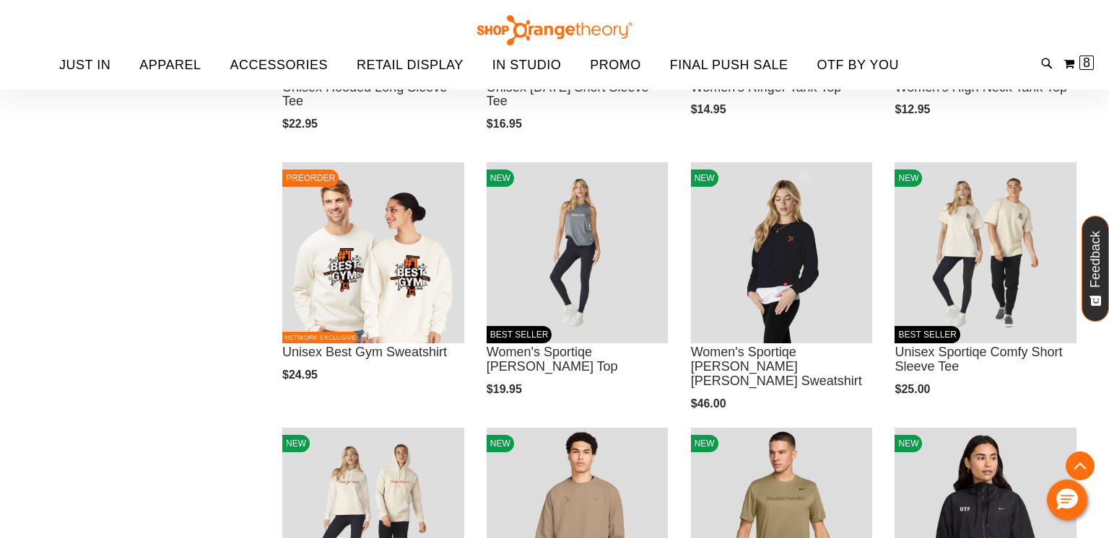
scroll to position [1140, 0]
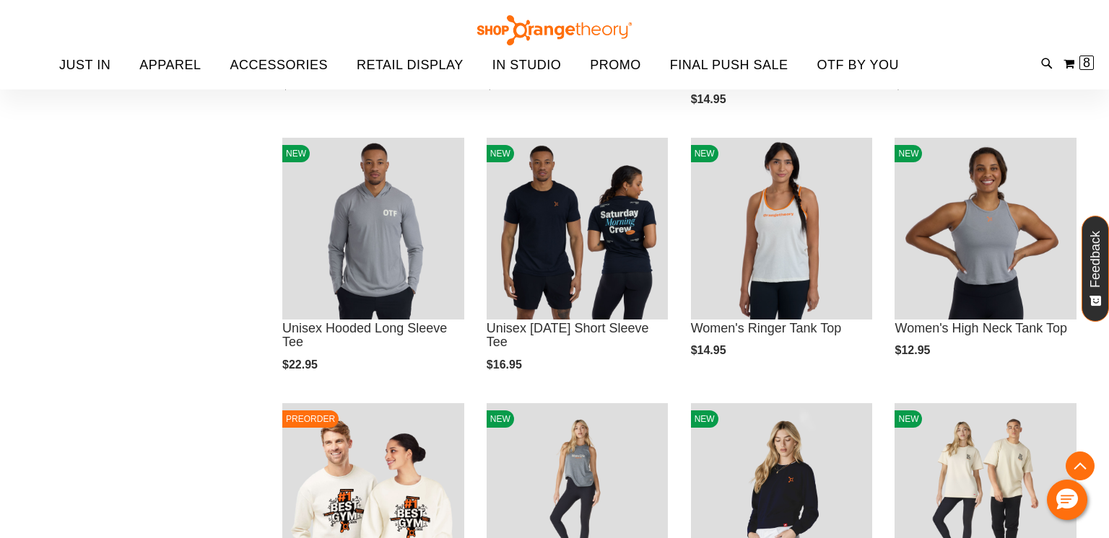
scroll to position [788, 0]
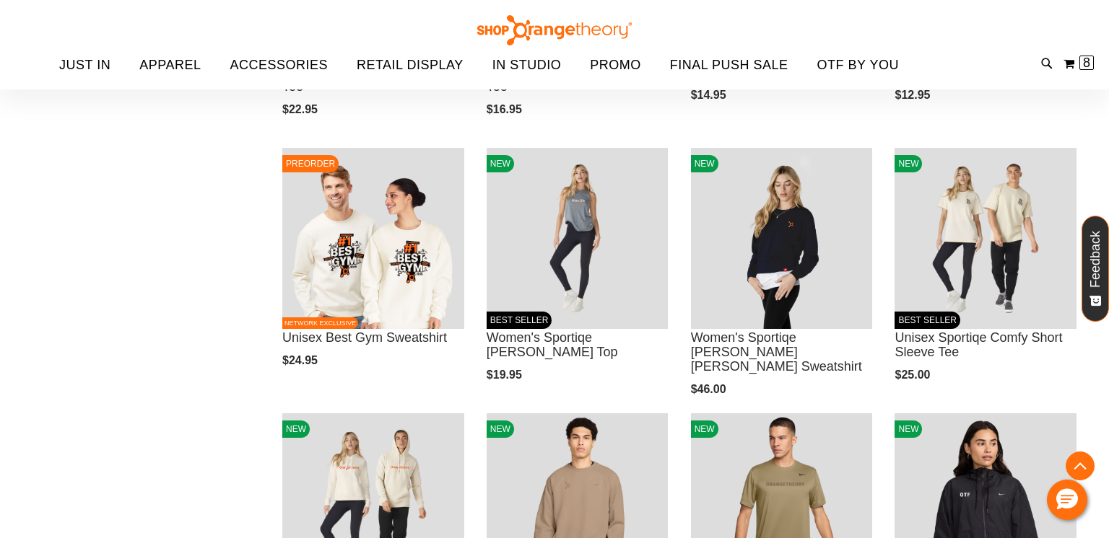
scroll to position [1053, 0]
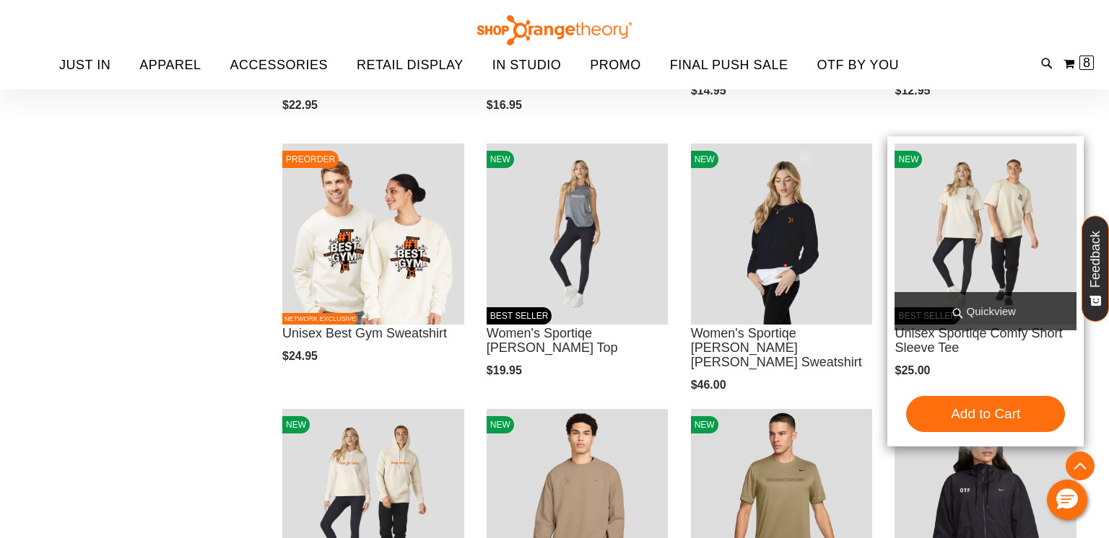
click at [947, 304] on span "Quickview" at bounding box center [985, 311] width 182 height 38
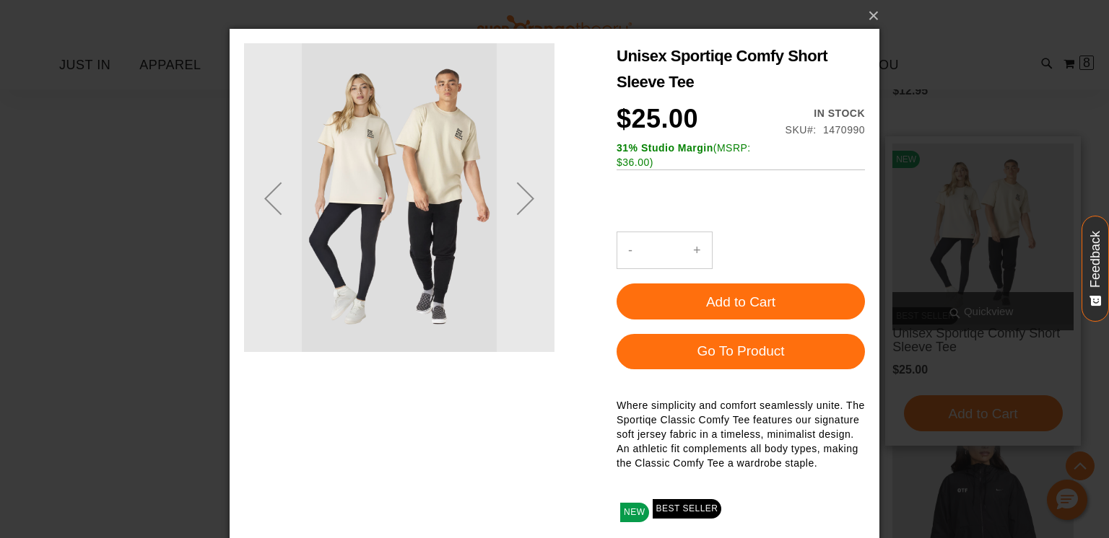
scroll to position [0, 0]
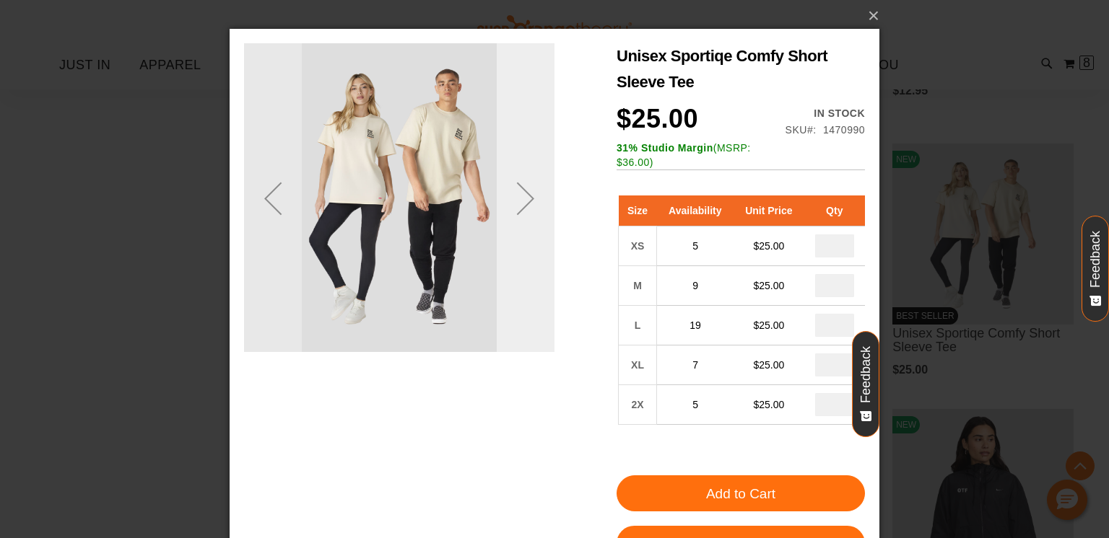
click at [528, 198] on div "Next" at bounding box center [526, 199] width 58 height 58
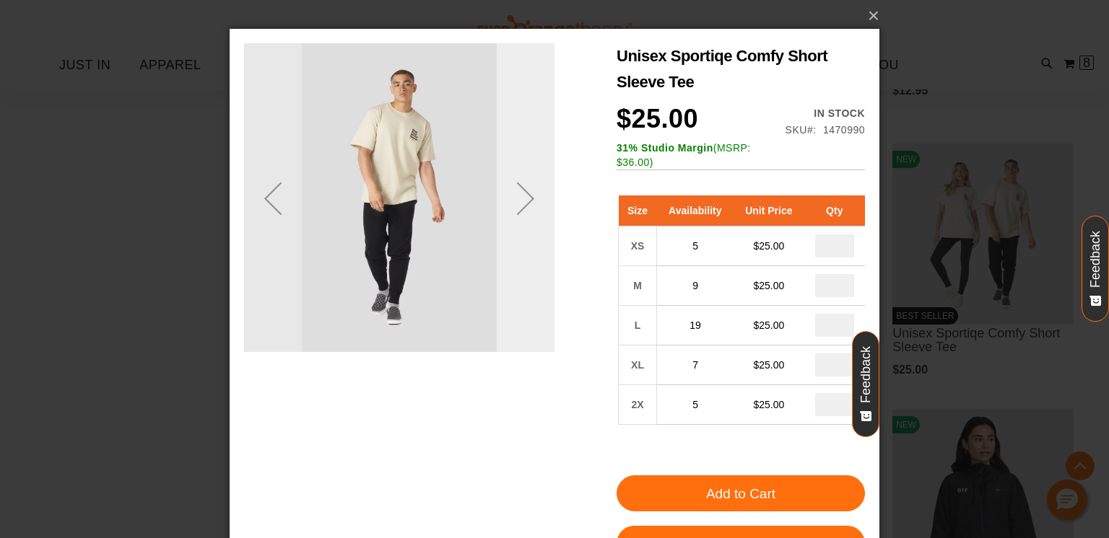
click at [528, 198] on div "Next" at bounding box center [526, 199] width 58 height 58
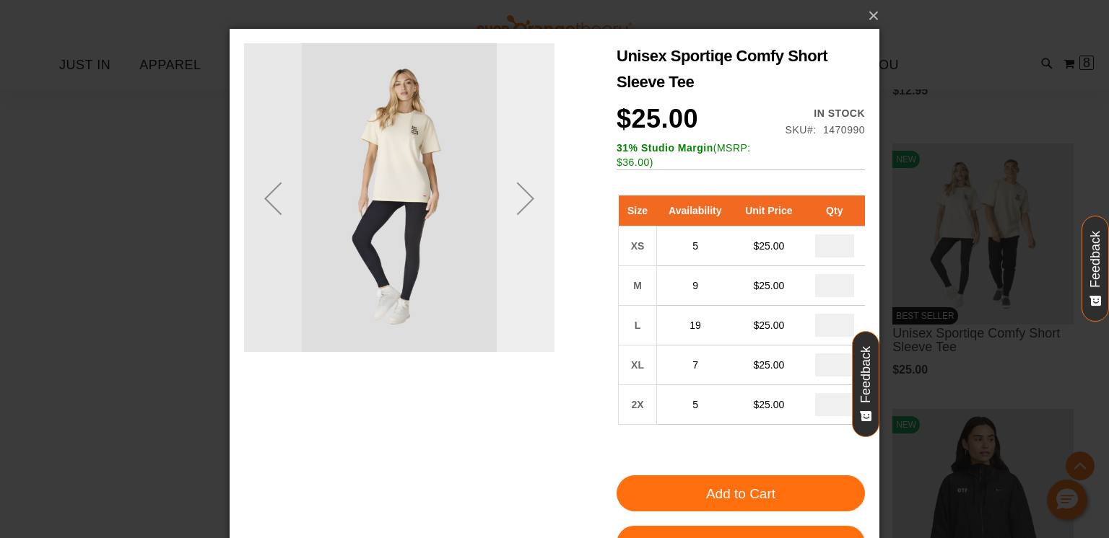
click at [528, 198] on div "Next" at bounding box center [526, 199] width 58 height 58
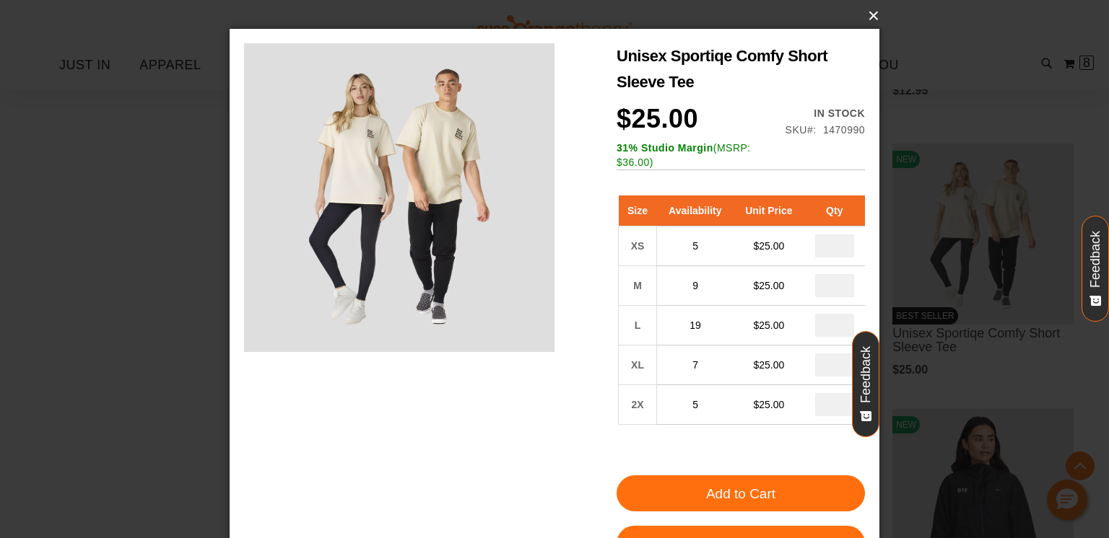
click at [874, 20] on button "×" at bounding box center [559, 16] width 650 height 32
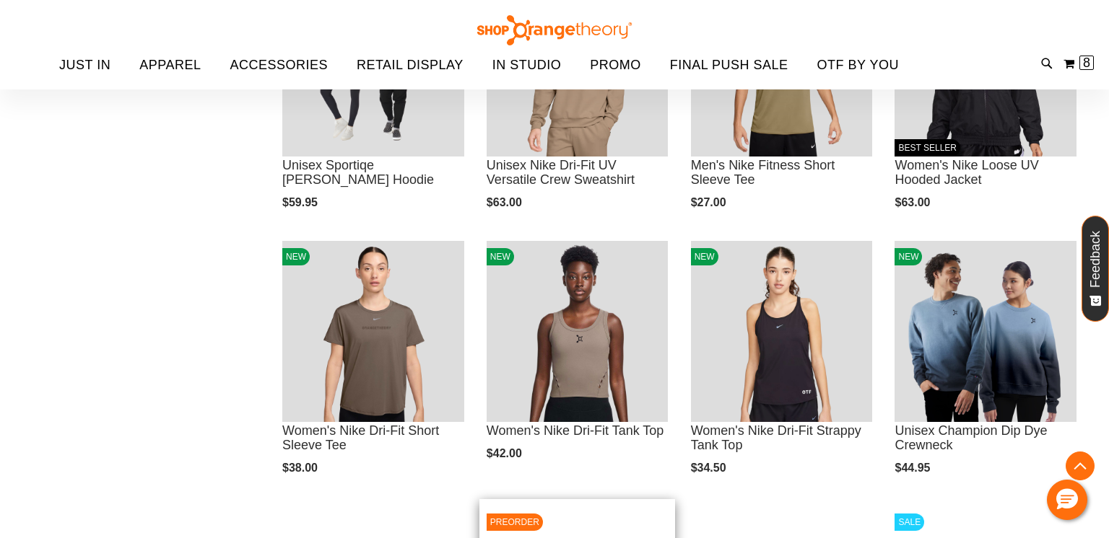
scroll to position [1486, 0]
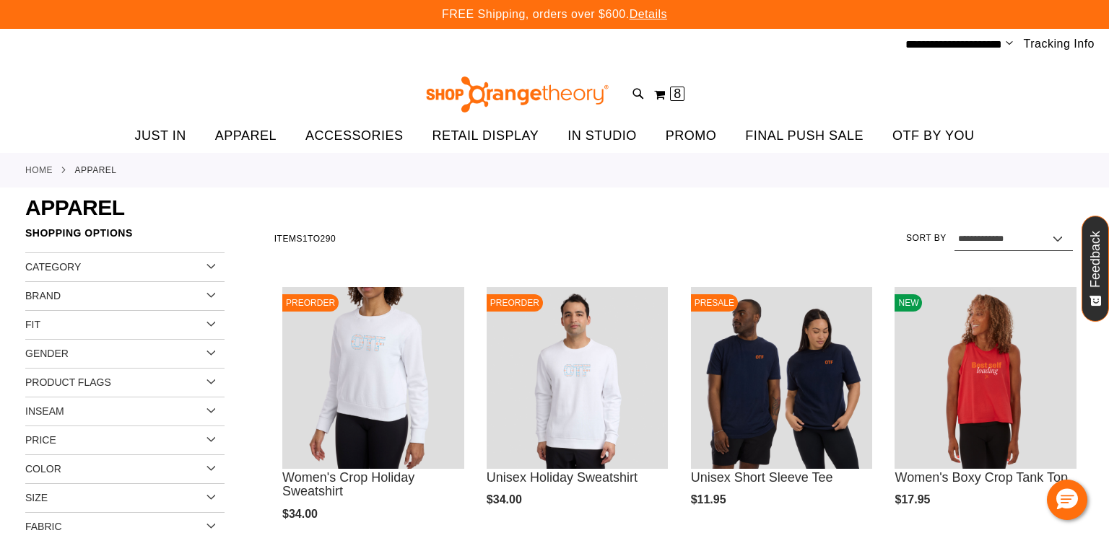
click at [986, 234] on select "**********" at bounding box center [1013, 239] width 118 height 23
select select "*********"
click at [954, 228] on select "**********" at bounding box center [1013, 239] width 118 height 23
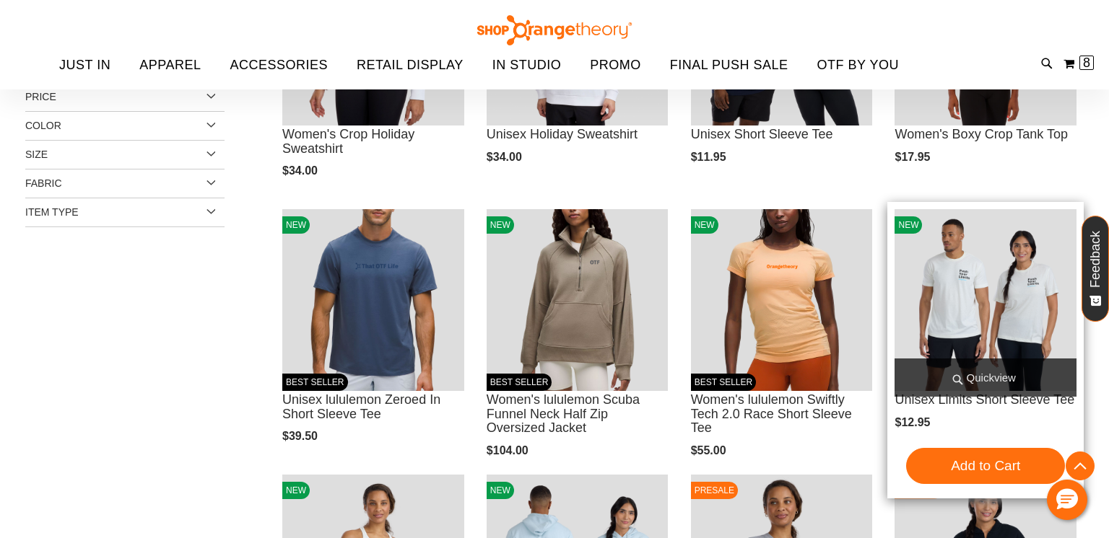
scroll to position [219, 0]
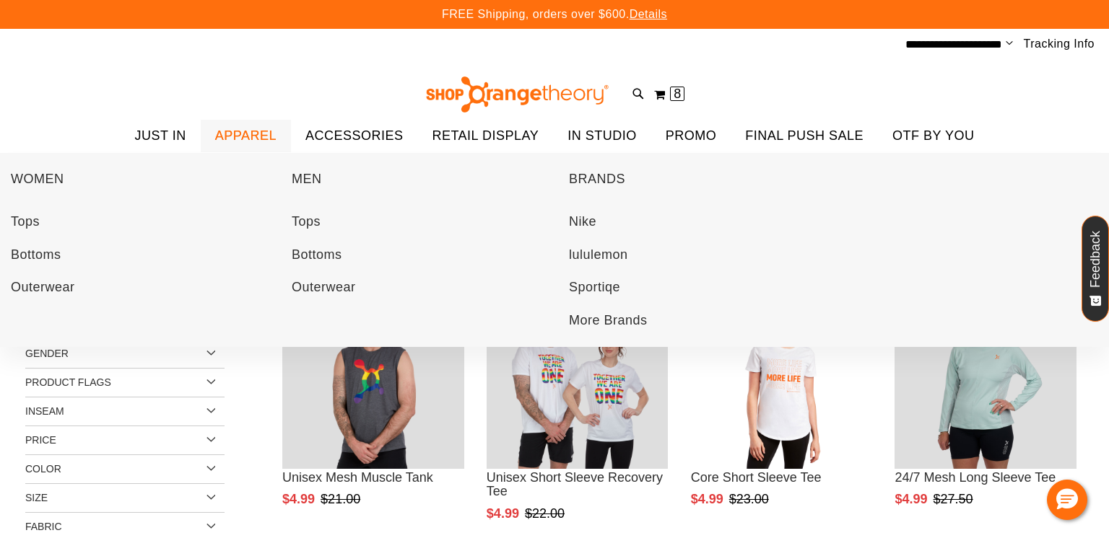
click at [234, 141] on span "APPAREL" at bounding box center [245, 136] width 61 height 32
click at [248, 138] on span "APPAREL" at bounding box center [245, 136] width 61 height 32
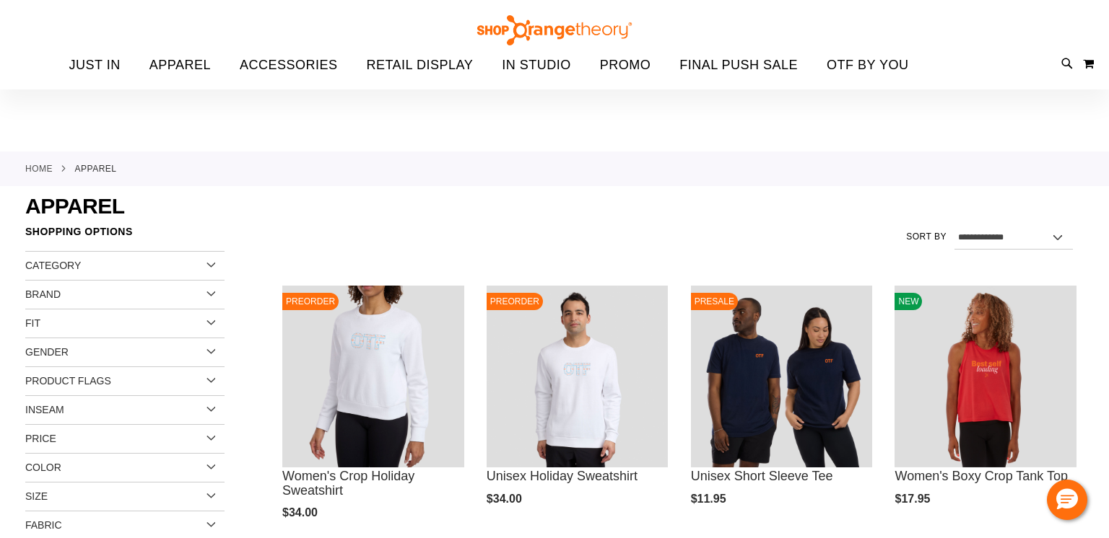
scroll to position [404, 0]
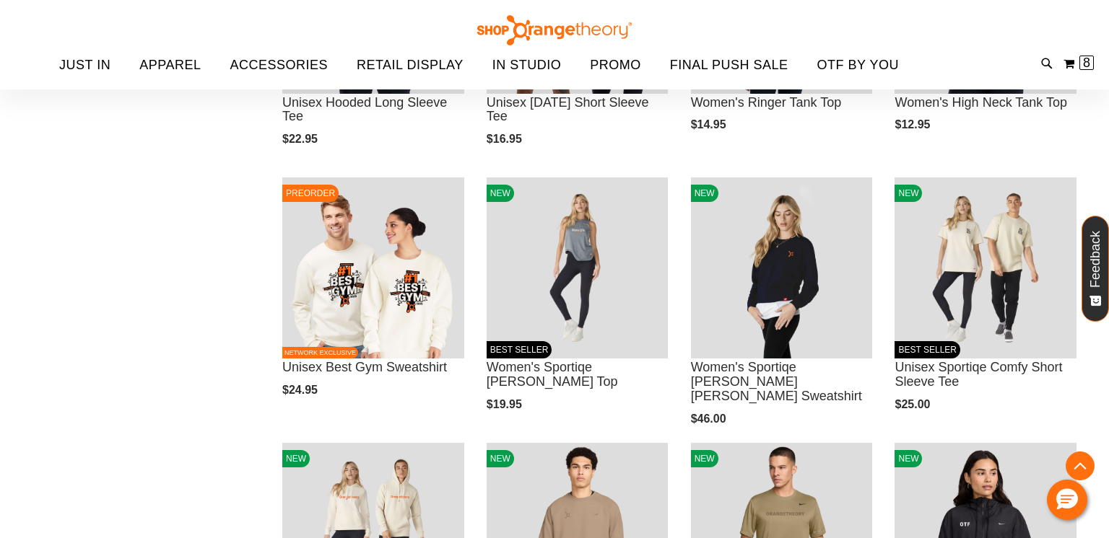
scroll to position [1184, 0]
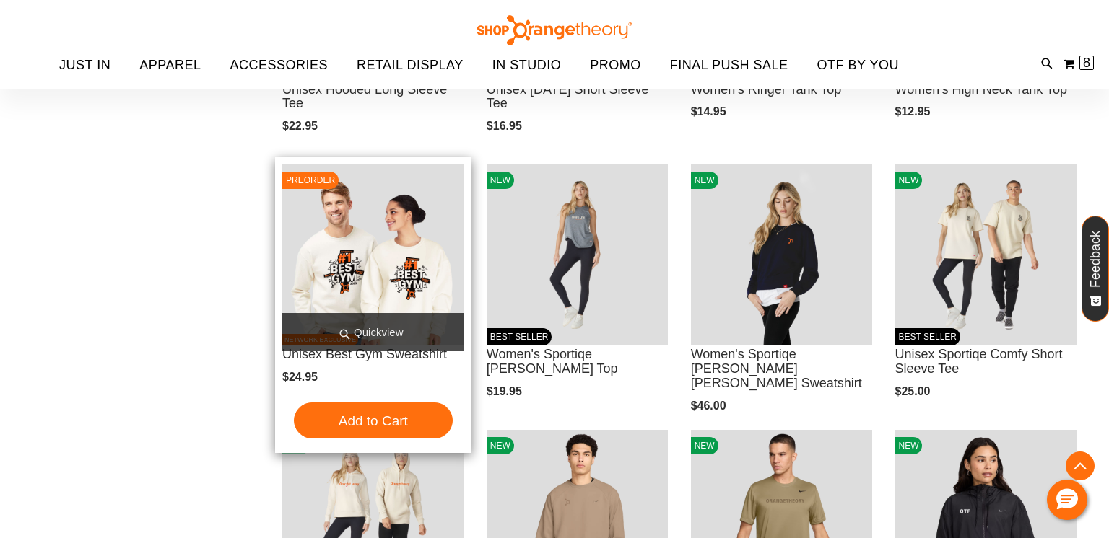
click at [379, 290] on img "product" at bounding box center [373, 256] width 182 height 182
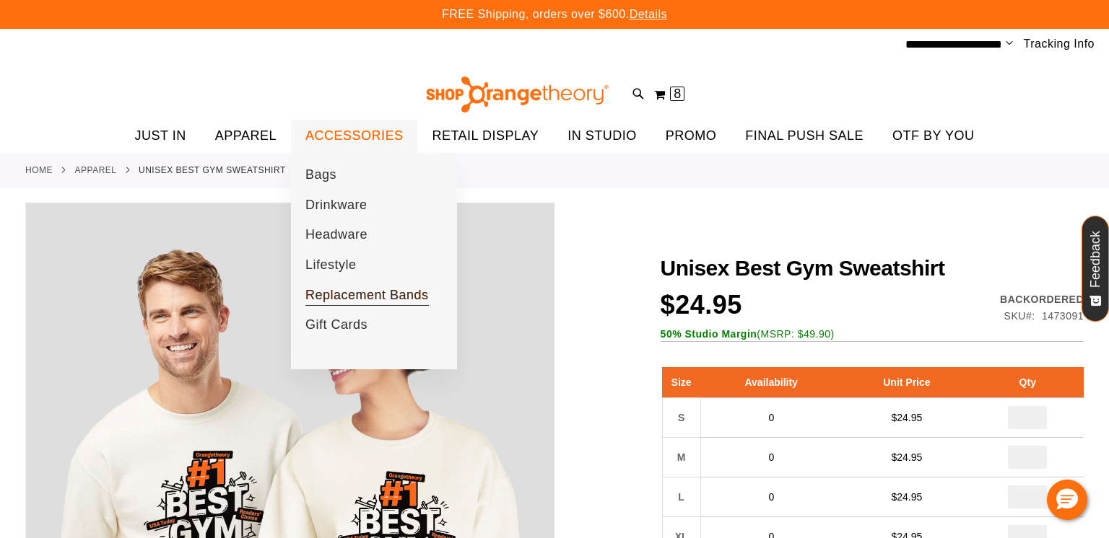
click at [375, 295] on span "Replacement Bands" at bounding box center [366, 297] width 123 height 18
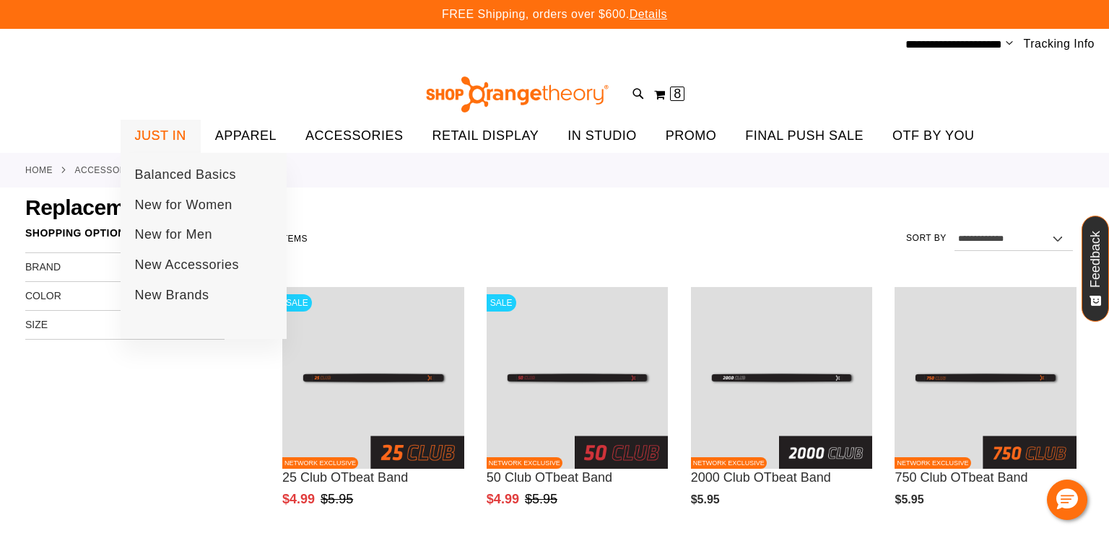
click at [157, 140] on span "JUST IN" at bounding box center [160, 136] width 51 height 32
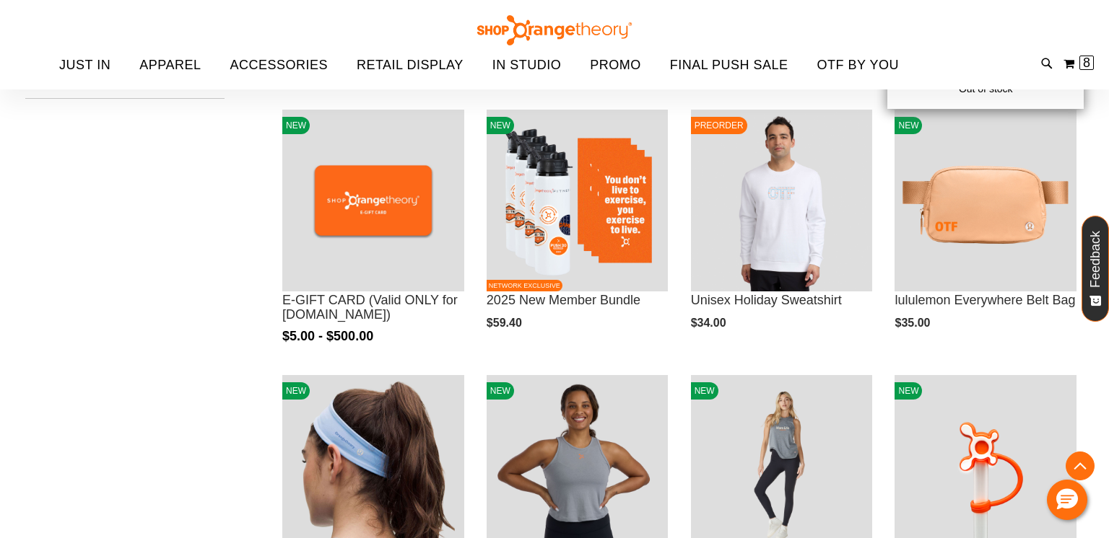
scroll to position [461, 0]
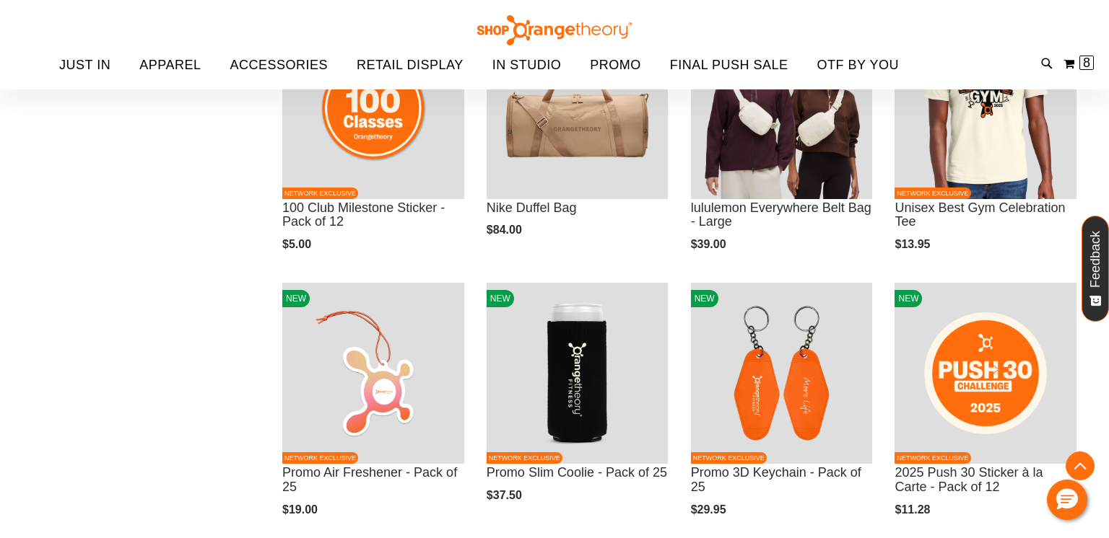
scroll to position [1154, 0]
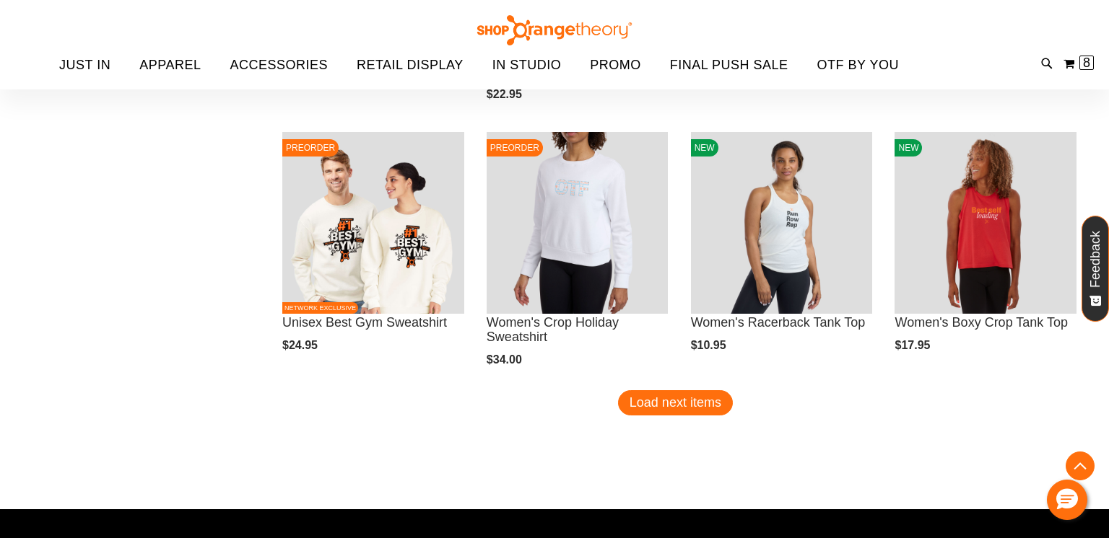
scroll to position [2280, 0]
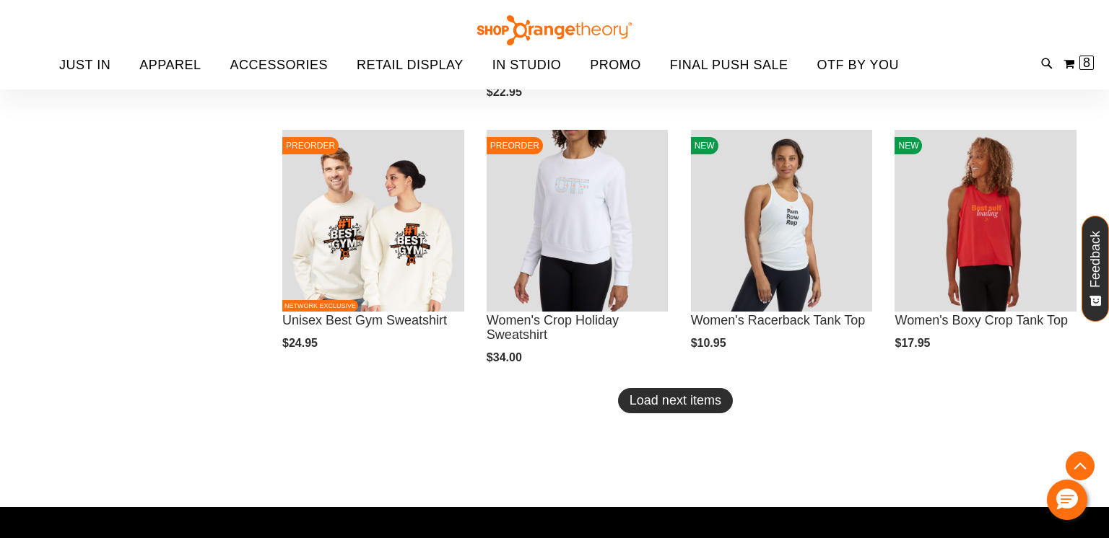
click at [644, 402] on span "Load next items" at bounding box center [675, 400] width 92 height 14
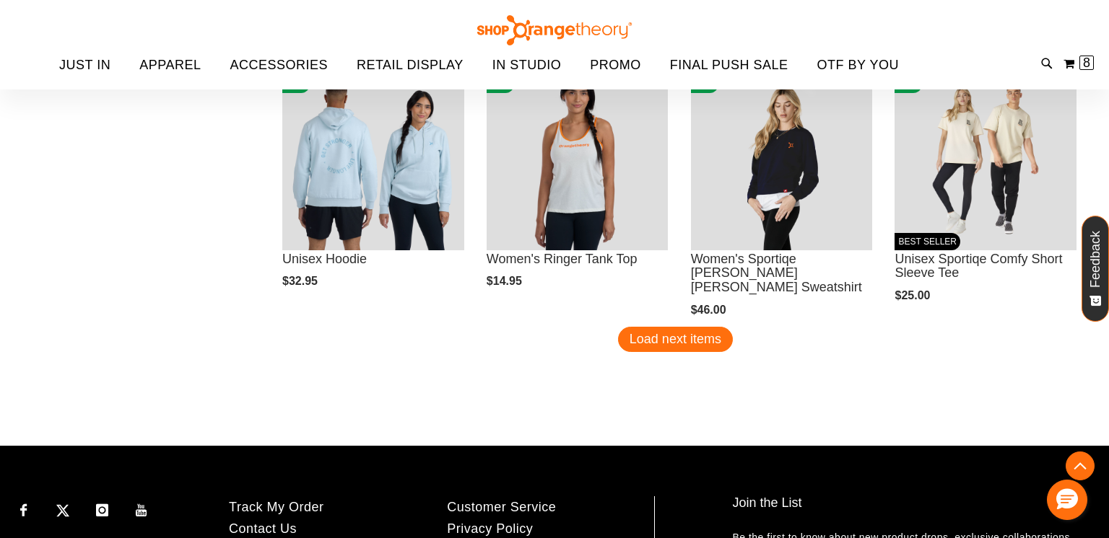
scroll to position [3175, 0]
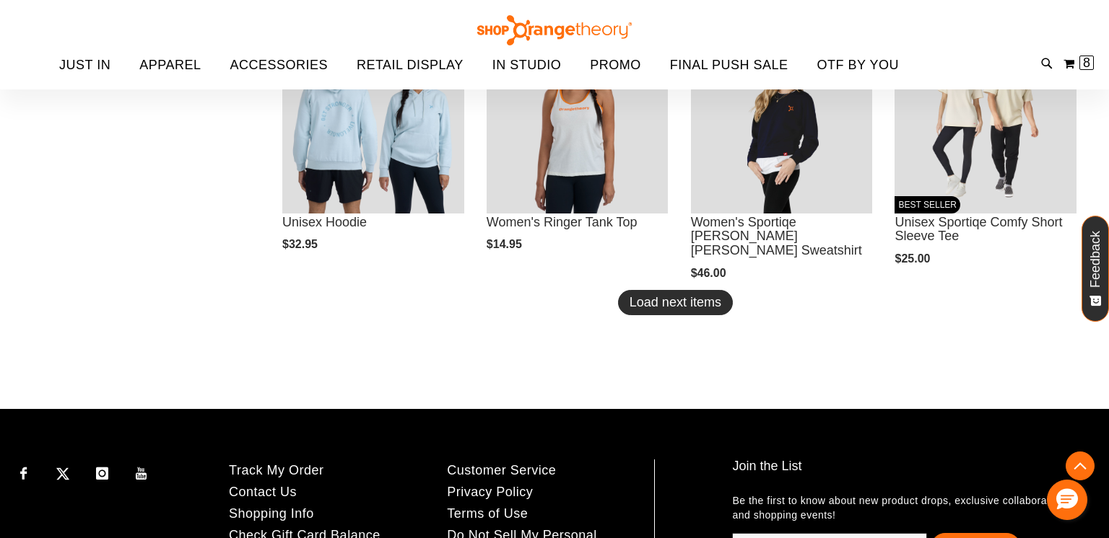
click at [659, 301] on span "Load next items" at bounding box center [675, 302] width 92 height 14
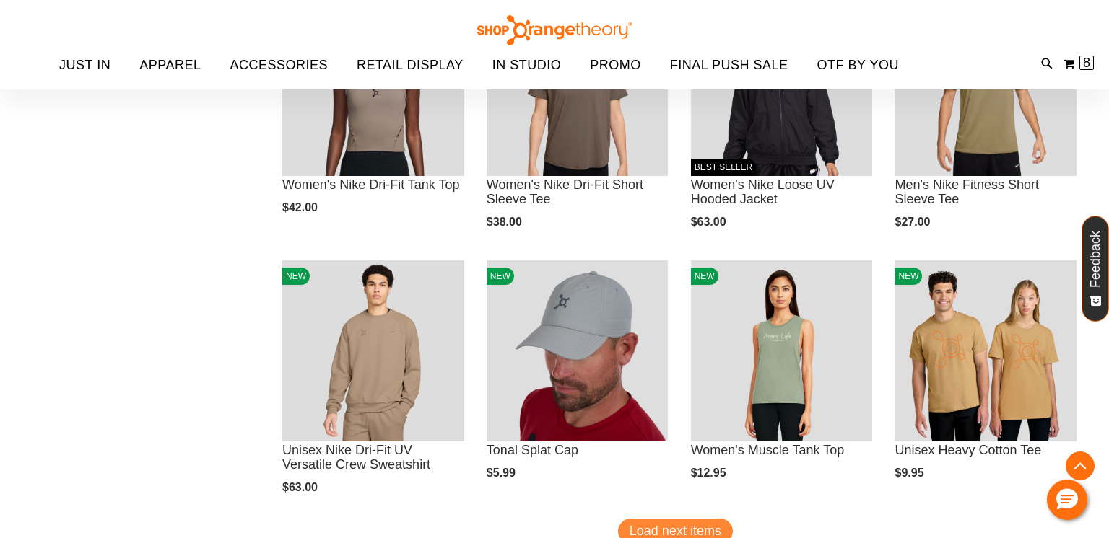
scroll to position [3753, 0]
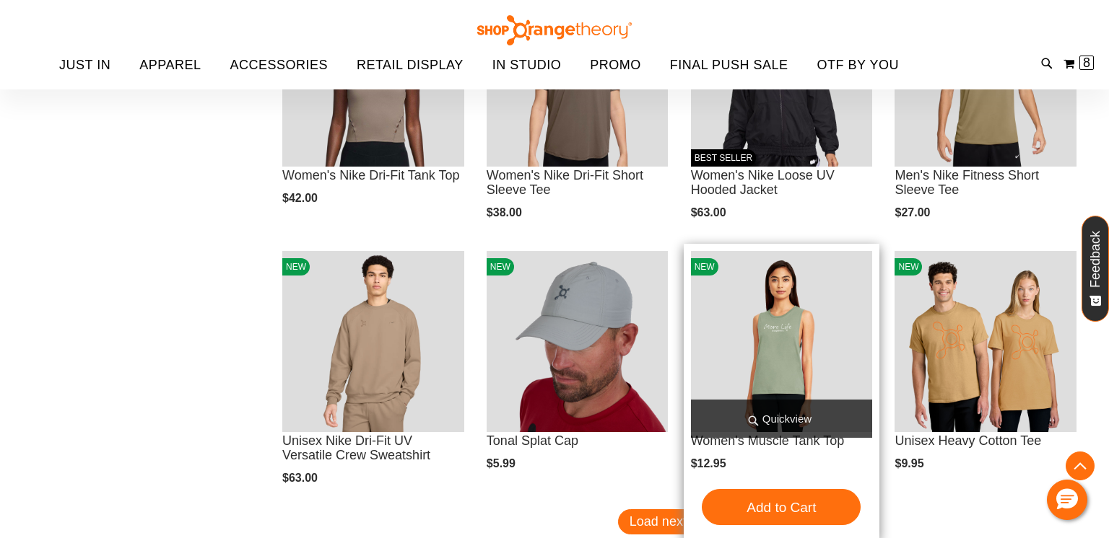
click at [743, 402] on span "Quickview" at bounding box center [782, 419] width 182 height 38
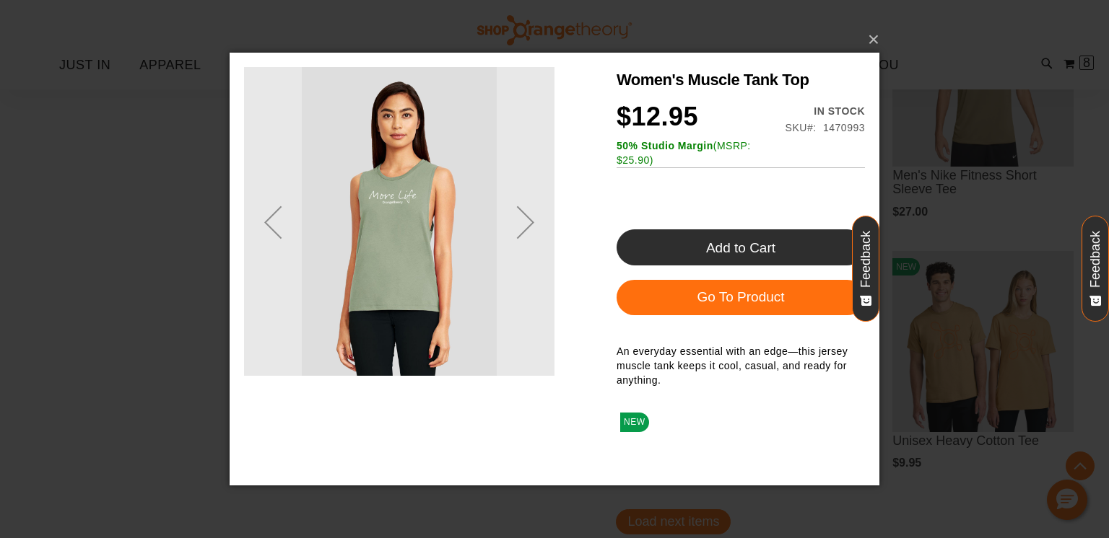
scroll to position [0, 0]
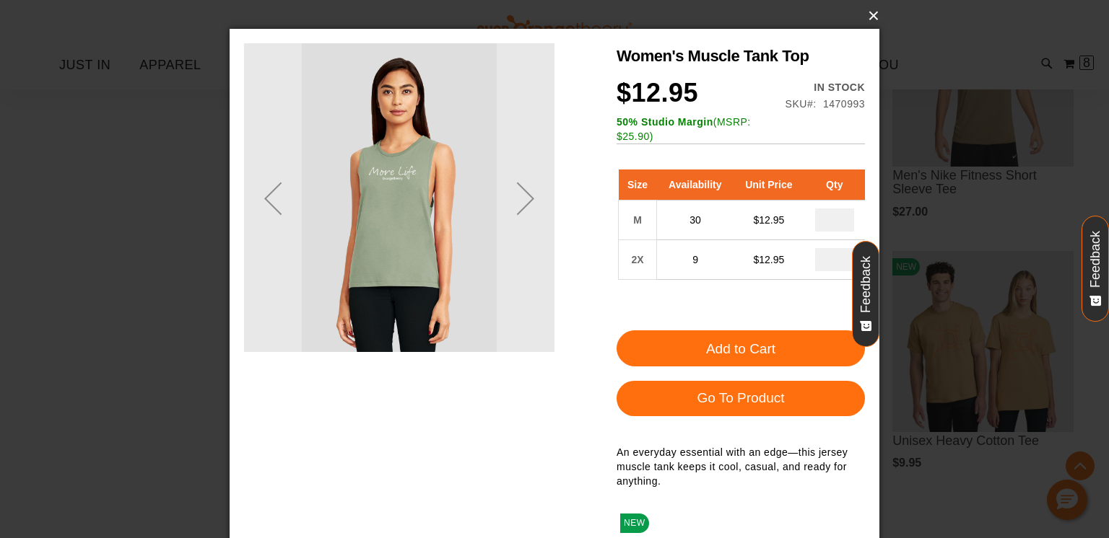
click at [870, 19] on button "×" at bounding box center [559, 16] width 650 height 32
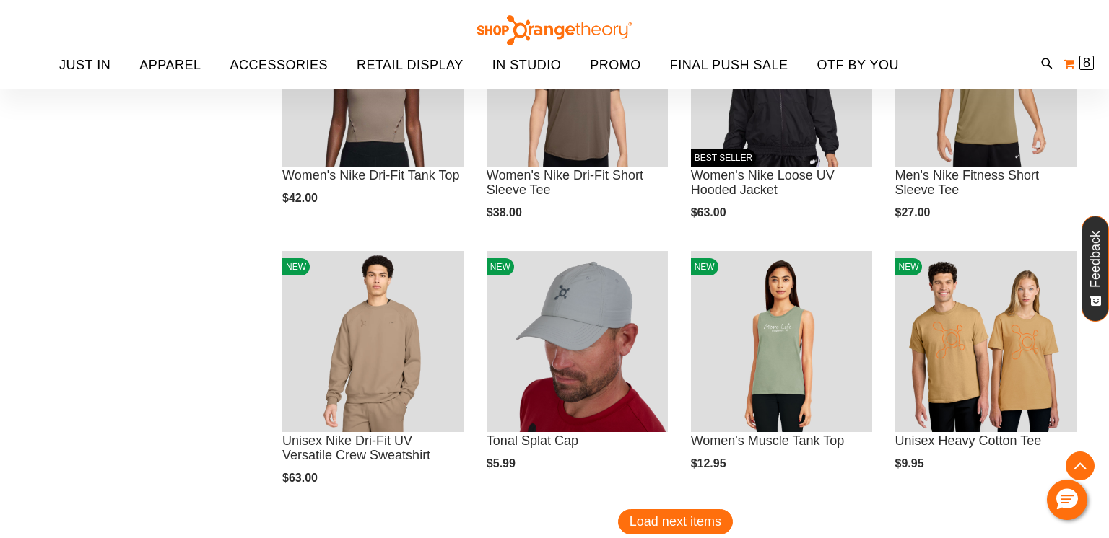
click at [1071, 62] on button "My Cart 8 8 items" at bounding box center [1079, 63] width 32 height 23
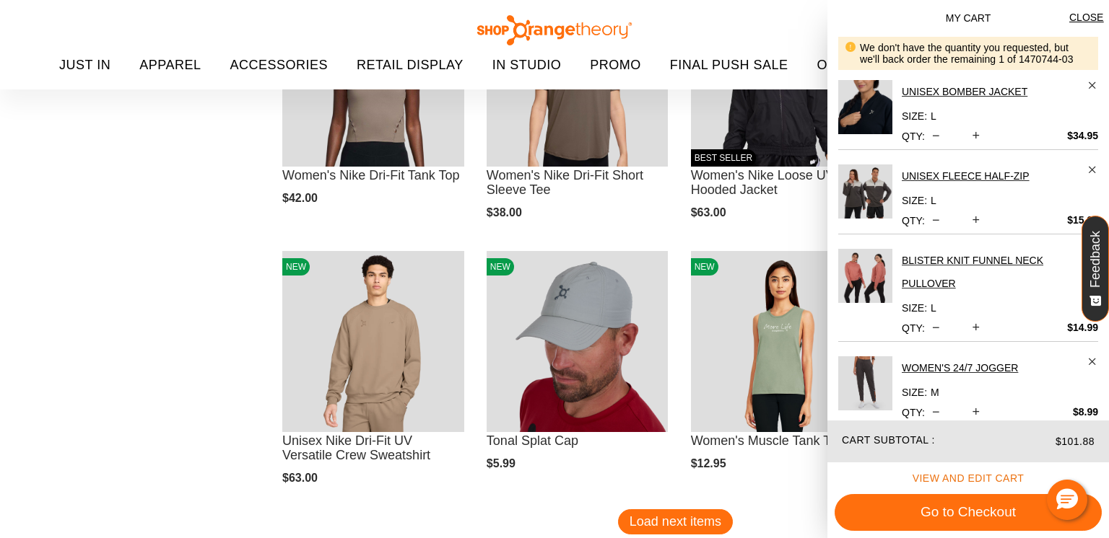
click at [969, 478] on span "View and edit cart" at bounding box center [968, 479] width 112 height 12
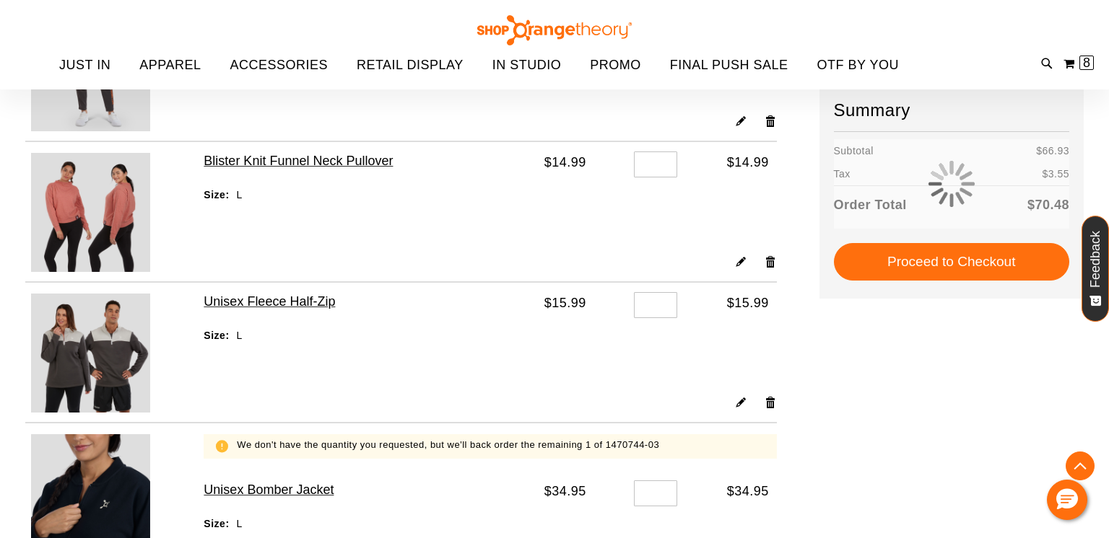
scroll to position [808, 0]
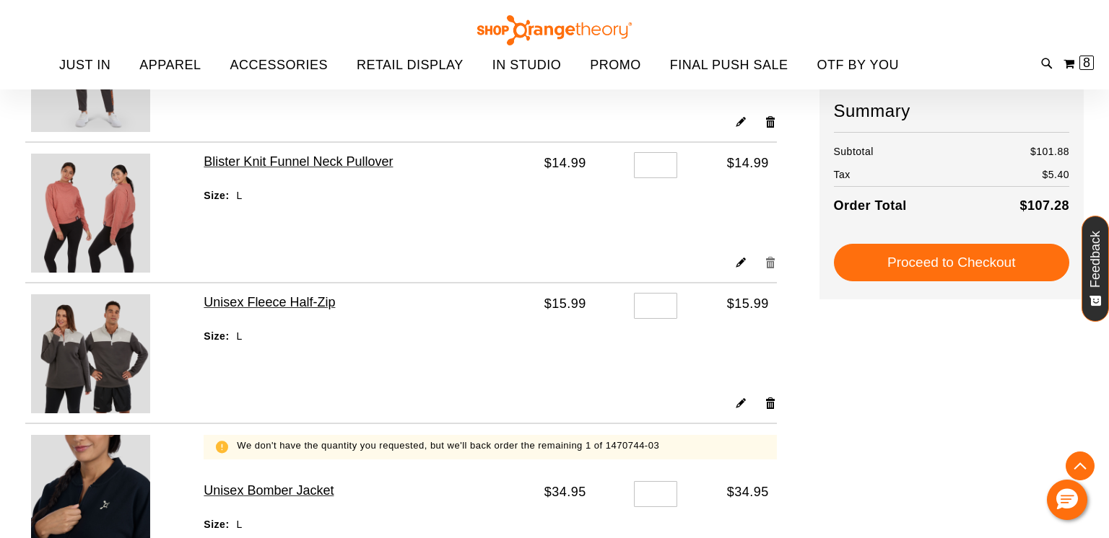
click at [769, 266] on link "Remove item" at bounding box center [770, 262] width 12 height 15
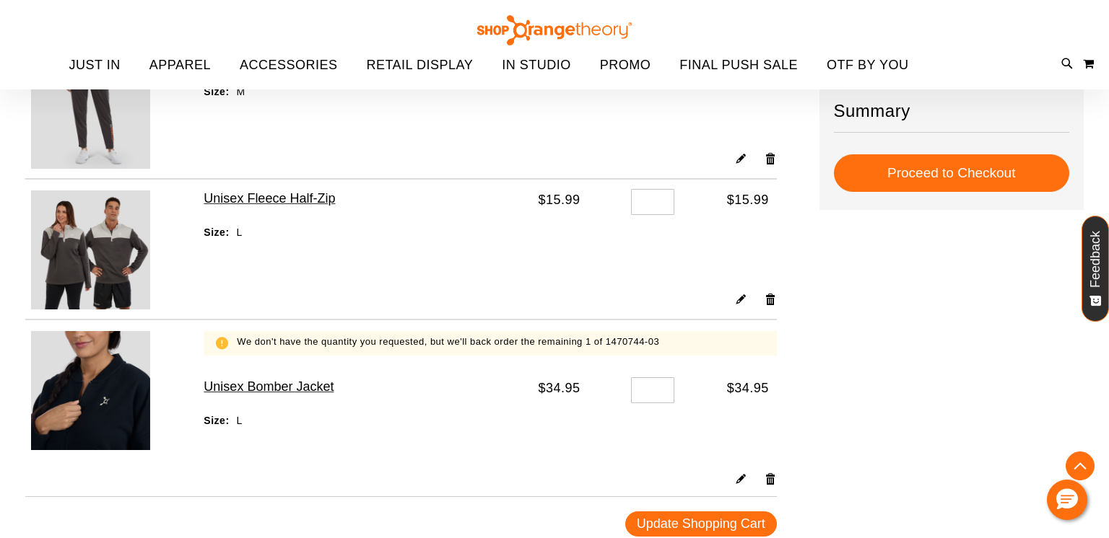
scroll to position [619, 0]
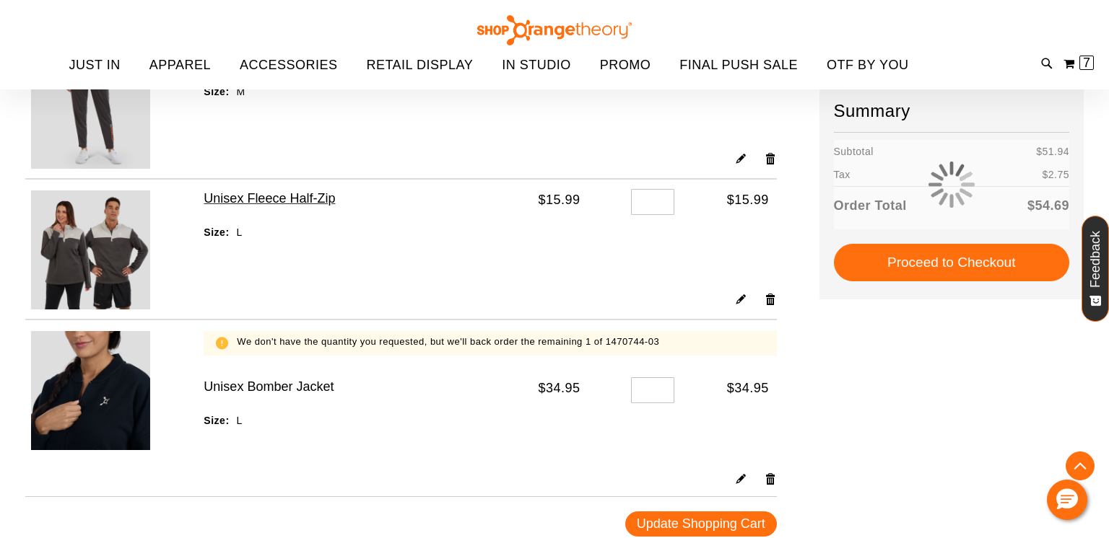
click at [292, 388] on h2 "Unisex Bomber Jacket" at bounding box center [269, 388] width 131 height 16
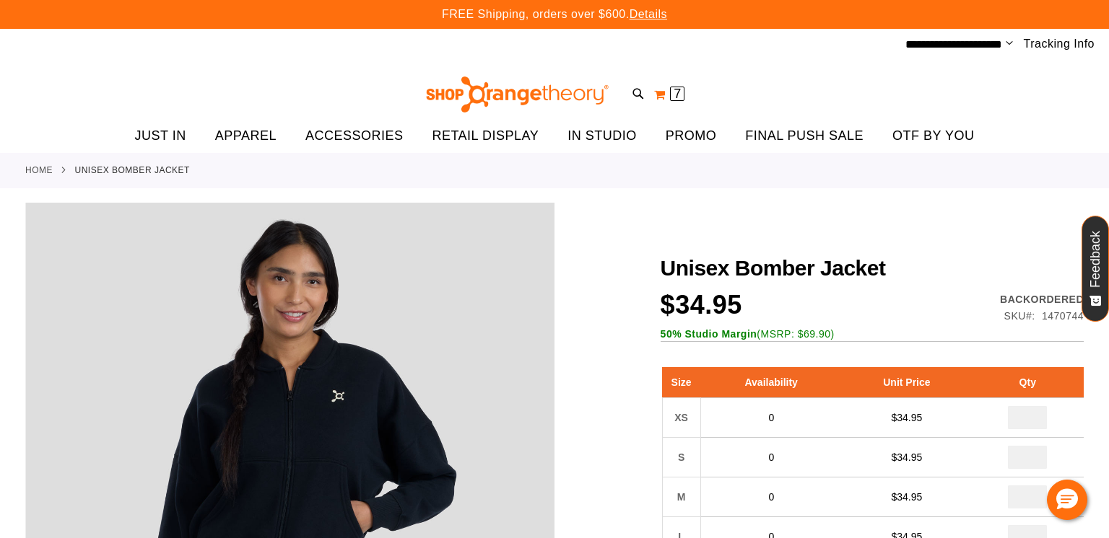
click at [663, 95] on button "My Cart 7 7 items" at bounding box center [669, 94] width 32 height 23
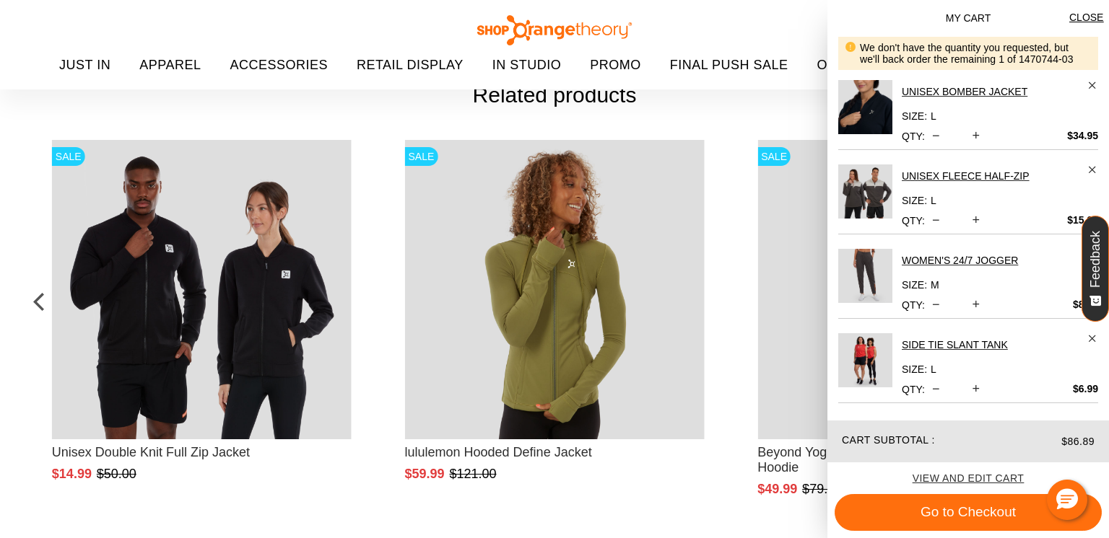
scroll to position [1068, 0]
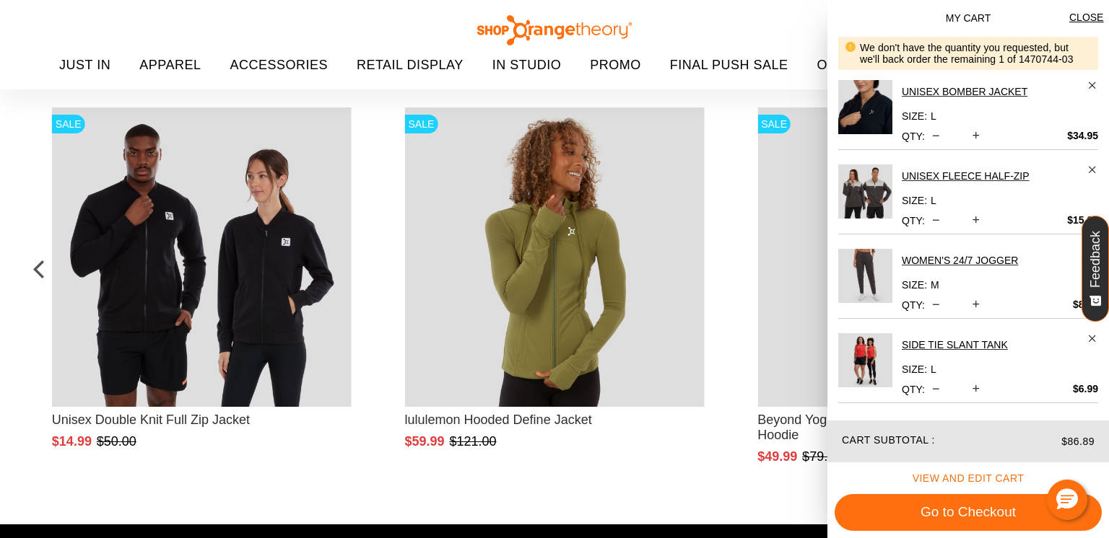
click at [932, 479] on span "View and edit cart" at bounding box center [968, 479] width 112 height 12
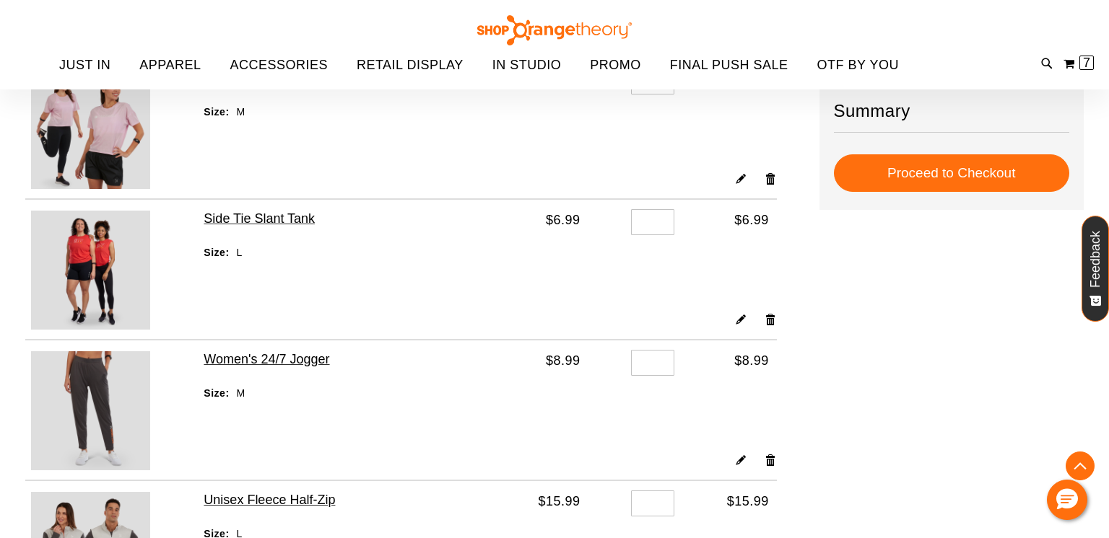
scroll to position [318, 0]
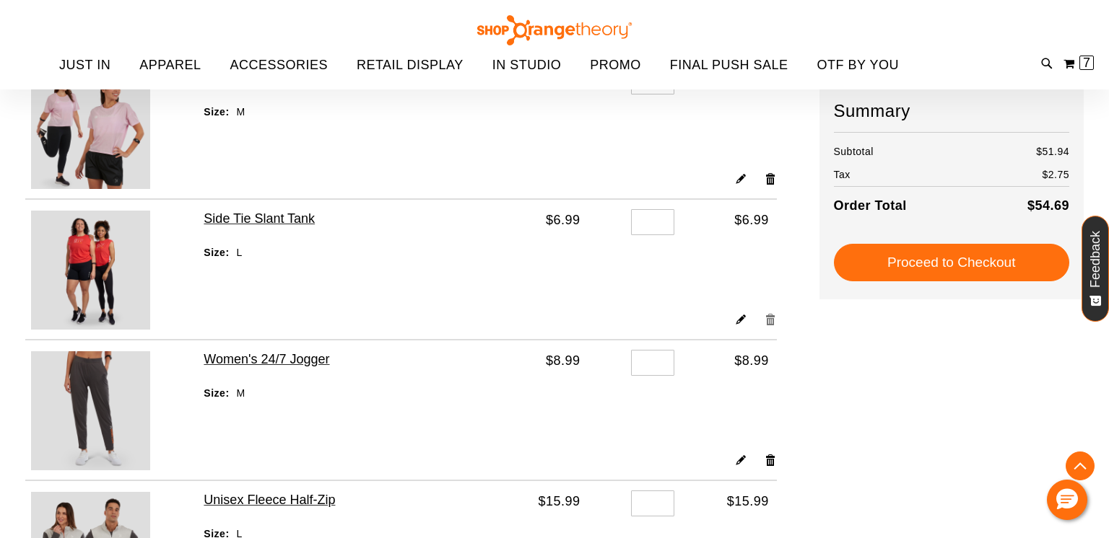
click at [770, 319] on link "Remove item" at bounding box center [770, 319] width 12 height 15
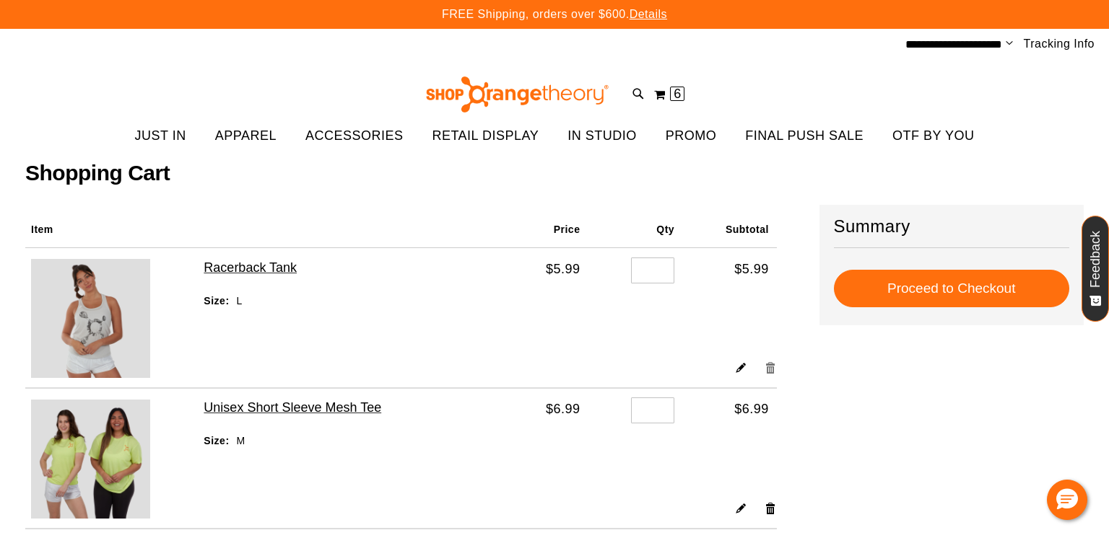
click at [770, 370] on link "Remove item" at bounding box center [770, 367] width 12 height 15
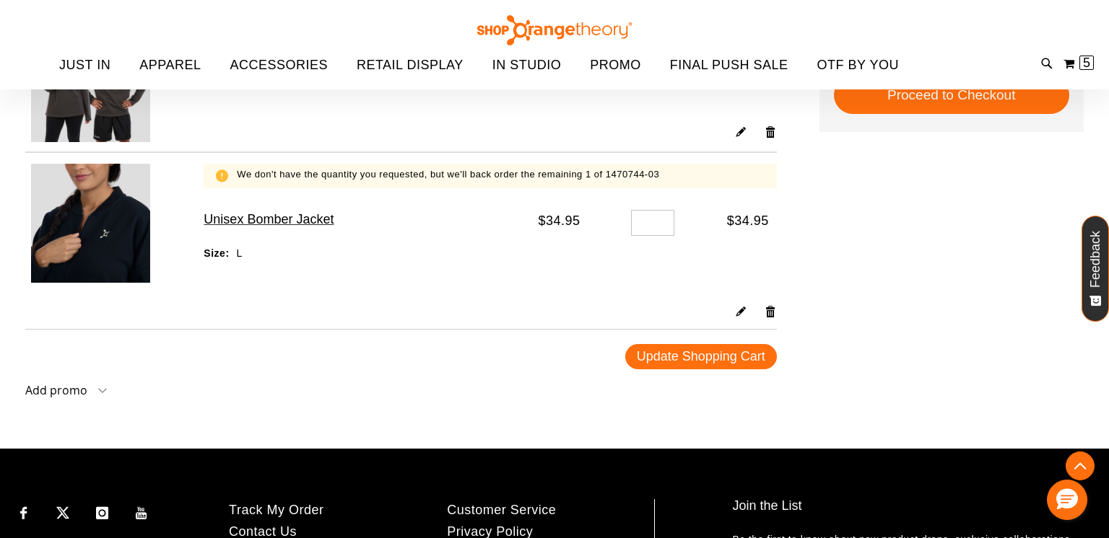
scroll to position [478, 0]
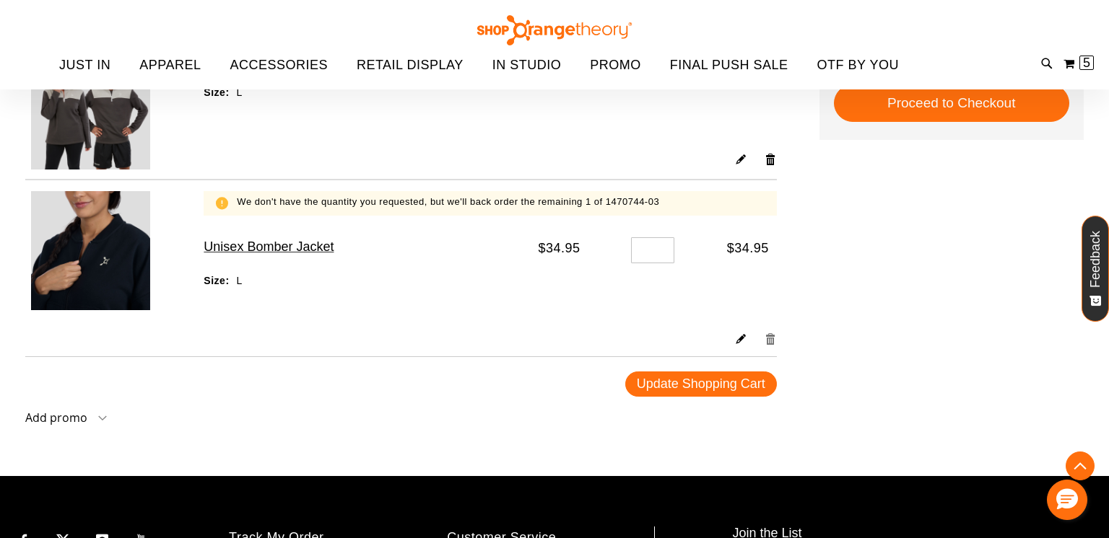
click at [775, 341] on link "Remove item" at bounding box center [770, 338] width 12 height 15
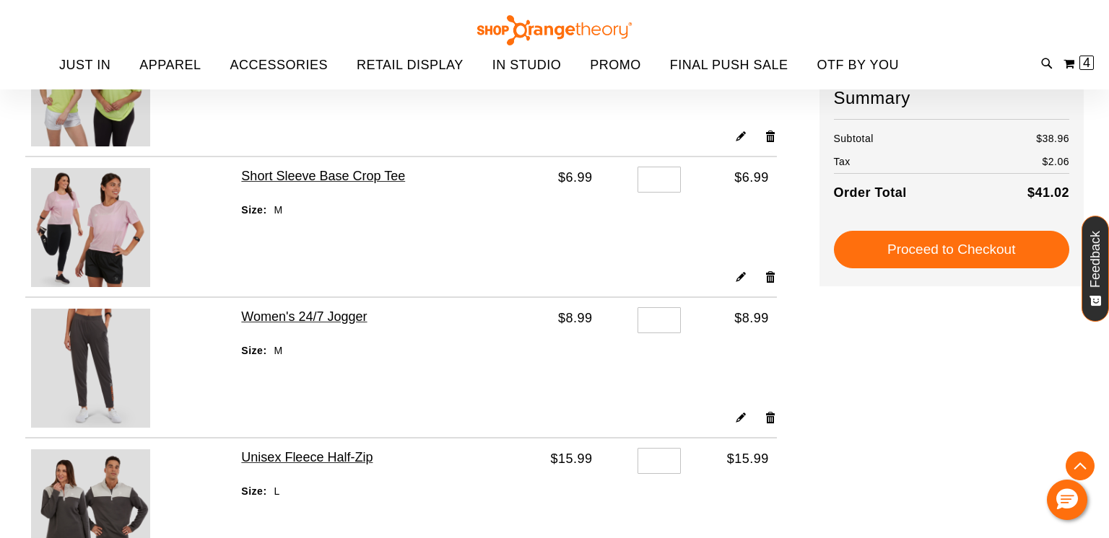
scroll to position [201, 0]
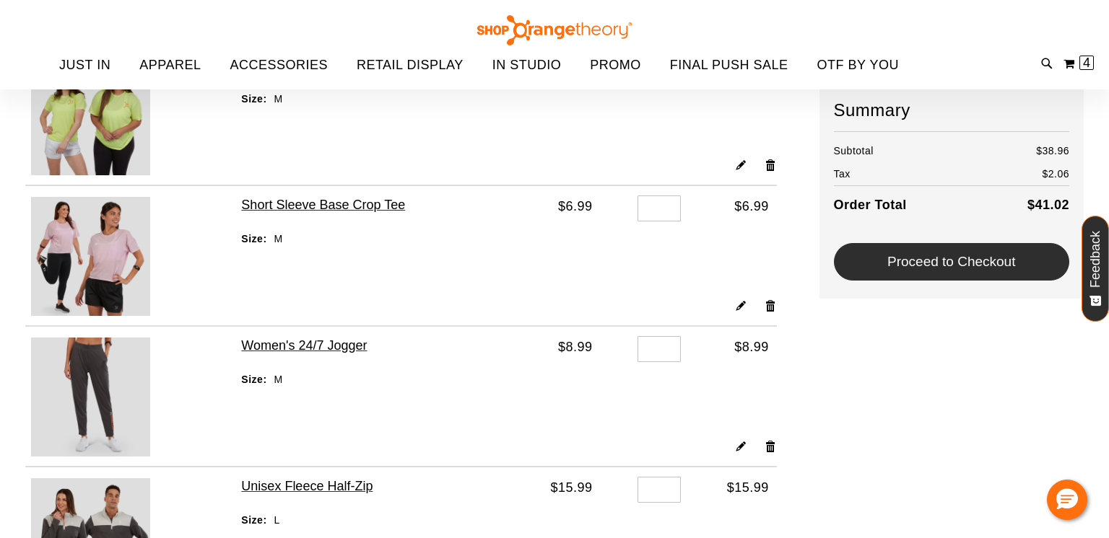
click at [932, 257] on span "Proceed to Checkout" at bounding box center [951, 261] width 128 height 15
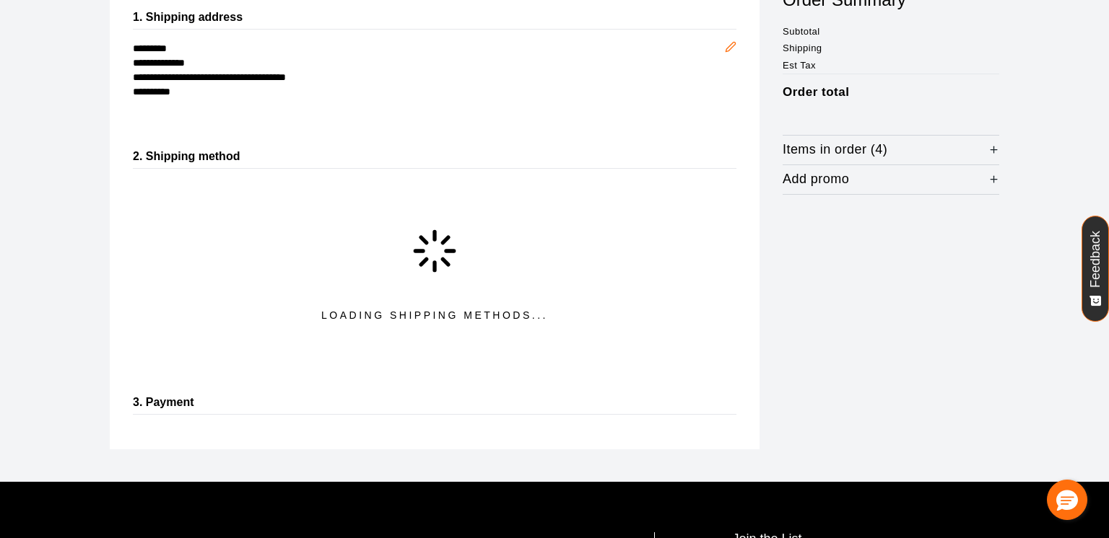
scroll to position [232, 0]
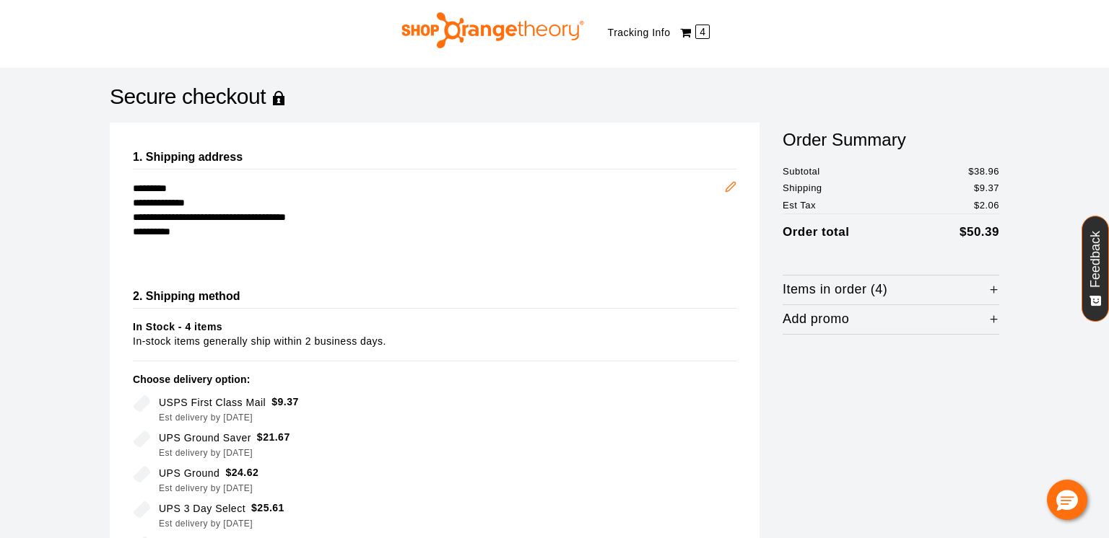
scroll to position [30, 0]
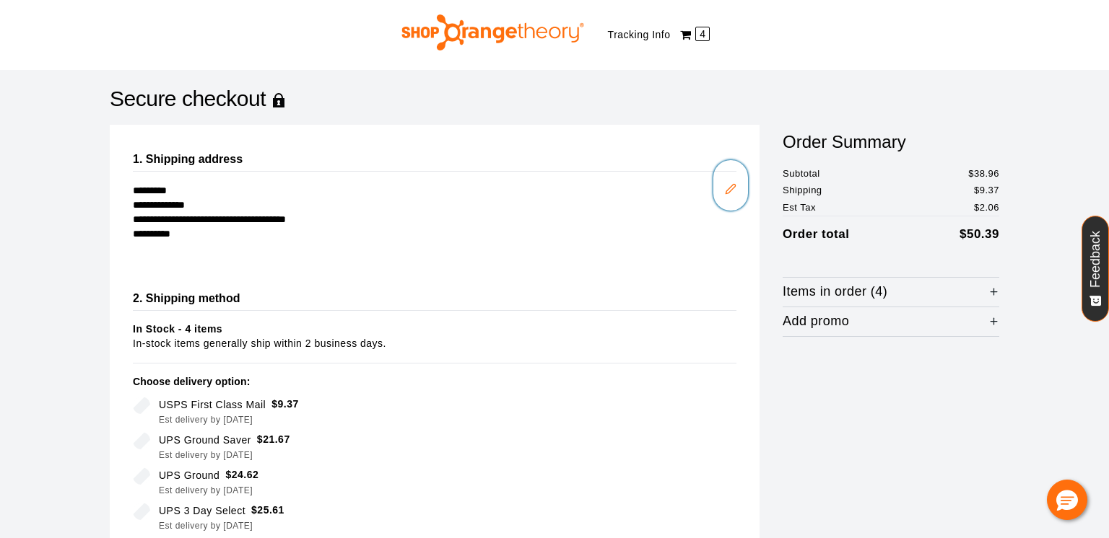
click at [732, 188] on icon "Edit" at bounding box center [729, 188] width 9 height 9
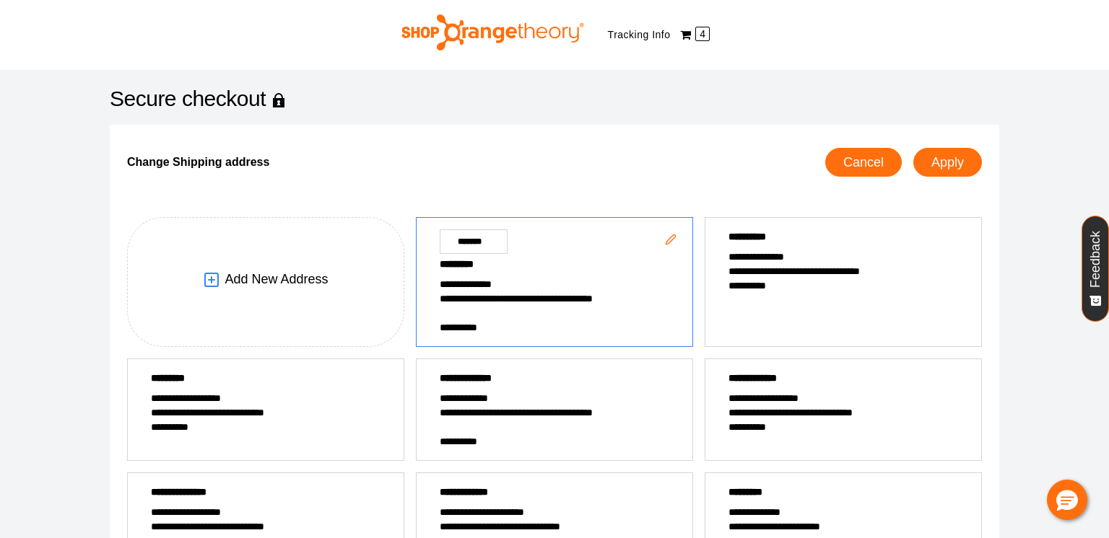
click at [732, 188] on div "**********" at bounding box center [554, 401] width 889 height 553
click at [738, 273] on span "**********" at bounding box center [843, 271] width 230 height 14
click at [954, 169] on span "Apply" at bounding box center [947, 163] width 32 height 14
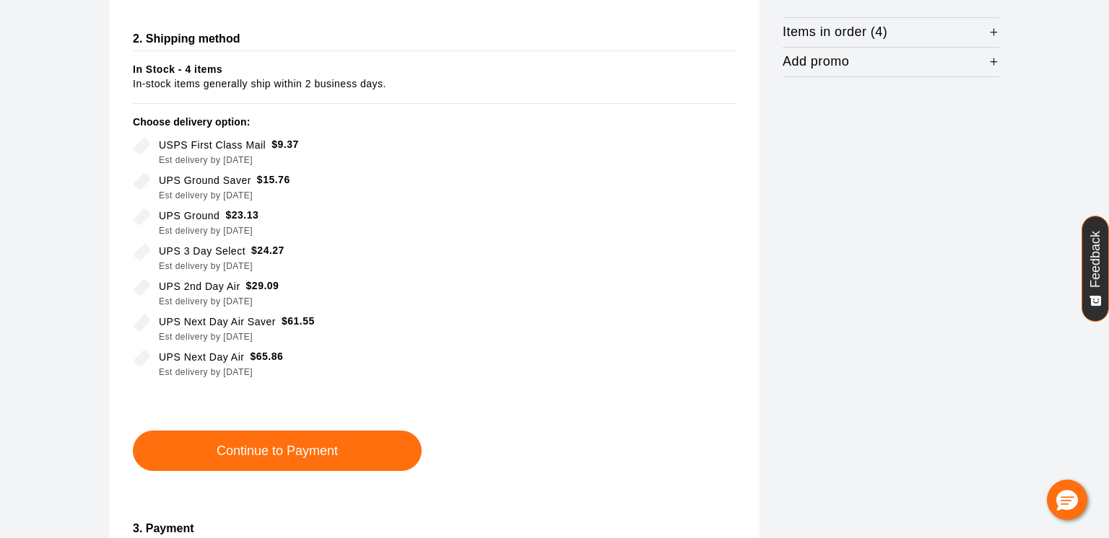
scroll to position [318, 0]
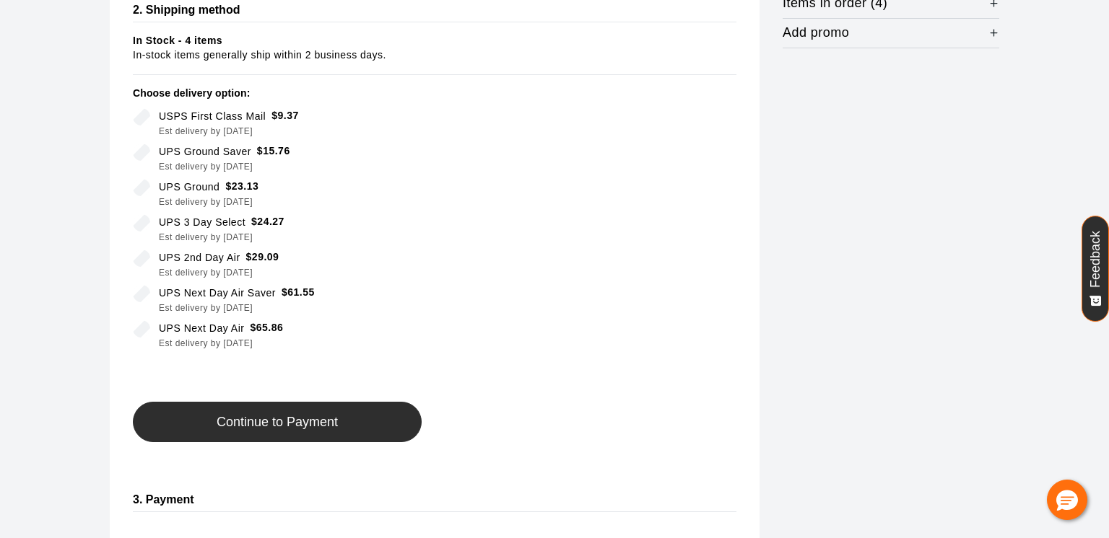
click at [268, 418] on span "Continue to Payment" at bounding box center [277, 423] width 121 height 14
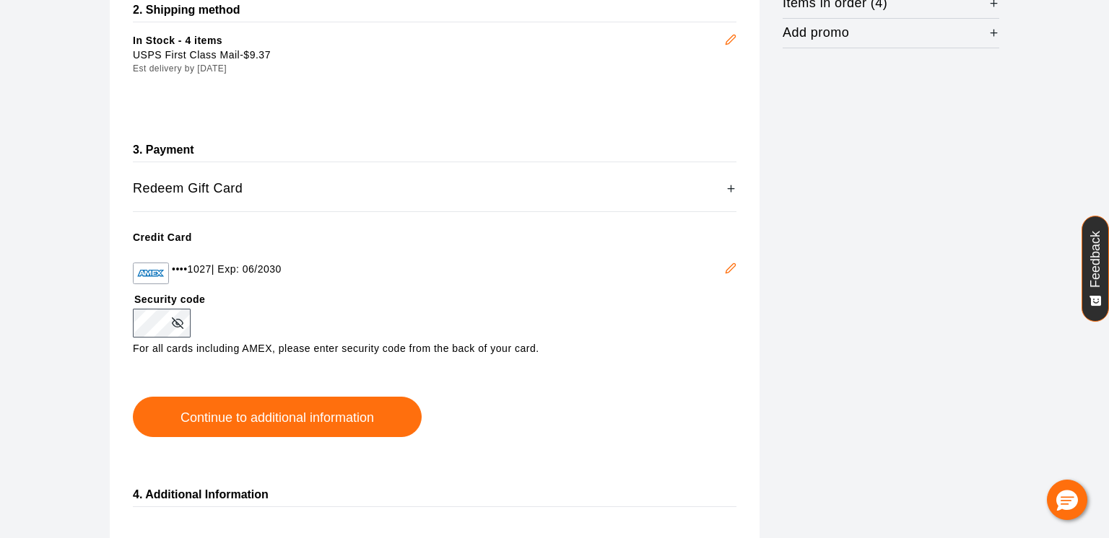
click at [729, 266] on icon "Edit" at bounding box center [729, 268] width 9 height 9
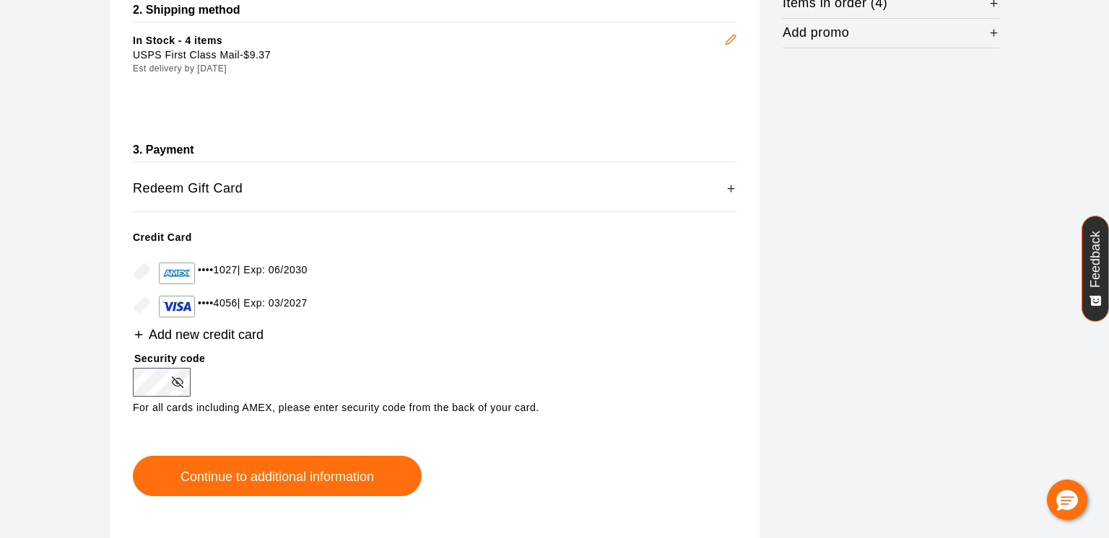
click at [206, 335] on span "Add new credit card" at bounding box center [206, 335] width 115 height 14
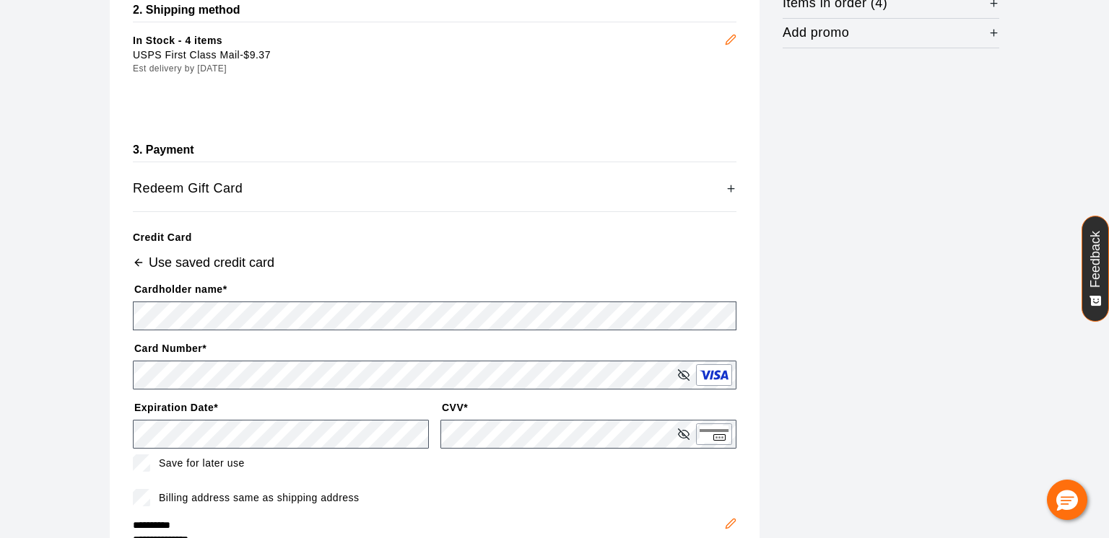
click at [97, 449] on div "**********" at bounding box center [554, 274] width 924 height 986
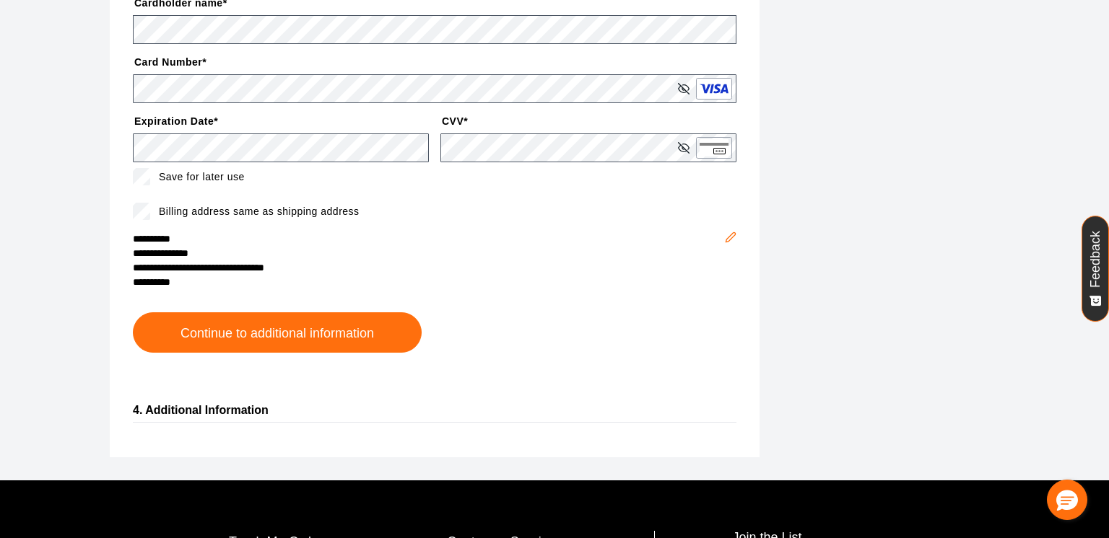
scroll to position [607, 0]
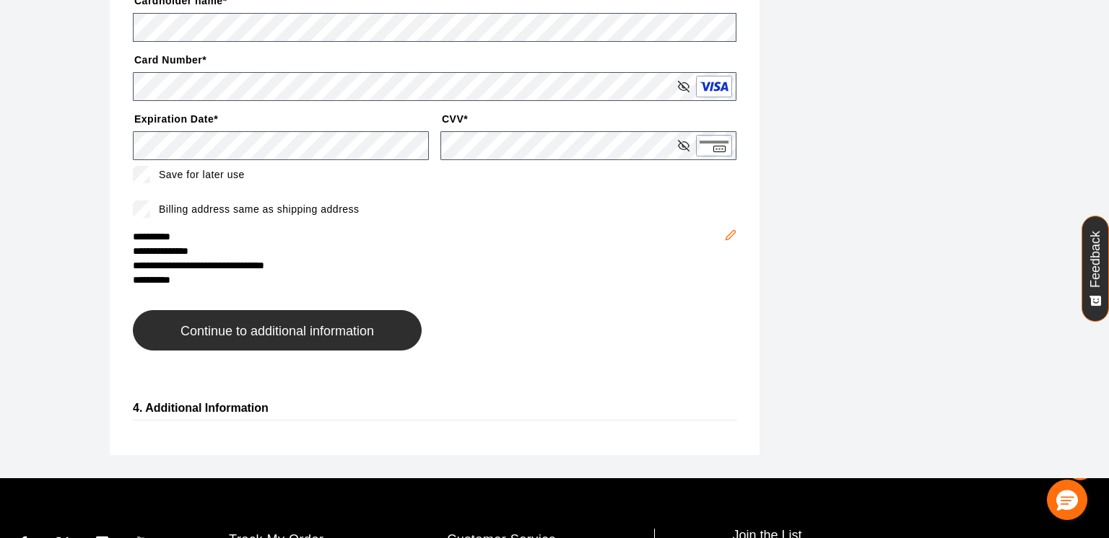
click at [306, 330] on span "Continue to additional information" at bounding box center [276, 332] width 193 height 14
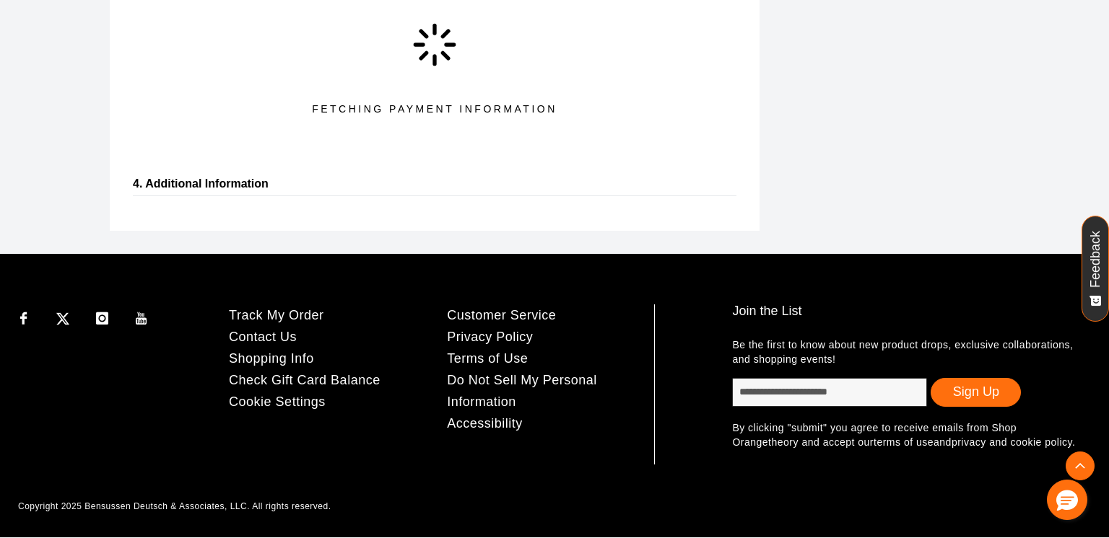
scroll to position [448, 0]
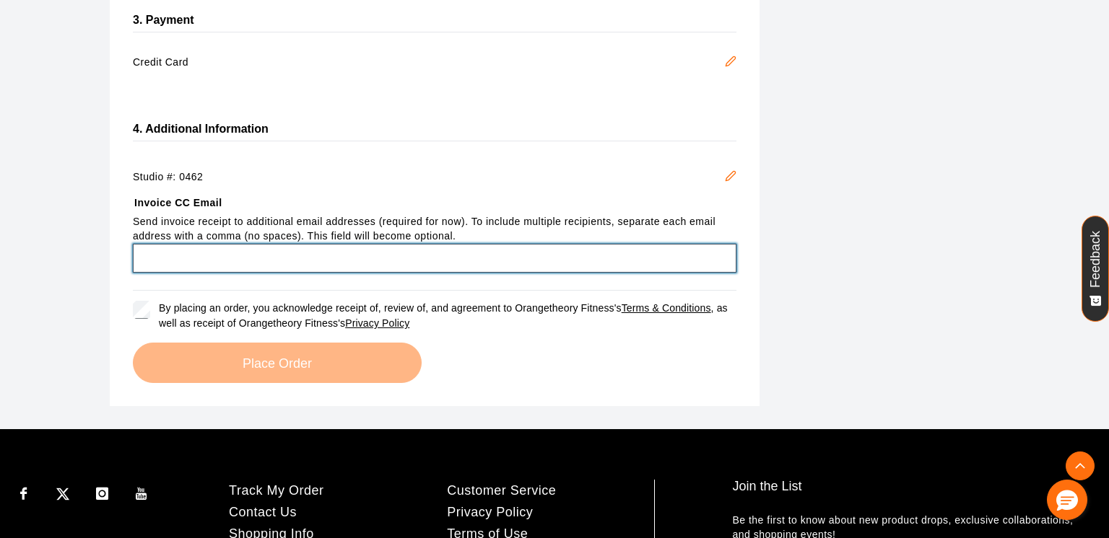
click at [516, 256] on input "Invoice CC Email" at bounding box center [434, 258] width 603 height 29
type input "**********"
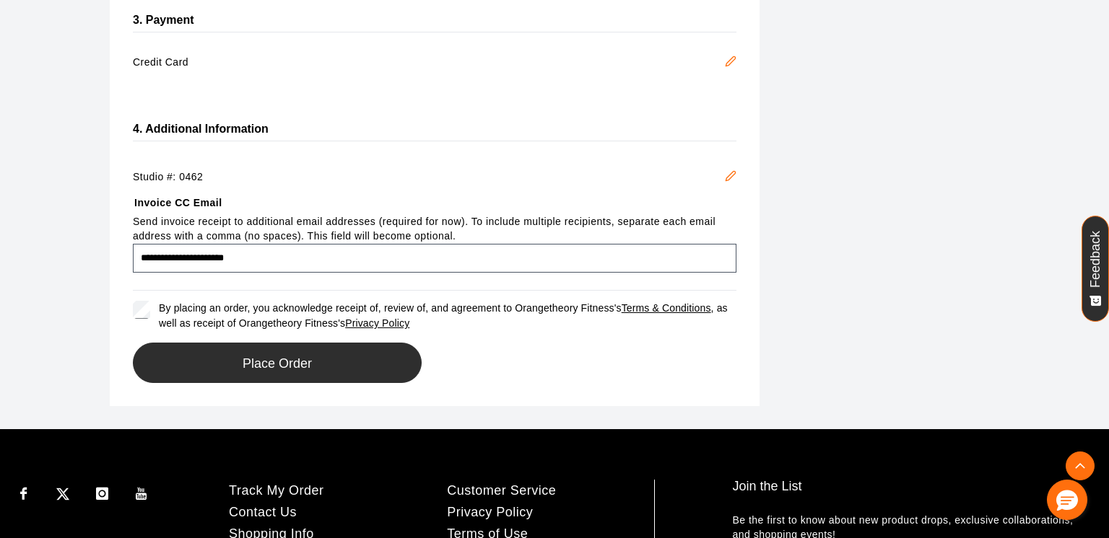
click at [323, 364] on button "Place Order" at bounding box center [277, 363] width 289 height 40
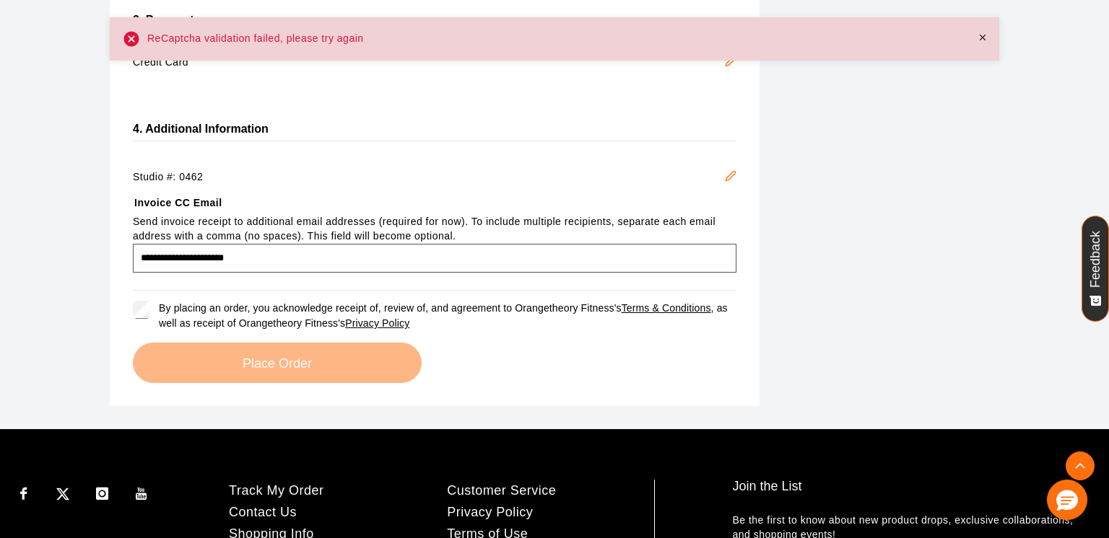
click at [368, 183] on div "Studio #: 0462" at bounding box center [434, 177] width 603 height 14
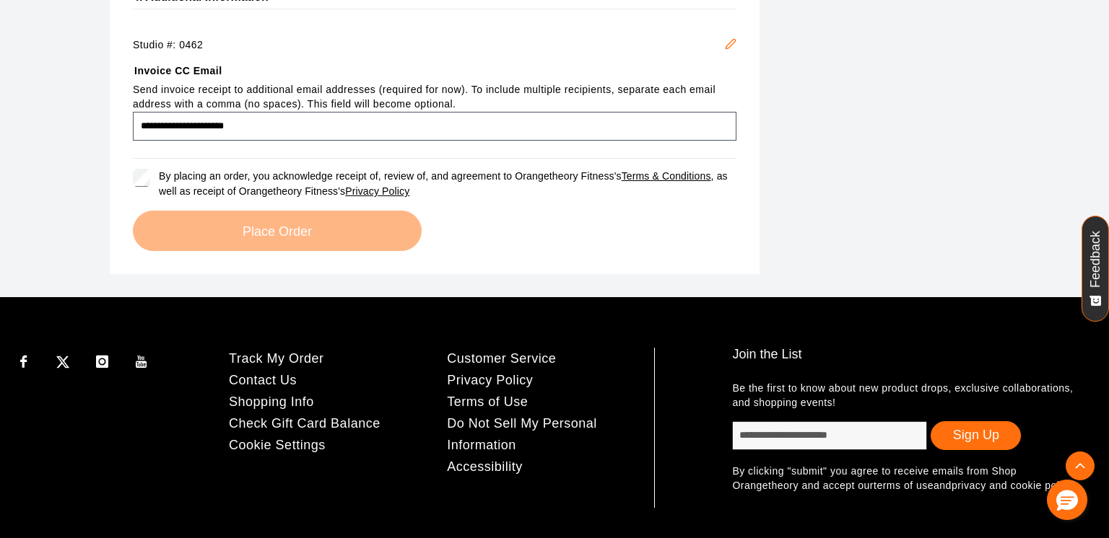
scroll to position [551, 0]
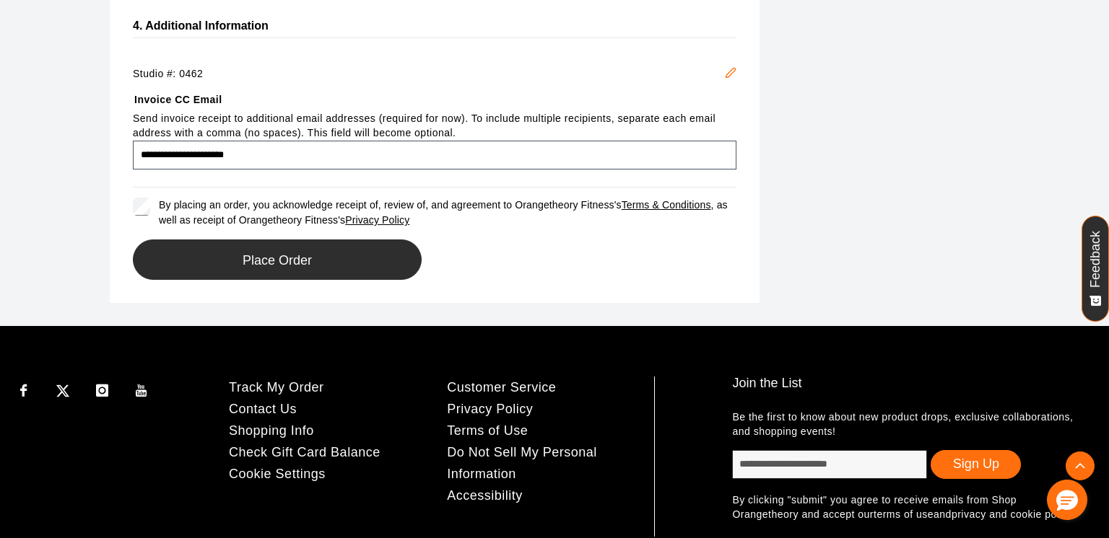
click at [314, 272] on button "Place Order" at bounding box center [277, 260] width 289 height 40
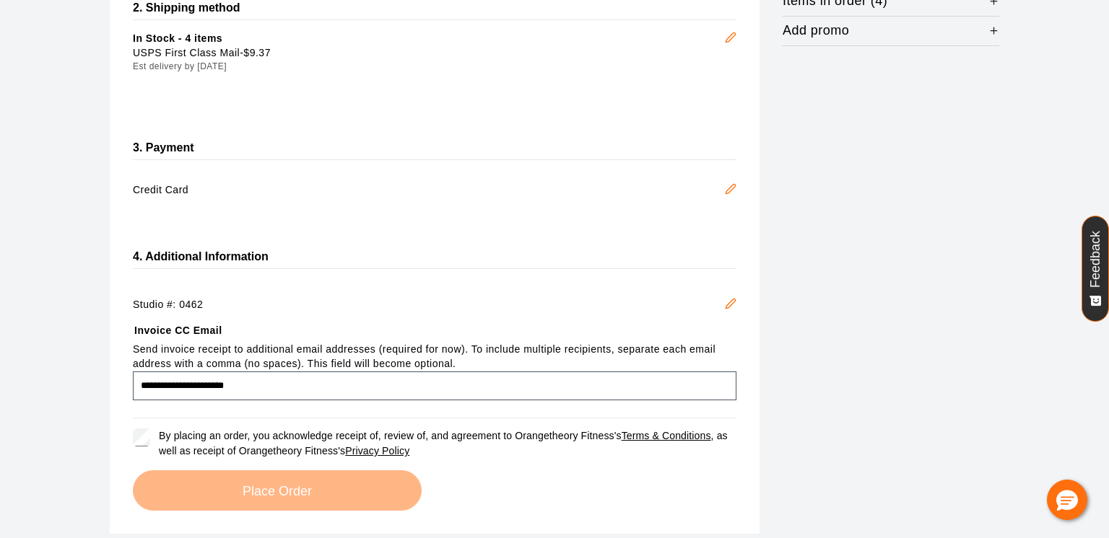
scroll to position [349, 0]
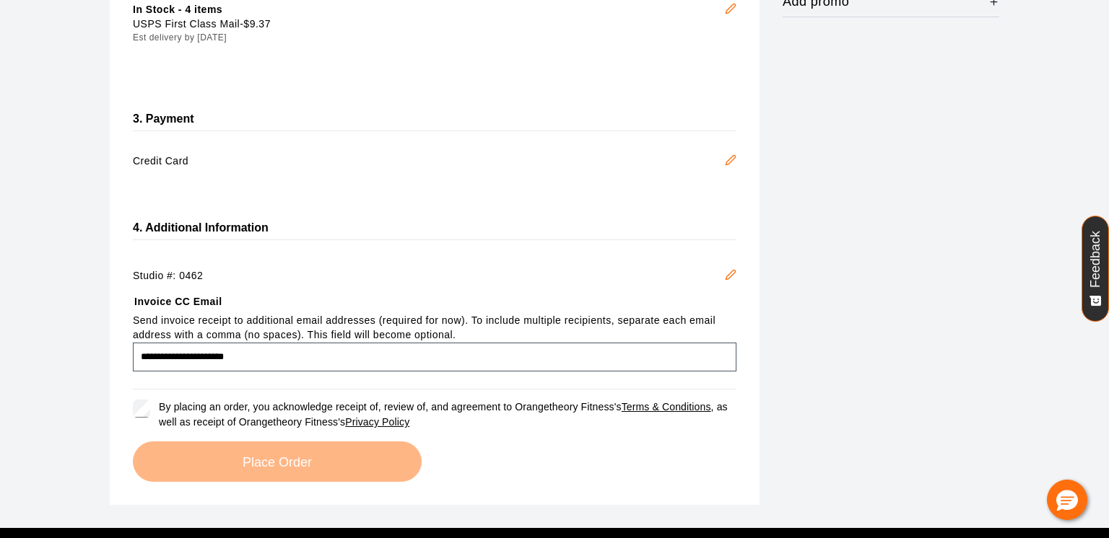
click at [725, 278] on icon "Edit" at bounding box center [729, 275] width 9 height 9
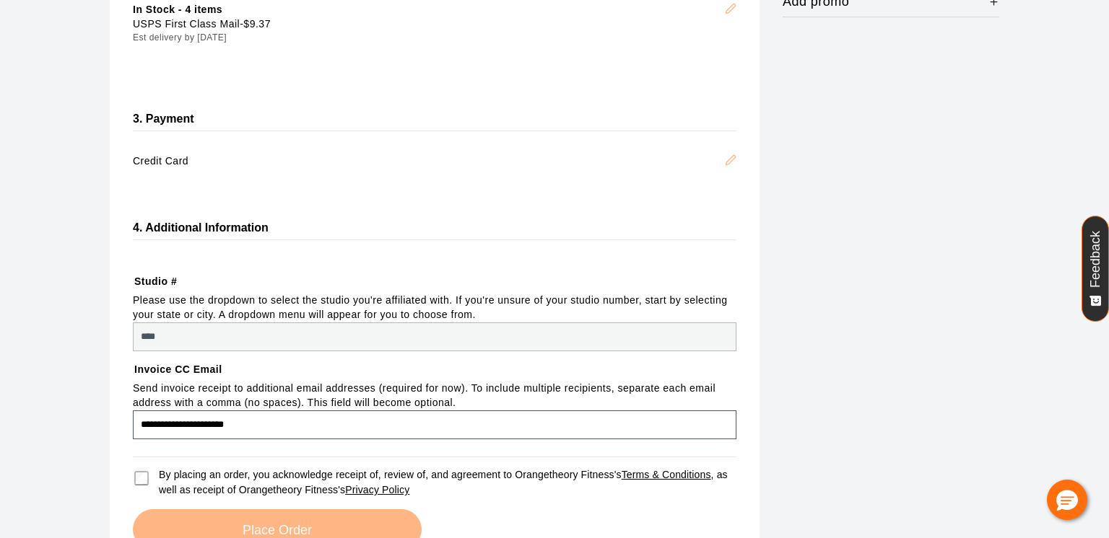
select select "***"
select select "********"
select select "**********"
select select "****"
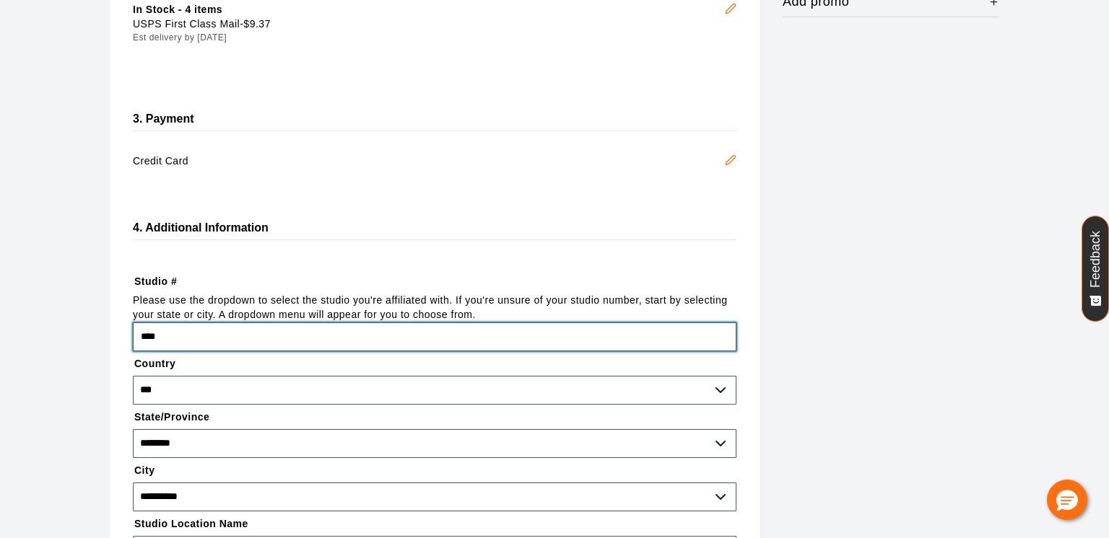
click at [342, 335] on input "****" at bounding box center [434, 337] width 603 height 29
type input "*"
type input "****"
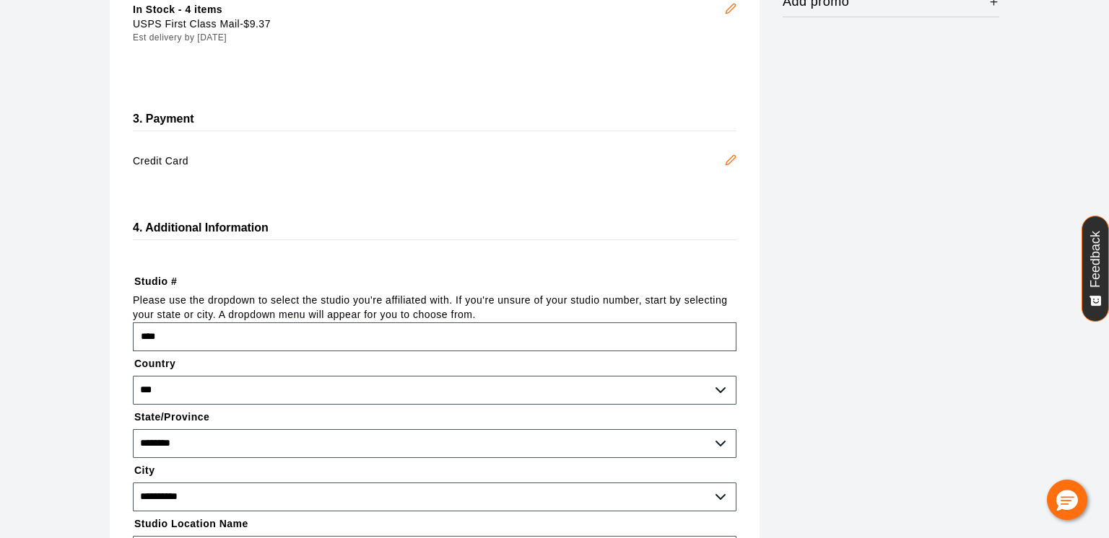
select select "**********"
select select "****"
click at [845, 403] on div "**********" at bounding box center [554, 296] width 889 height 982
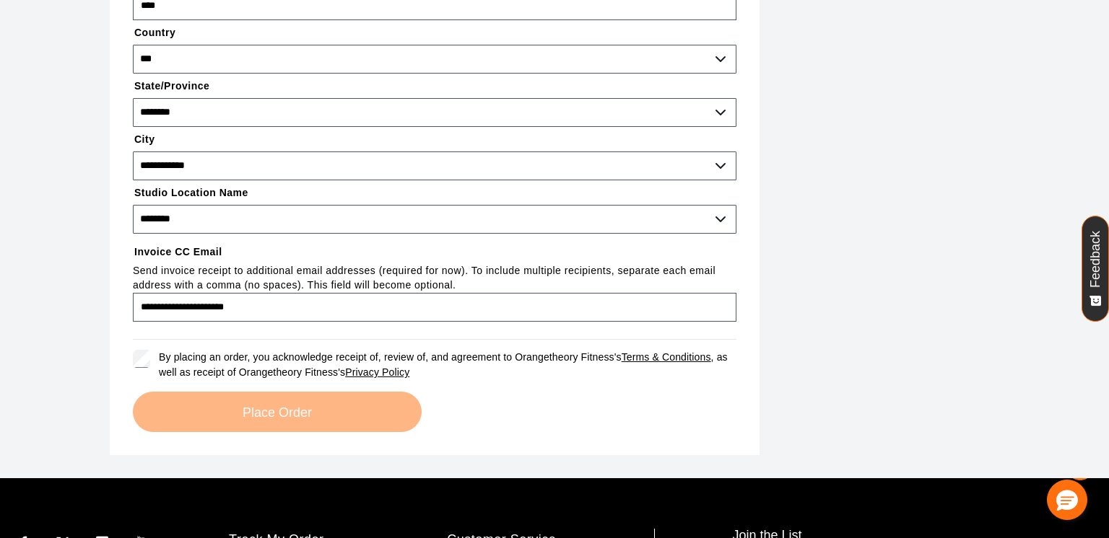
scroll to position [696, 0]
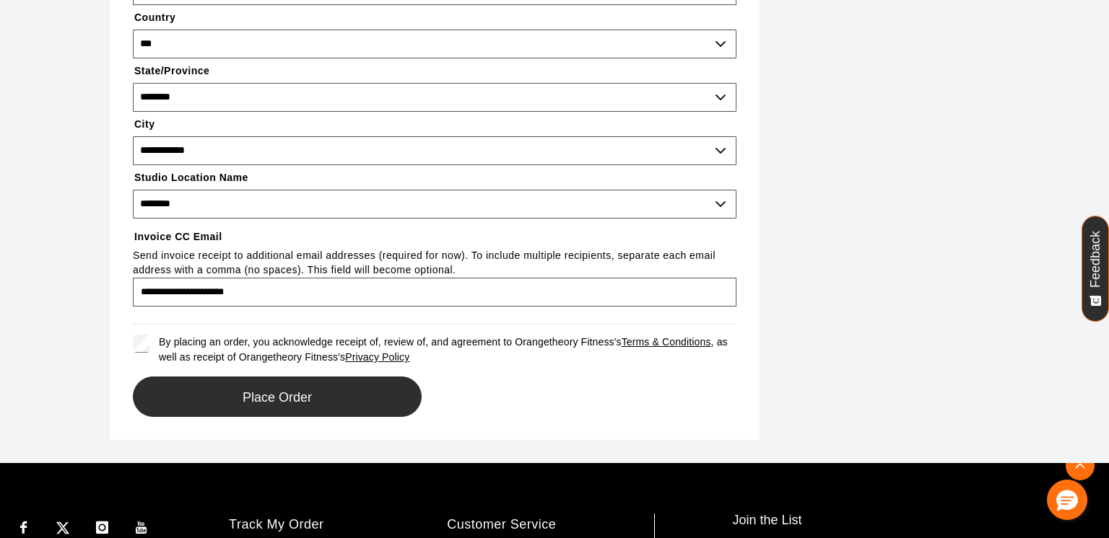
click at [276, 398] on span "Place Order" at bounding box center [277, 398] width 69 height 14
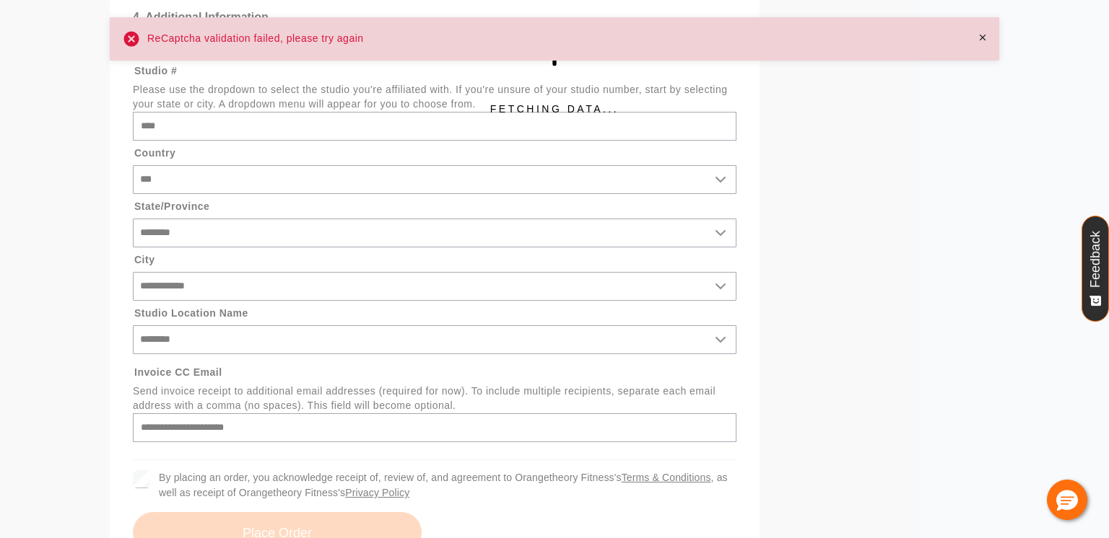
scroll to position [573, 0]
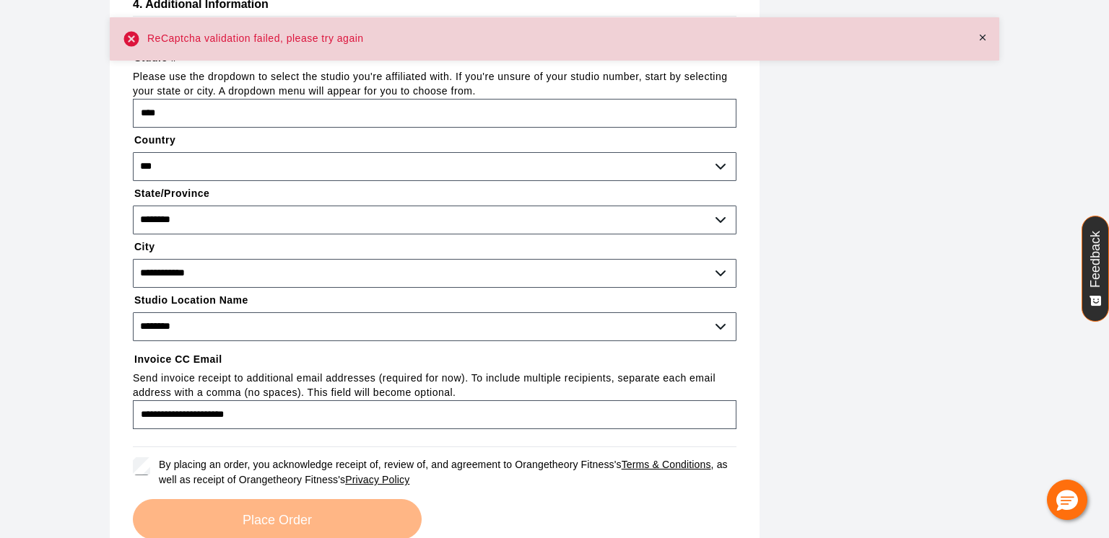
click at [889, 222] on div "**********" at bounding box center [554, 72] width 889 height 982
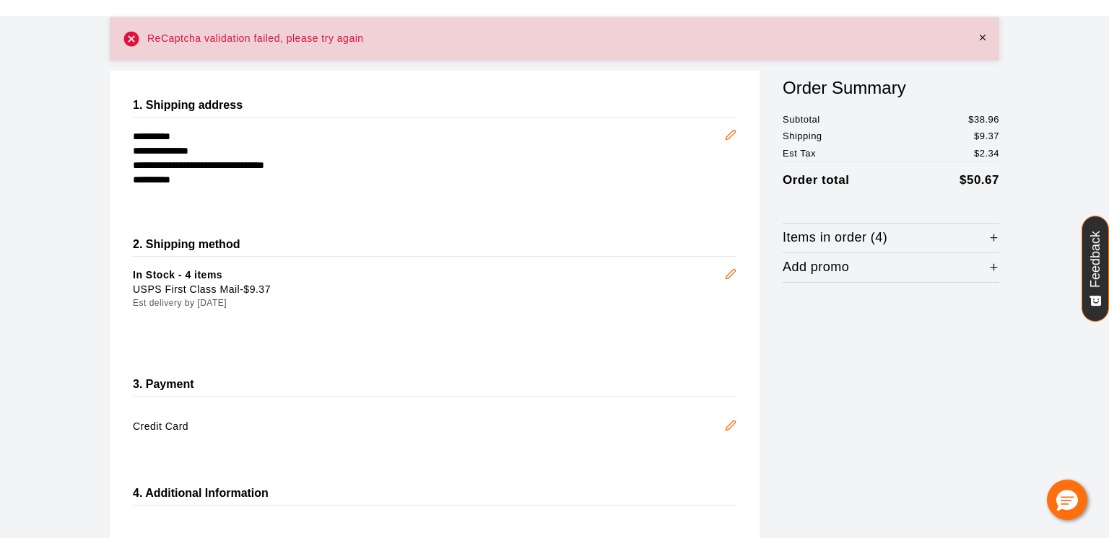
scroll to position [87, 0]
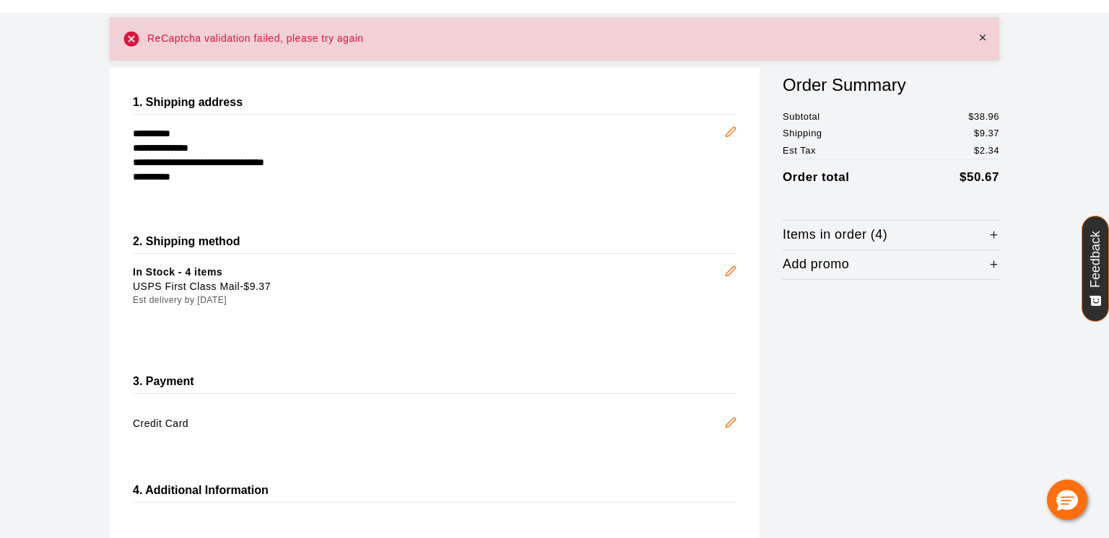
click at [729, 420] on icon "Edit" at bounding box center [731, 423] width 12 height 12
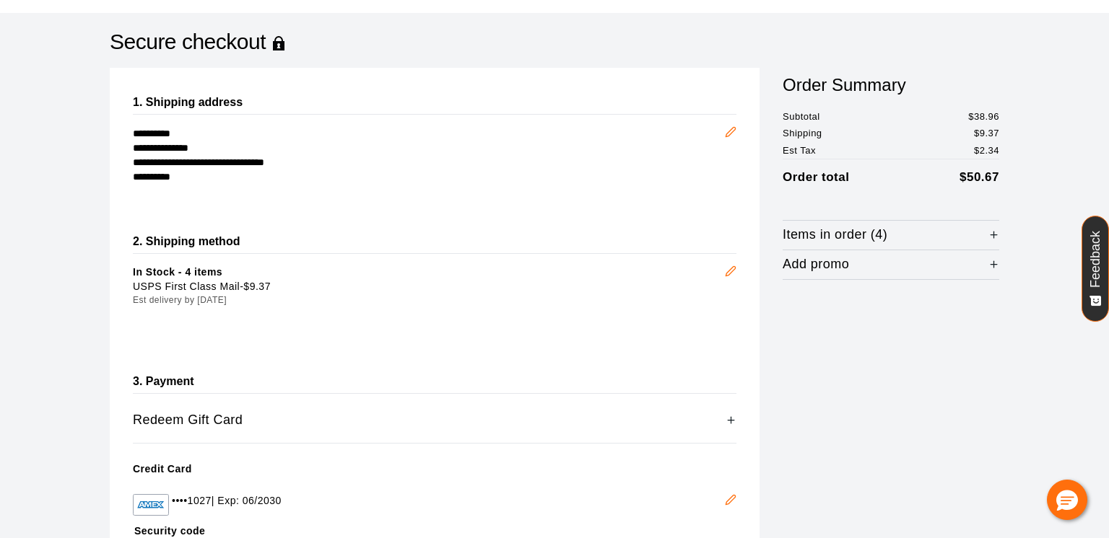
click at [879, 384] on div "**********" at bounding box center [554, 421] width 889 height 706
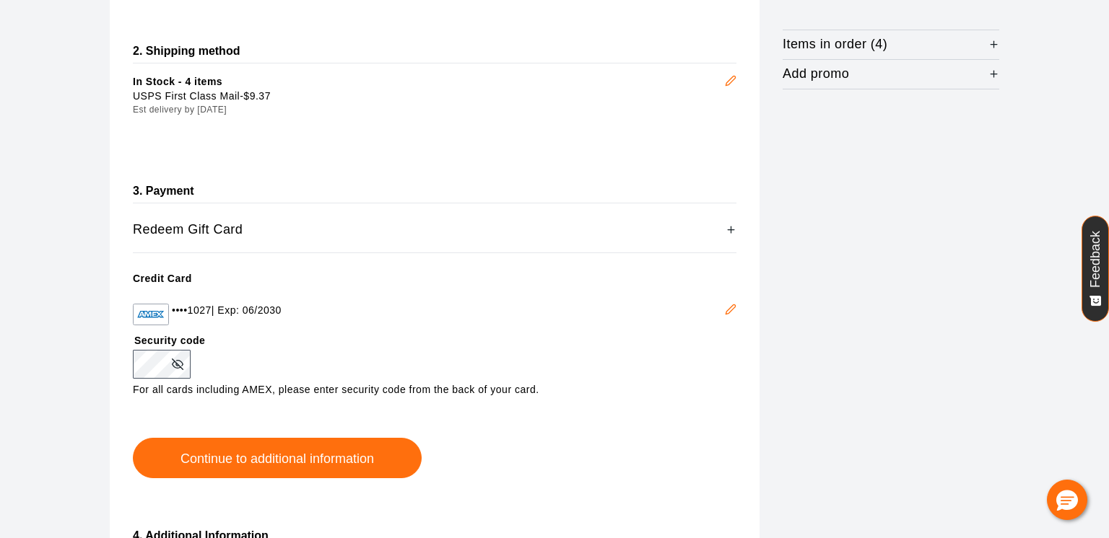
scroll to position [318, 0]
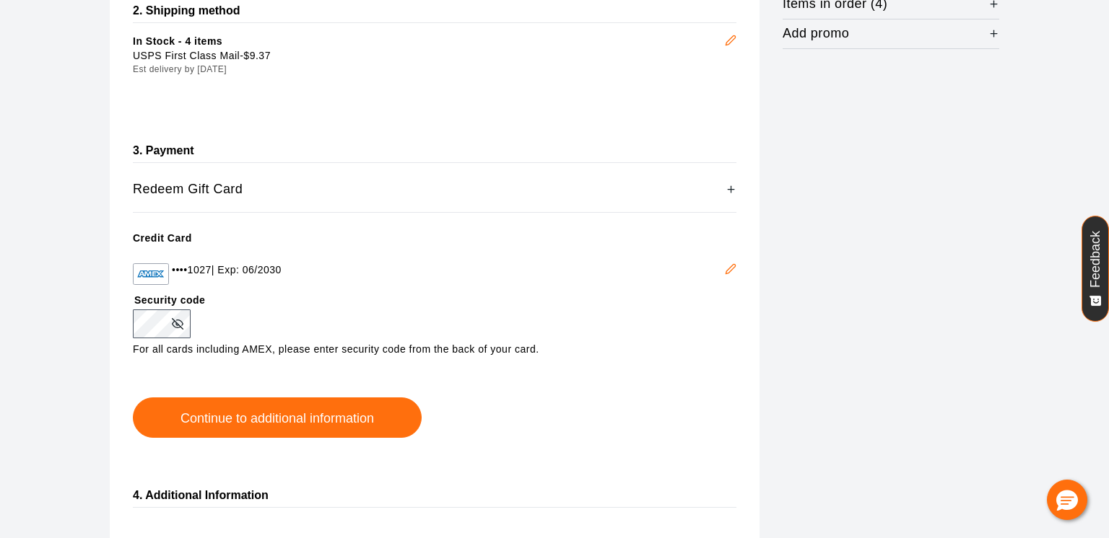
click at [729, 278] on button "Edit" at bounding box center [730, 271] width 35 height 39
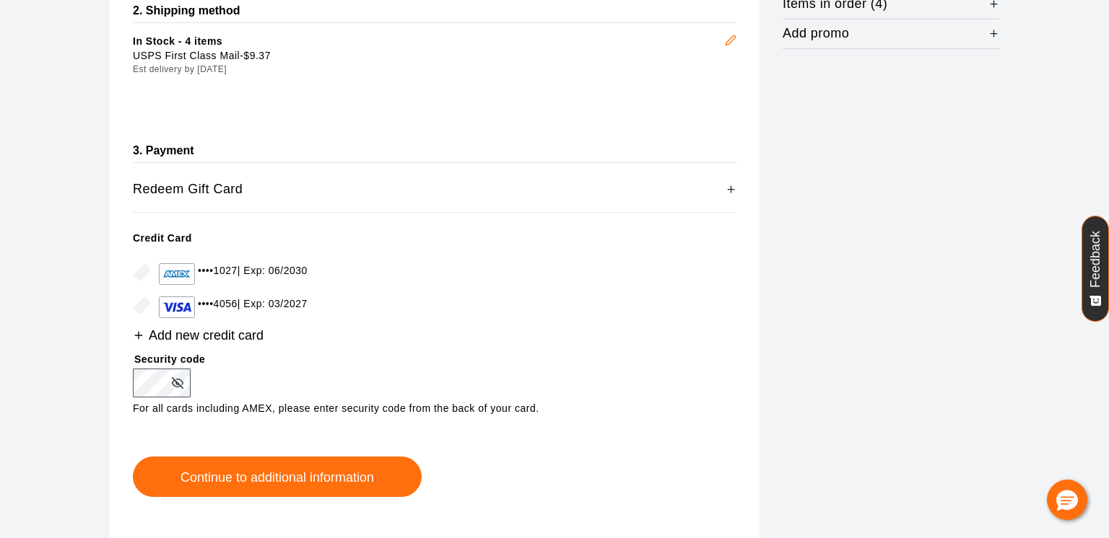
click at [178, 336] on span "Add new credit card" at bounding box center [206, 336] width 115 height 14
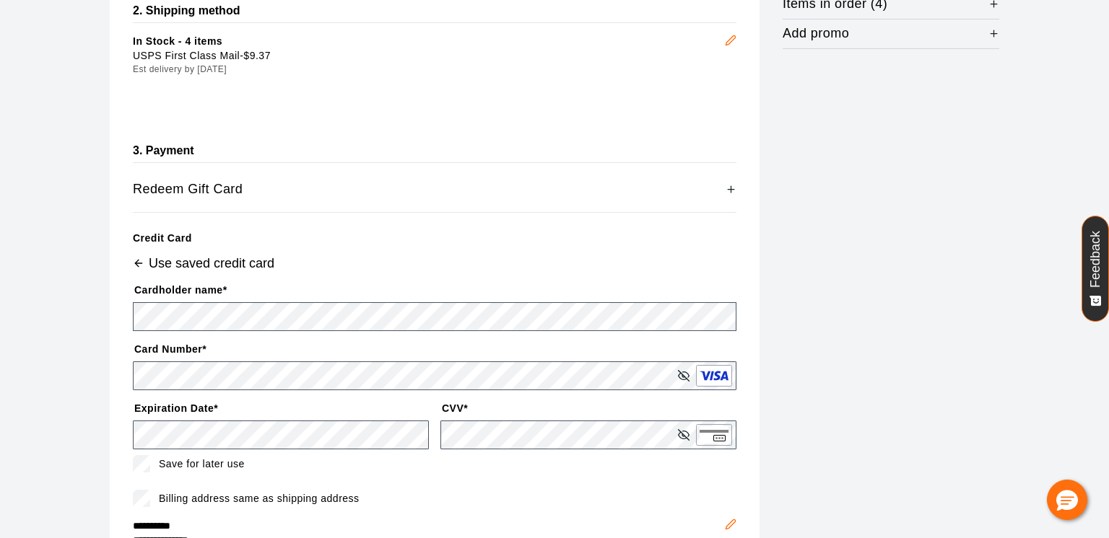
click at [868, 331] on div "**********" at bounding box center [554, 291] width 889 height 908
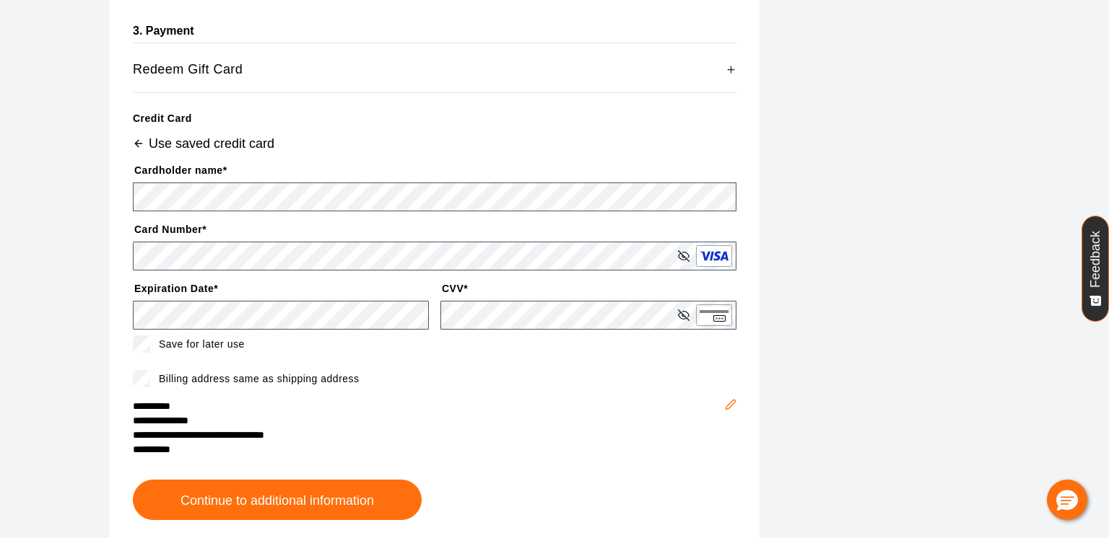
scroll to position [462, 0]
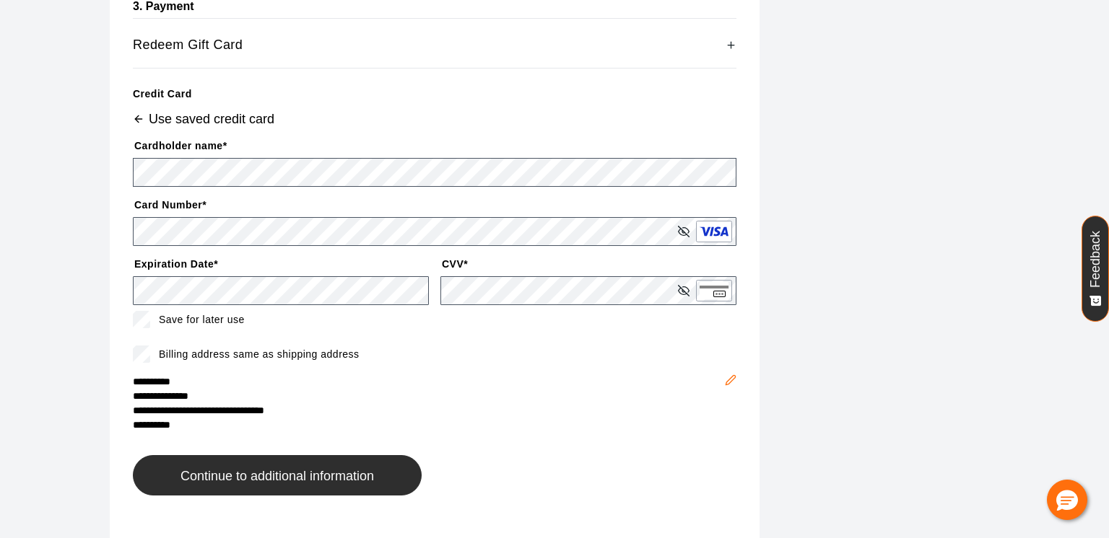
click at [242, 478] on span "Continue to additional information" at bounding box center [276, 477] width 193 height 14
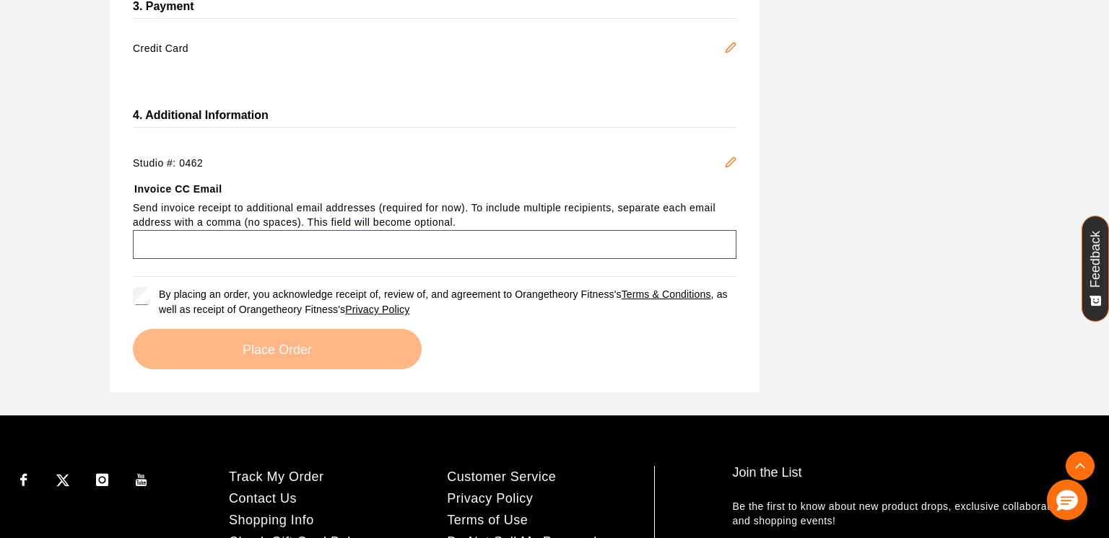
click at [736, 157] on button "Edit" at bounding box center [730, 164] width 35 height 39
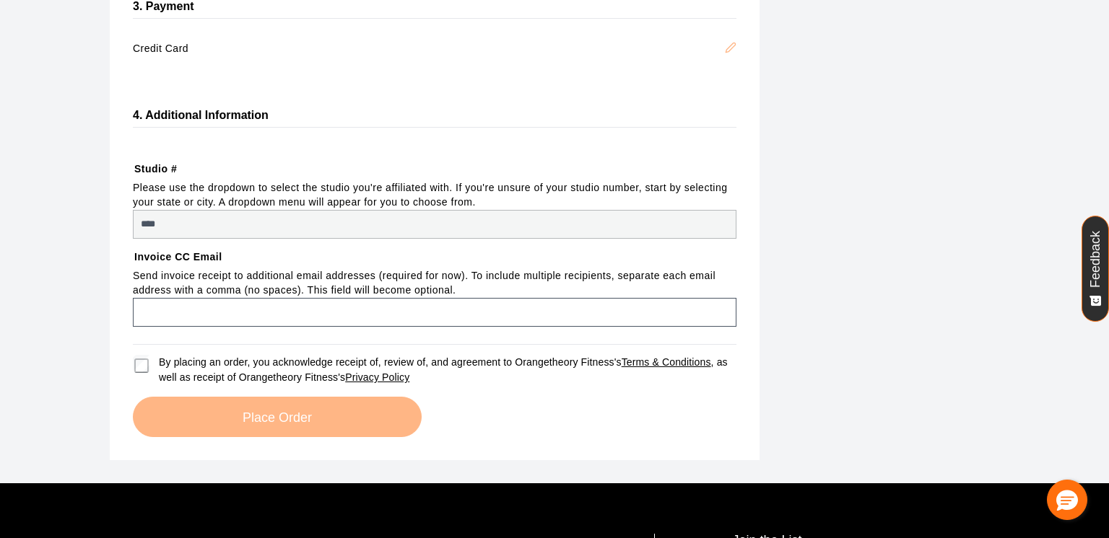
select select "***"
select select "********"
select select "**********"
select select "****"
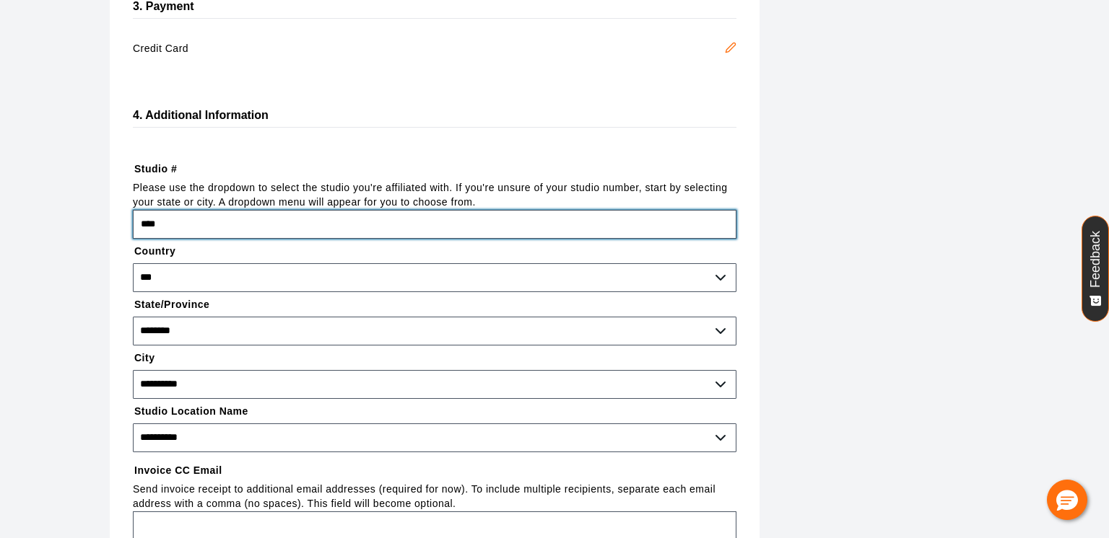
drag, startPoint x: 181, startPoint y: 219, endPoint x: 141, endPoint y: 213, distance: 40.8
click at [141, 213] on input "****" at bounding box center [434, 224] width 603 height 29
type input "****"
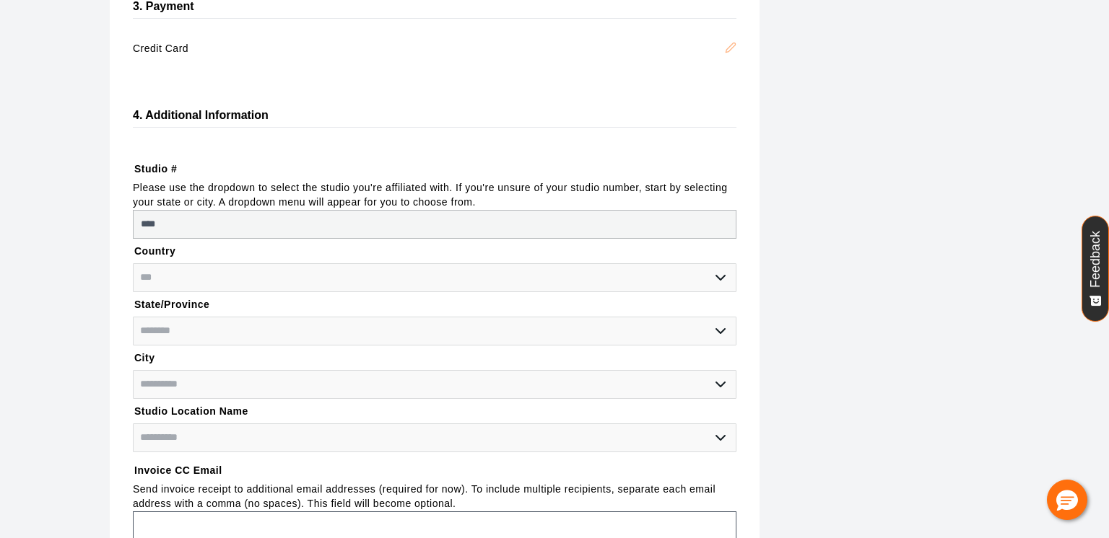
select select "**********"
select select "****"
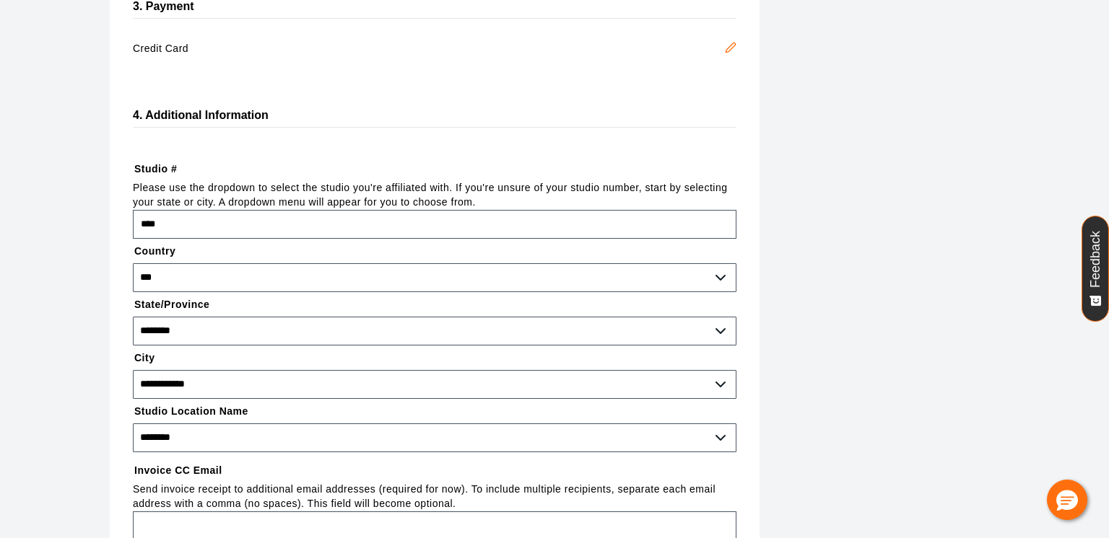
click at [860, 448] on div "**********" at bounding box center [554, 184] width 889 height 982
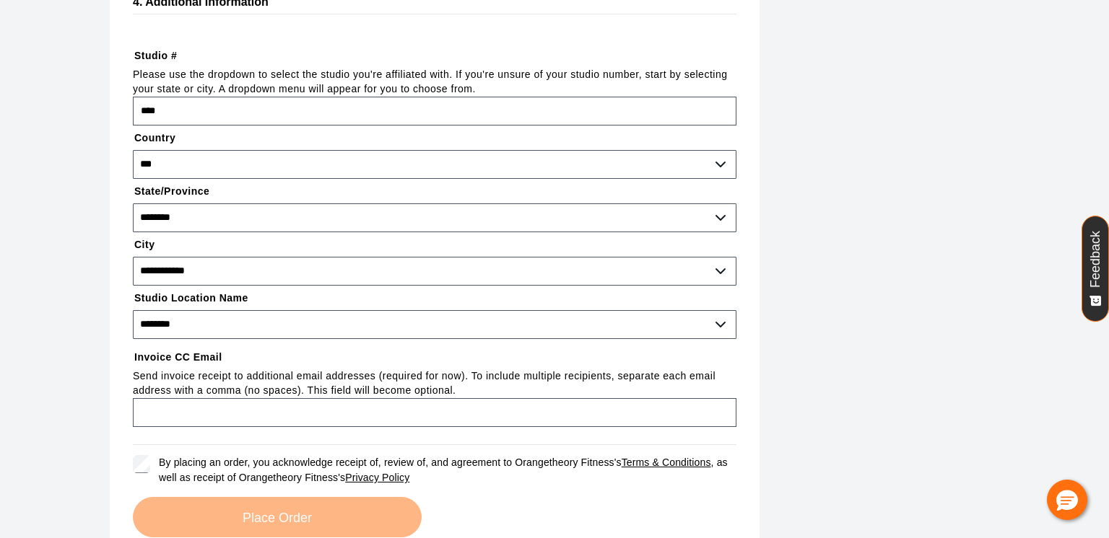
scroll to position [577, 0]
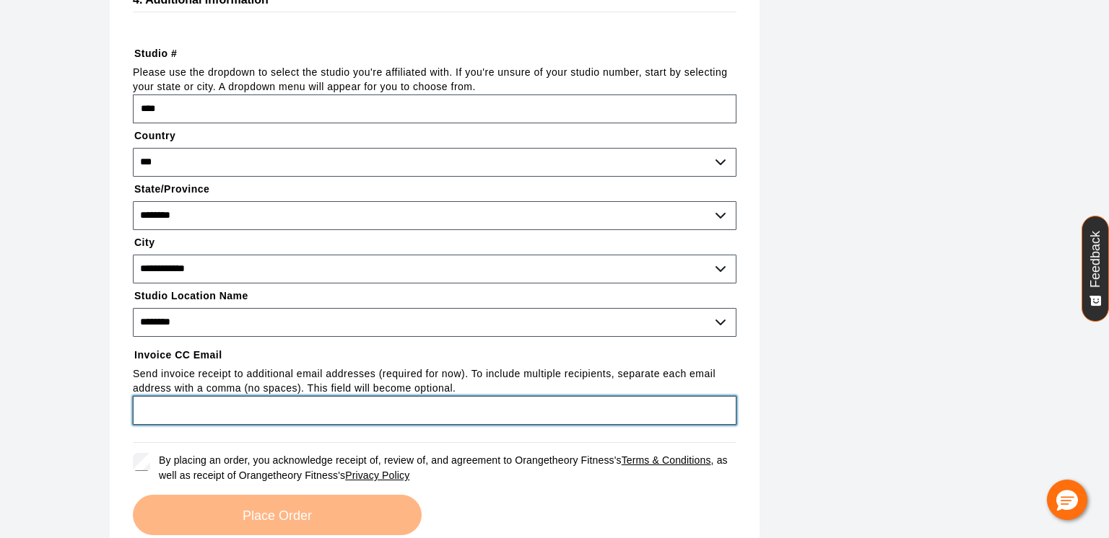
click at [212, 404] on input "Invoice CC Email" at bounding box center [434, 410] width 603 height 29
type input "**********"
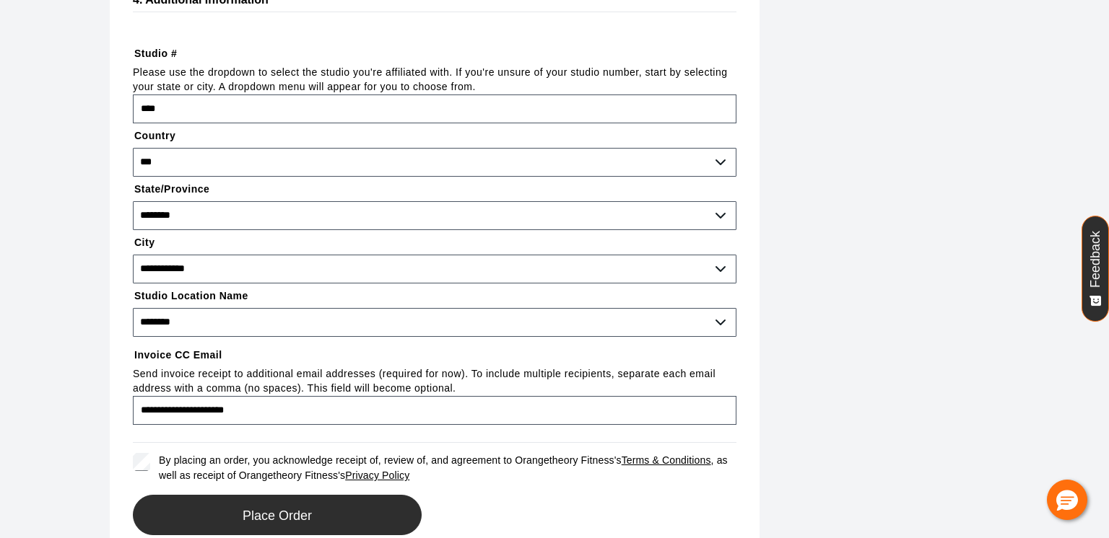
click at [220, 509] on button "Place Order" at bounding box center [277, 515] width 289 height 40
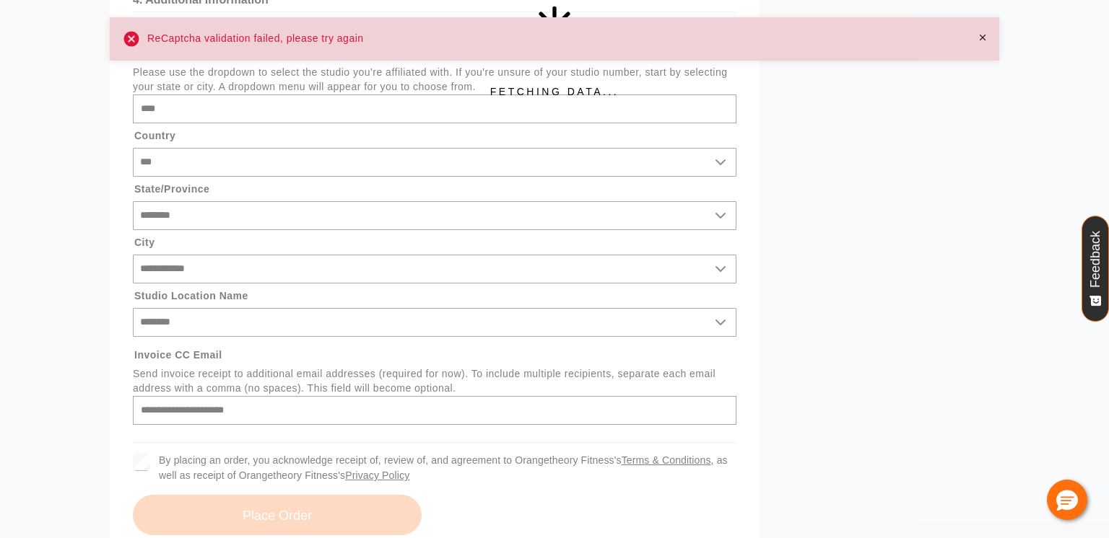
click at [934, 153] on div "Fetching Data..." at bounding box center [554, 52] width 1109 height 1060
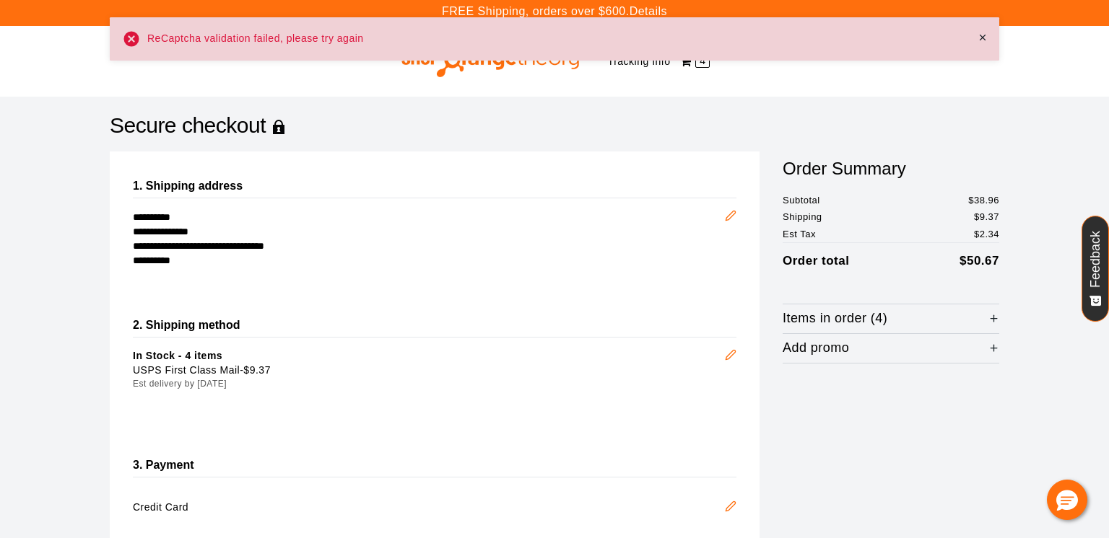
scroll to position [0, 0]
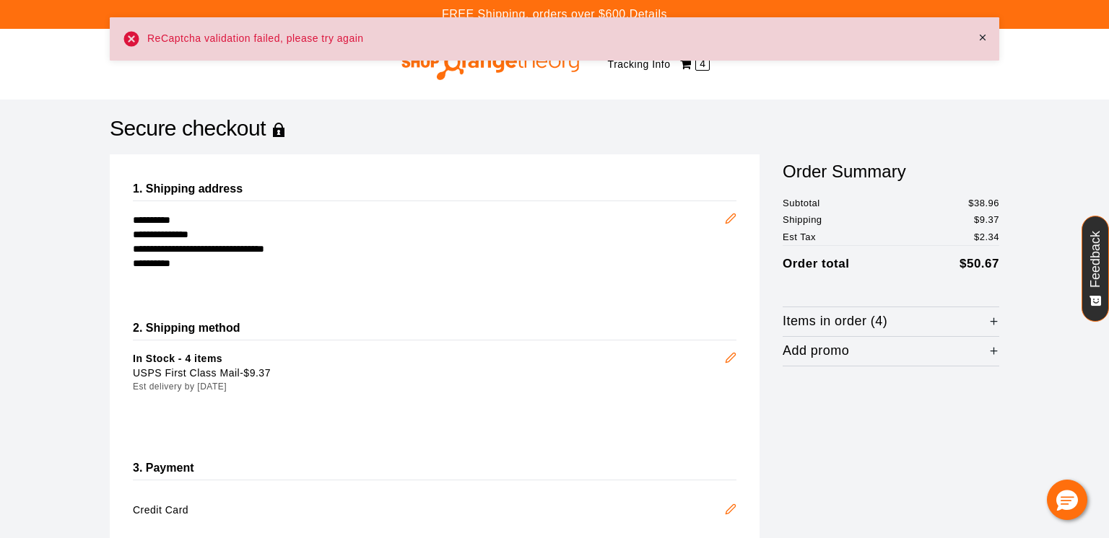
click at [825, 325] on span "Items in order (4)" at bounding box center [834, 322] width 105 height 14
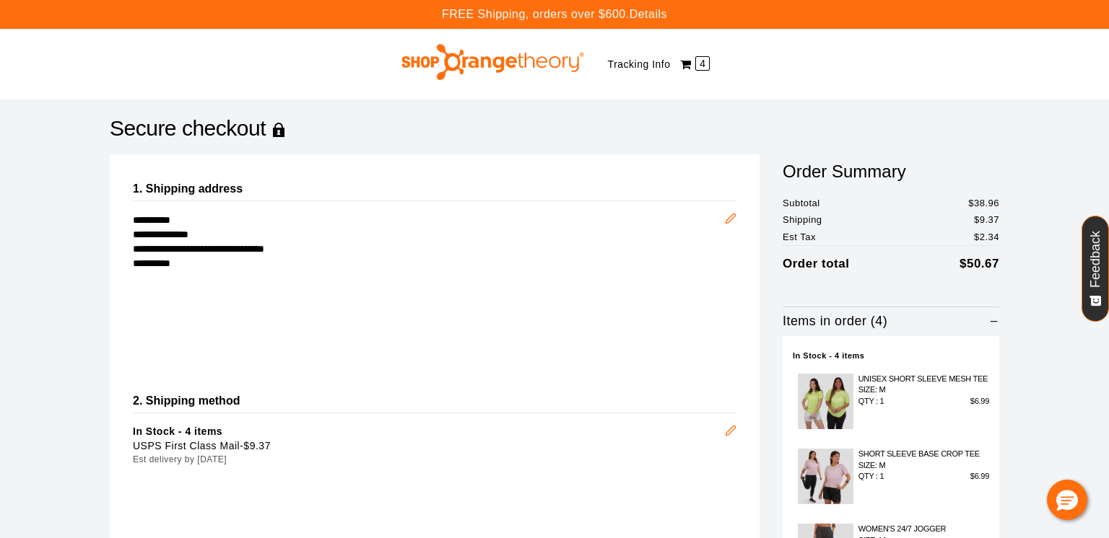
click at [637, 69] on div "Tracking Info" at bounding box center [639, 64] width 63 height 22
click at [695, 70] on span "4" at bounding box center [702, 63] width 14 height 14
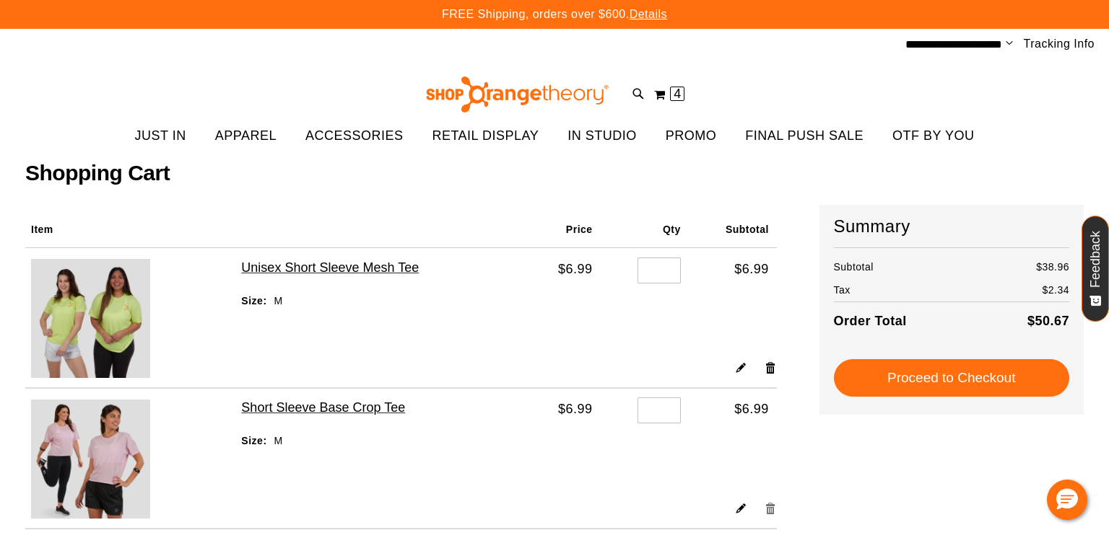
click at [772, 509] on link "Remove item" at bounding box center [770, 508] width 12 height 15
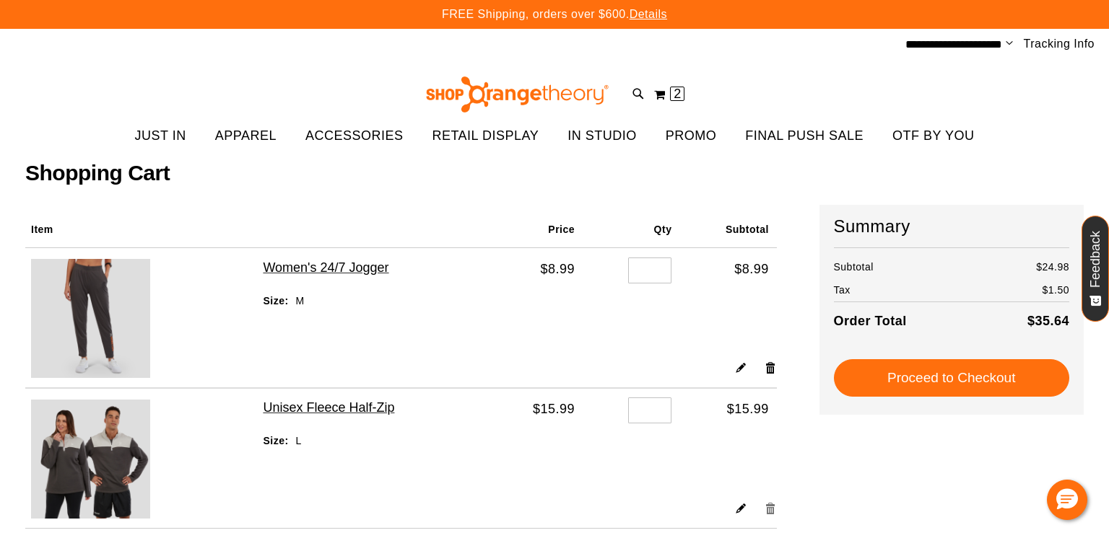
click at [772, 507] on link "Remove item" at bounding box center [770, 508] width 12 height 15
